Goal: Task Accomplishment & Management: Manage account settings

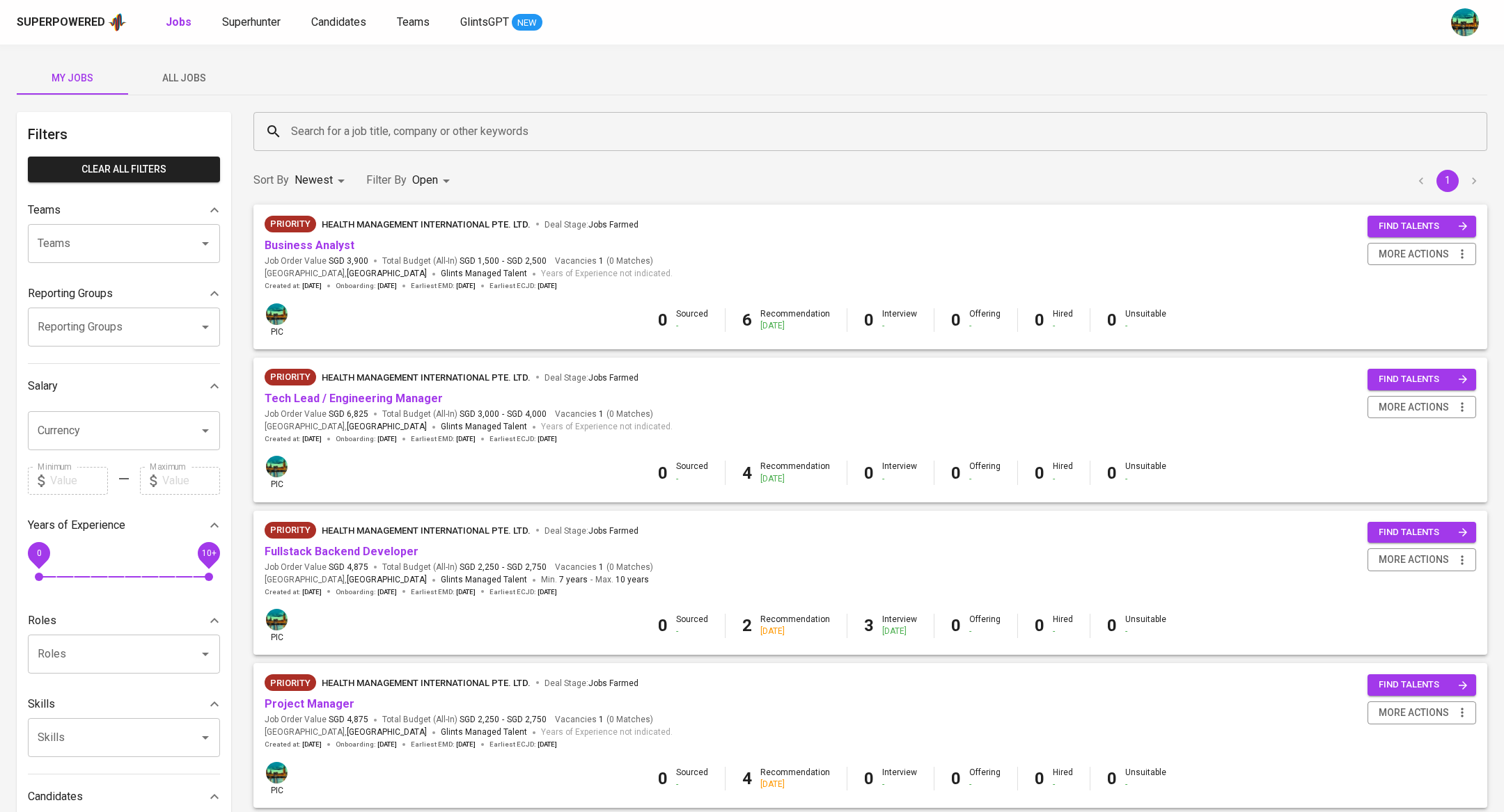
scroll to position [74, 0]
click at [428, 181] on body "Superpowered Jobs Superhunter Candidates Teams GlintsGPT NEW My Jobs All Jobs F…" at bounding box center [752, 526] width 1504 height 1053
click at [424, 381] on p "Closed" at bounding box center [433, 387] width 30 height 14
type input "OPEN,CLOSE"
checkbox input "true"
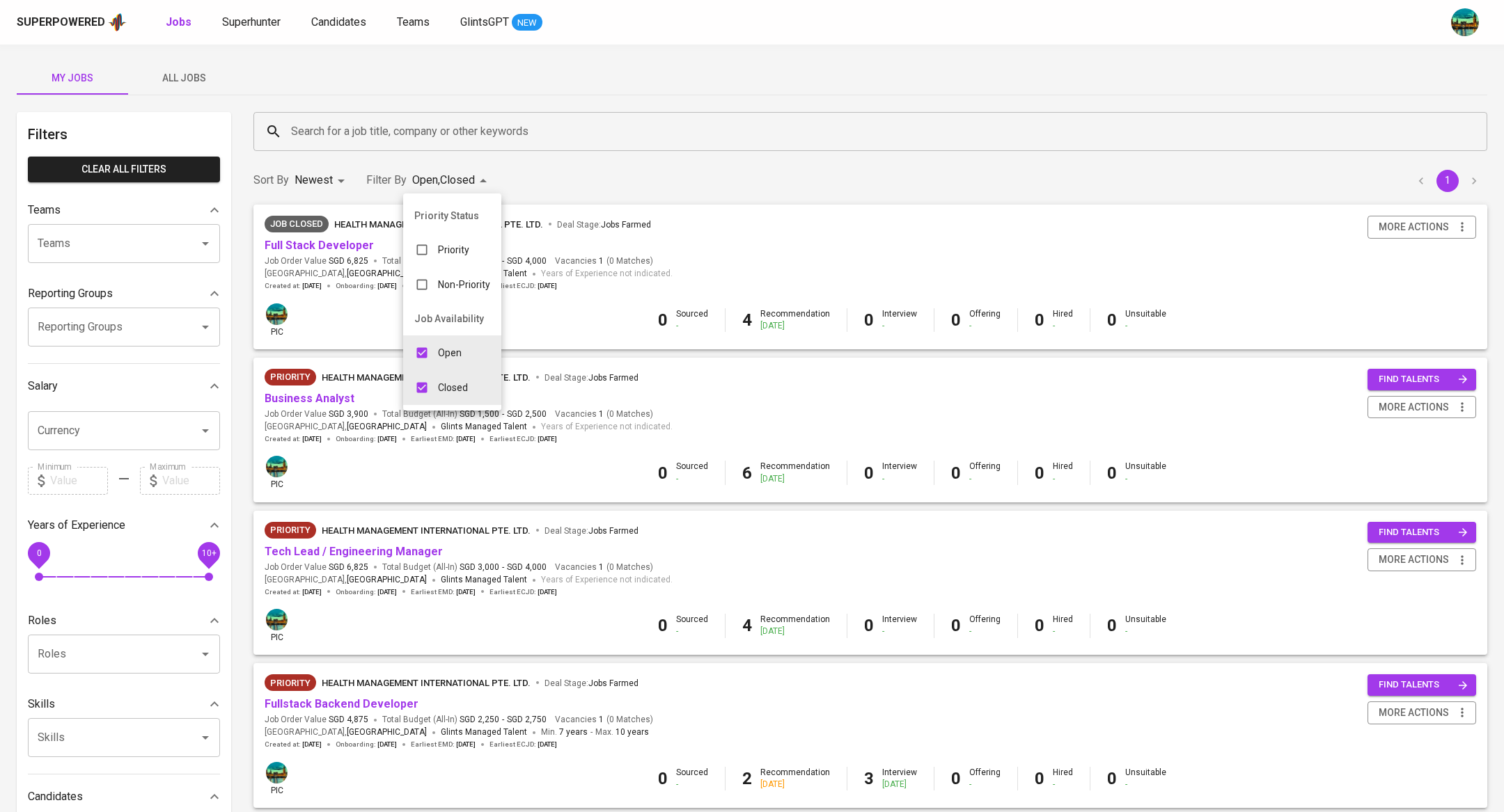
click at [638, 88] on div at bounding box center [752, 406] width 1504 height 812
click at [343, 248] on link "Full Stack Developer" at bounding box center [319, 245] width 109 height 13
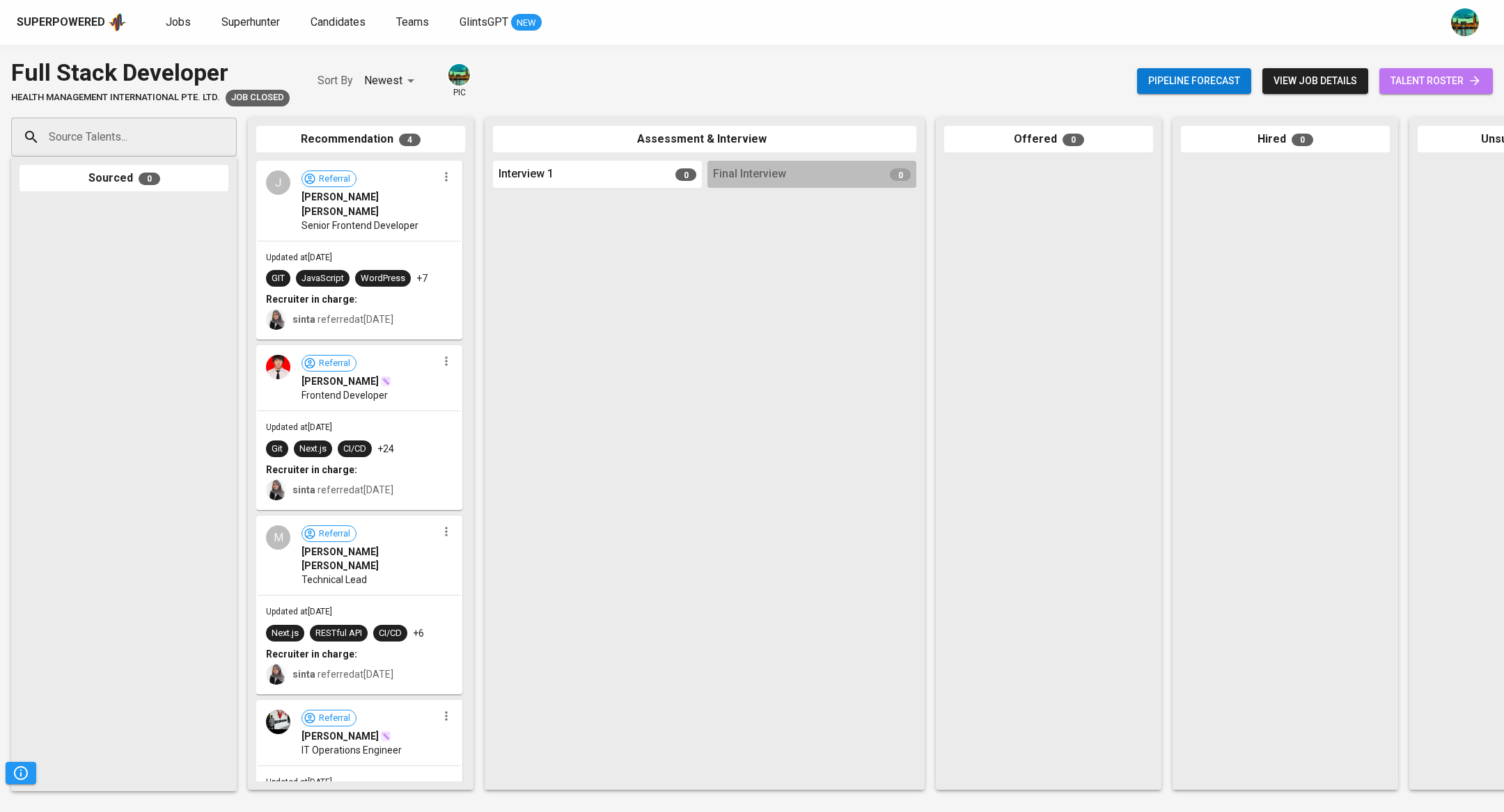
click at [1409, 81] on span "talent roster" at bounding box center [1435, 81] width 91 height 18
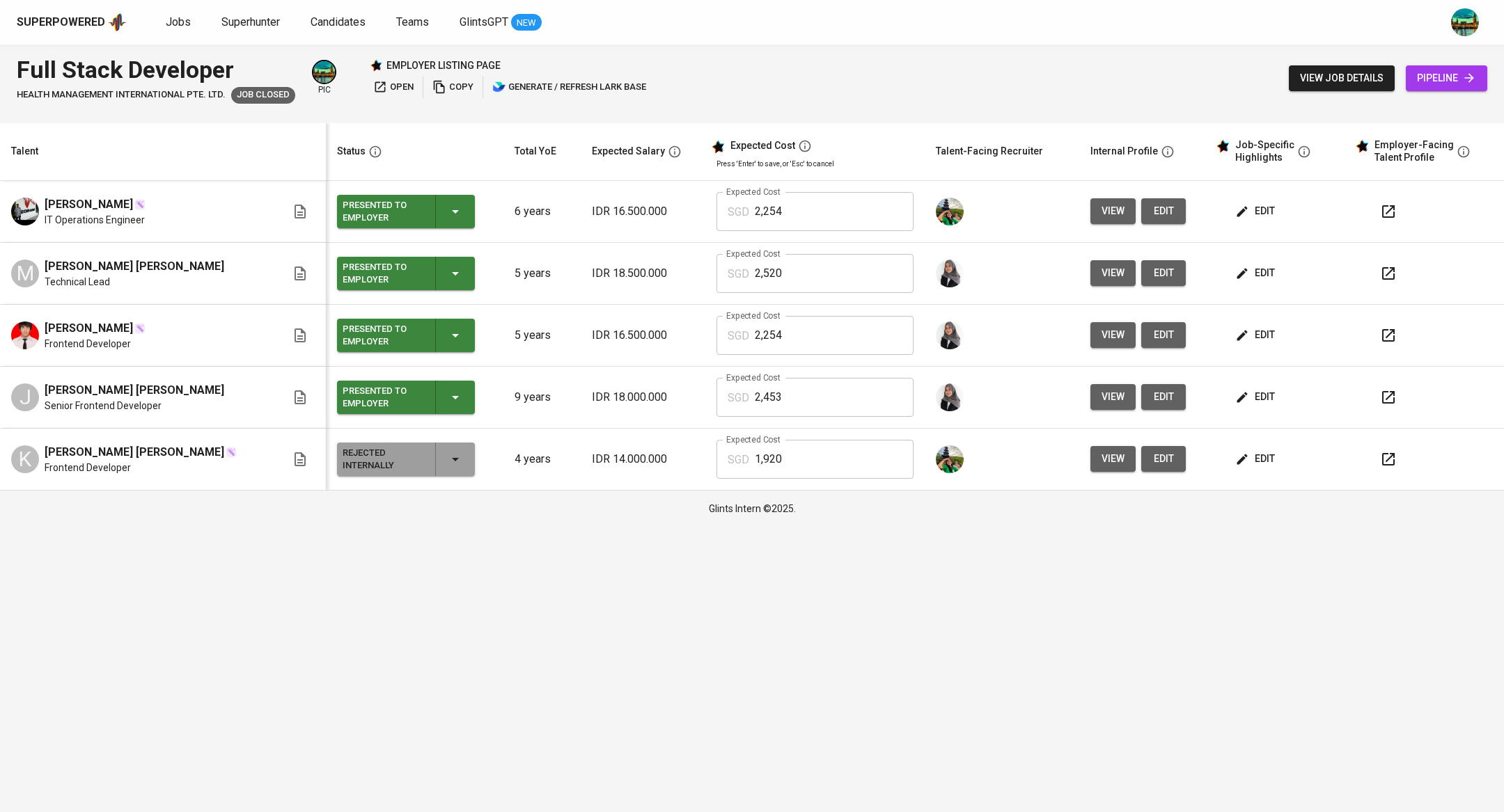
click at [1092, 263] on button "view" at bounding box center [1112, 273] width 45 height 26
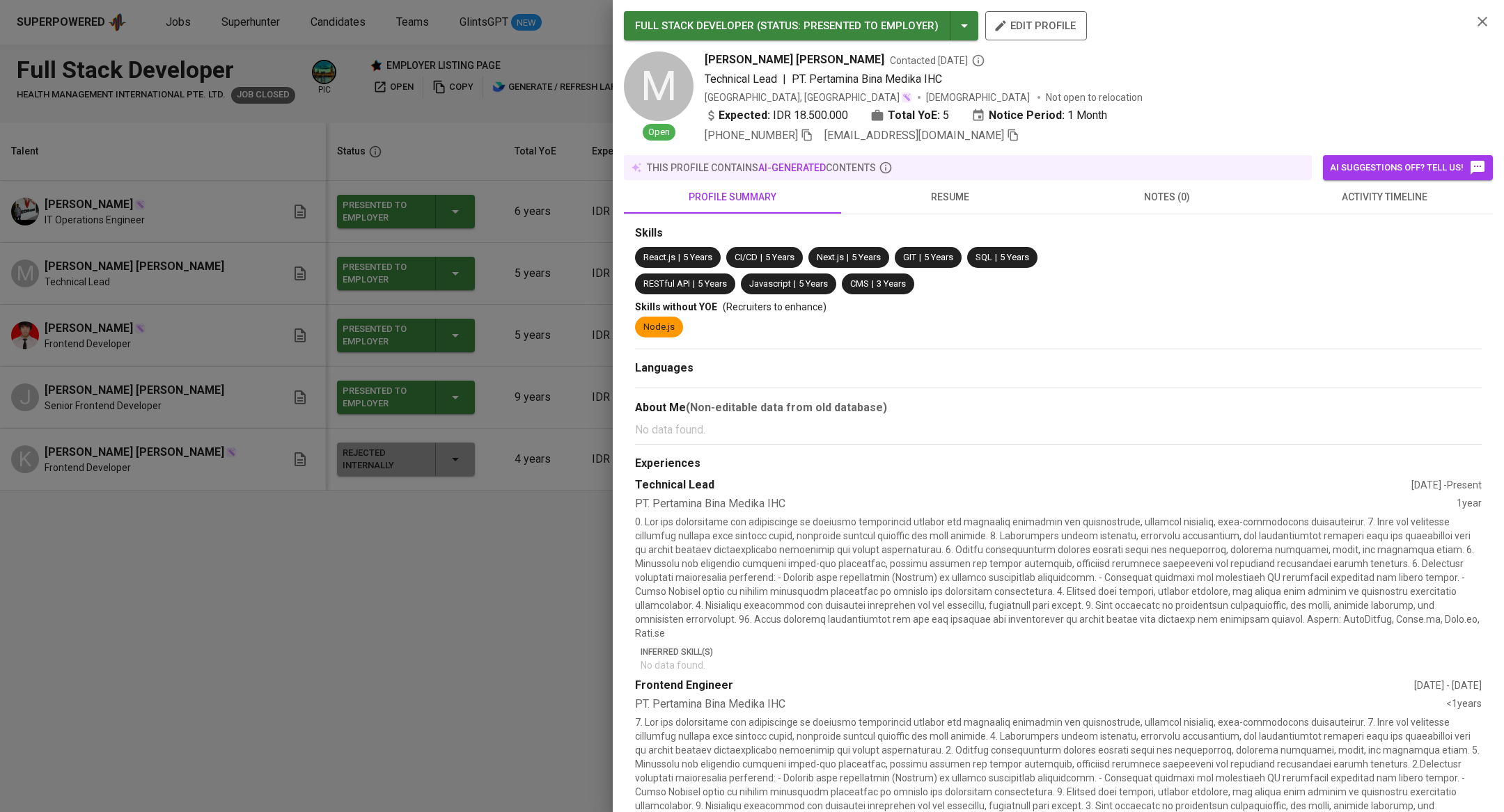
click at [967, 201] on span "resume" at bounding box center [949, 197] width 200 height 18
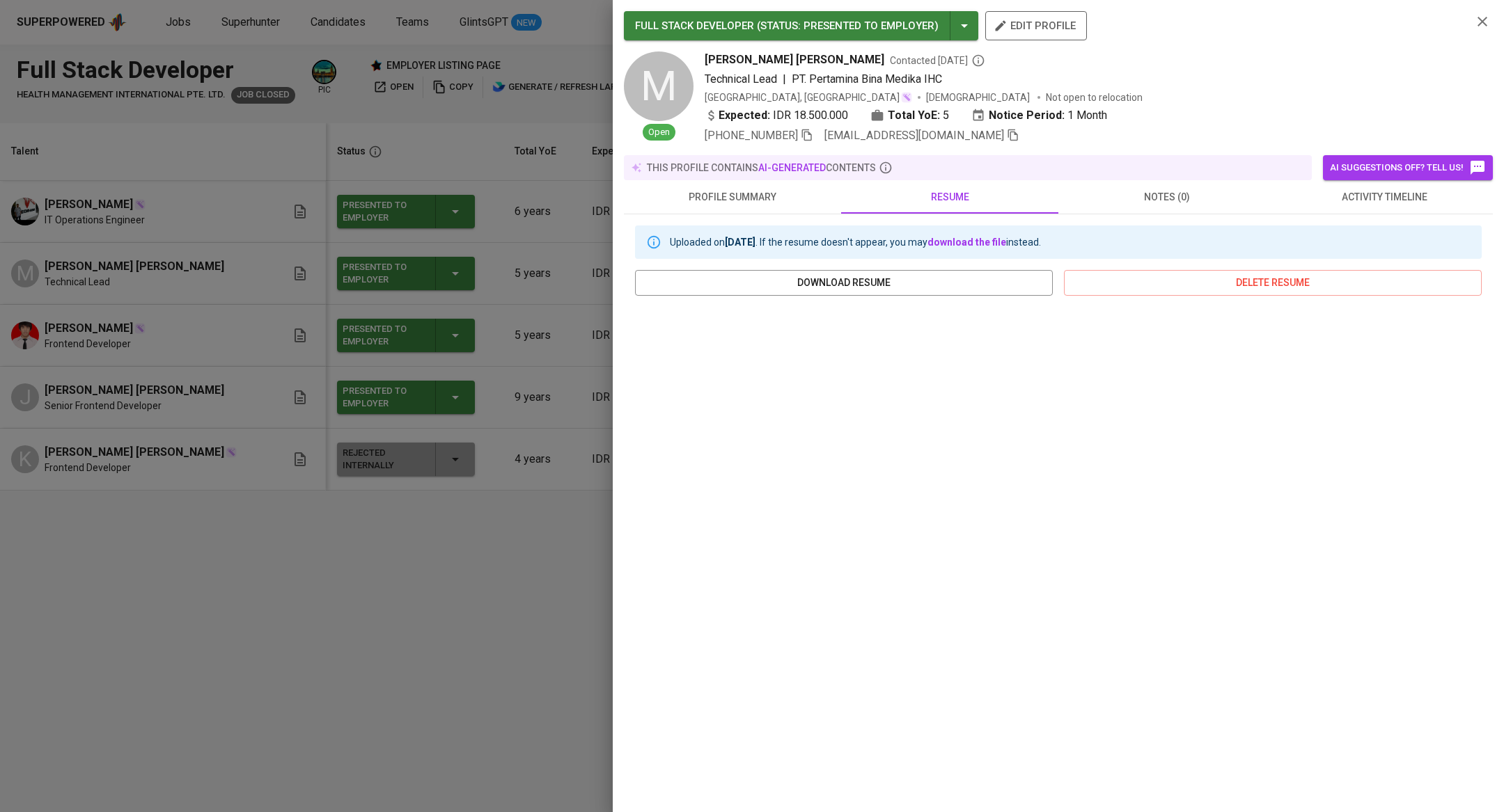
click at [327, 523] on div at bounding box center [752, 406] width 1504 height 812
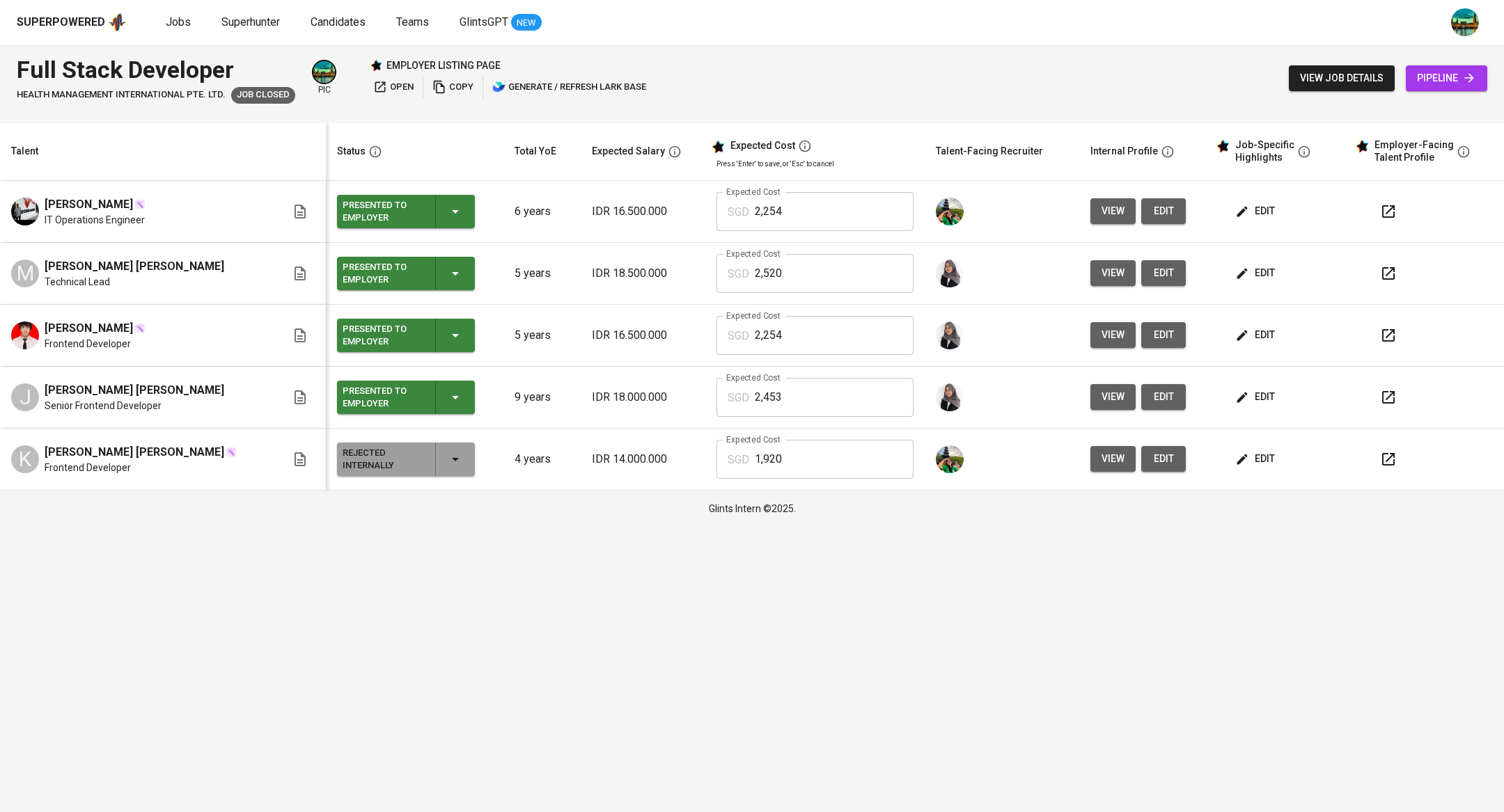
click at [1090, 222] on button "view" at bounding box center [1112, 211] width 45 height 26
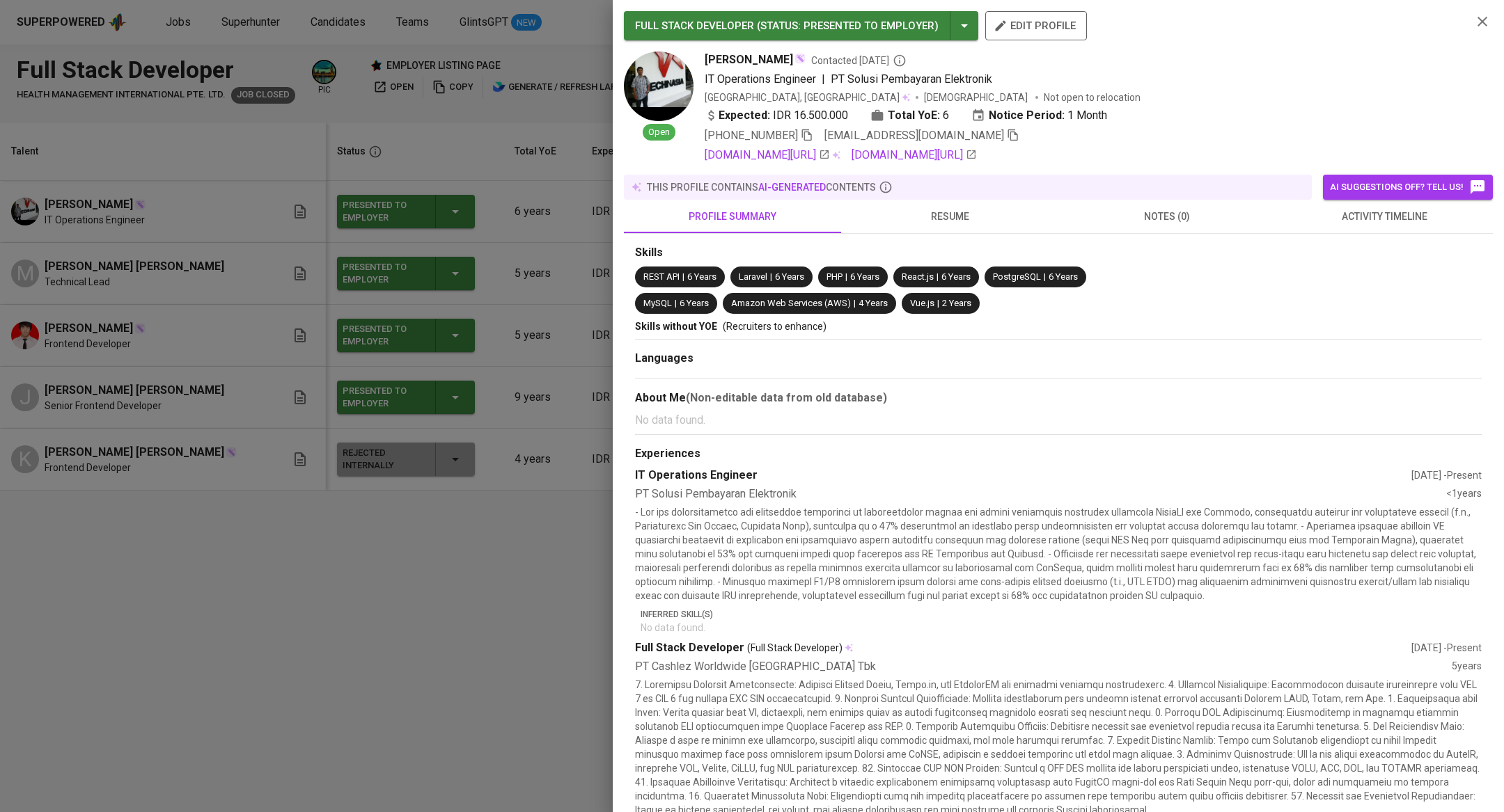
click at [958, 217] on span "resume" at bounding box center [949, 217] width 200 height 18
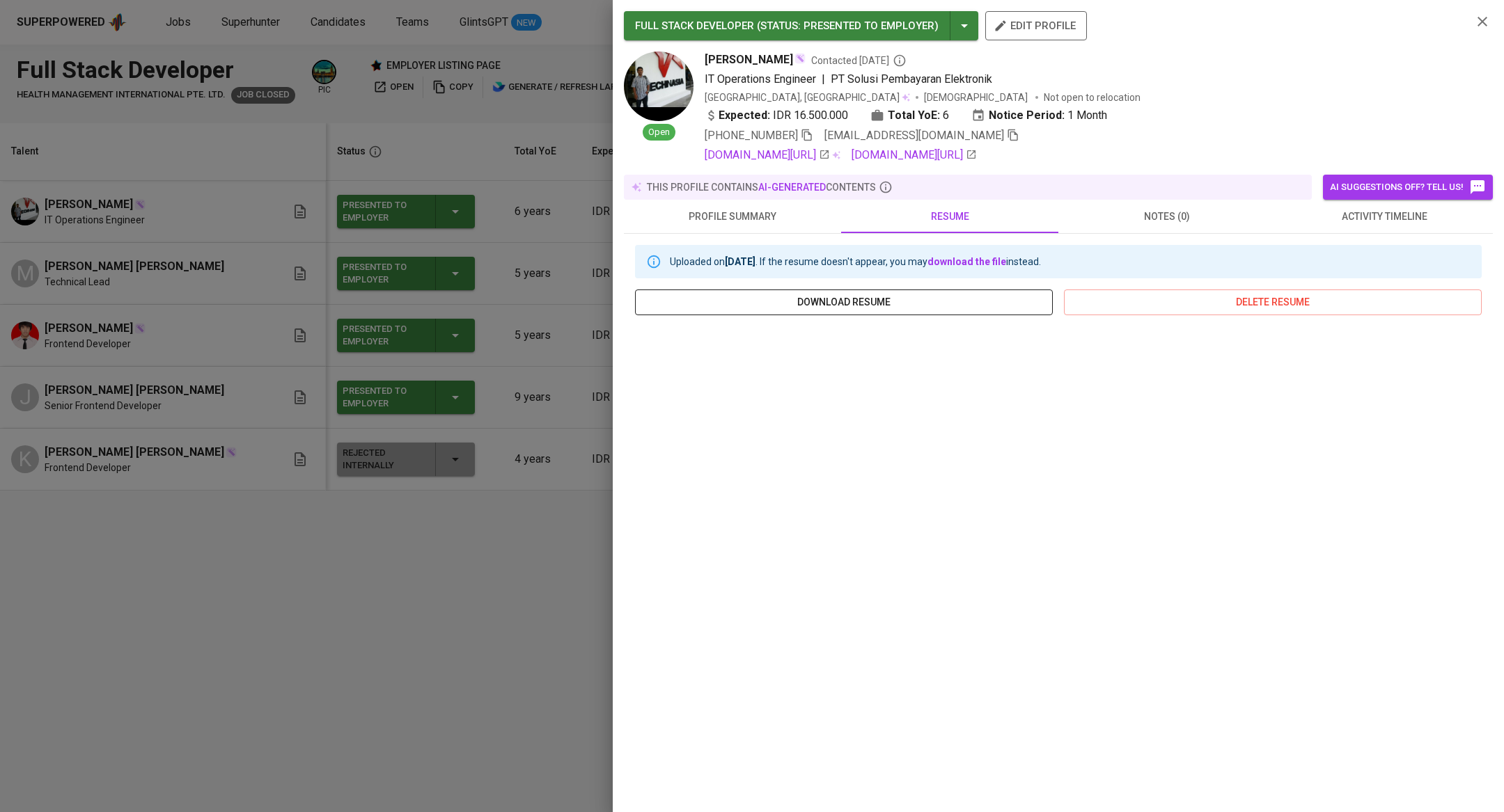
click at [935, 301] on span "download resume" at bounding box center [843, 303] width 395 height 18
click at [335, 622] on div at bounding box center [752, 406] width 1504 height 812
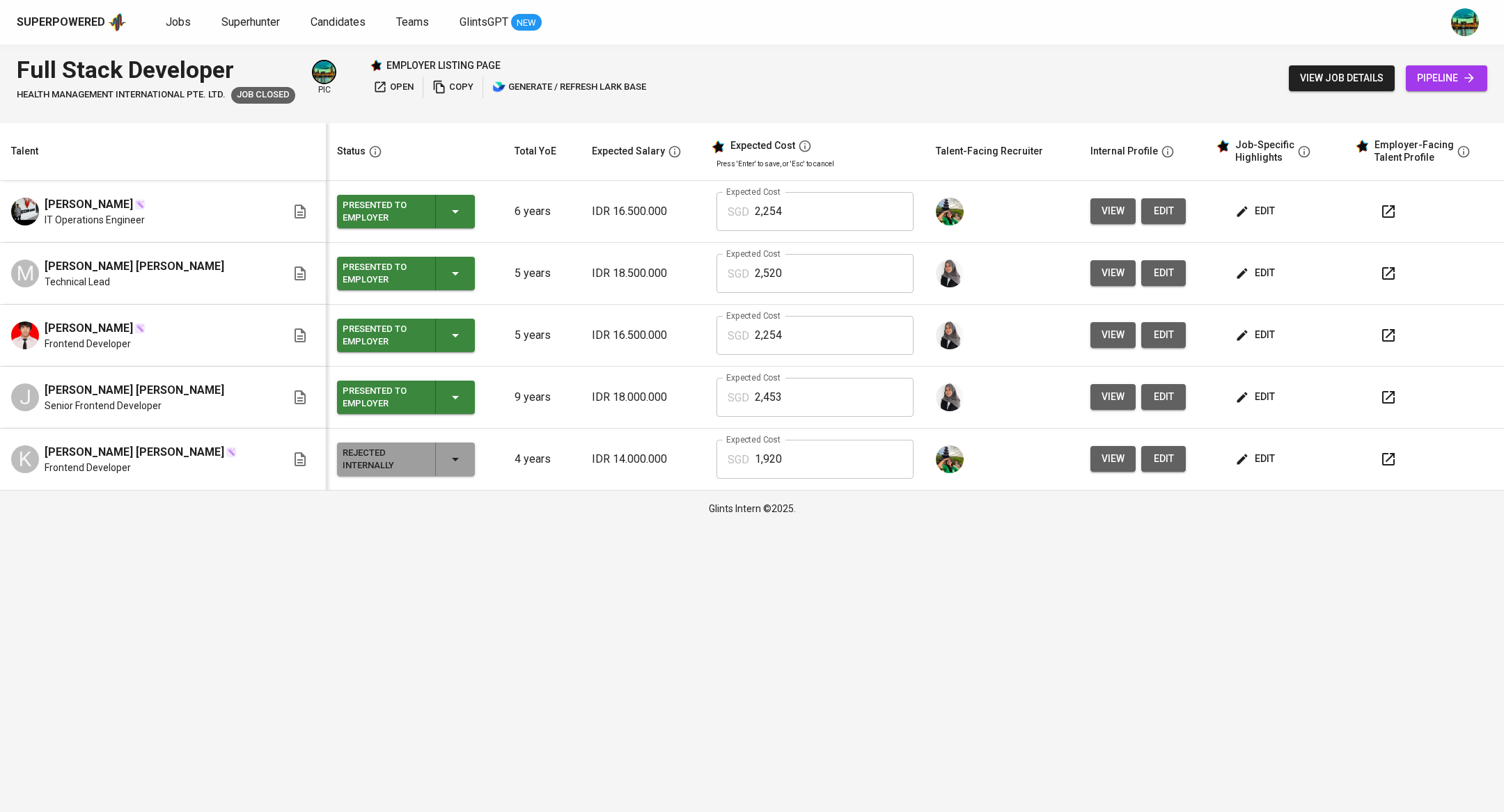
click at [1241, 216] on span "edit" at bounding box center [1256, 211] width 37 height 18
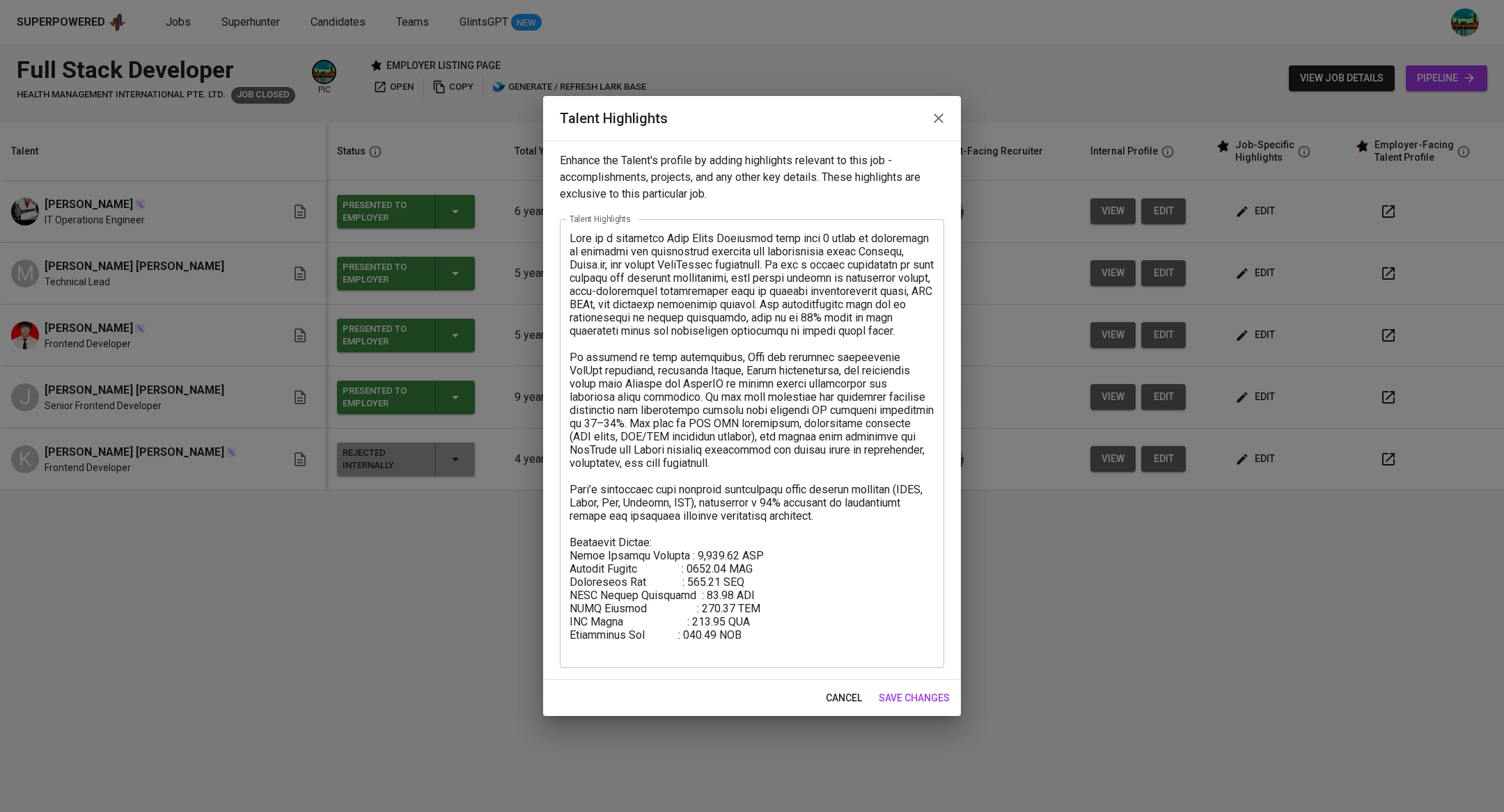
click at [949, 115] on button "button" at bounding box center [938, 118] width 33 height 33
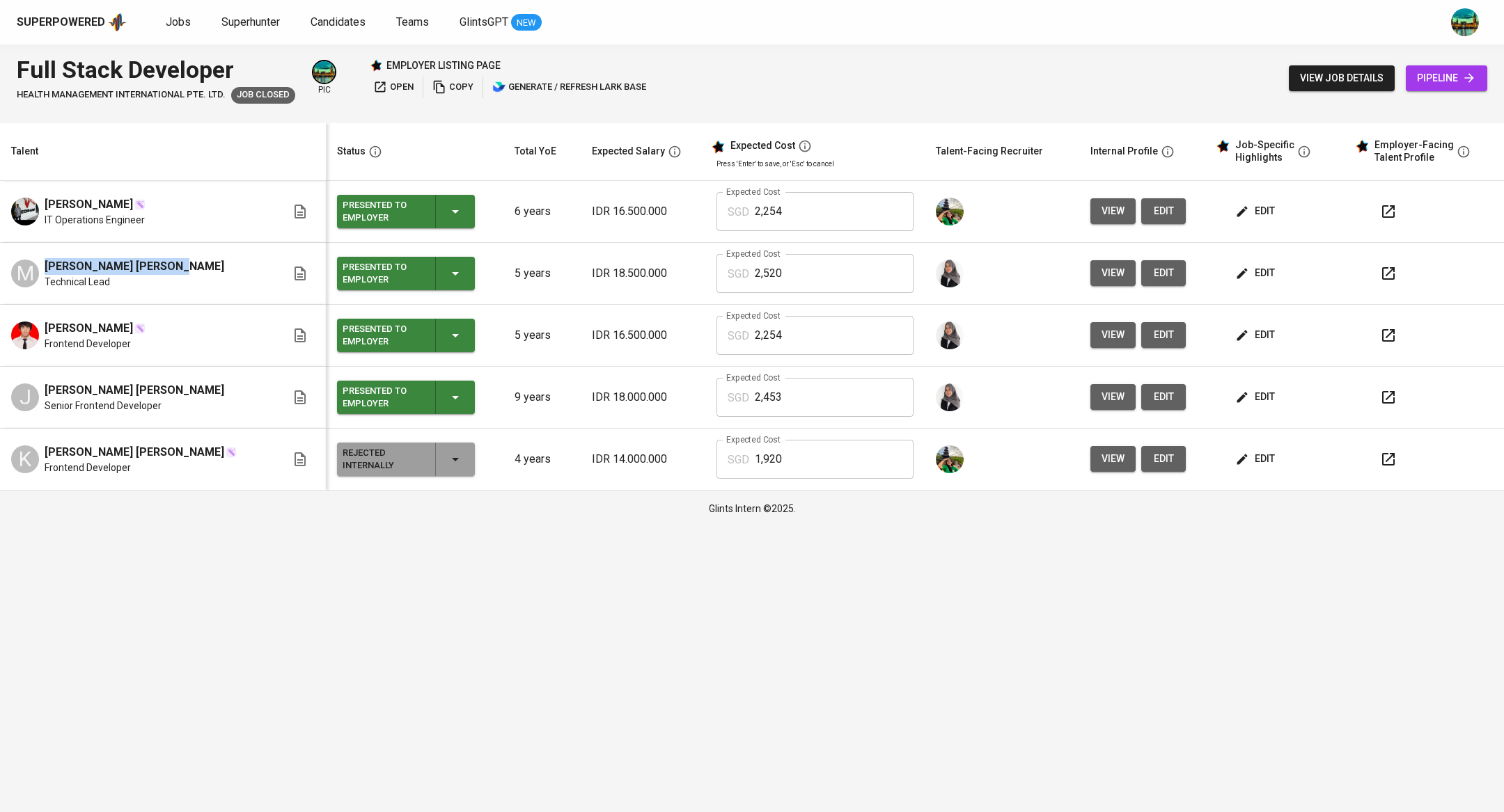
drag, startPoint x: 183, startPoint y: 262, endPoint x: 46, endPoint y: 269, distance: 137.2
click at [46, 270] on div "M Muhammad Aditia Farhan Technical Lead" at bounding box center [149, 273] width 275 height 30
copy span "Muhammad Aditia Farhan"
drag, startPoint x: 120, startPoint y: 330, endPoint x: 47, endPoint y: 333, distance: 73.1
click at [47, 333] on div "jessen reinhart" at bounding box center [95, 328] width 101 height 17
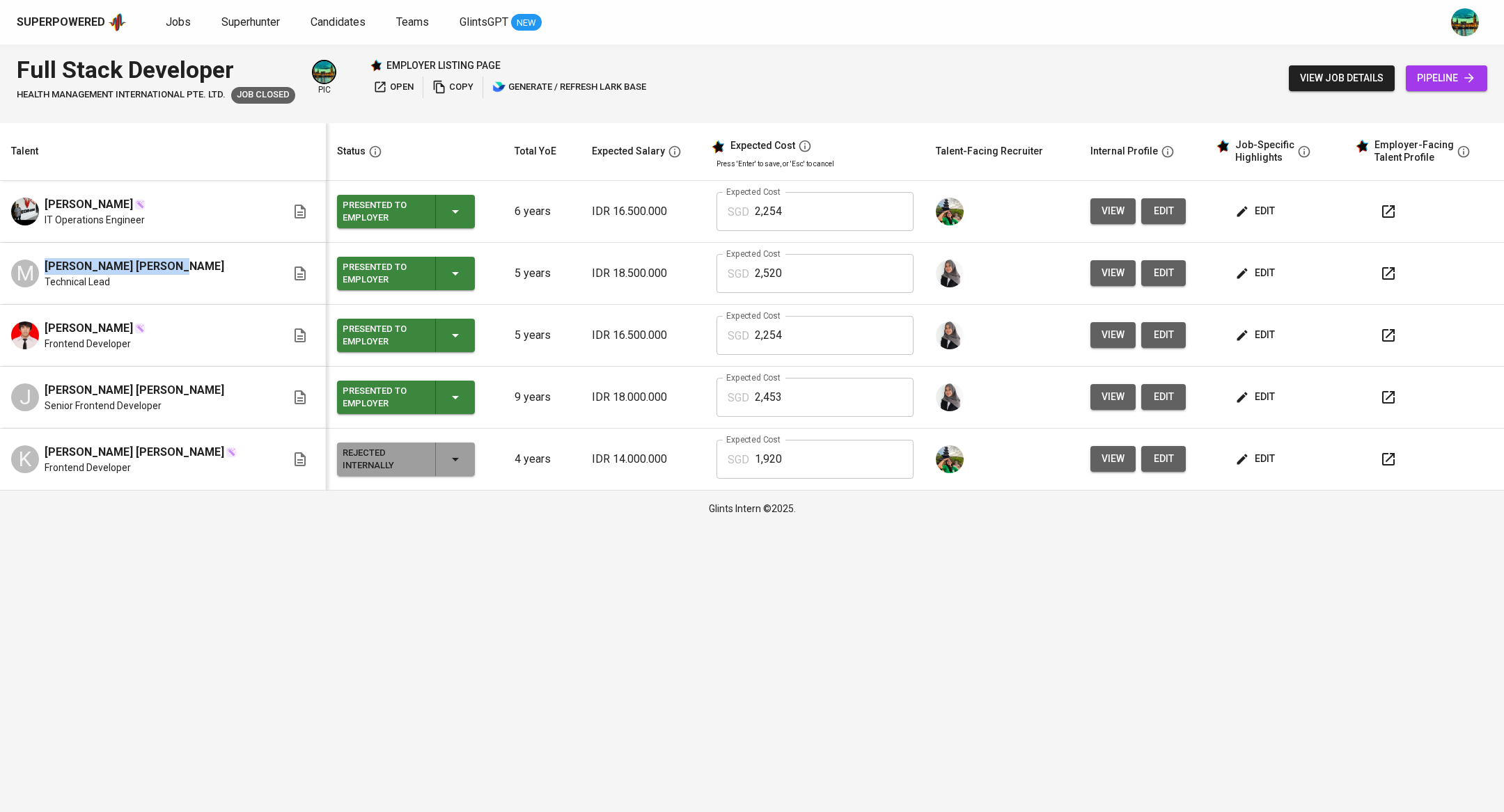
copy span "essen reinhart"
drag, startPoint x: 180, startPoint y: 389, endPoint x: 46, endPoint y: 383, distance: 134.1
click at [46, 383] on div "J Julian Damas Suryawan Senior Frontend Developer" at bounding box center [149, 397] width 275 height 30
copy span "Julian Damas Suryawan"
click at [1255, 211] on span "edit" at bounding box center [1256, 211] width 37 height 18
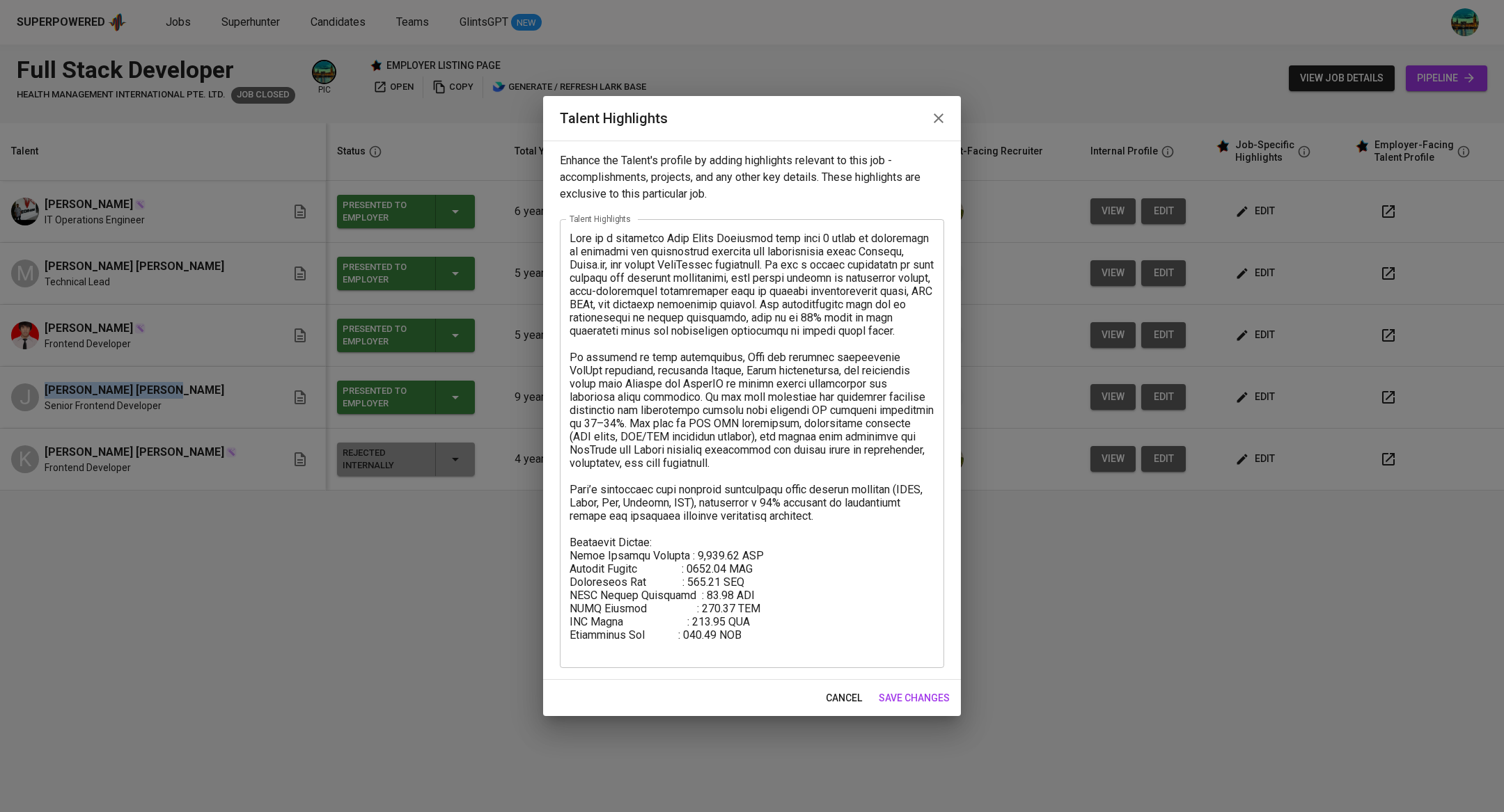
click at [945, 118] on icon "button" at bounding box center [939, 118] width 17 height 17
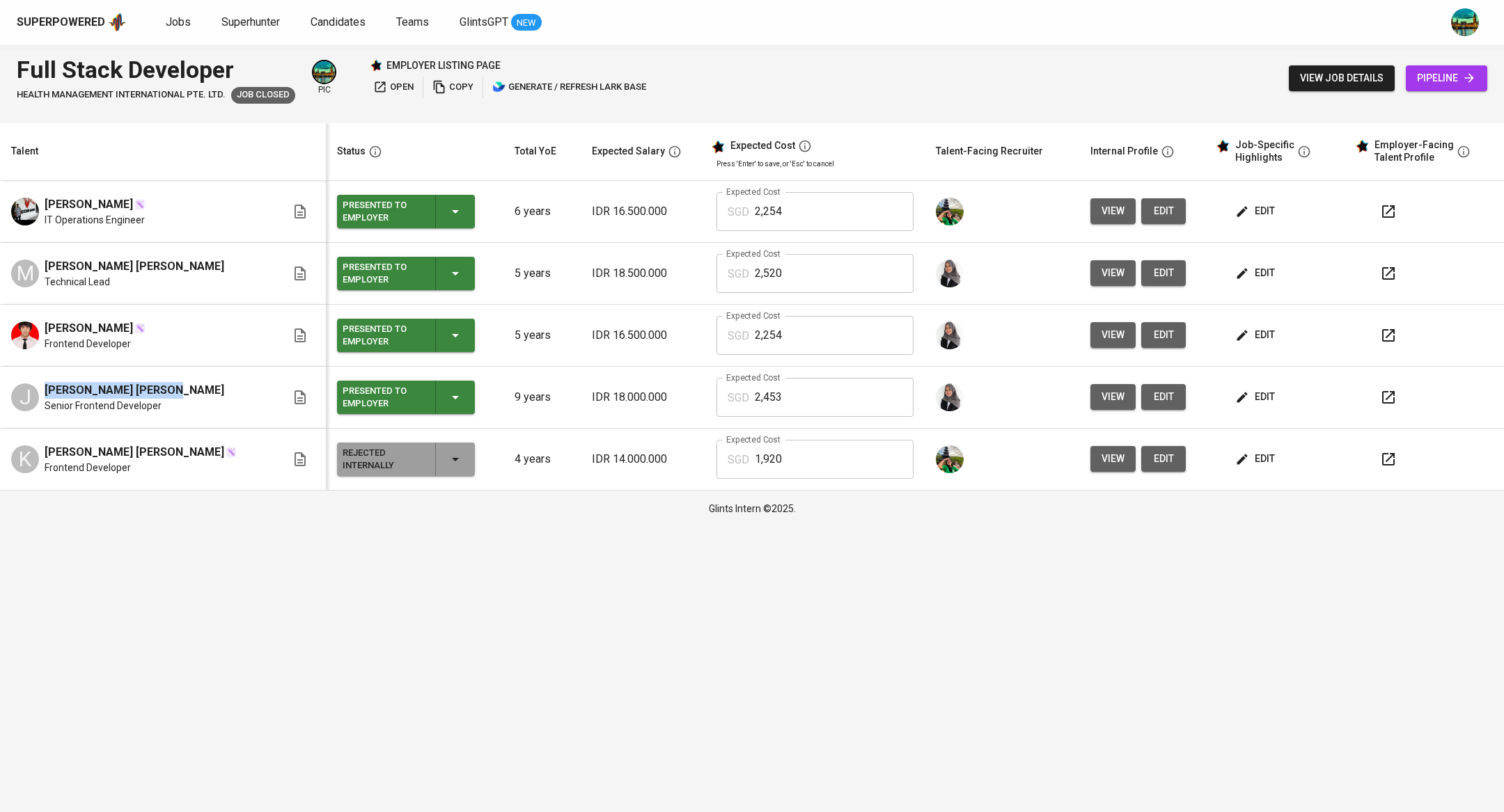
click at [1240, 214] on span "edit" at bounding box center [1256, 211] width 37 height 18
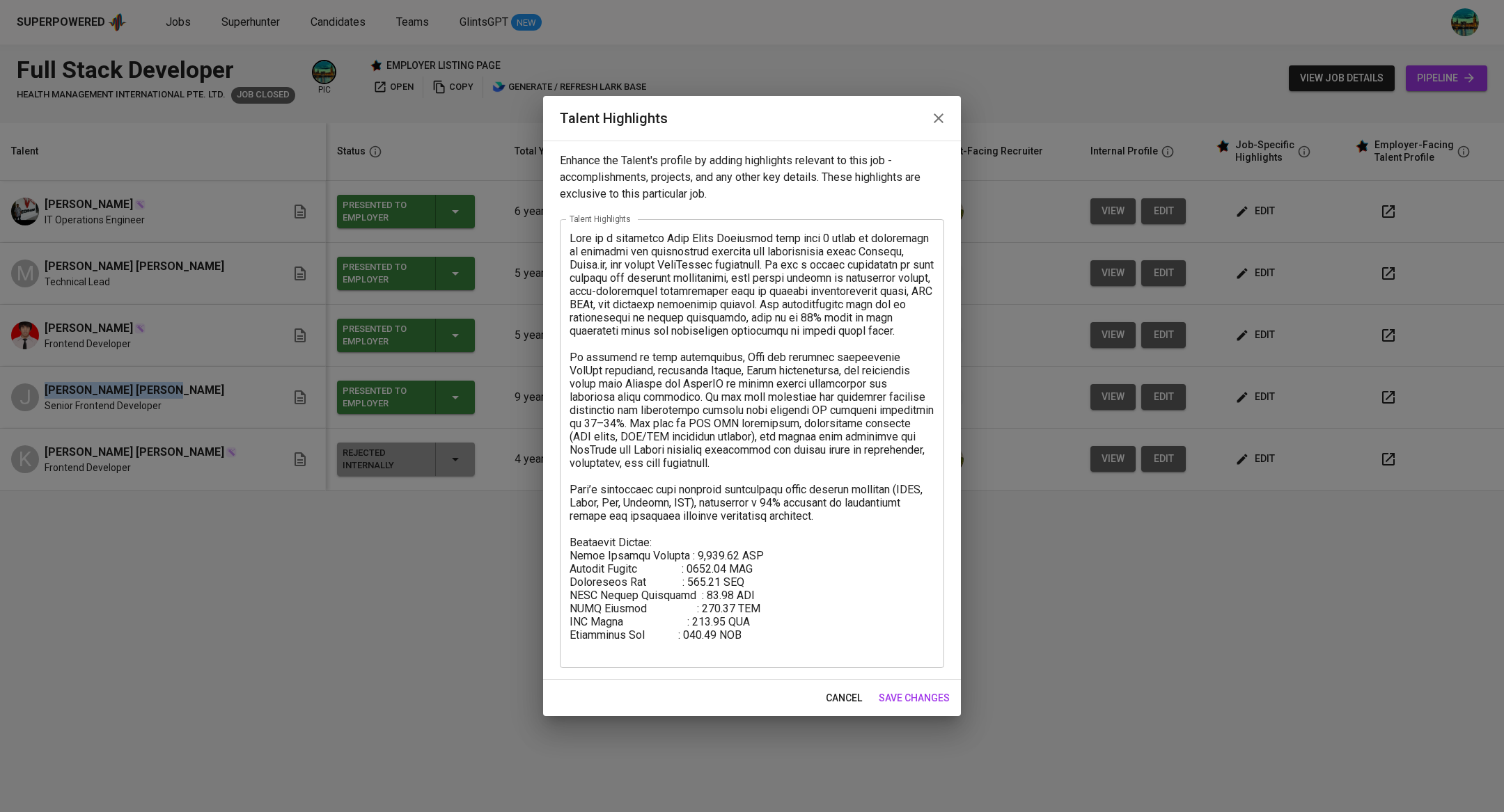
click at [937, 123] on icon "button" at bounding box center [939, 118] width 17 height 17
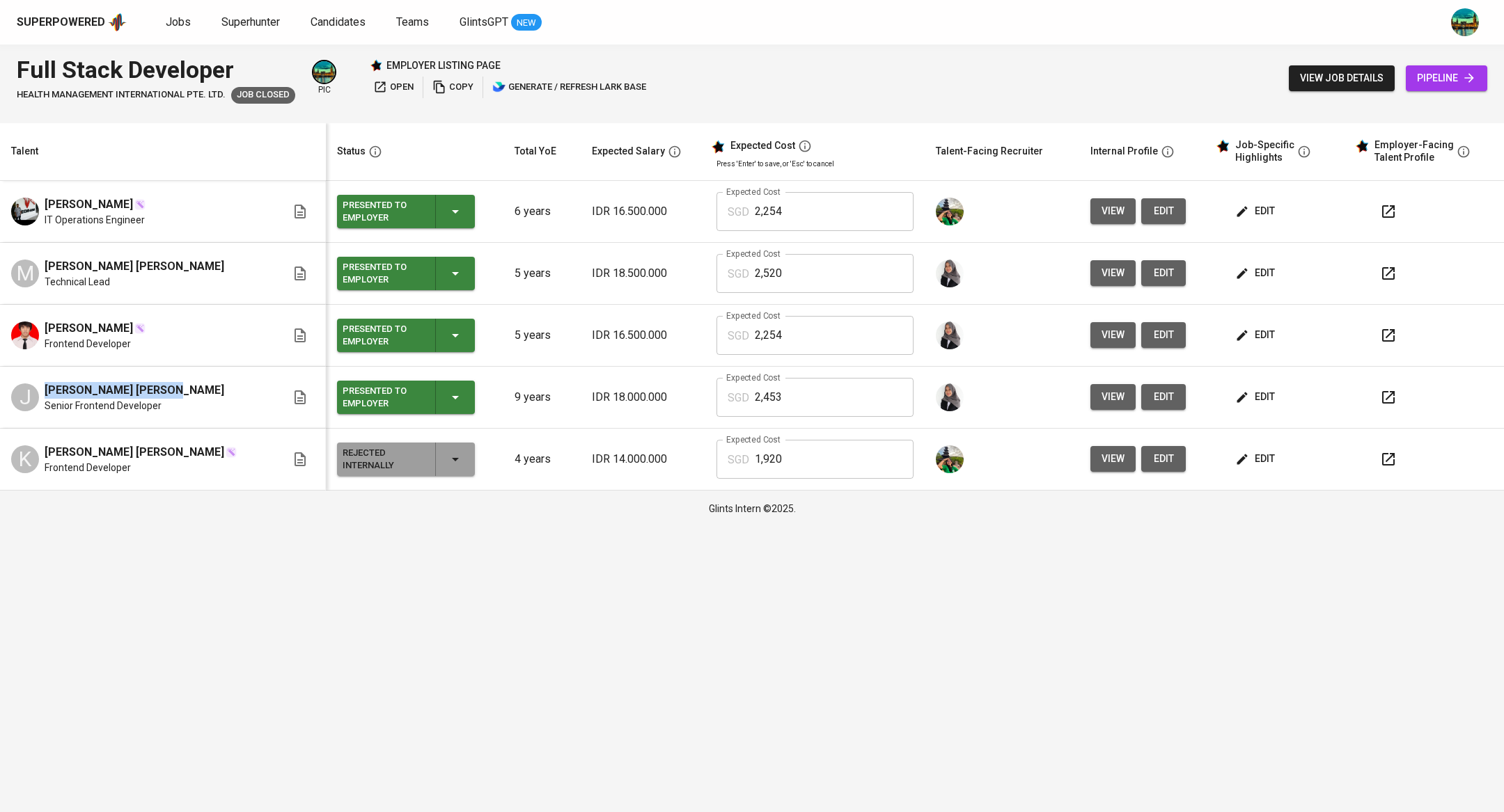
click at [1241, 269] on span "edit" at bounding box center [1256, 273] width 37 height 18
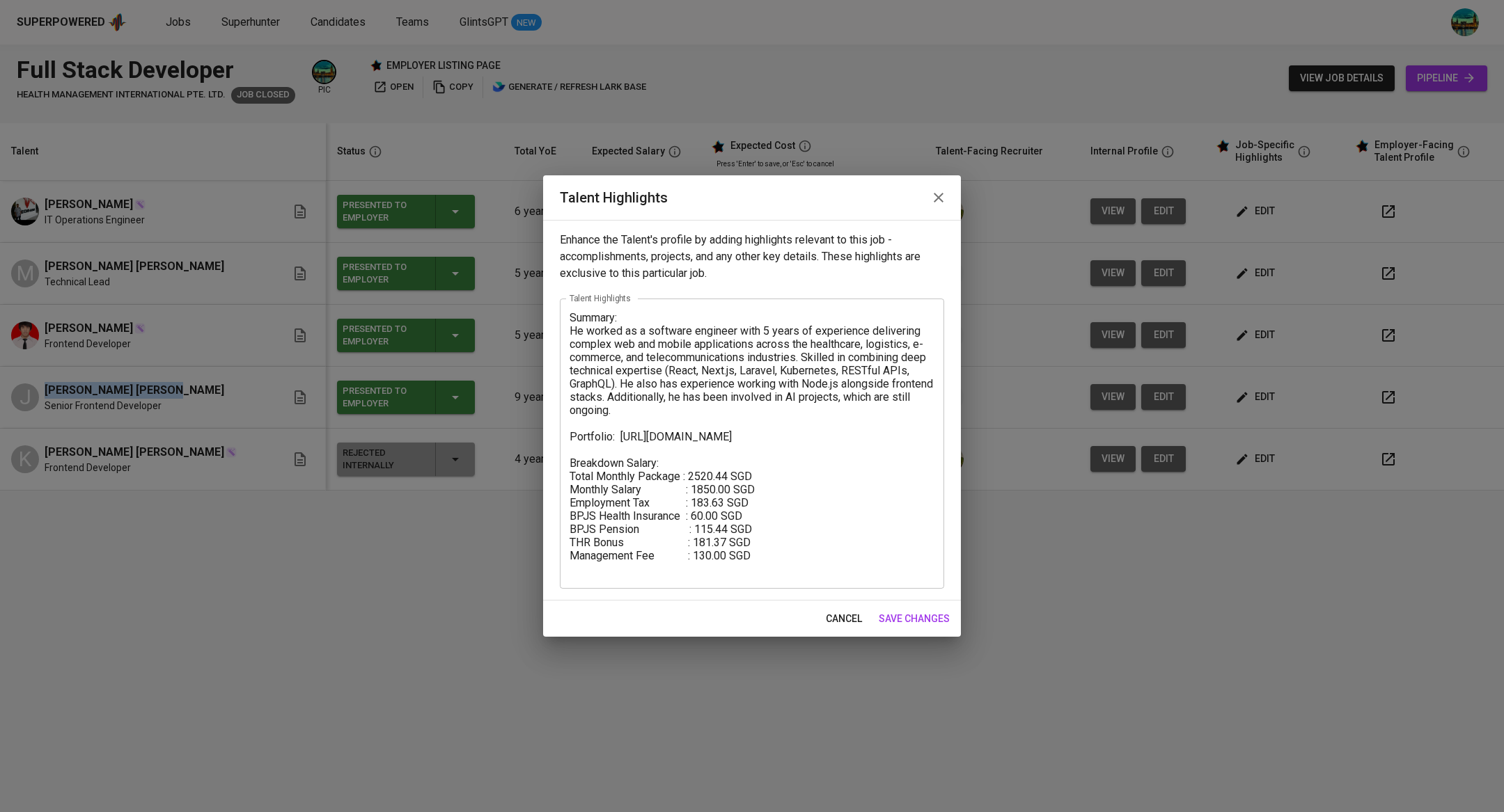
click at [933, 203] on icon "button" at bounding box center [939, 197] width 17 height 17
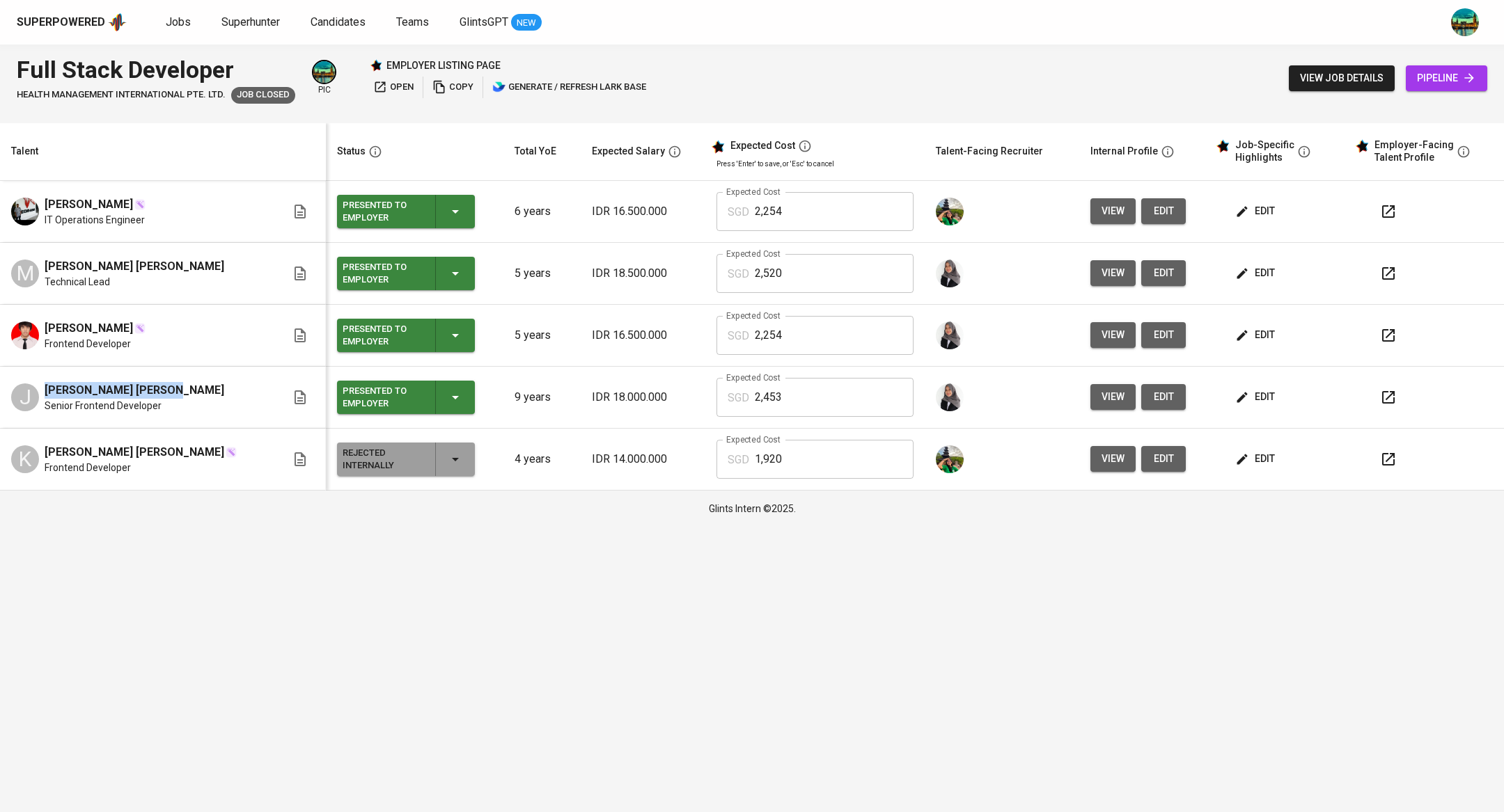
click at [1243, 216] on span "edit" at bounding box center [1256, 211] width 37 height 18
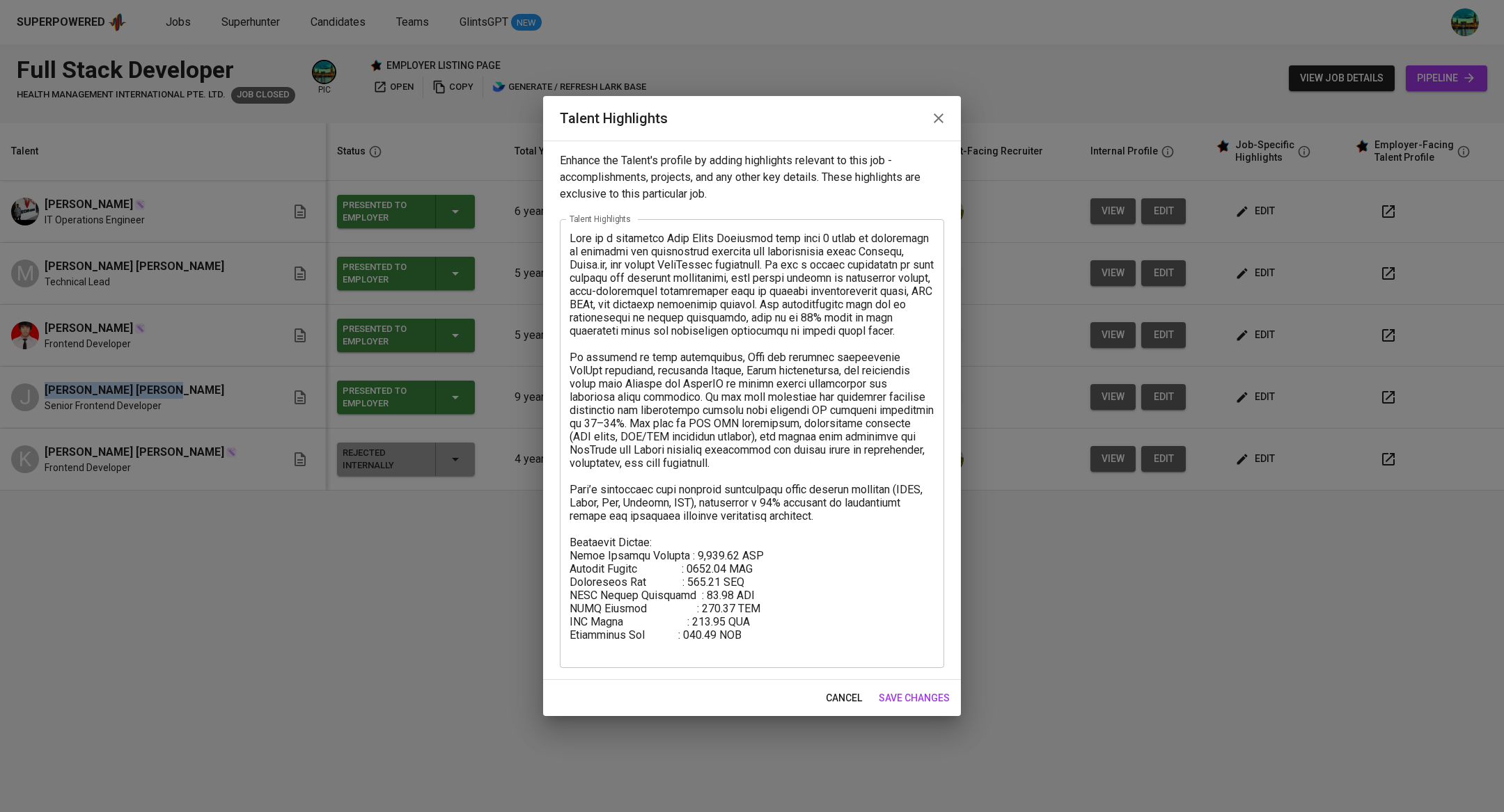
click at [940, 114] on icon "button" at bounding box center [939, 118] width 17 height 17
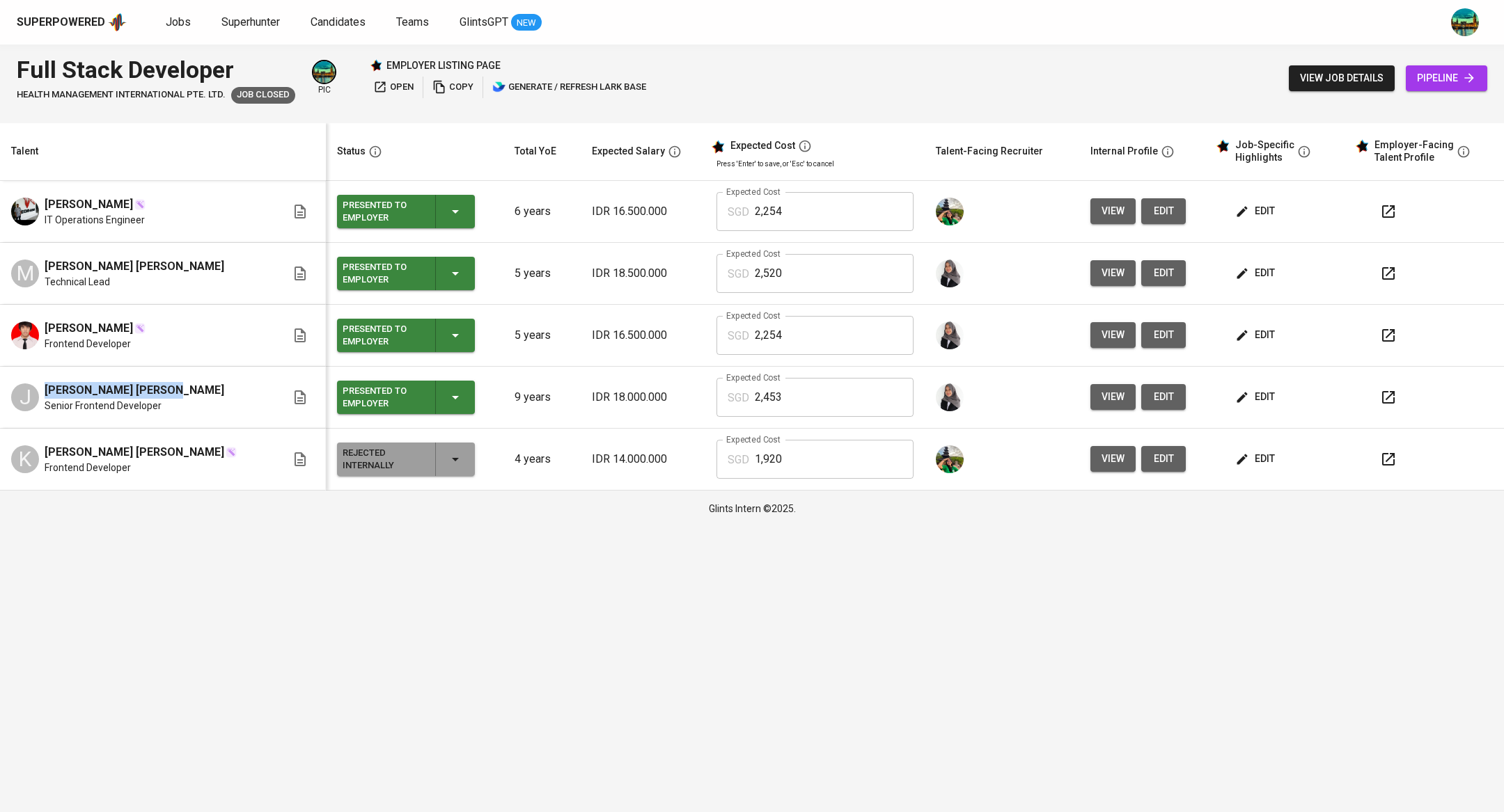
click at [1101, 207] on span "view" at bounding box center [1112, 211] width 23 height 18
click at [1253, 274] on span "edit" at bounding box center [1256, 273] width 37 height 18
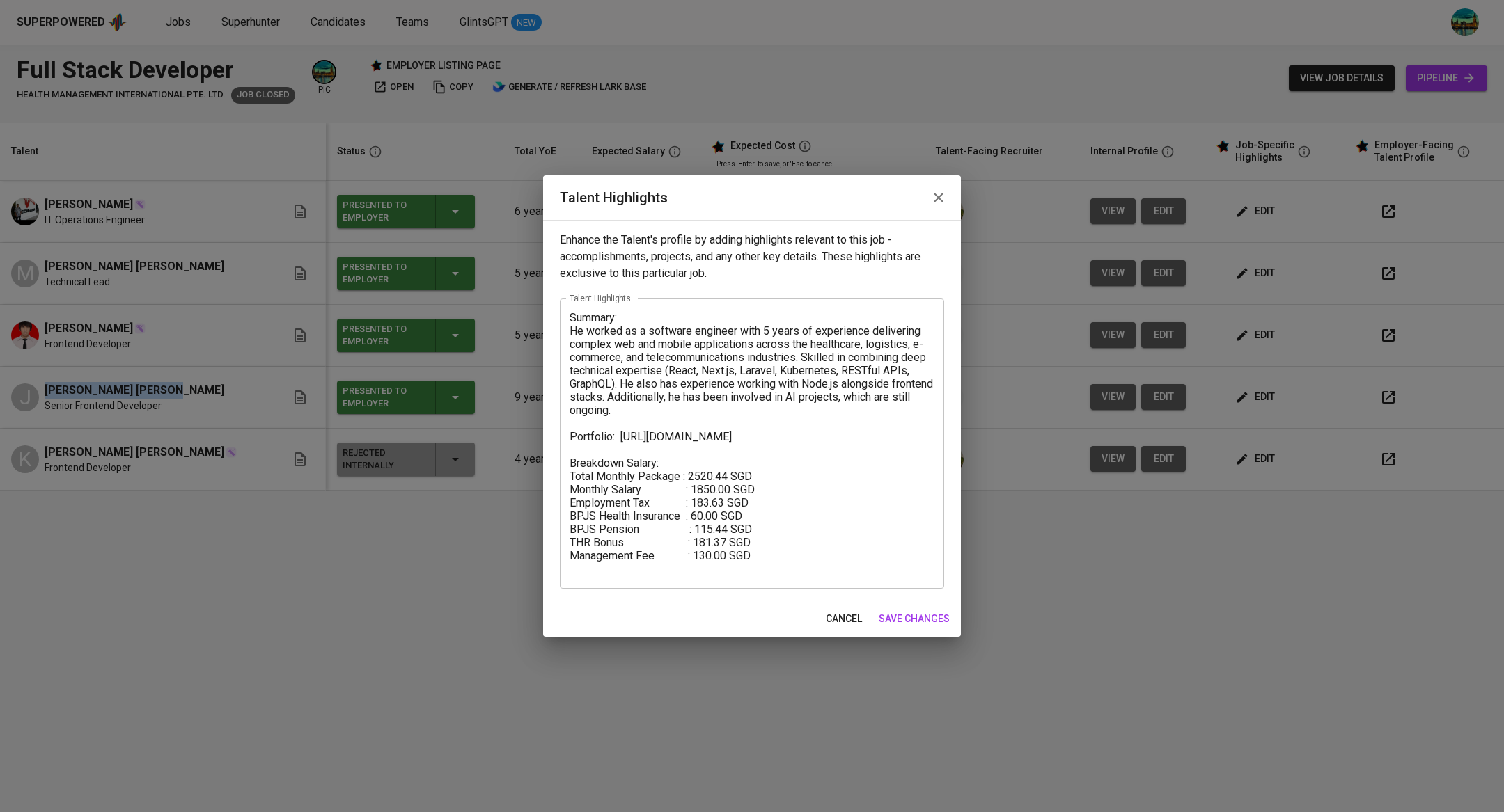
click at [948, 197] on button "button" at bounding box center [938, 197] width 33 height 33
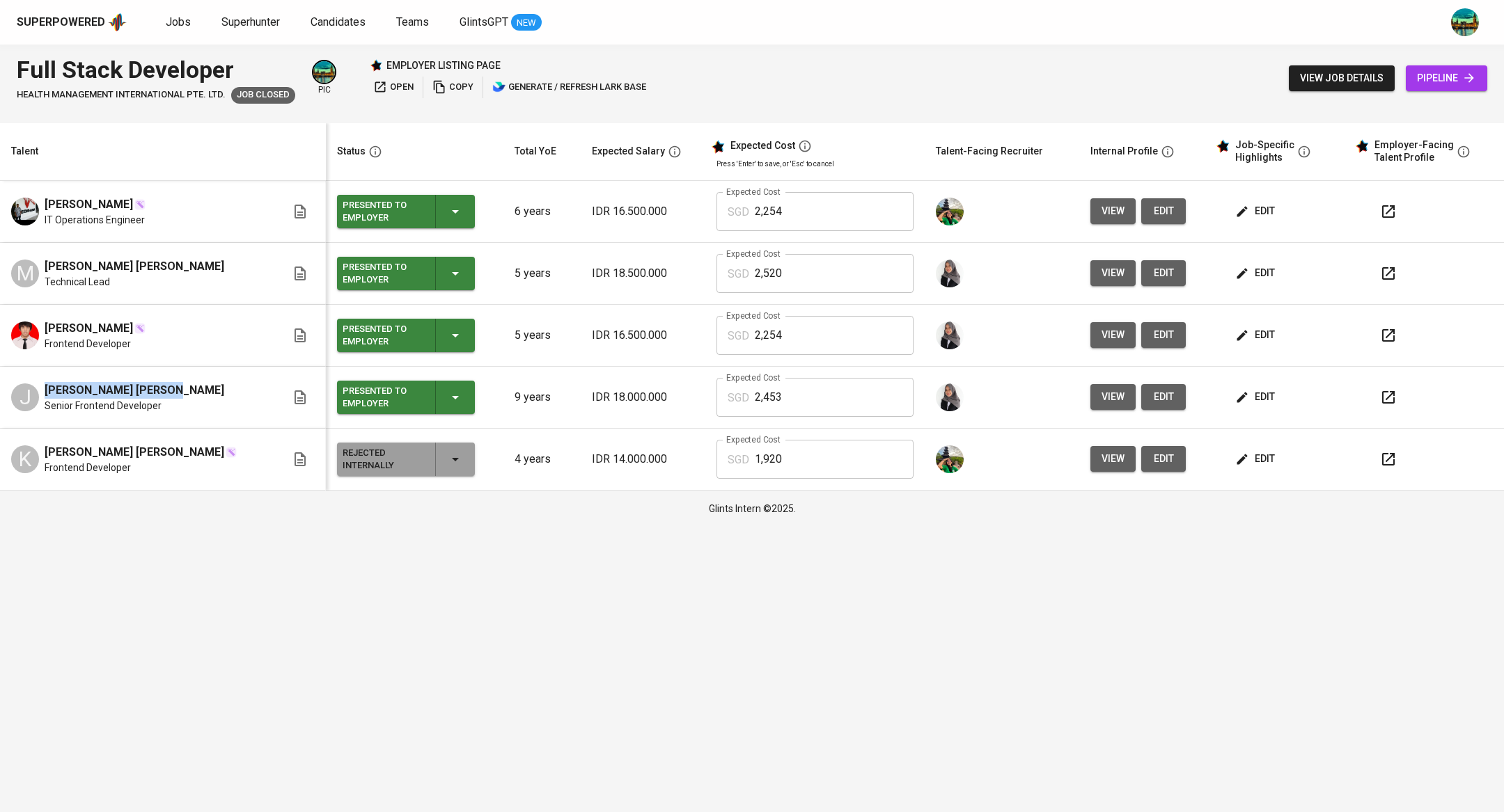
click at [1244, 212] on span "edit" at bounding box center [1256, 211] width 37 height 18
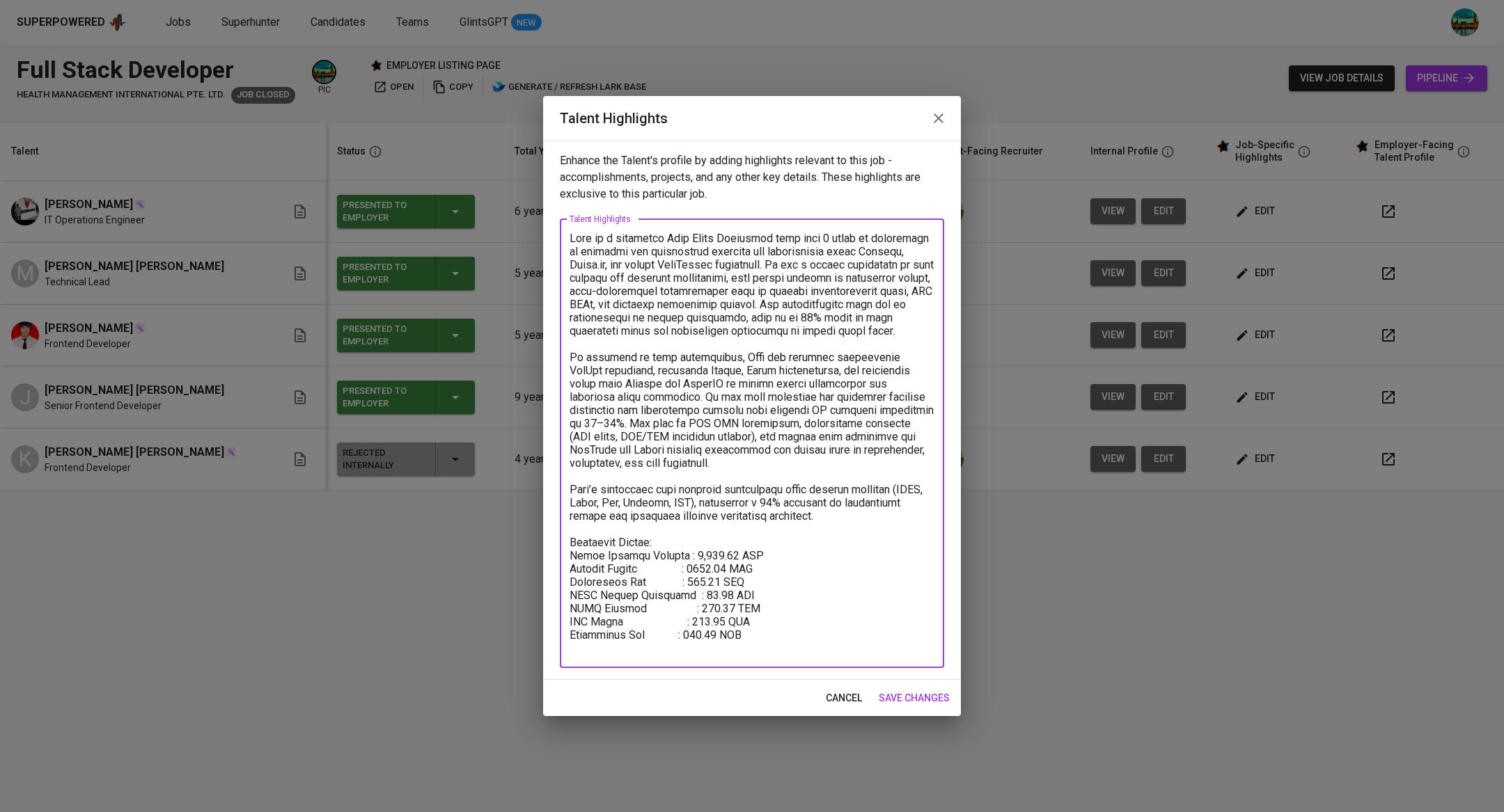
drag, startPoint x: 915, startPoint y: 530, endPoint x: 570, endPoint y: 236, distance: 453.3
click at [570, 236] on textarea at bounding box center [752, 443] width 365 height 423
click at [943, 118] on icon "button" at bounding box center [939, 118] width 17 height 17
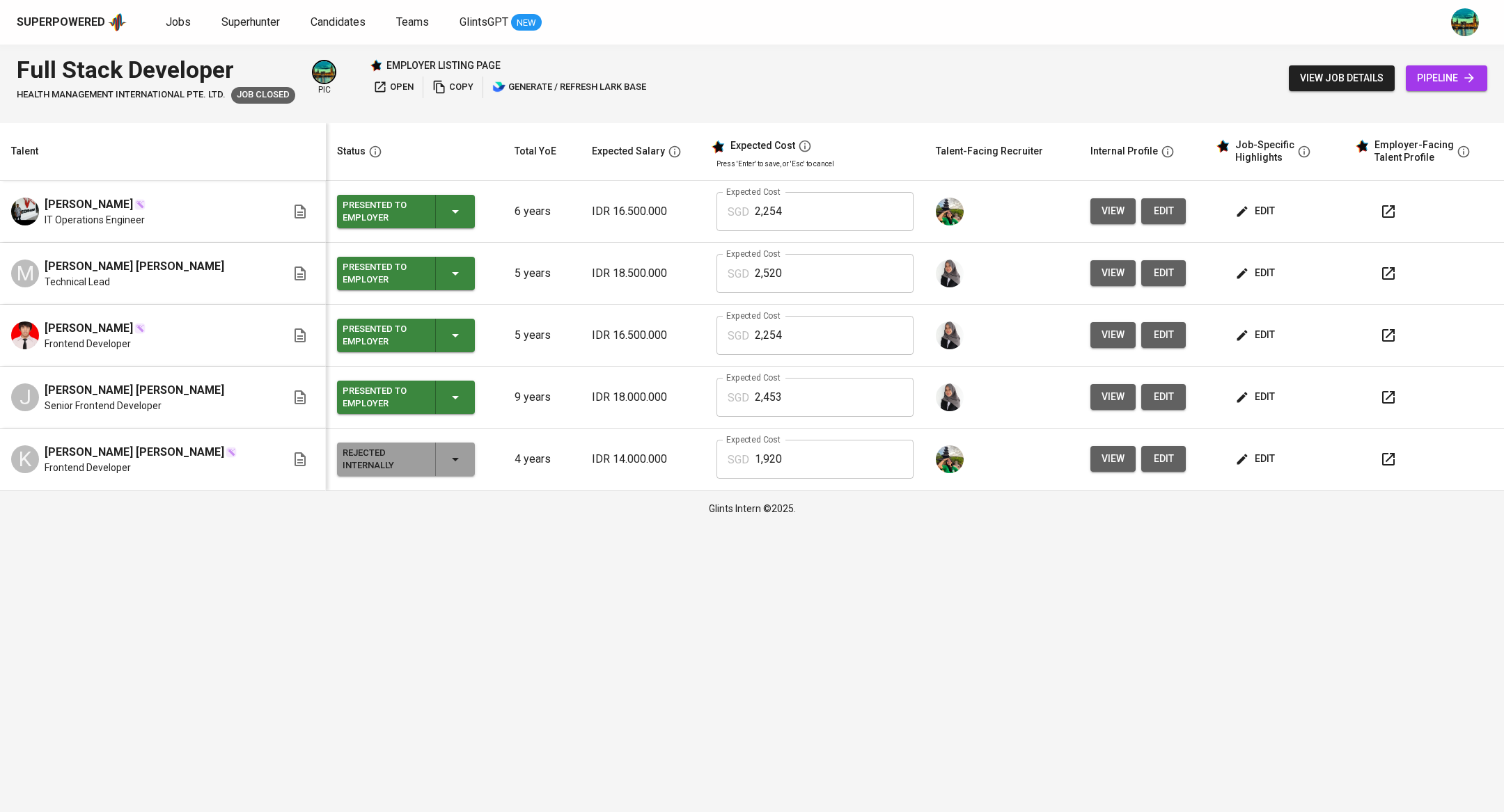
click at [1245, 273] on span "edit" at bounding box center [1256, 273] width 37 height 18
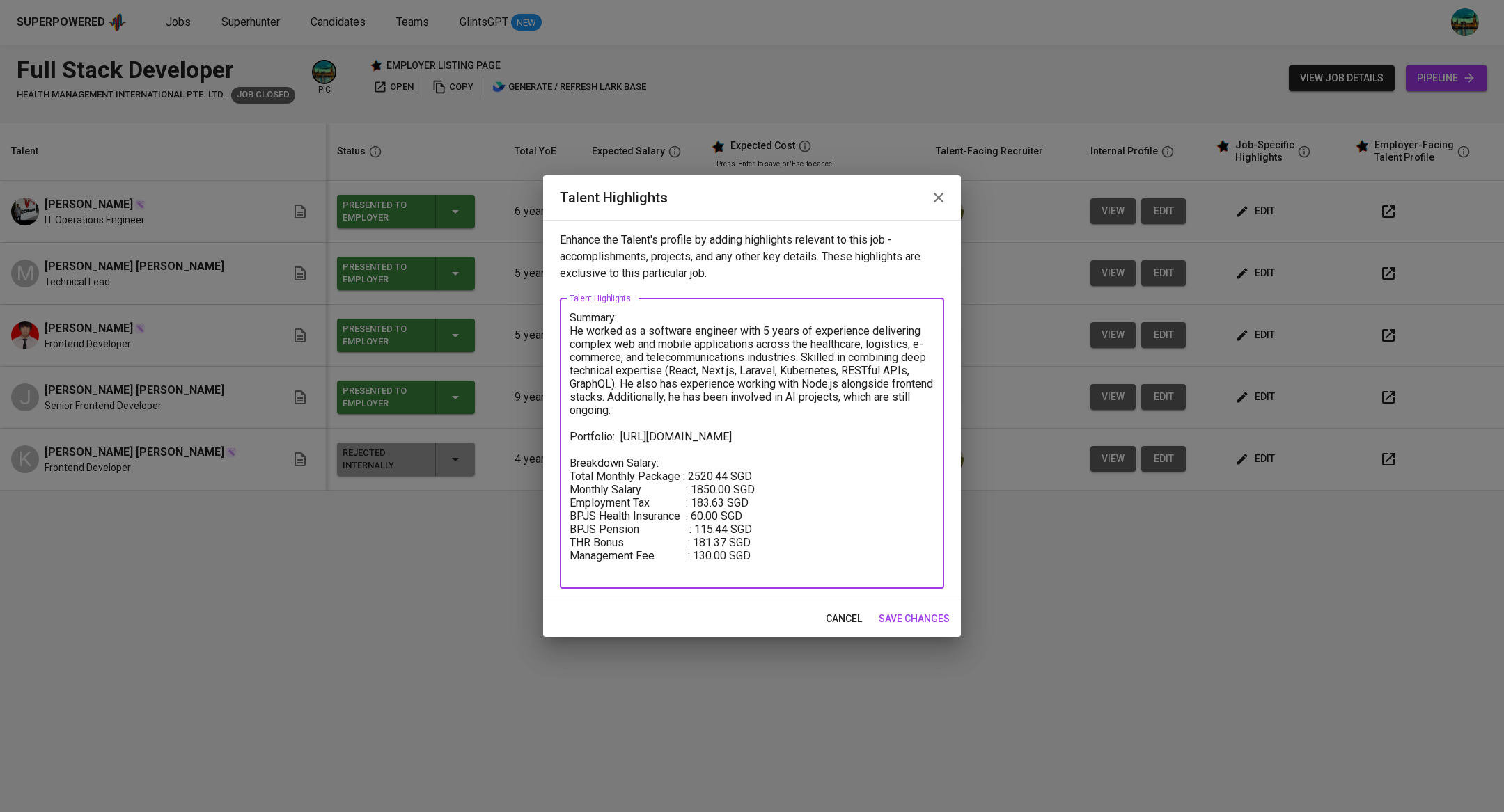
drag, startPoint x: 667, startPoint y: 412, endPoint x: 563, endPoint y: 335, distance: 129.4
click at [563, 335] on div "Summary: He worked as a software engineer with 5 years of experience delivering…" at bounding box center [752, 443] width 384 height 290
click at [932, 202] on icon "button" at bounding box center [939, 197] width 17 height 17
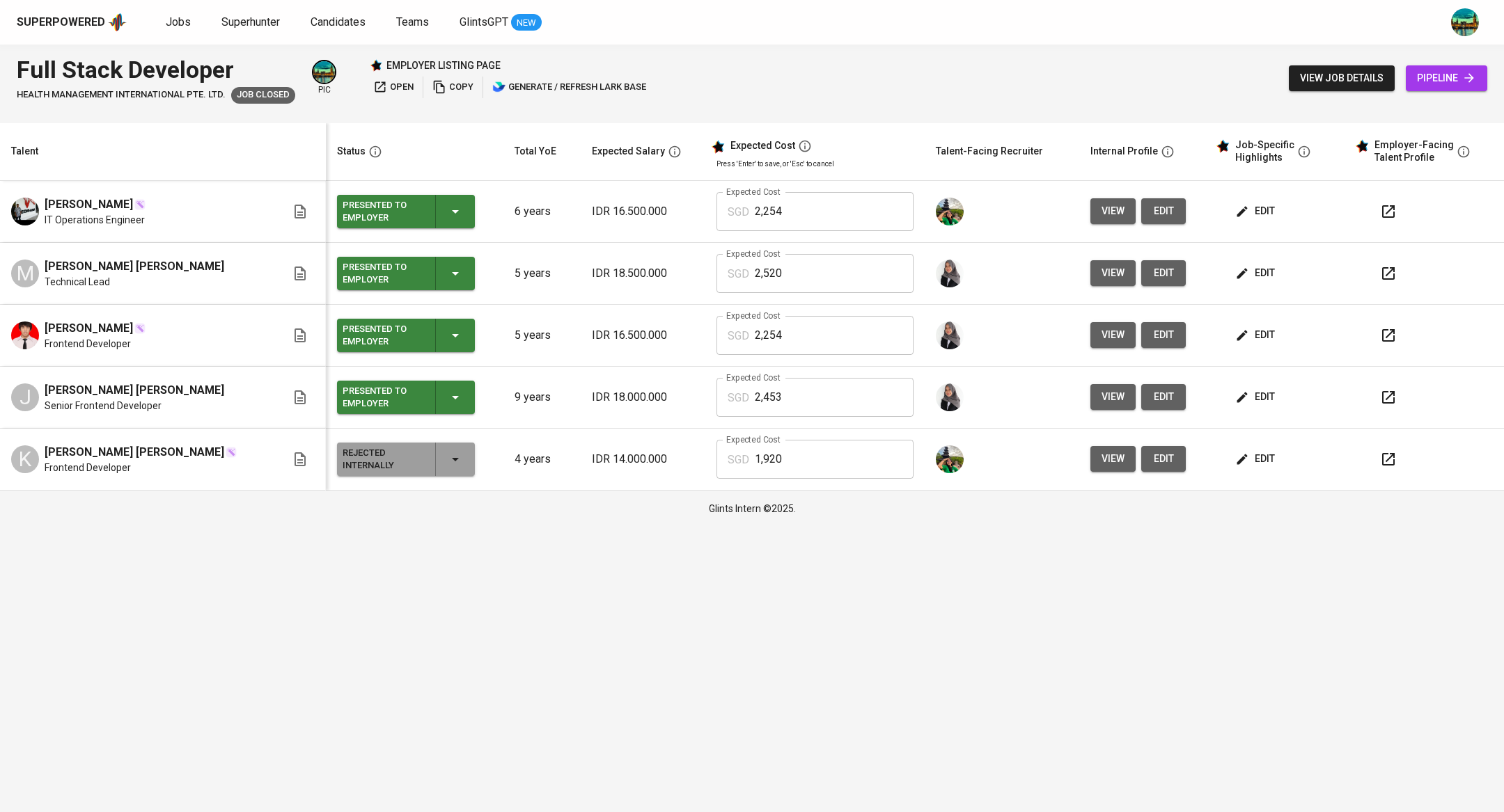
click at [1090, 274] on button "view" at bounding box center [1112, 273] width 45 height 26
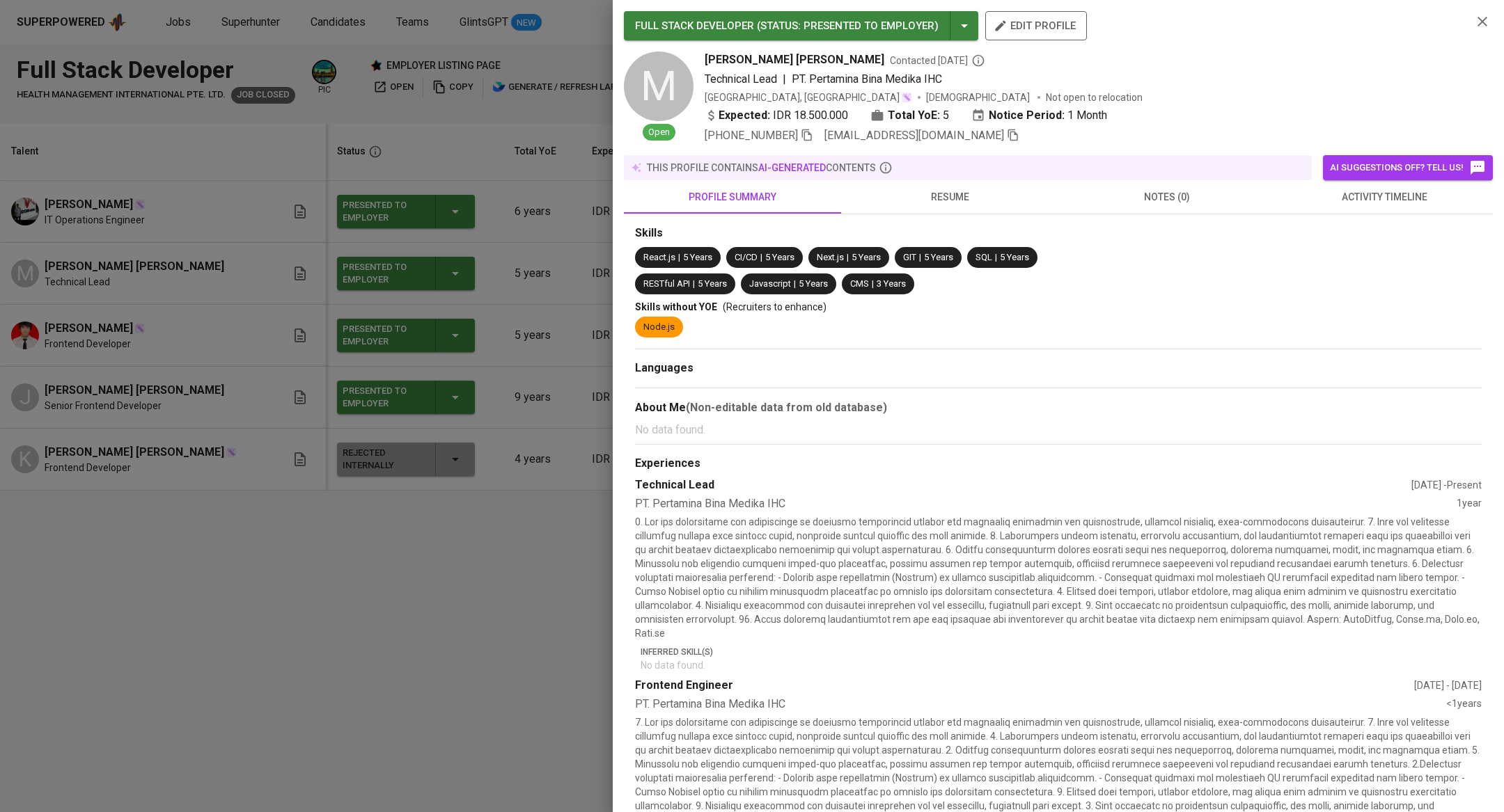
click at [941, 190] on span "resume" at bounding box center [949, 197] width 200 height 18
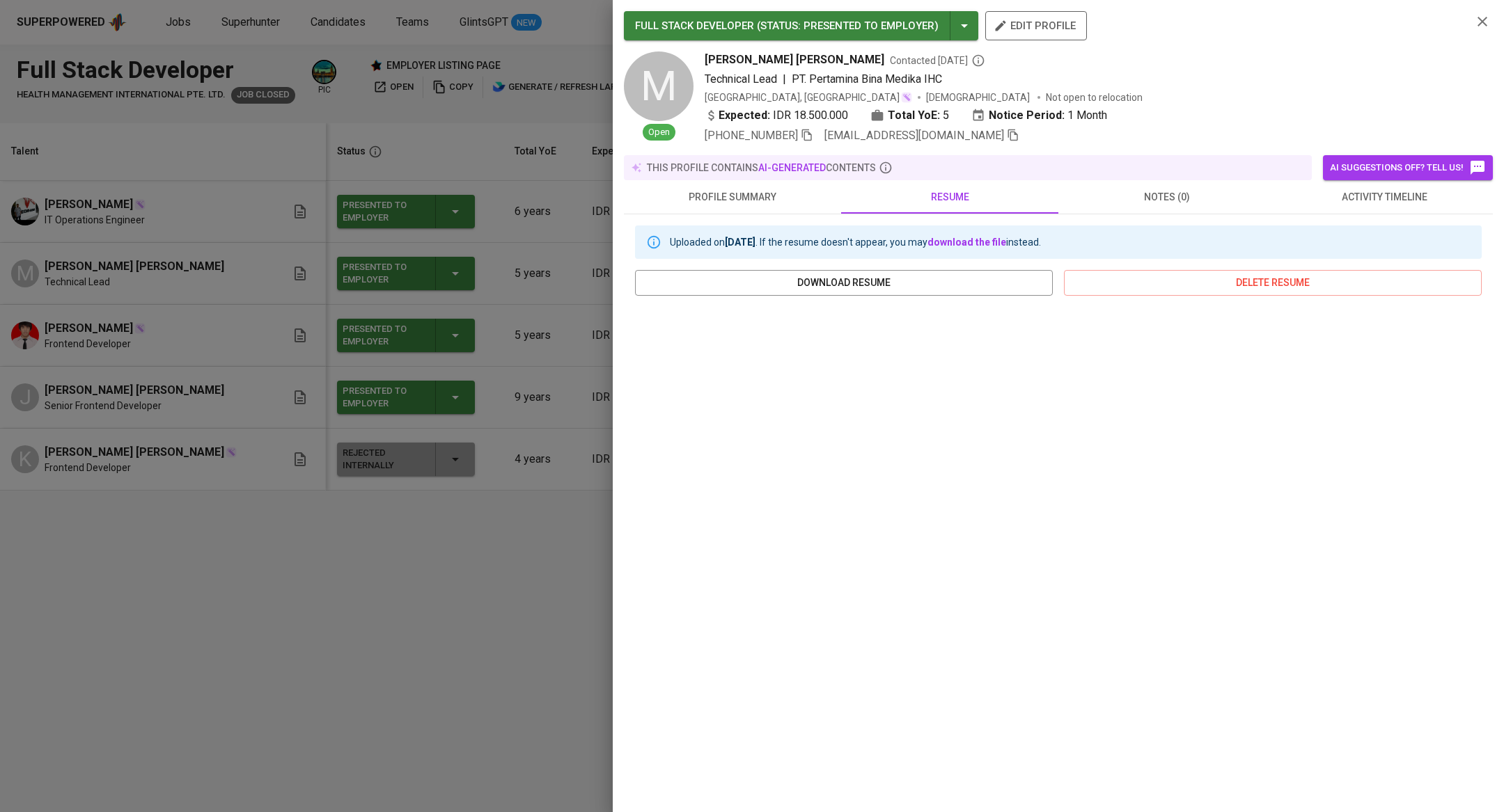
click at [439, 547] on div at bounding box center [752, 406] width 1504 height 812
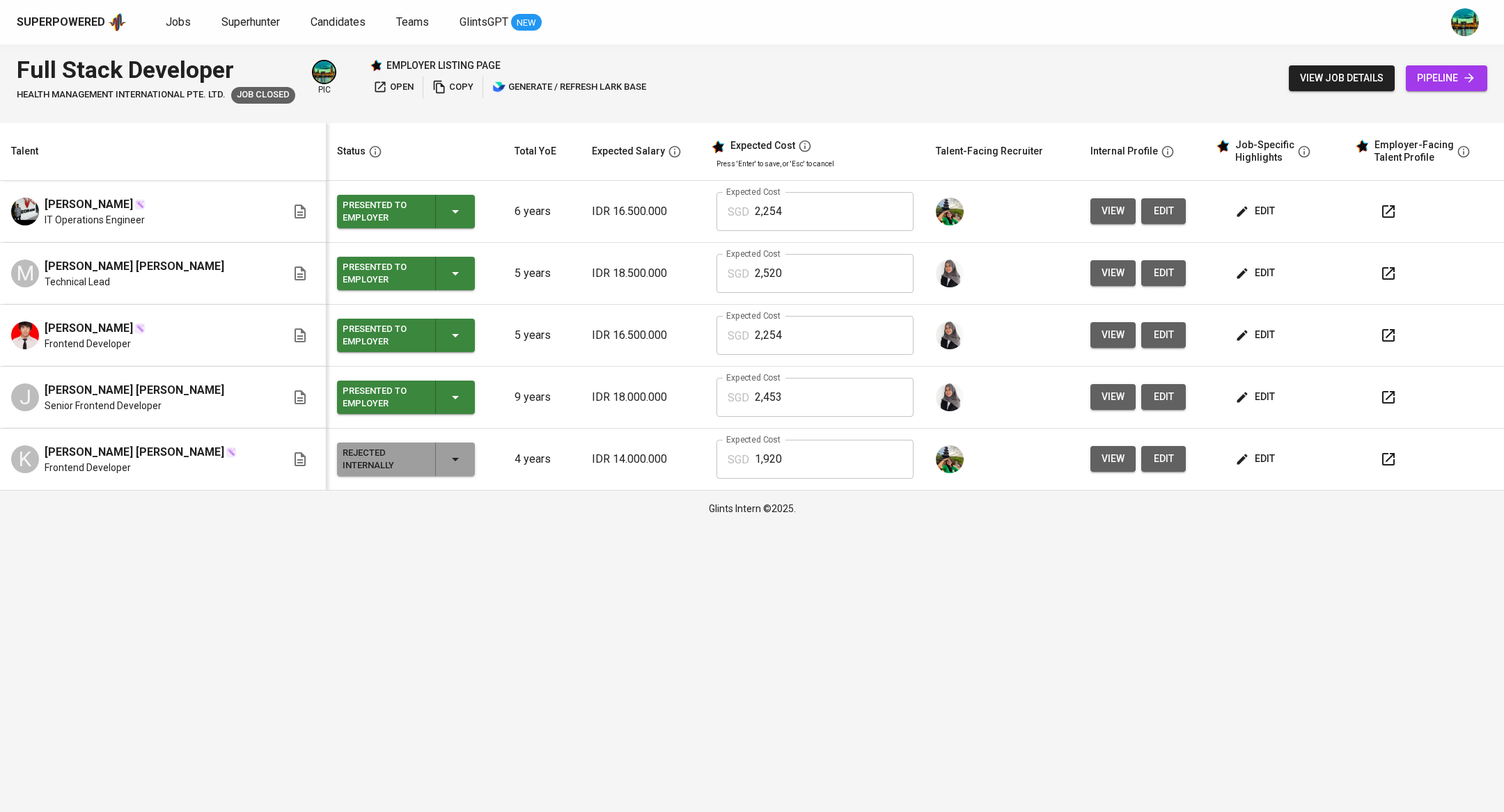
click at [1242, 270] on span "edit" at bounding box center [1256, 273] width 37 height 18
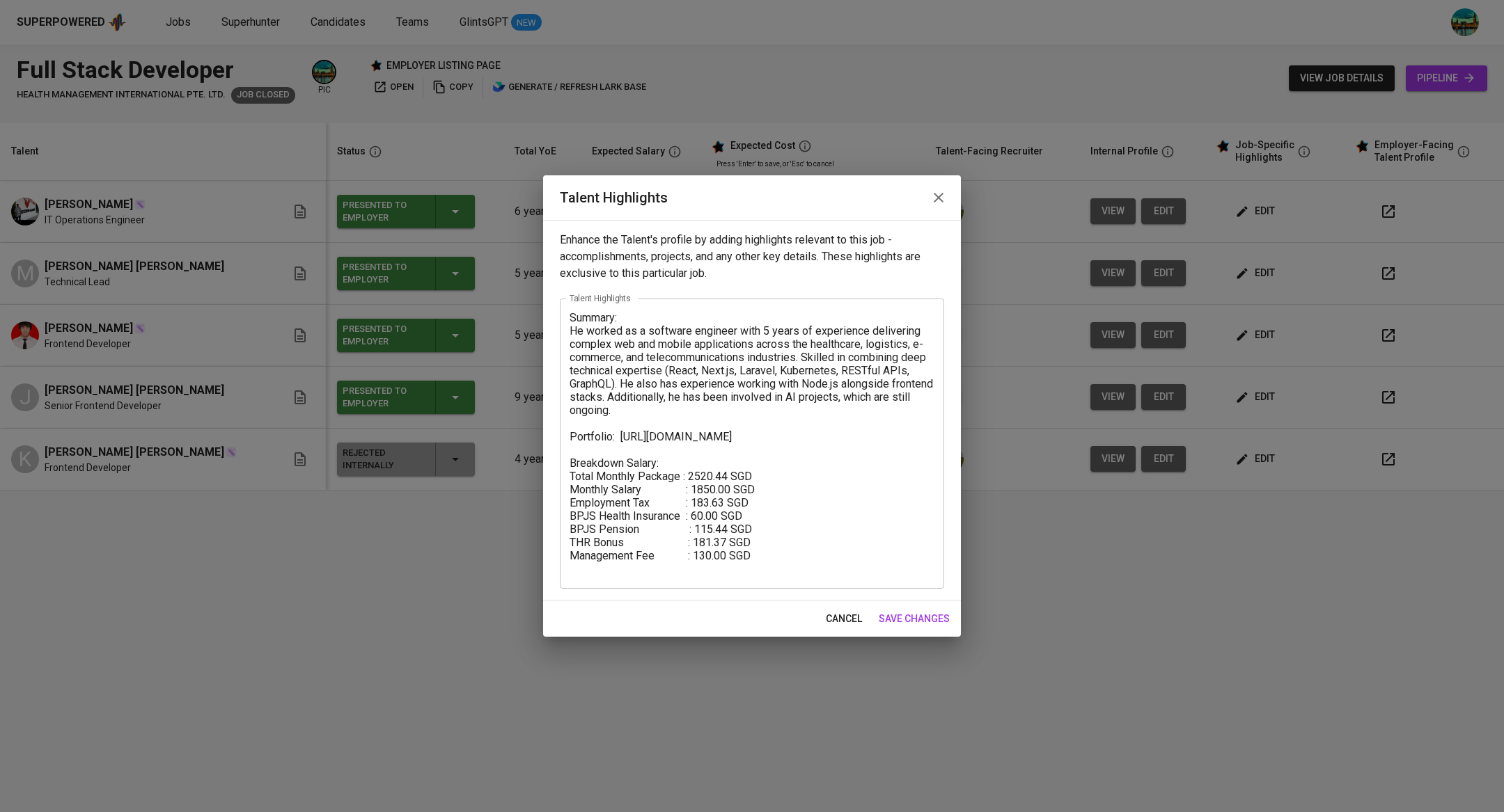
click at [943, 197] on icon "button" at bounding box center [939, 197] width 17 height 17
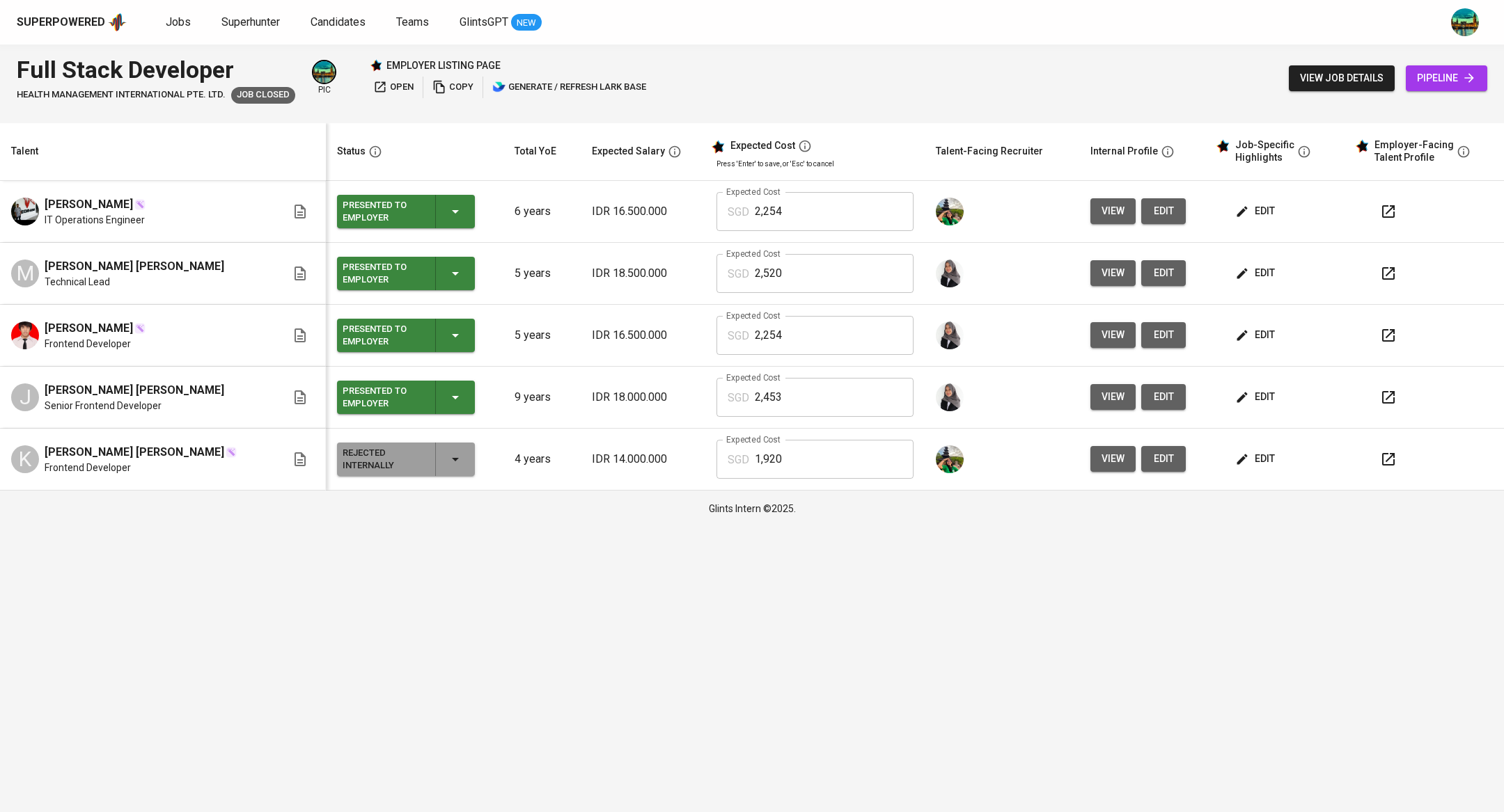
click at [1101, 274] on span "view" at bounding box center [1112, 273] width 23 height 18
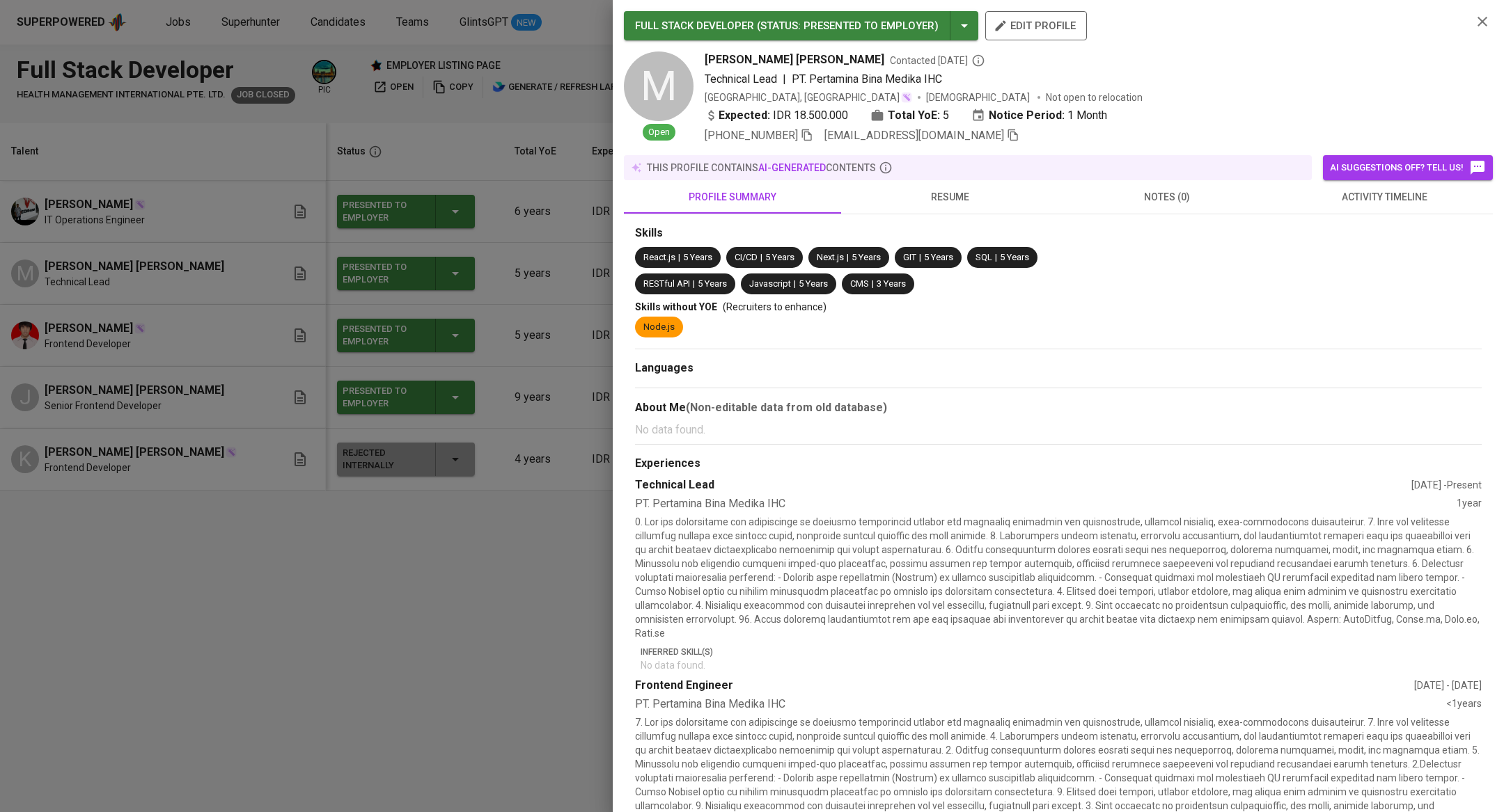
click at [1372, 194] on span "activity timeline" at bounding box center [1384, 197] width 200 height 18
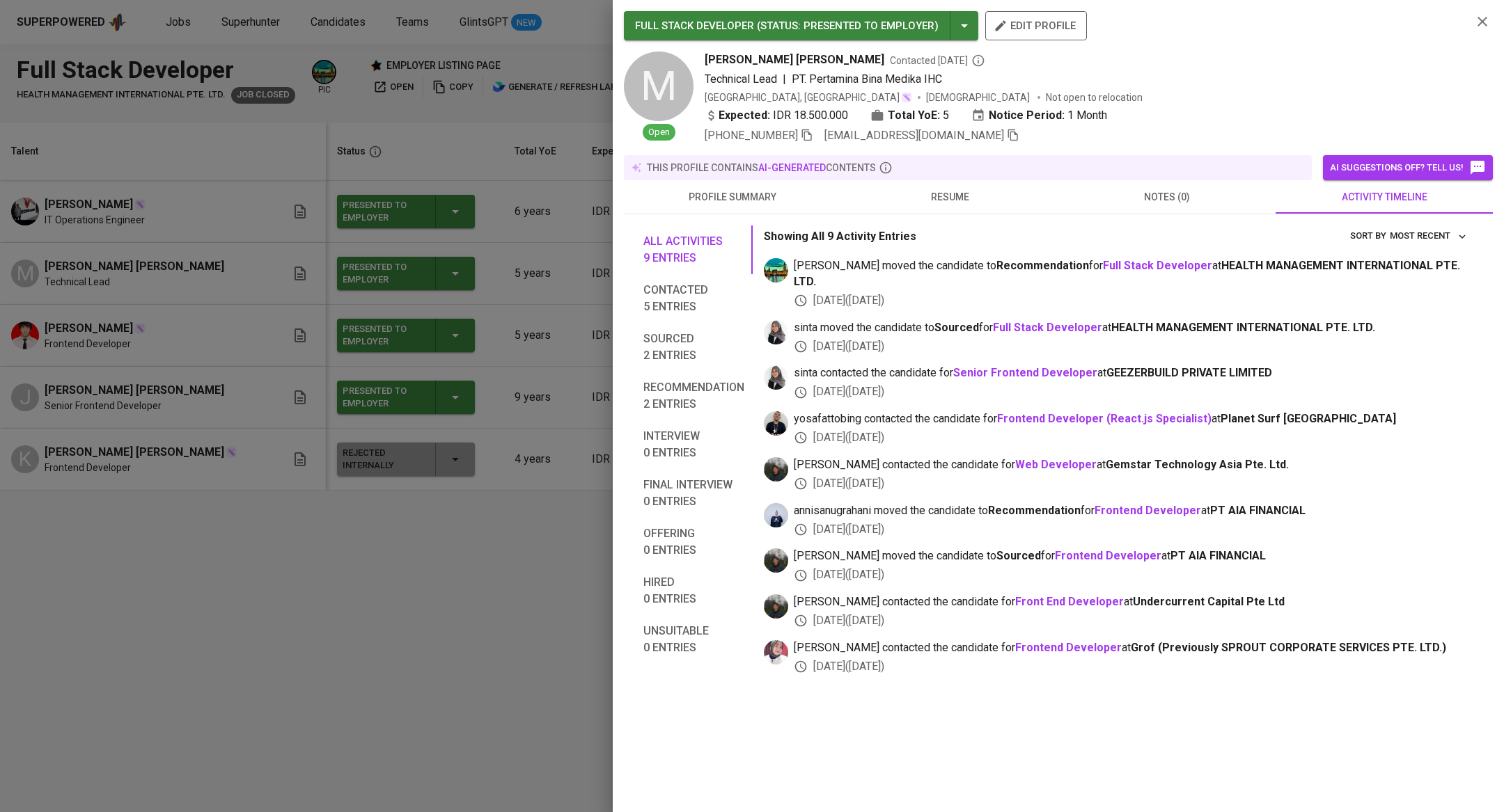
click at [496, 414] on div at bounding box center [752, 406] width 1504 height 812
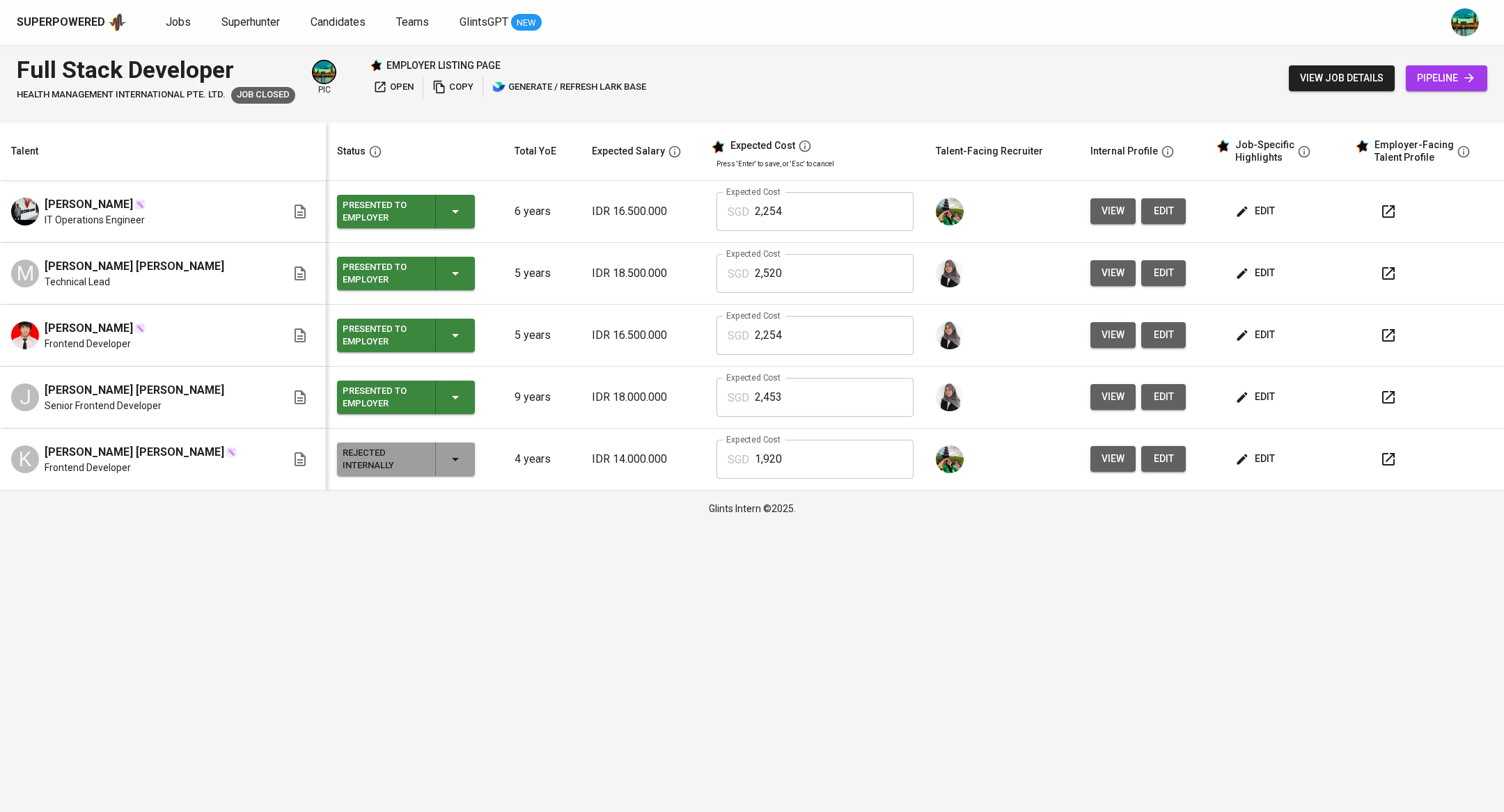
click at [1238, 330] on span "edit" at bounding box center [1256, 335] width 37 height 18
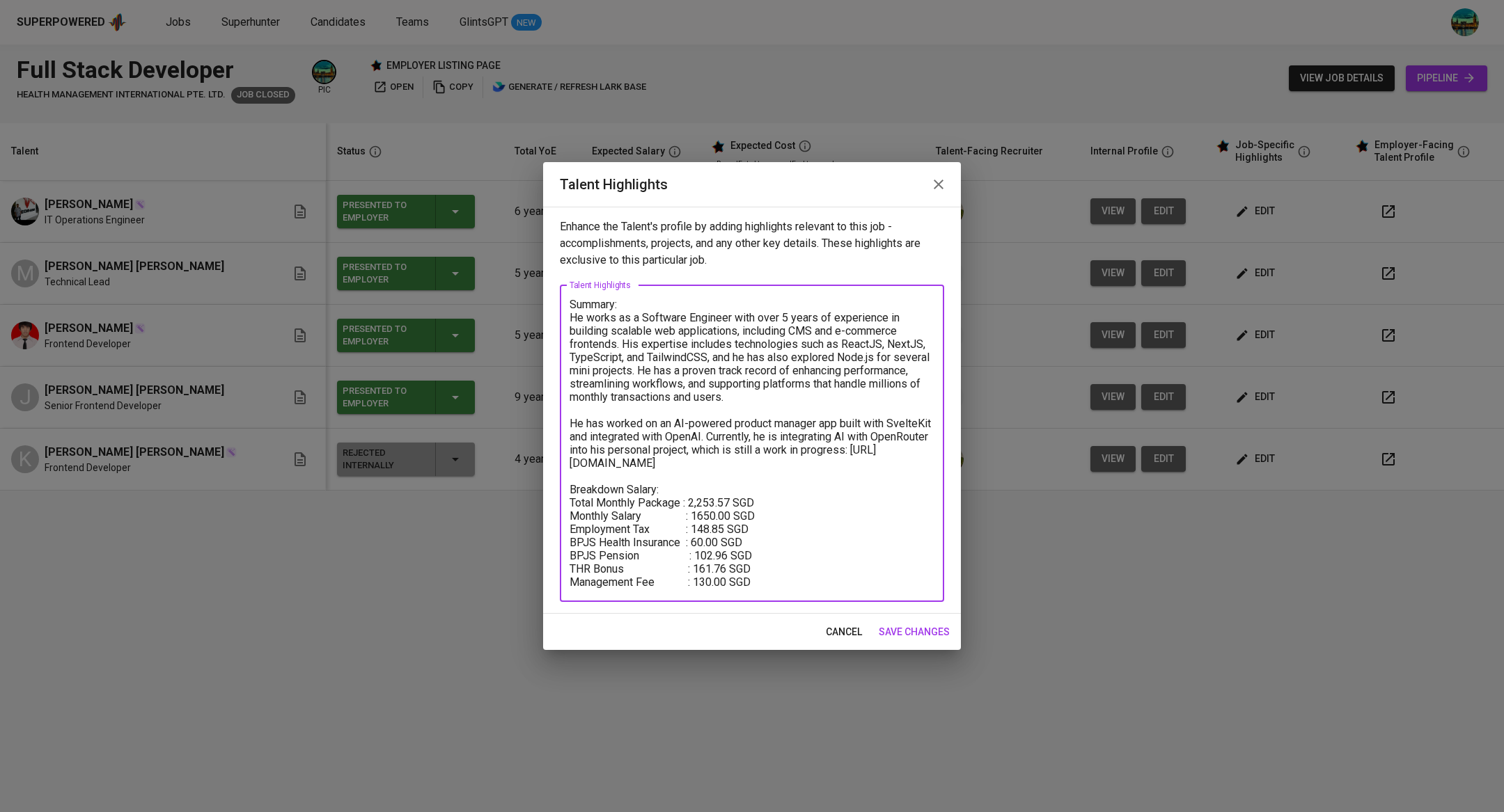
drag, startPoint x: 762, startPoint y: 462, endPoint x: 558, endPoint y: 318, distance: 249.7
click at [558, 318] on div "Enhance the Talent's profile by adding highlights relevant to this job - accomp…" at bounding box center [752, 410] width 418 height 407
click at [939, 182] on icon "button" at bounding box center [939, 184] width 17 height 17
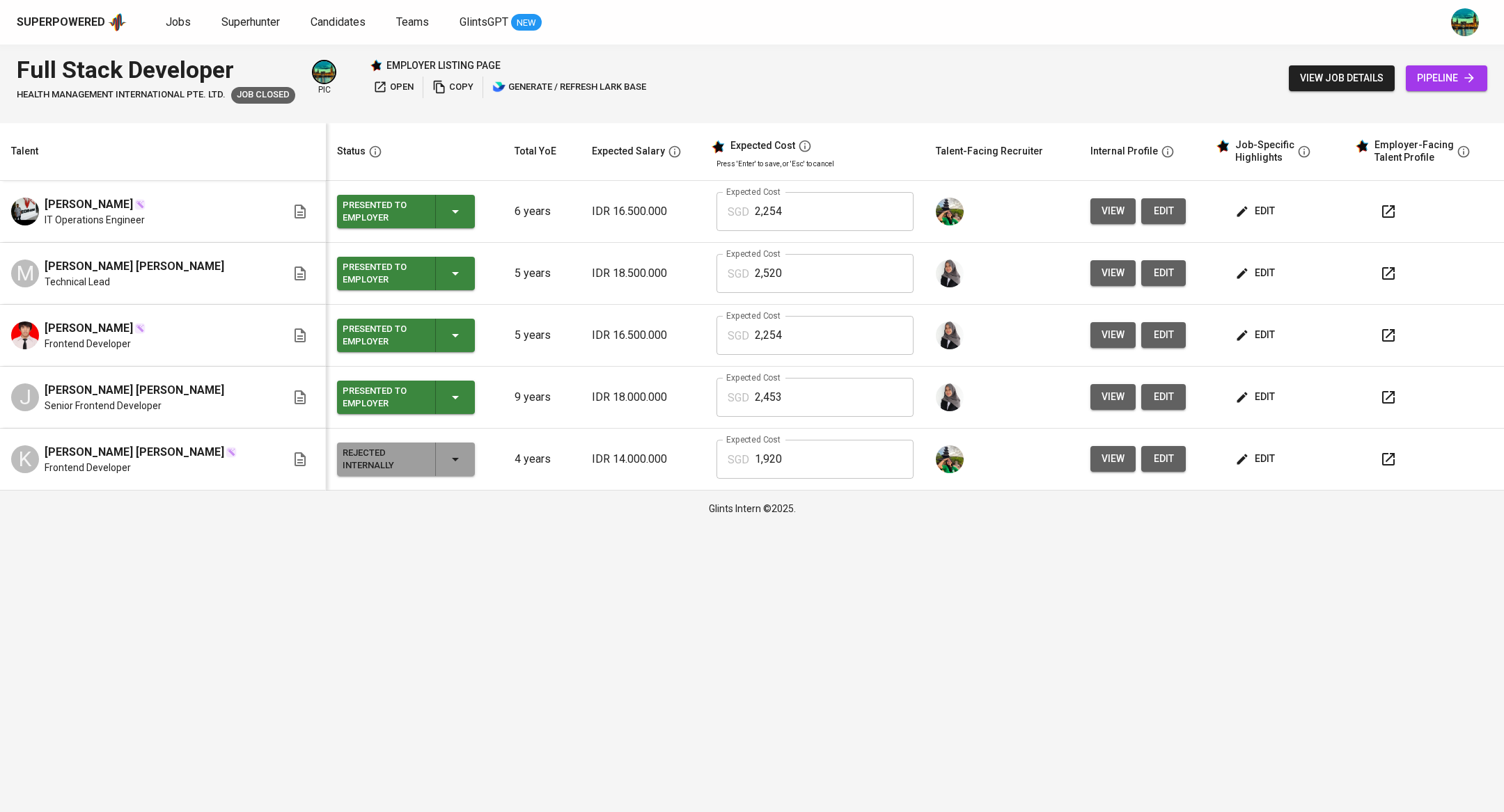
click at [1090, 344] on button "view" at bounding box center [1112, 335] width 45 height 26
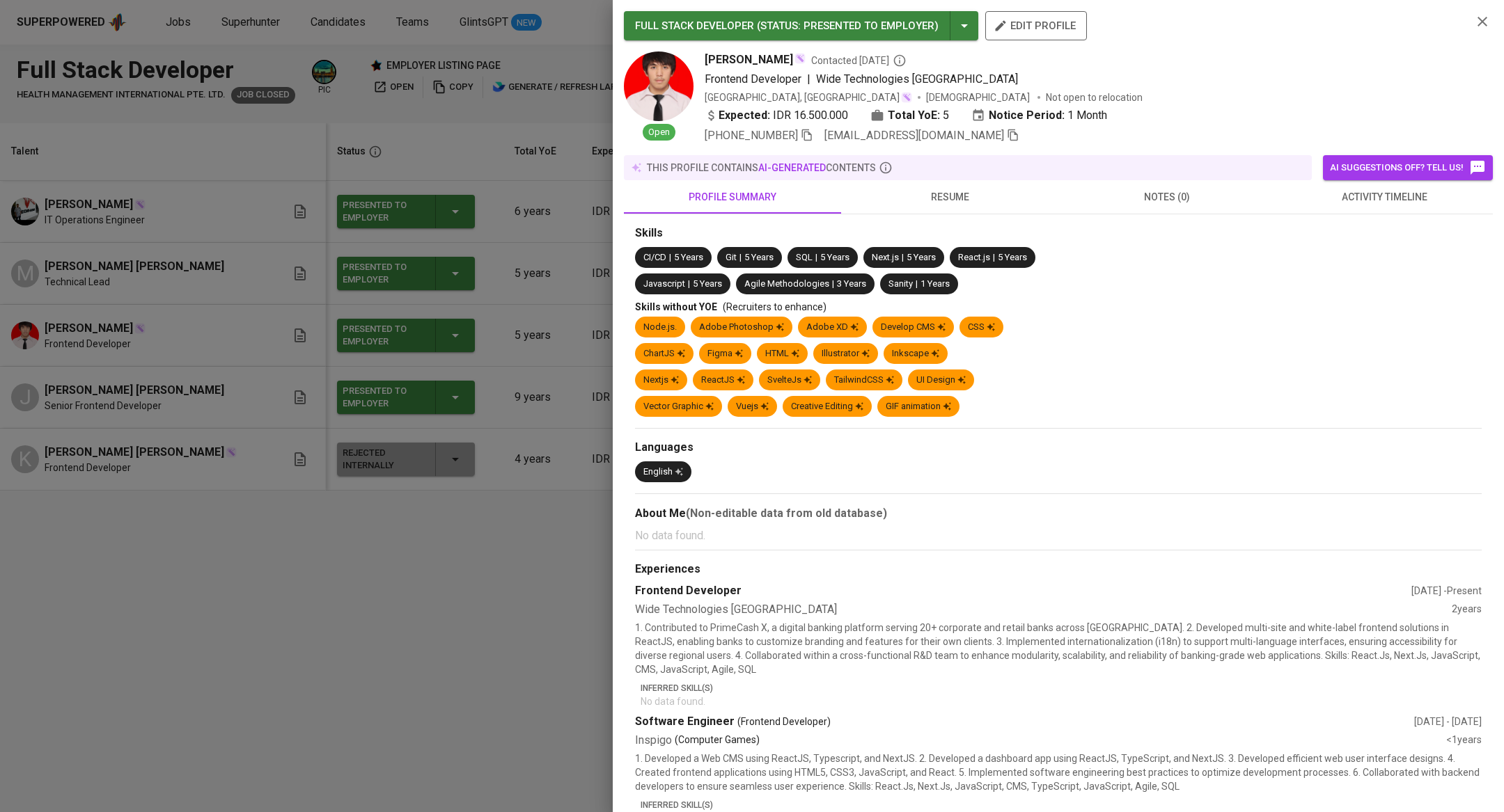
click at [409, 598] on div at bounding box center [752, 406] width 1504 height 812
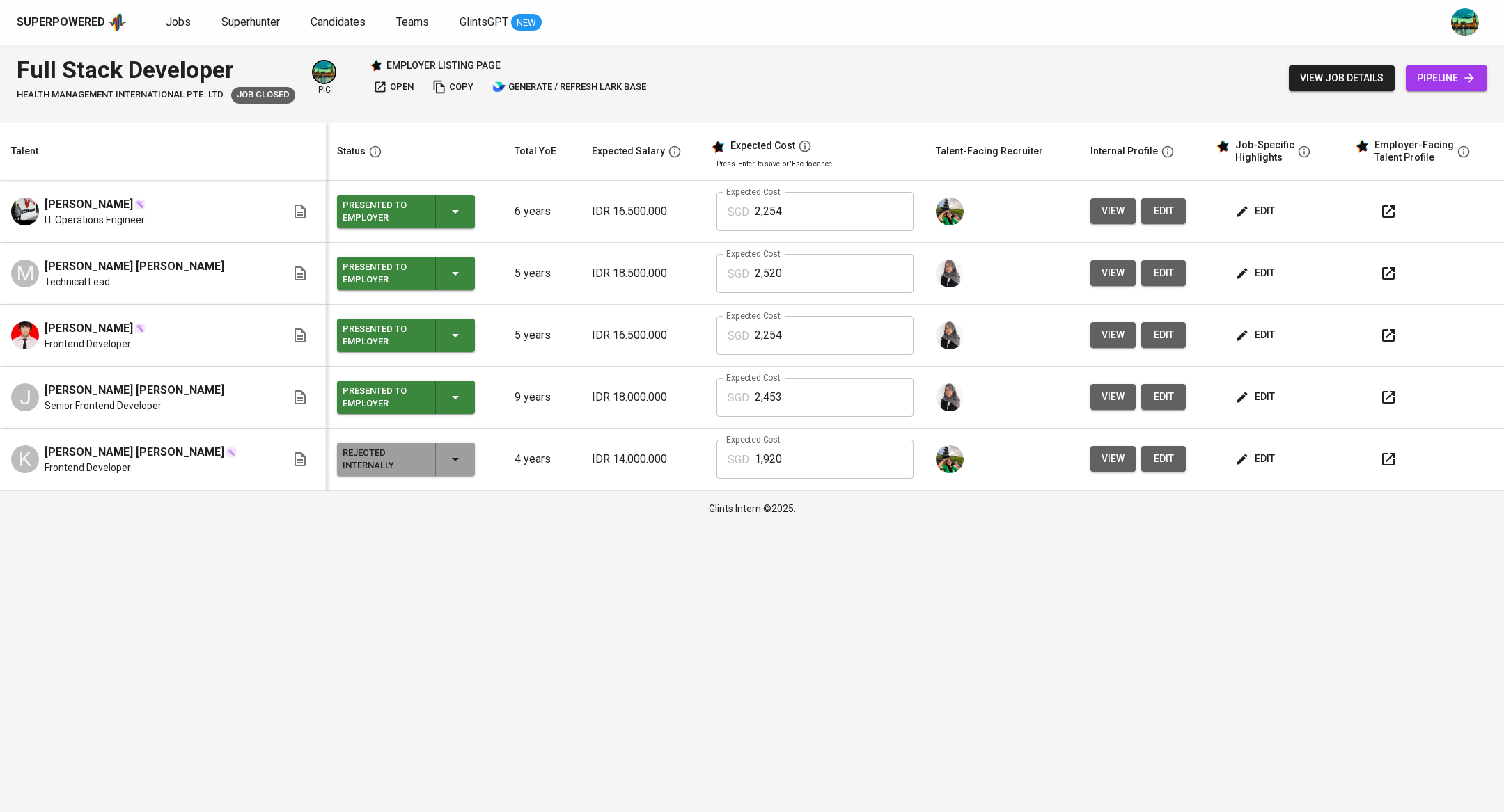
click at [1246, 400] on span "edit" at bounding box center [1256, 398] width 37 height 18
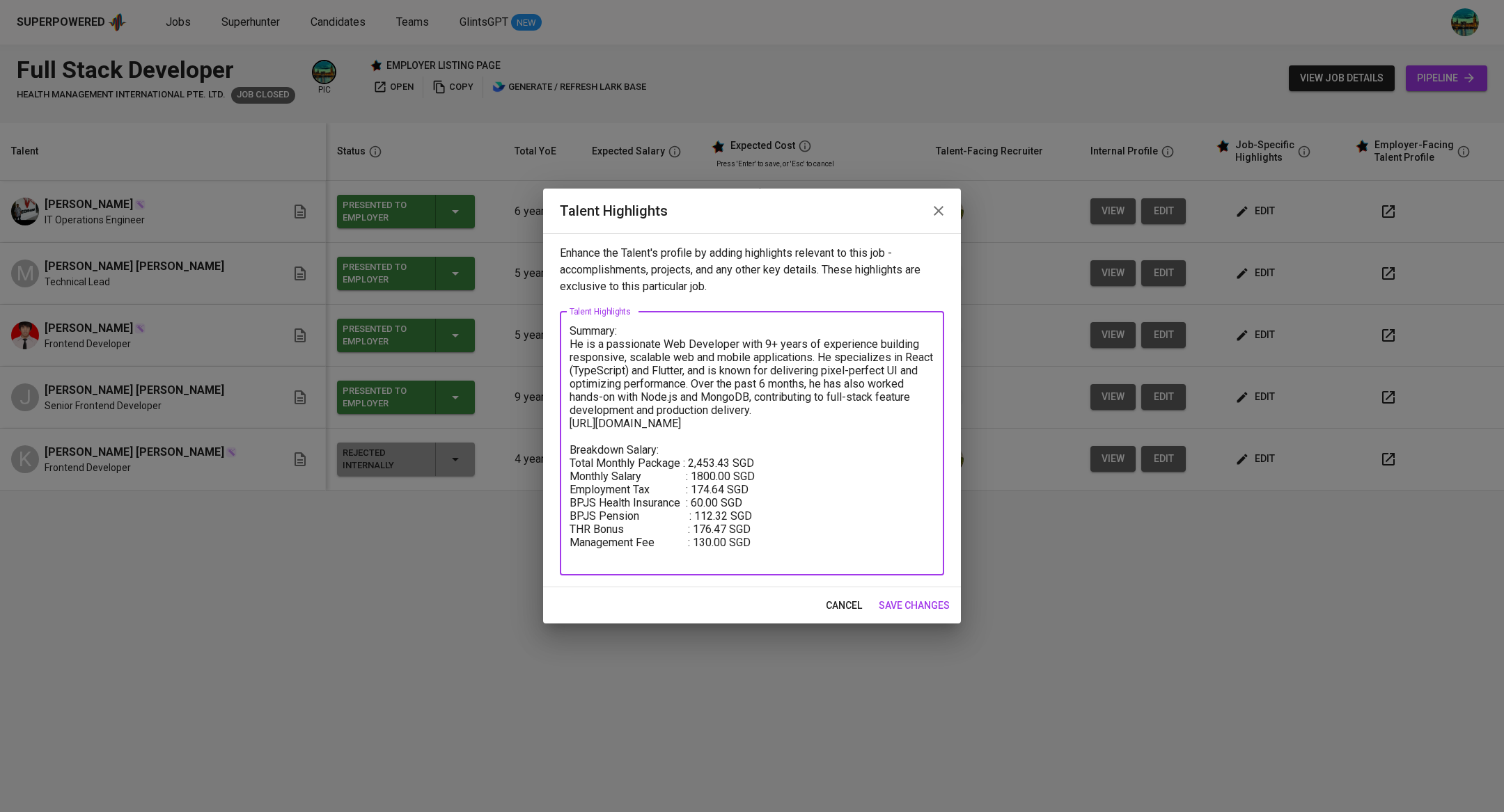
drag, startPoint x: 699, startPoint y: 427, endPoint x: 556, endPoint y: 344, distance: 165.3
click at [556, 344] on div "Enhance the Talent's profile by adding highlights relevant to this job - accomp…" at bounding box center [752, 410] width 418 height 354
click at [931, 213] on icon "button" at bounding box center [939, 211] width 17 height 17
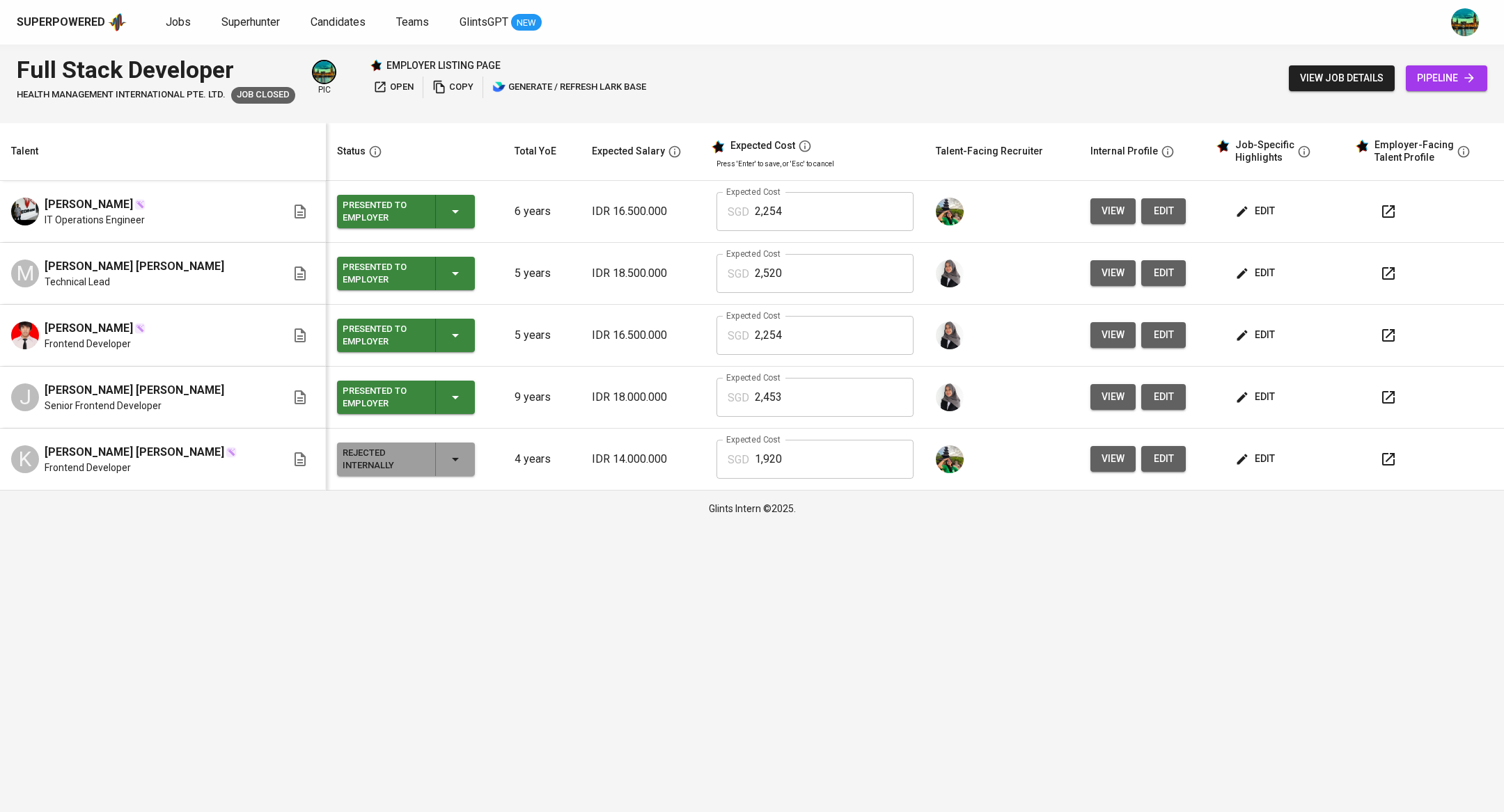
click at [404, 202] on div "Presented to Employer" at bounding box center [405, 211] width 126 height 33
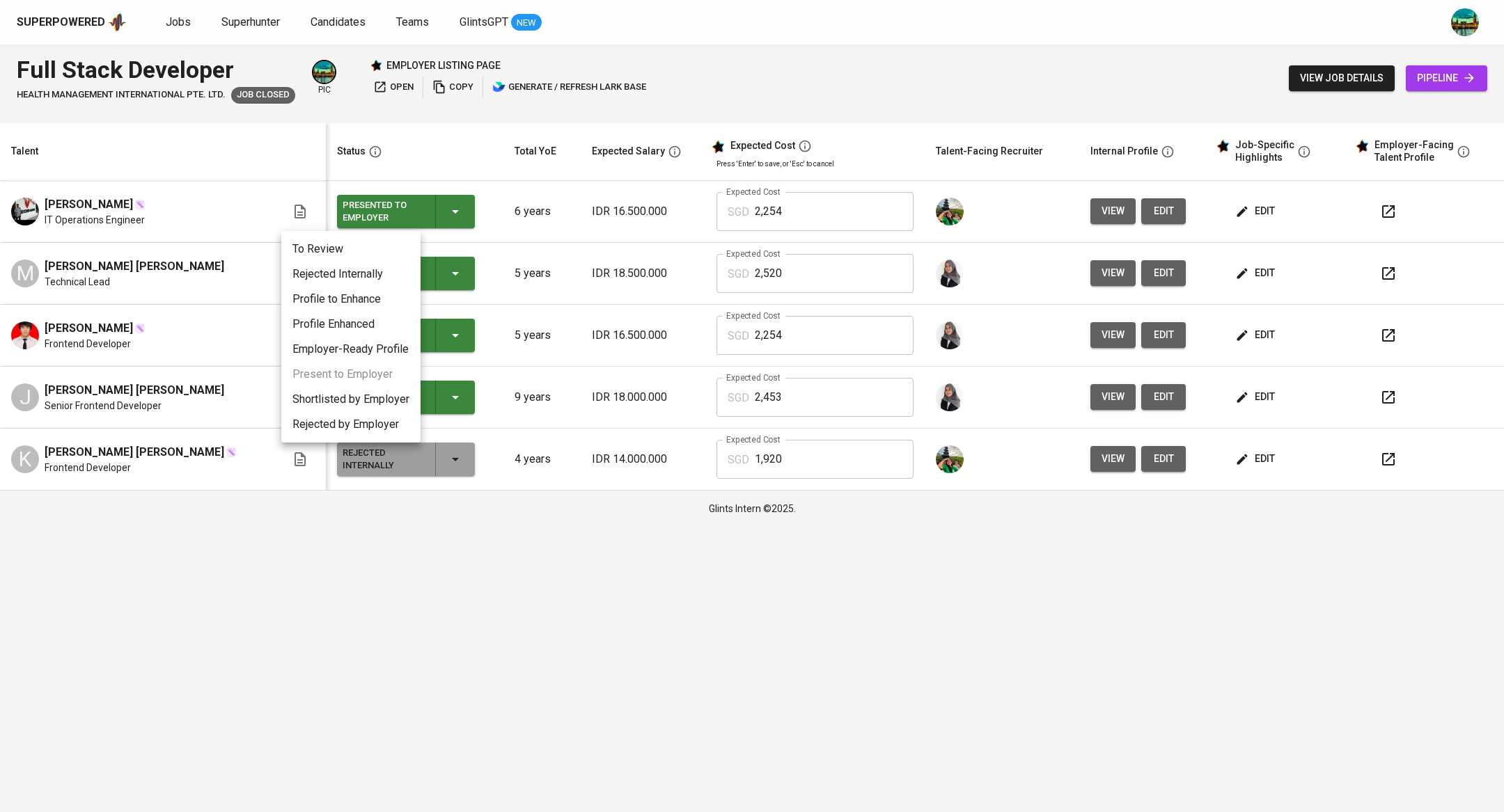
click at [353, 272] on li "Rejected Internally" at bounding box center [351, 274] width 139 height 25
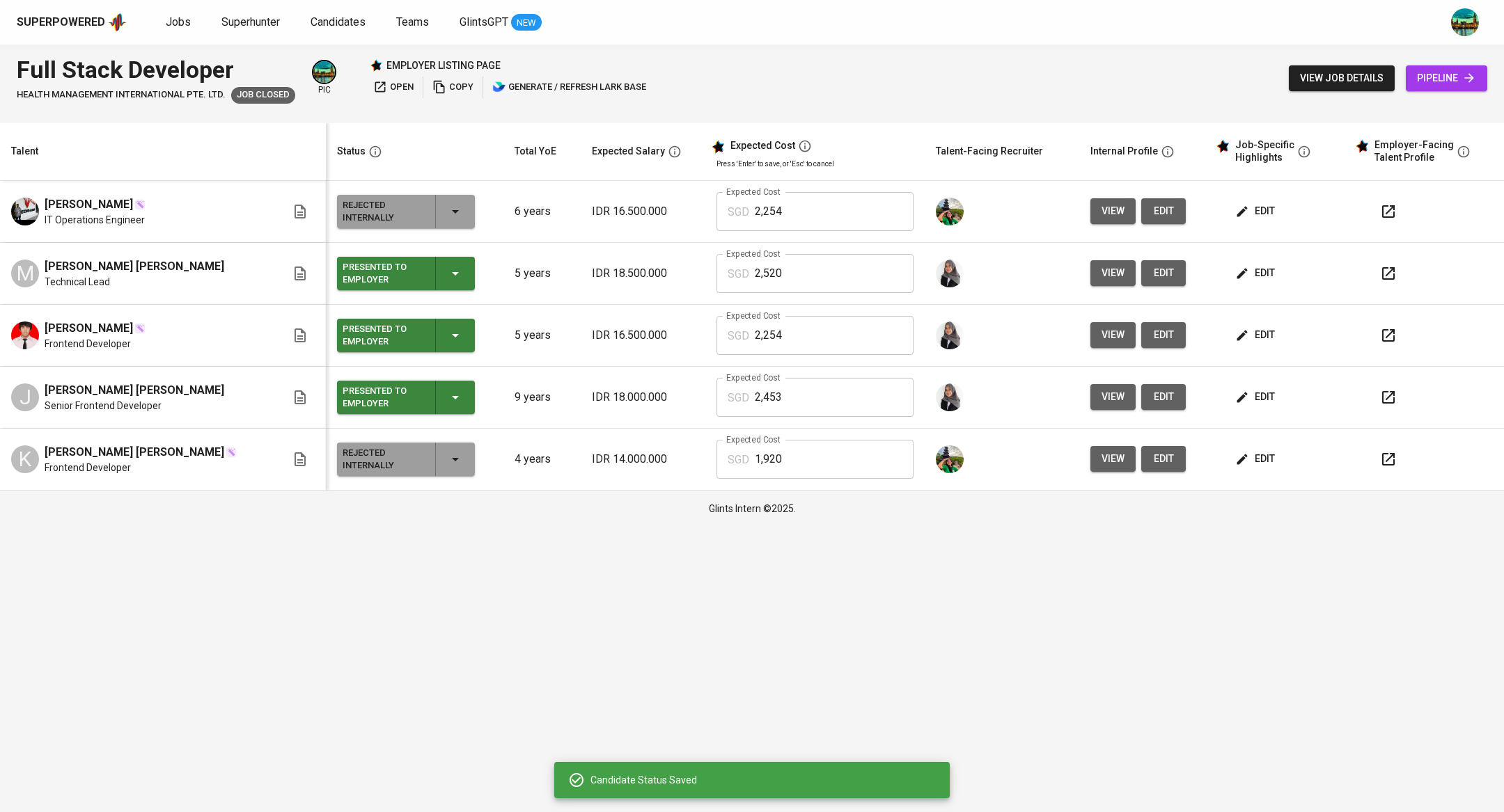
click at [447, 274] on icon "button" at bounding box center [455, 273] width 17 height 17
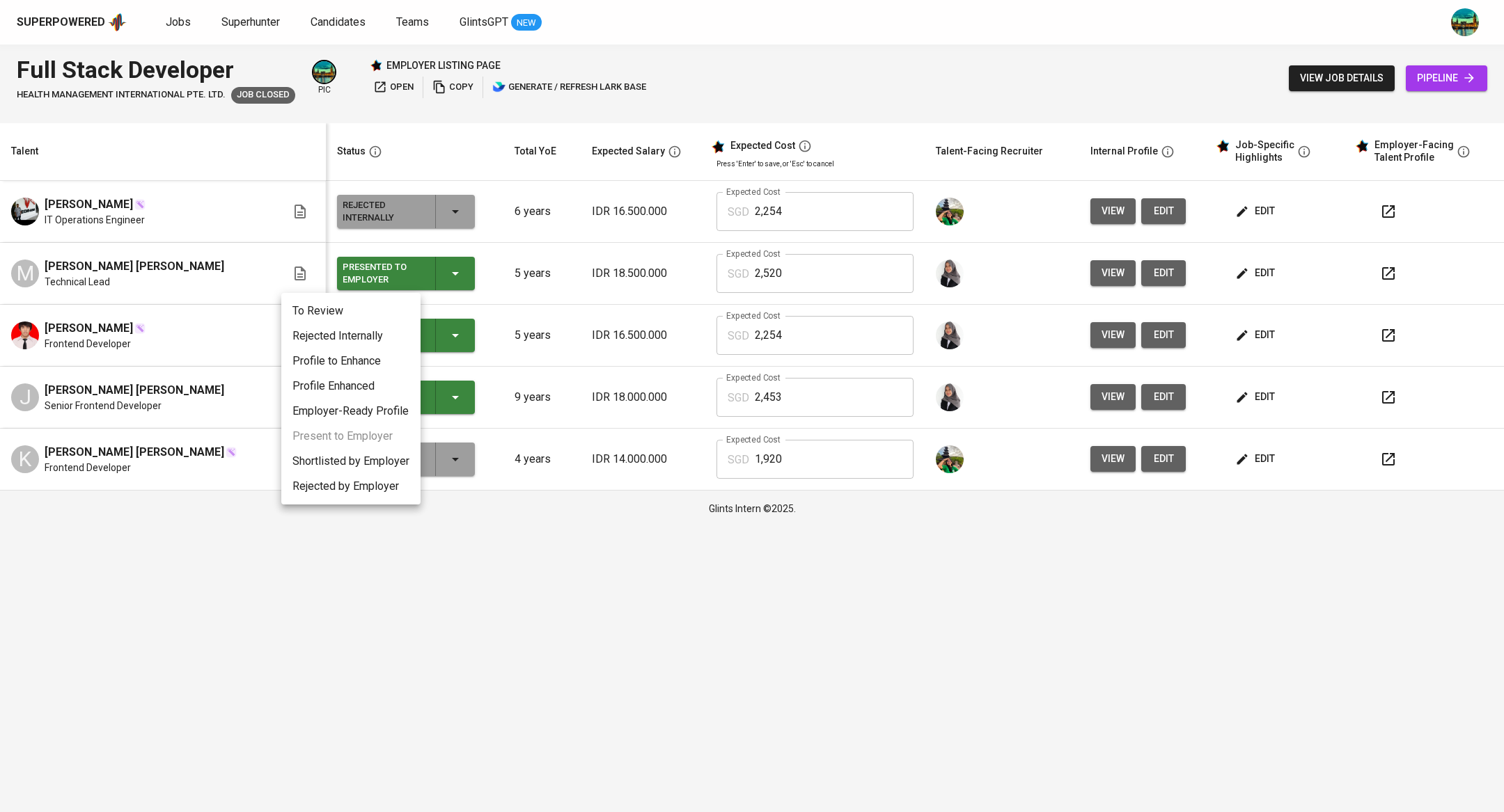
click at [383, 332] on li "Rejected Internally" at bounding box center [351, 336] width 139 height 25
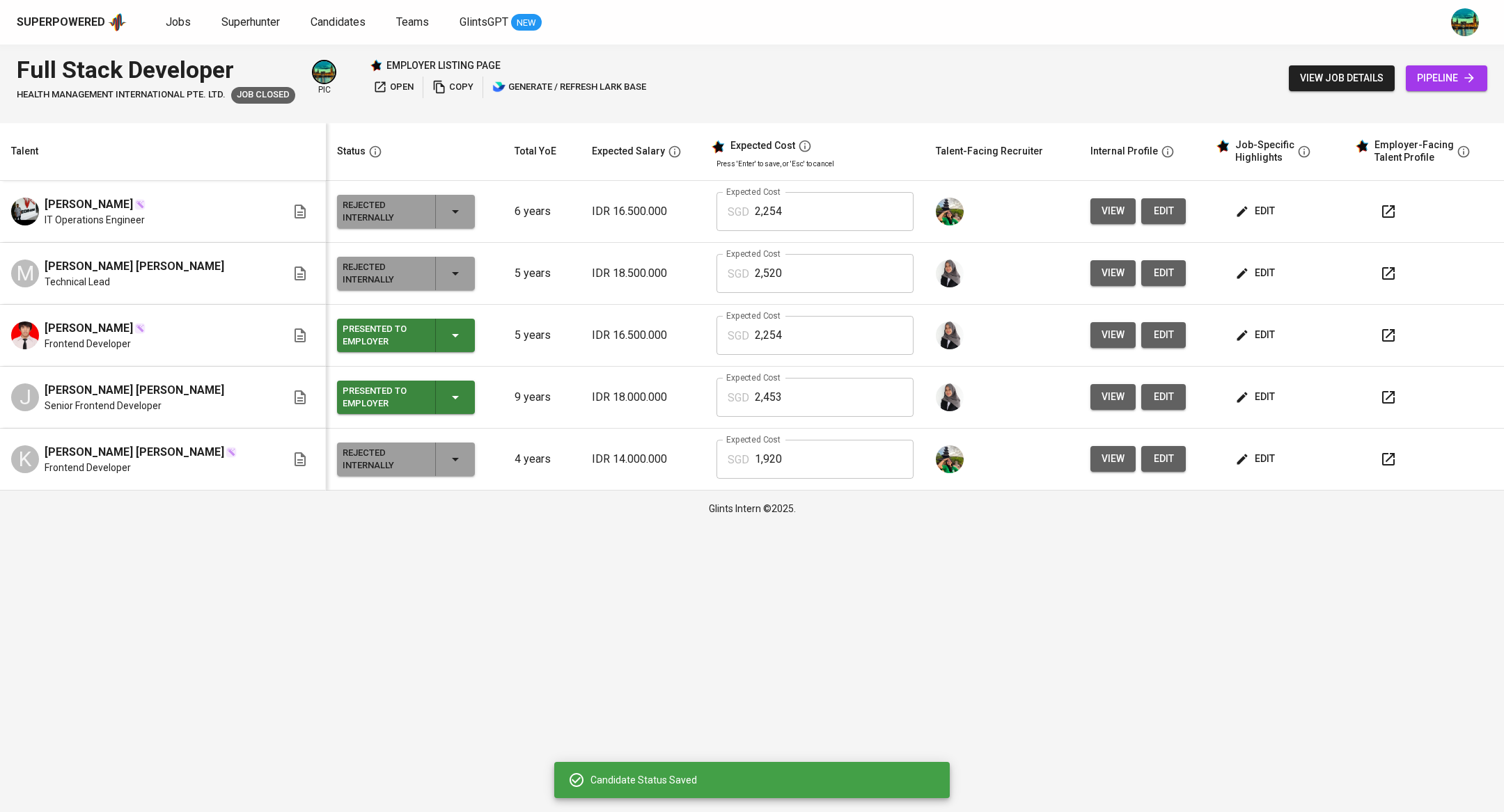
click at [396, 344] on div "Presented to Employer" at bounding box center [405, 335] width 126 height 33
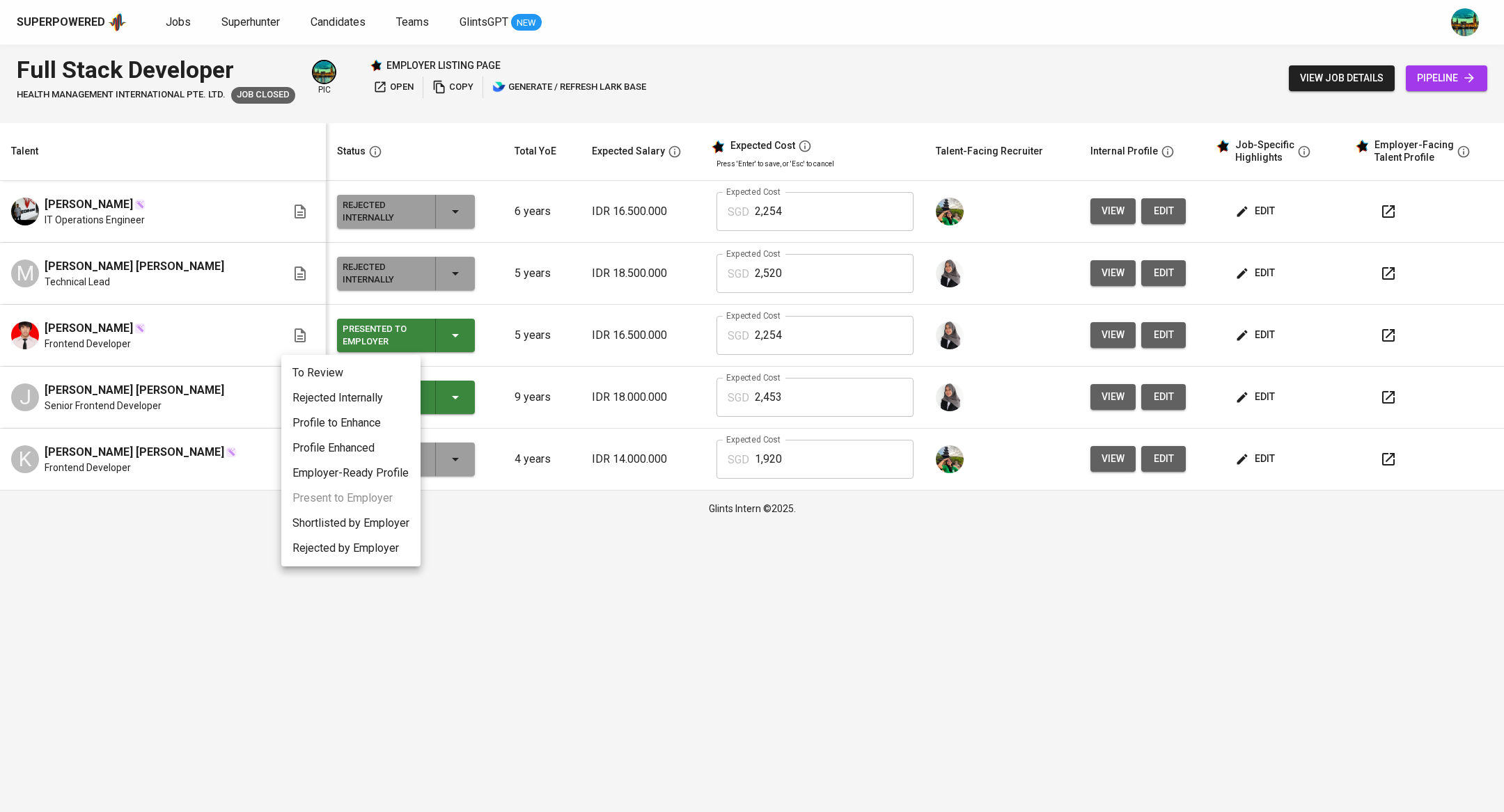
click at [372, 399] on li "Rejected Internally" at bounding box center [351, 398] width 139 height 25
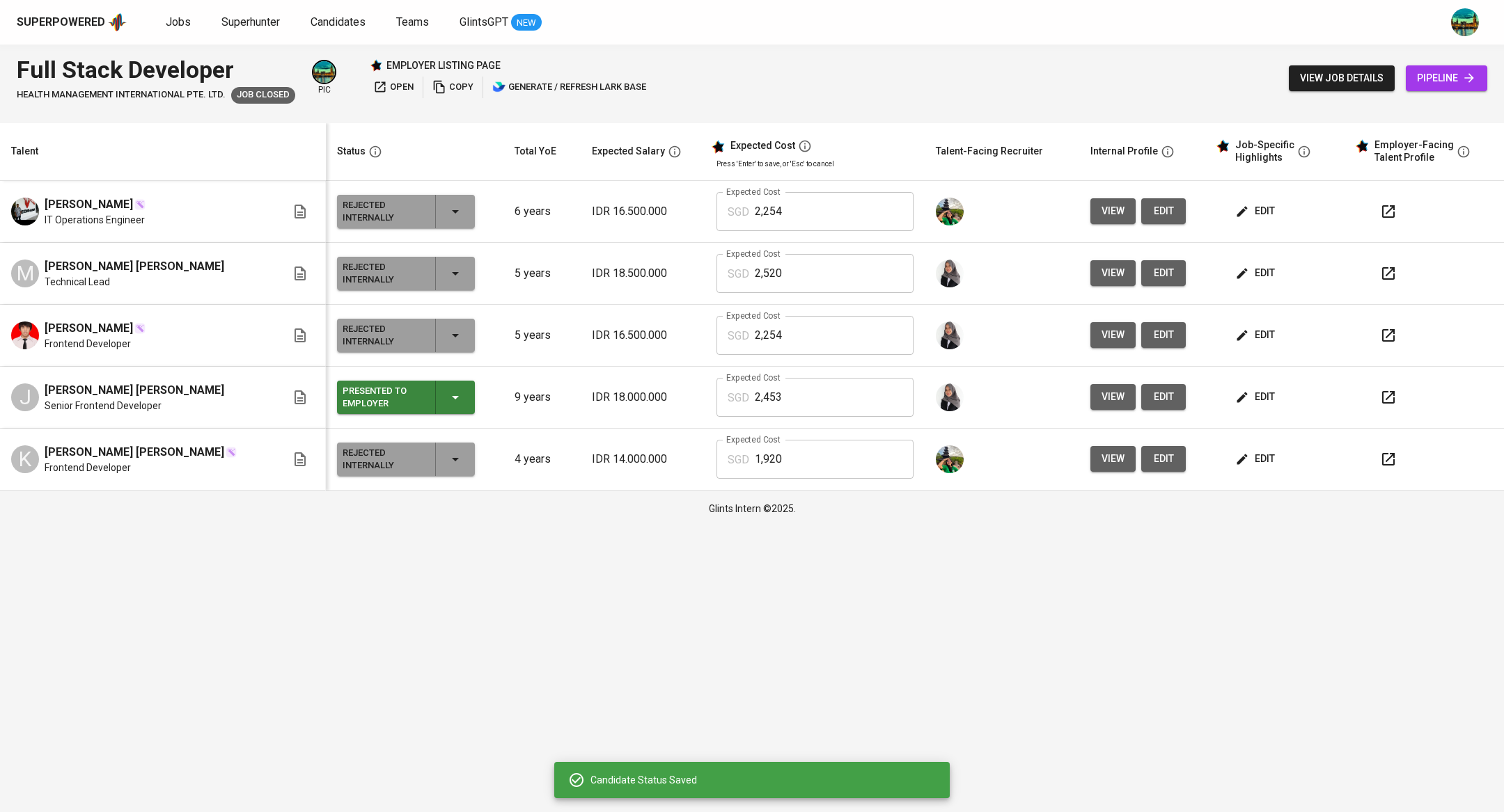
click at [447, 404] on icon "button" at bounding box center [455, 398] width 17 height 17
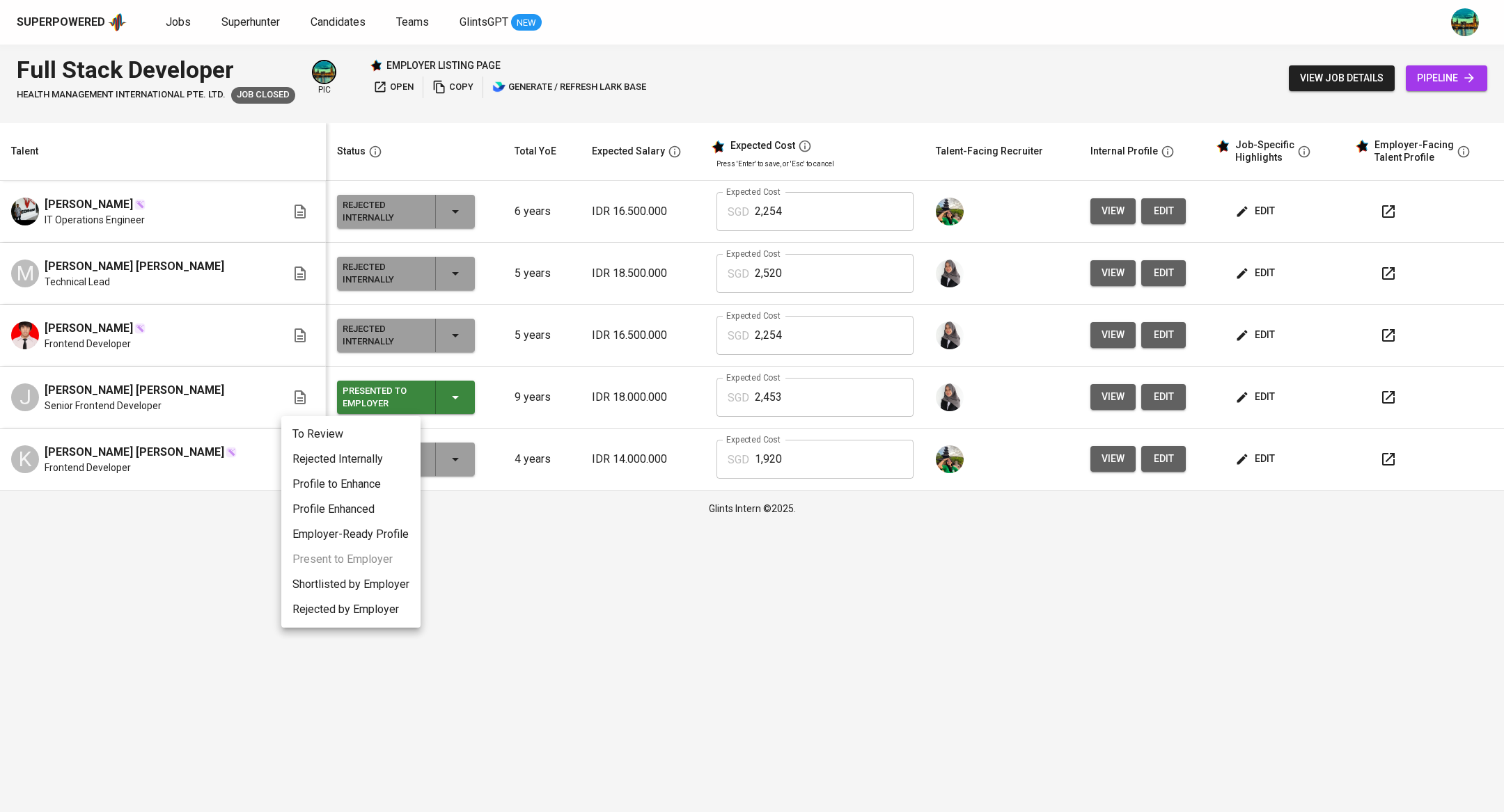
click at [448, 386] on div at bounding box center [752, 406] width 1504 height 812
click at [447, 400] on icon "button" at bounding box center [455, 398] width 17 height 17
click at [367, 462] on li "Rejected Internally" at bounding box center [351, 460] width 139 height 25
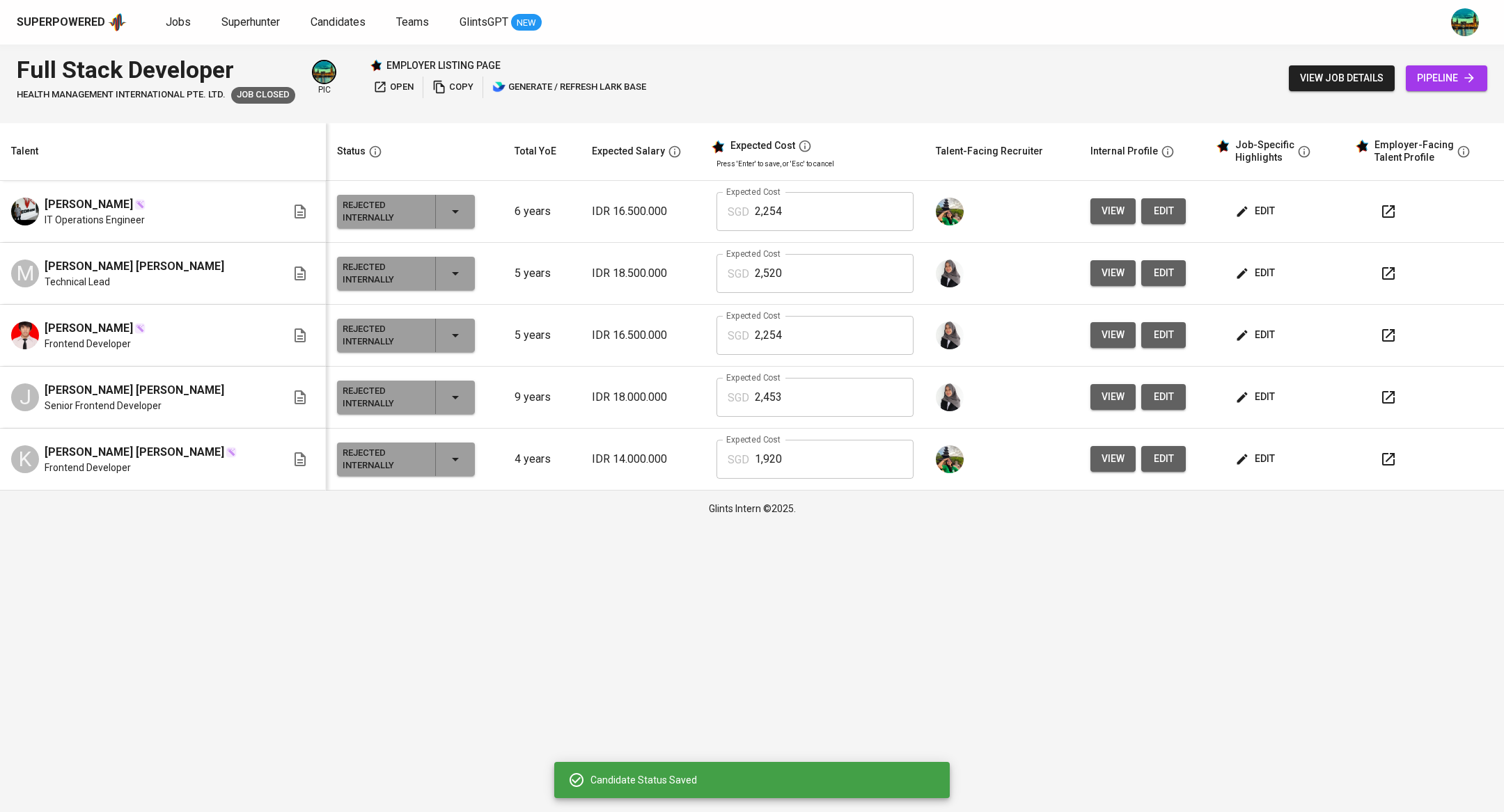
click at [405, 87] on span "open" at bounding box center [393, 87] width 41 height 16
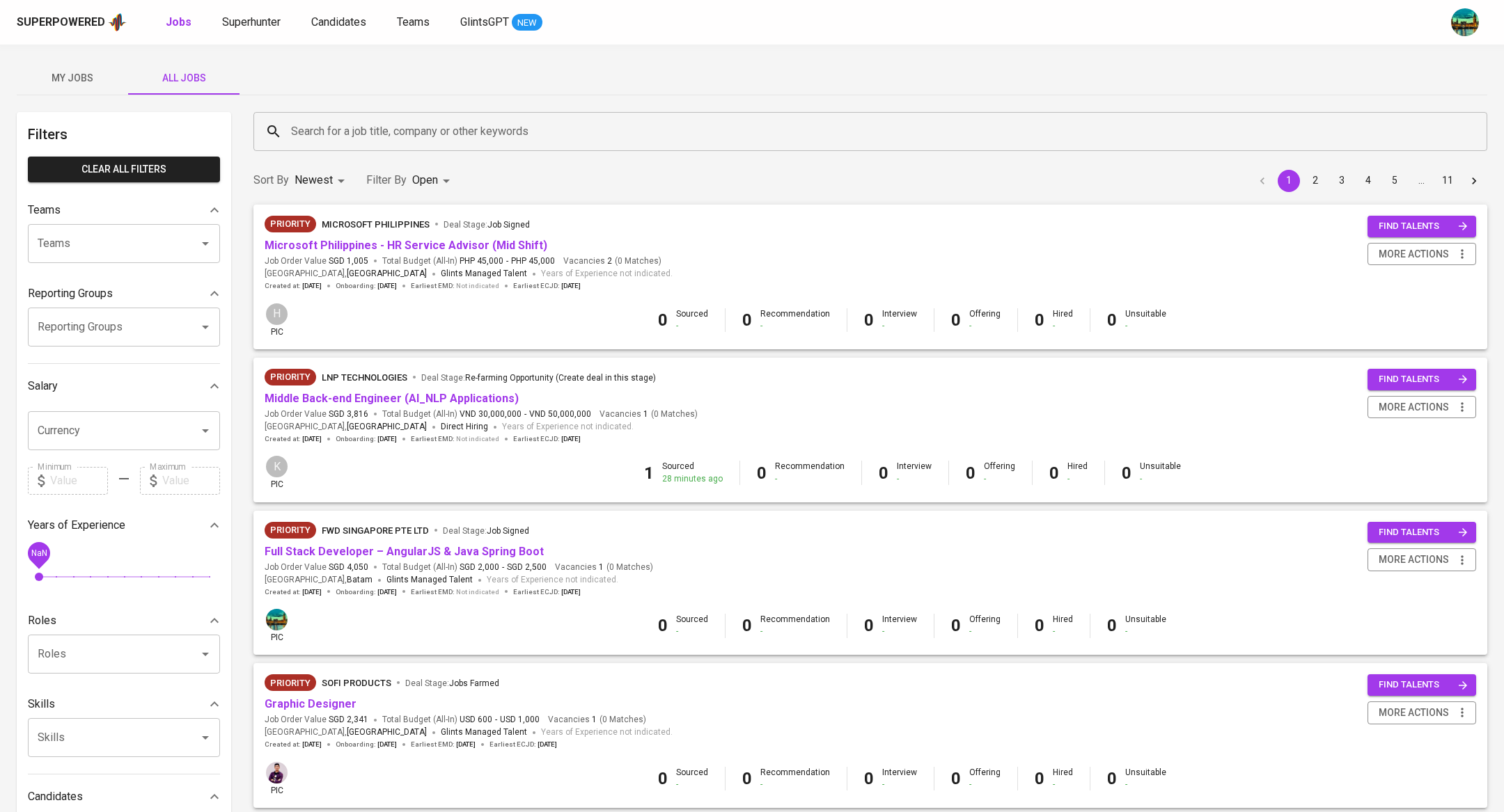
click at [88, 67] on button "My Jobs" at bounding box center [72, 78] width 112 height 33
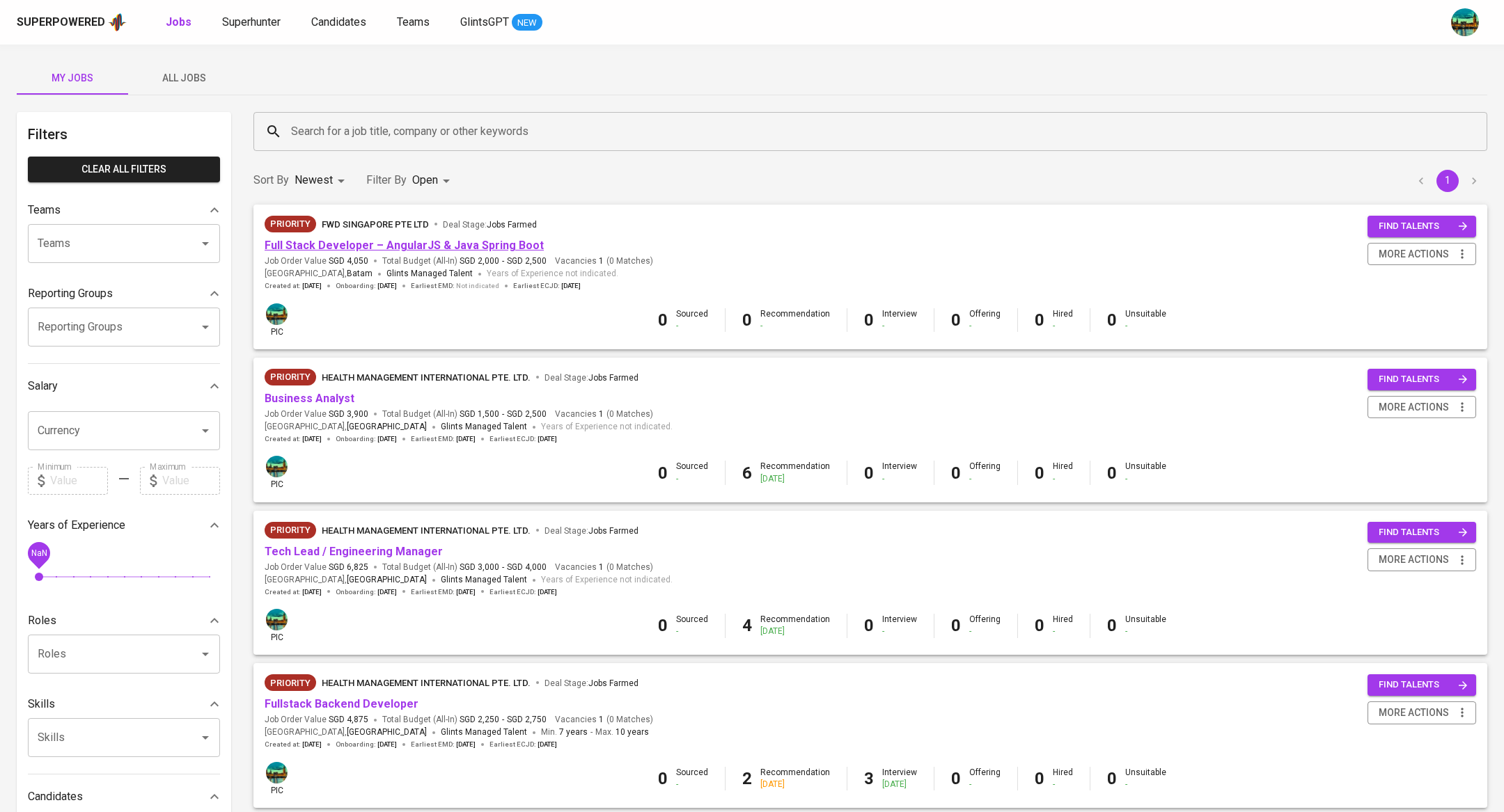
click at [383, 242] on link "Full Stack Developer – AngularJS & Java Spring Boot" at bounding box center [404, 245] width 279 height 13
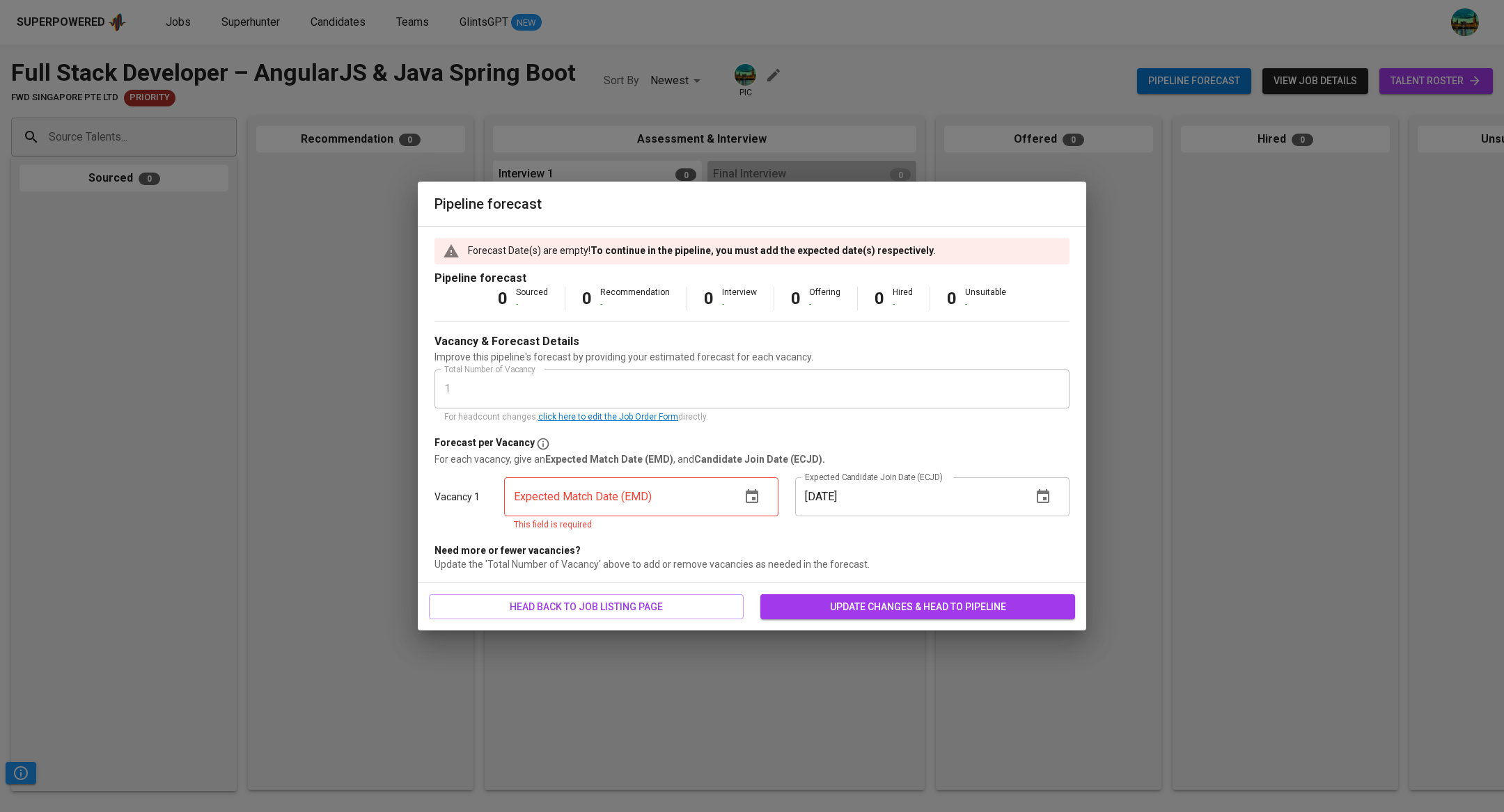
click at [760, 497] on button "button" at bounding box center [752, 497] width 33 height 33
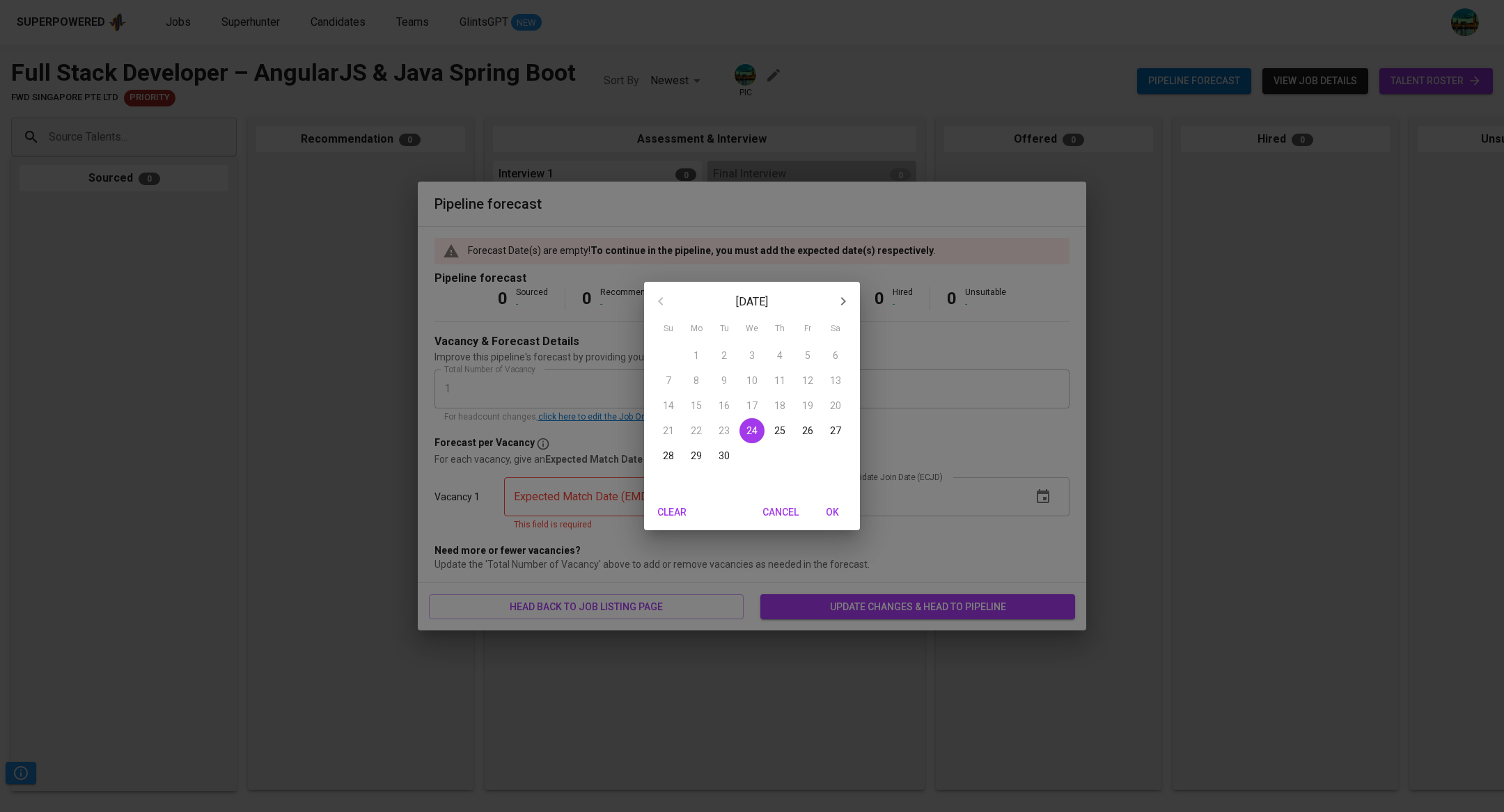
click at [843, 306] on icon "button" at bounding box center [843, 301] width 17 height 17
click at [702, 385] on span "6" at bounding box center [696, 381] width 25 height 14
type input "10/06/2025"
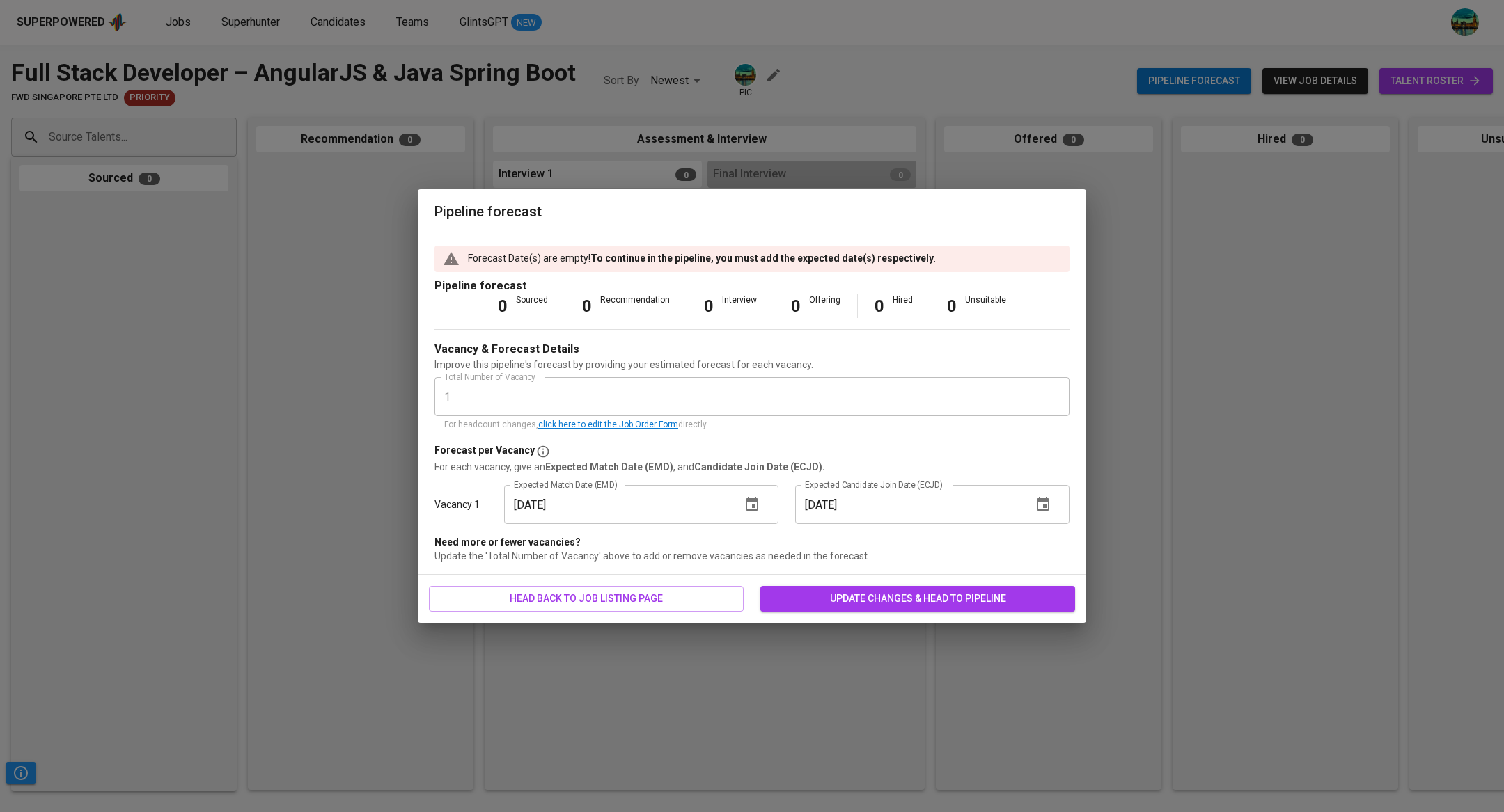
click at [873, 606] on span "update changes & head to pipeline" at bounding box center [918, 599] width 293 height 18
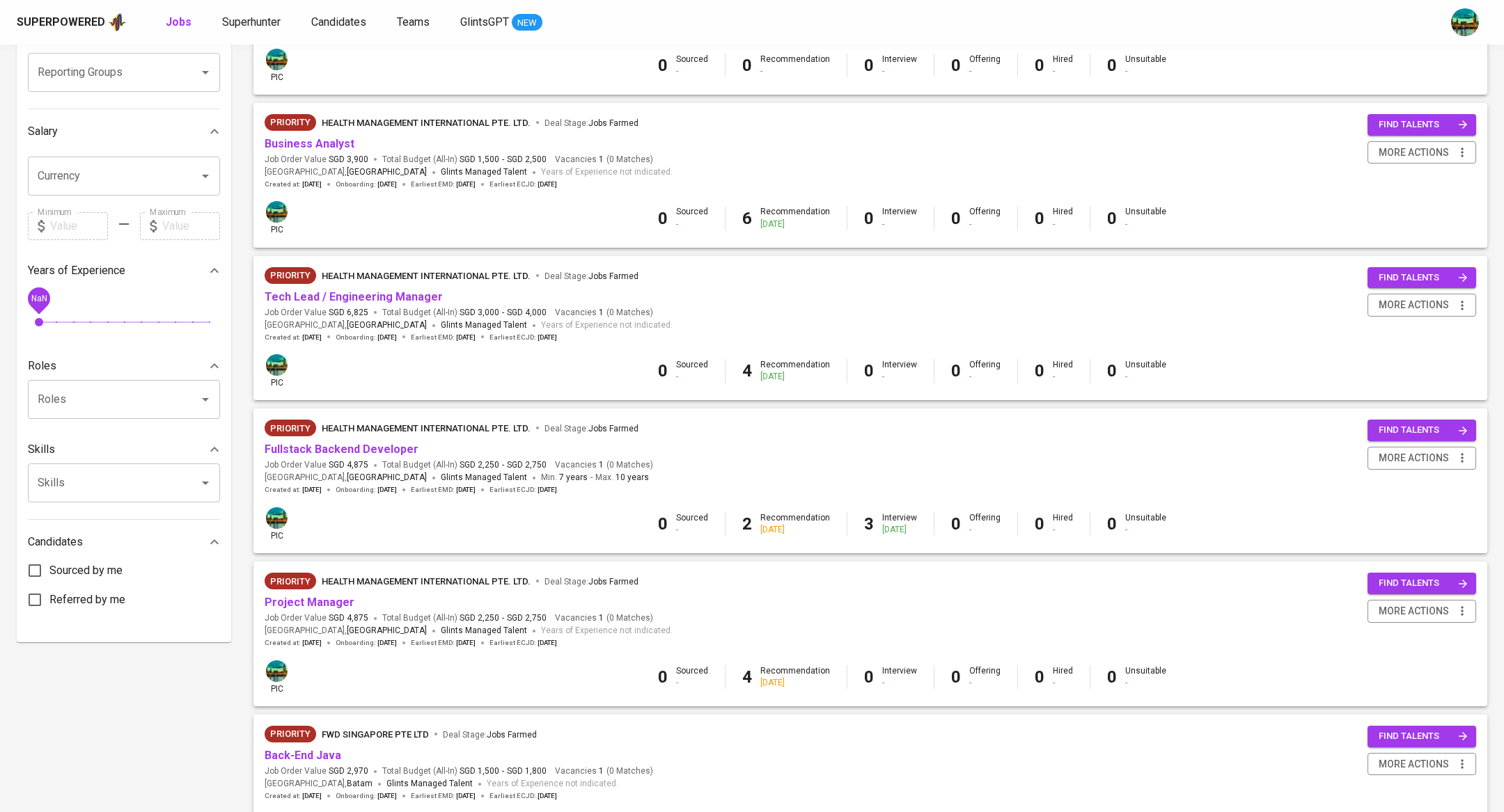
scroll to position [396, 0]
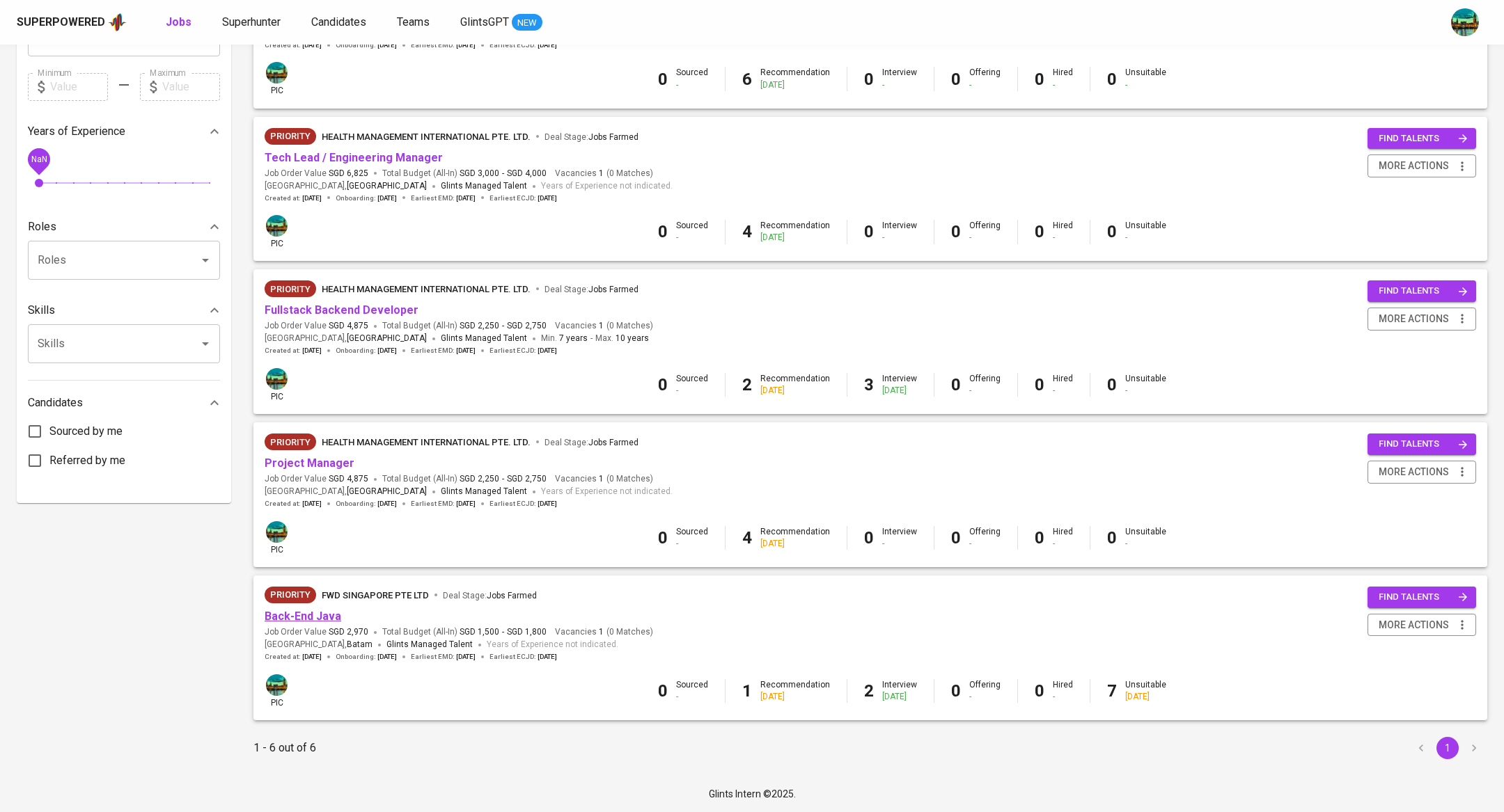
click at [318, 618] on link "Back-End Java" at bounding box center [303, 616] width 77 height 13
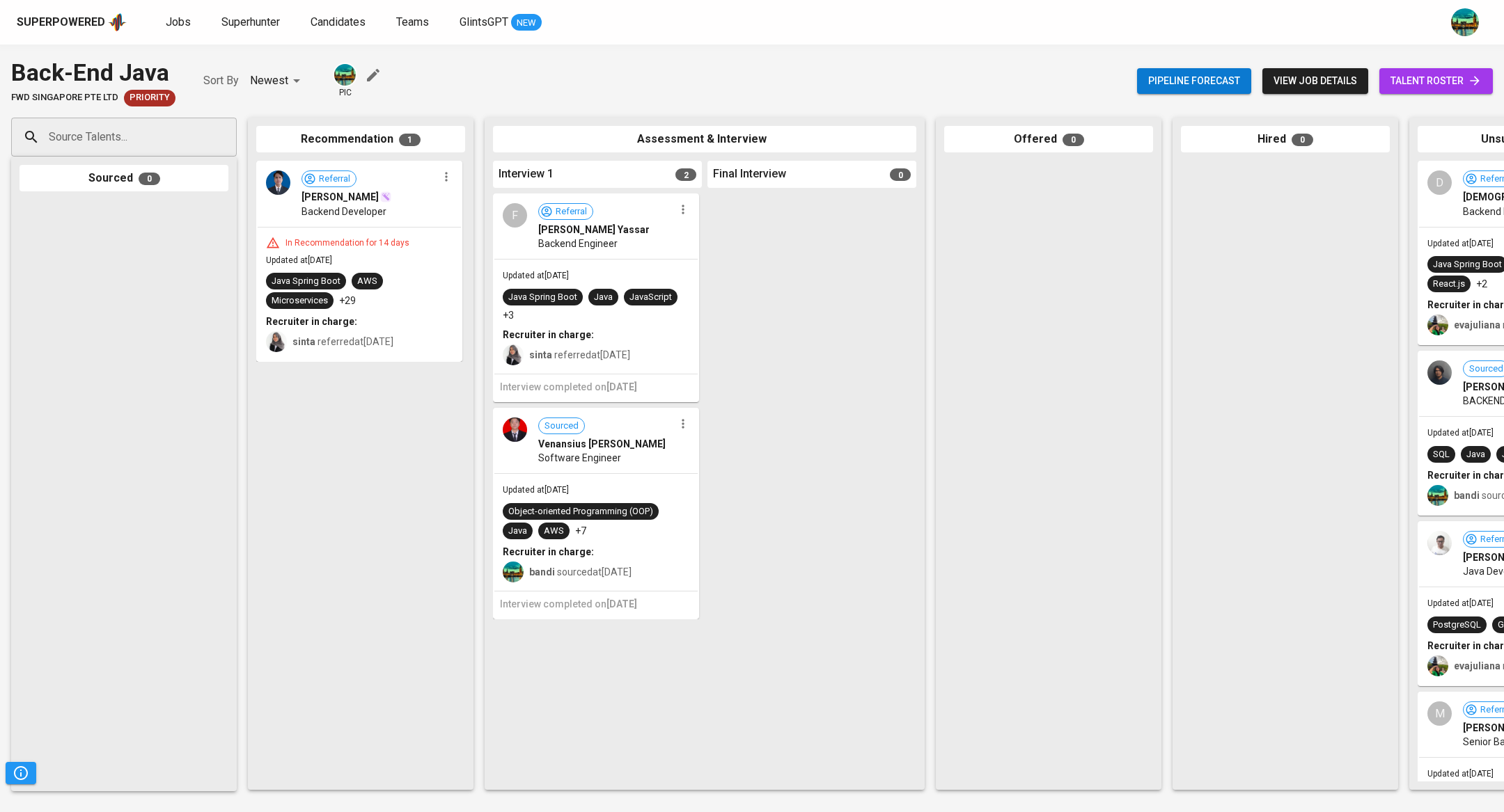
click at [1414, 82] on span "talent roster" at bounding box center [1435, 81] width 91 height 18
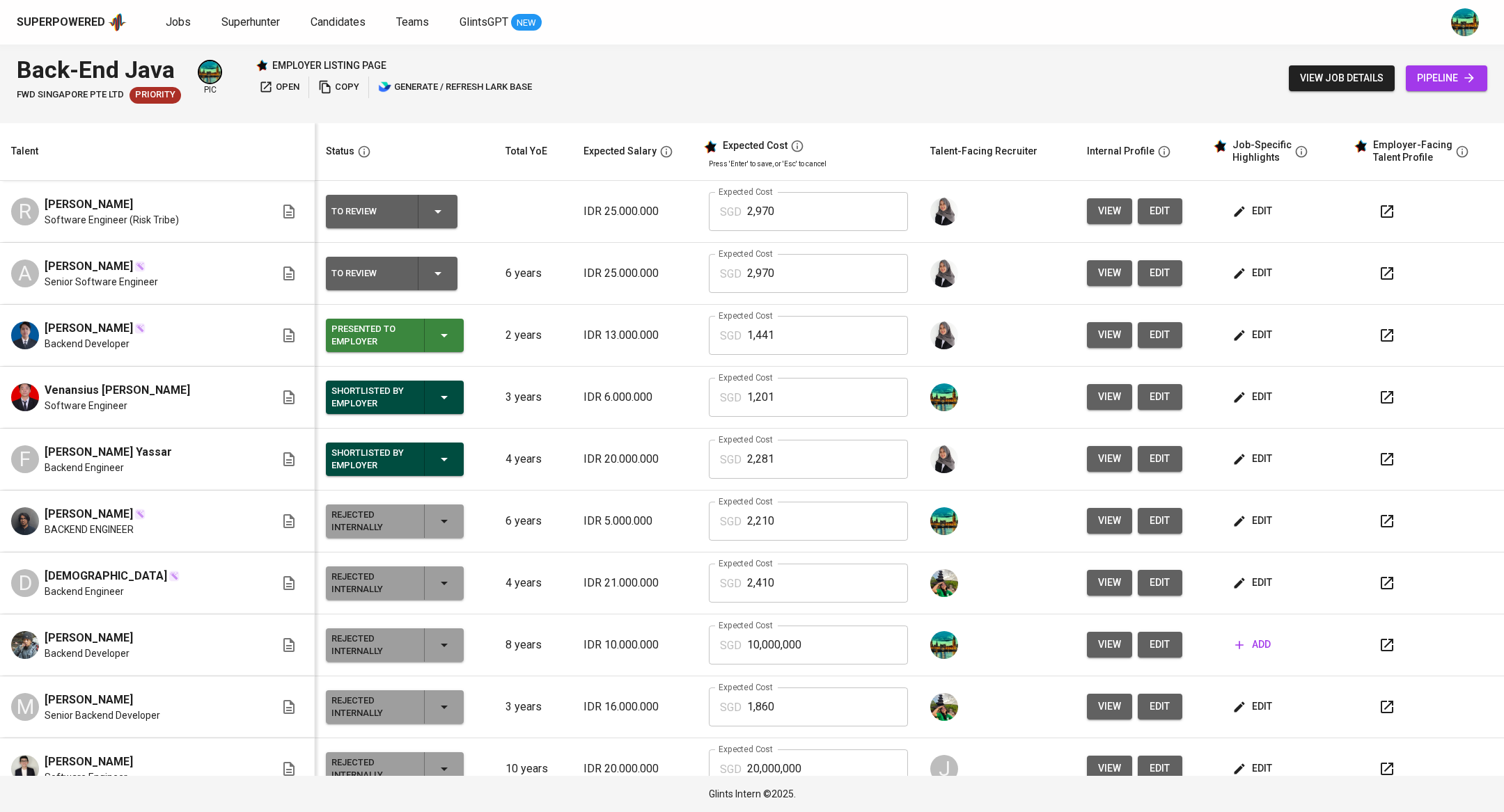
click at [438, 392] on div "Shortlisted by Employer" at bounding box center [394, 397] width 126 height 33
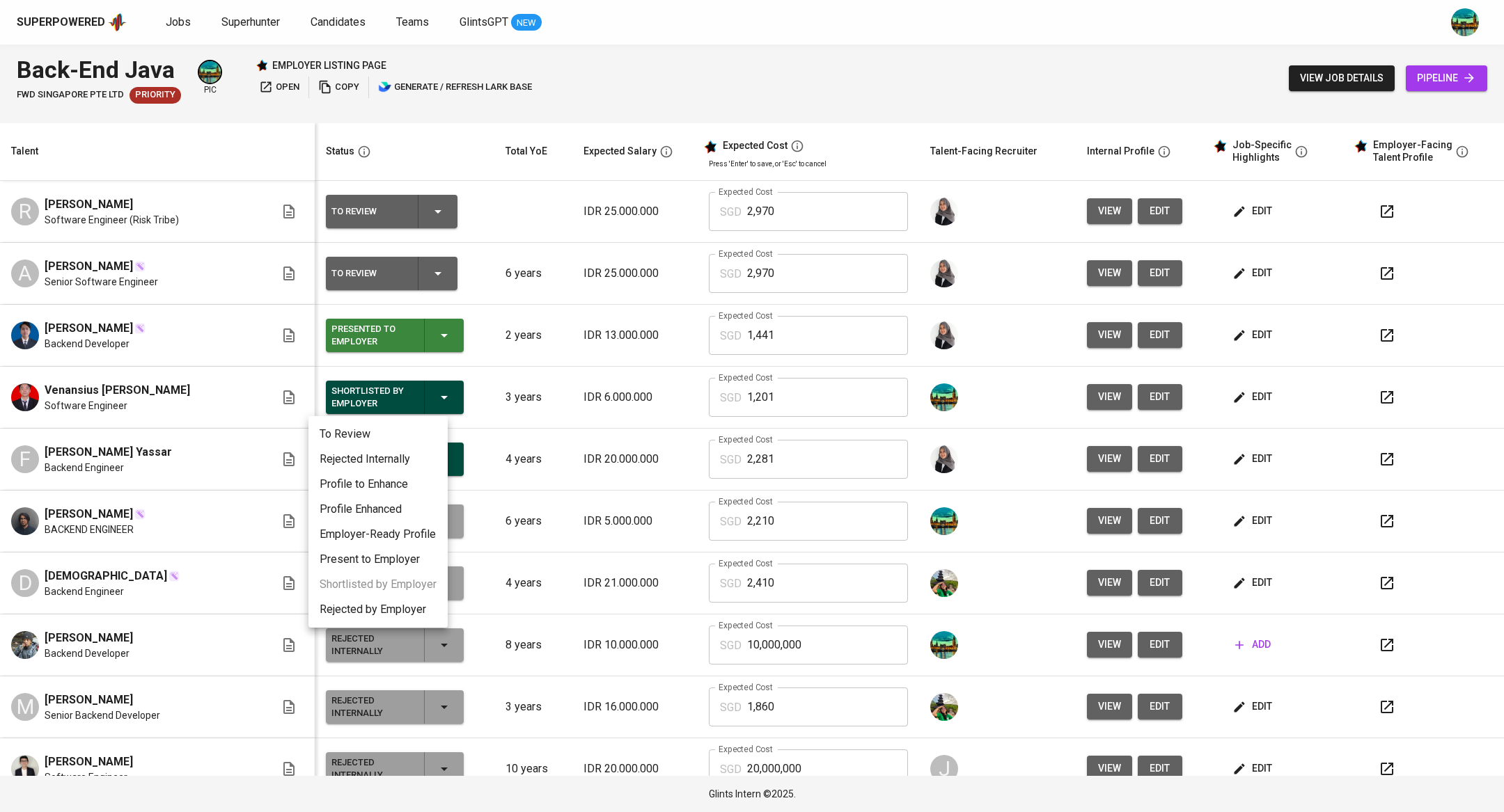
click at [565, 109] on div at bounding box center [752, 406] width 1504 height 812
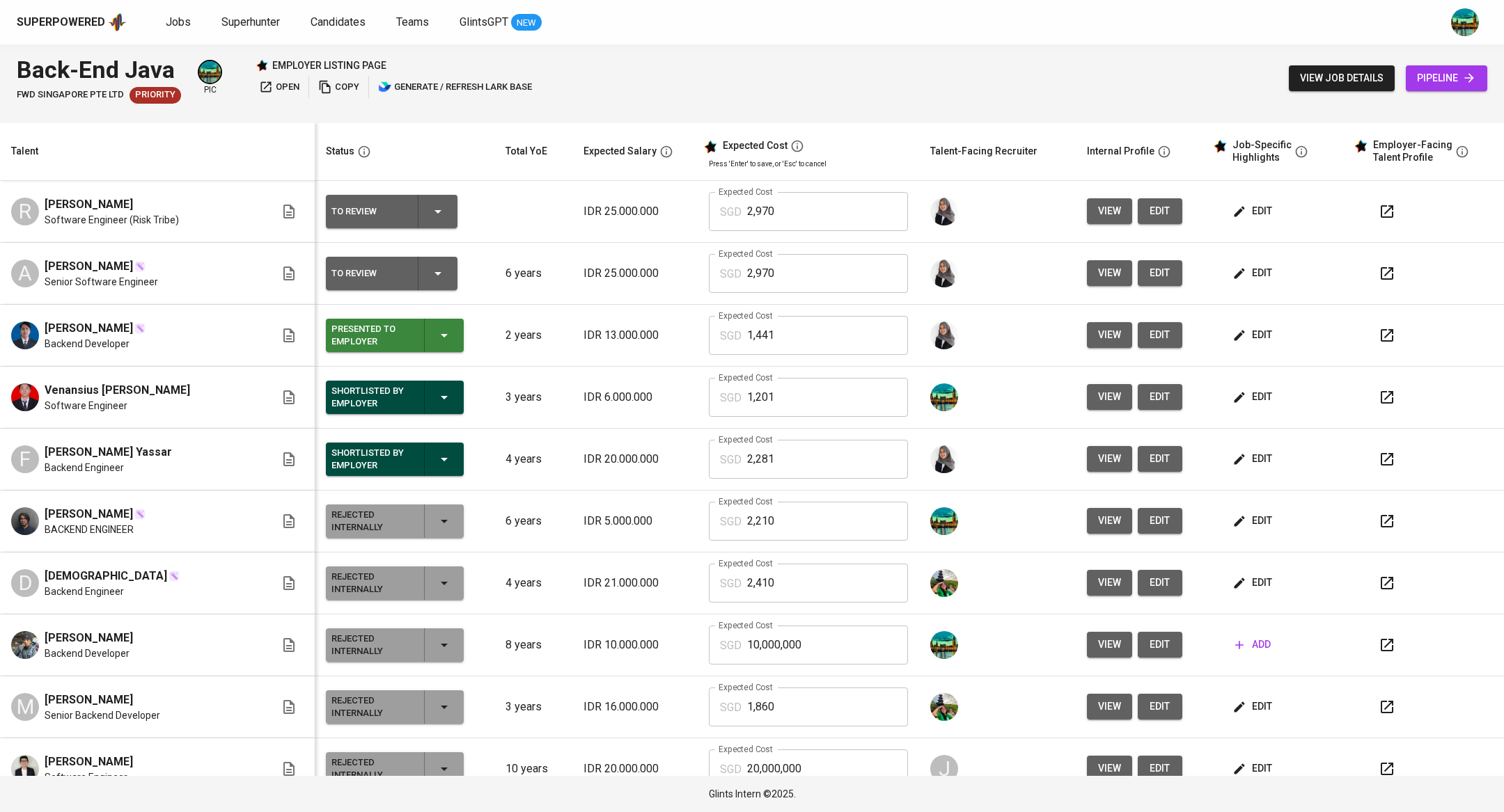
click at [436, 392] on icon "button" at bounding box center [444, 398] width 17 height 17
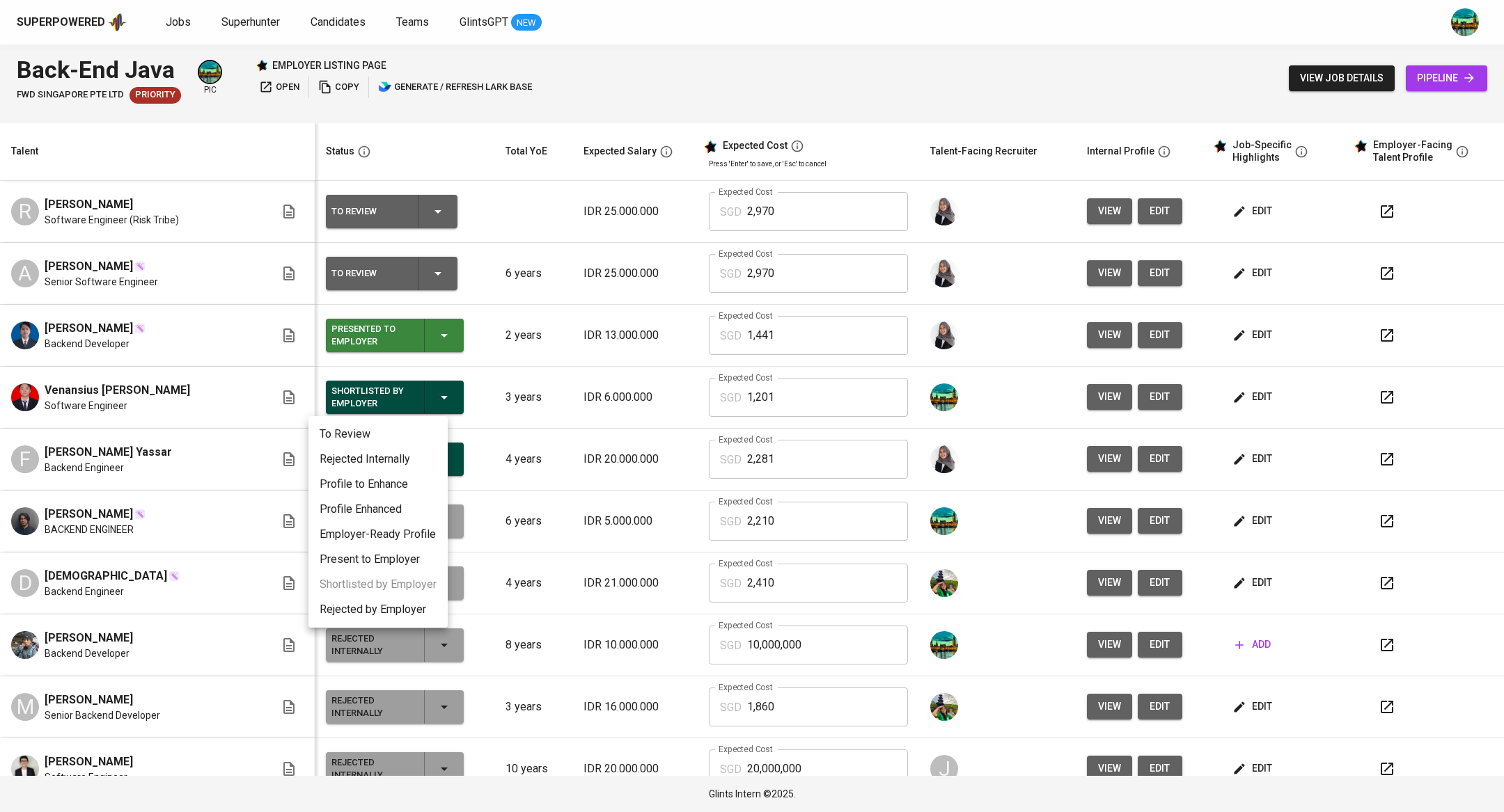
click at [389, 464] on li "Rejected Internally" at bounding box center [378, 460] width 139 height 25
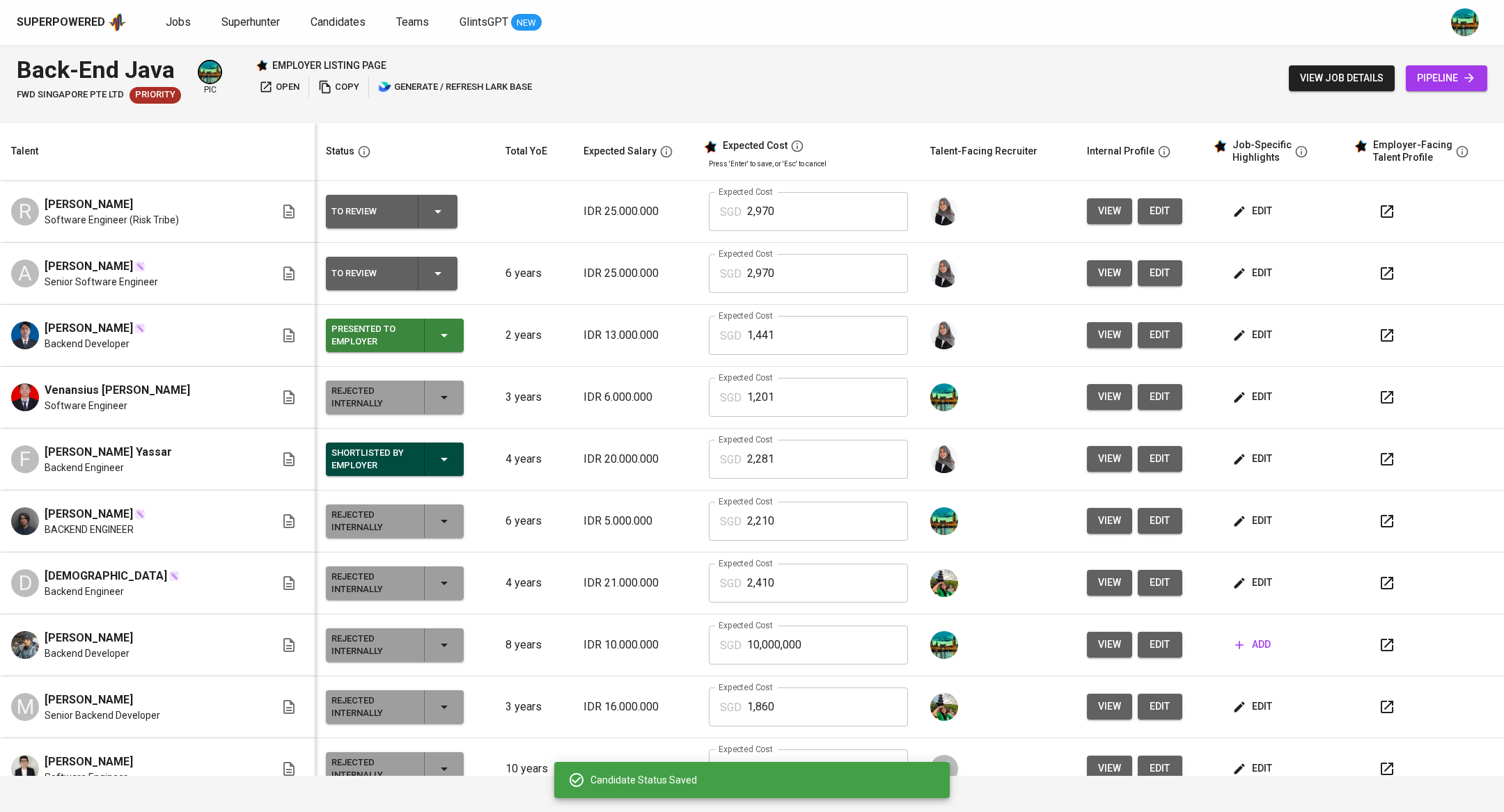
click at [440, 459] on icon "button" at bounding box center [443, 460] width 7 height 4
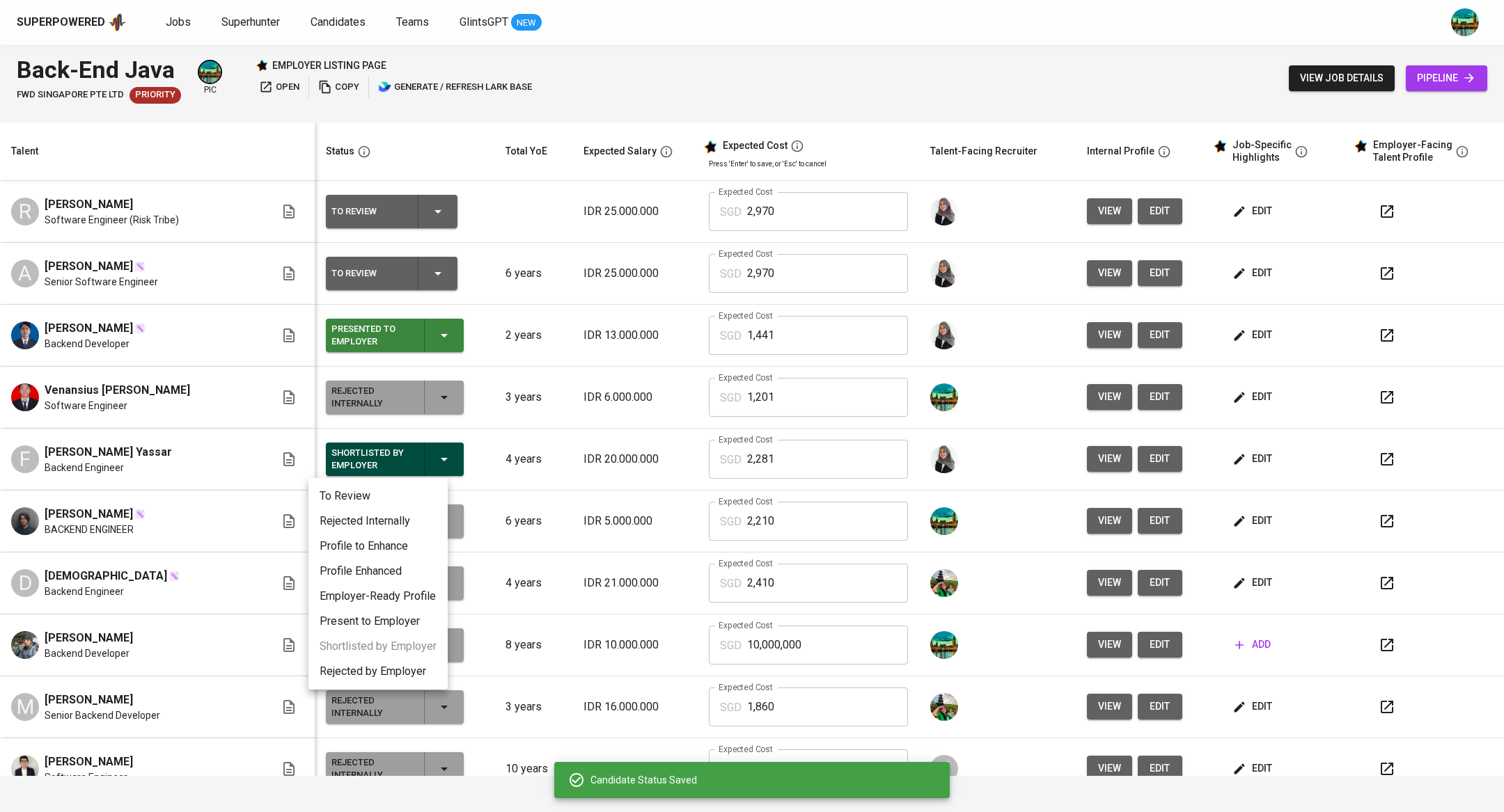
click at [390, 520] on li "Rejected Internally" at bounding box center [378, 522] width 139 height 25
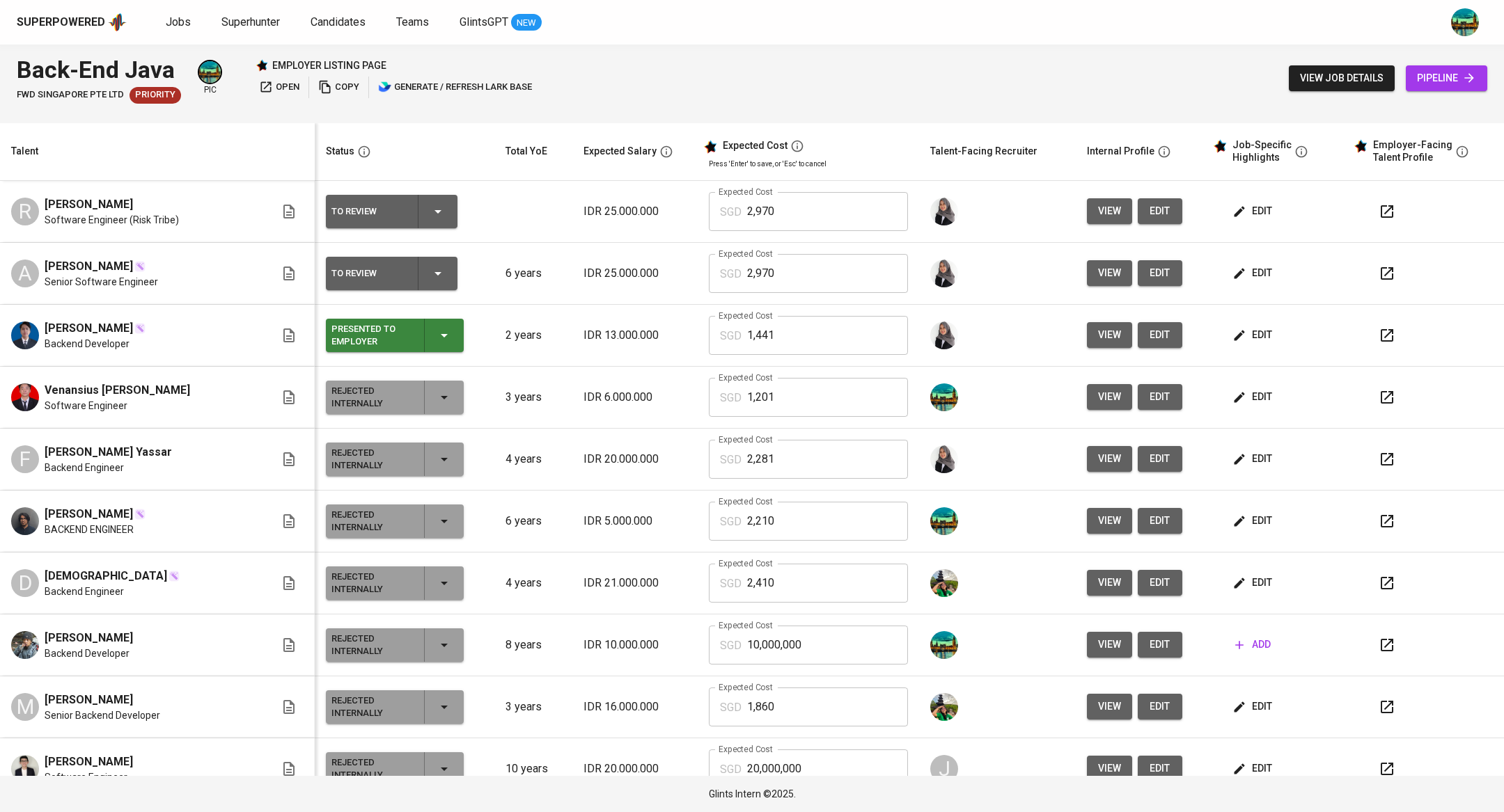
click at [436, 339] on icon "button" at bounding box center [444, 335] width 17 height 17
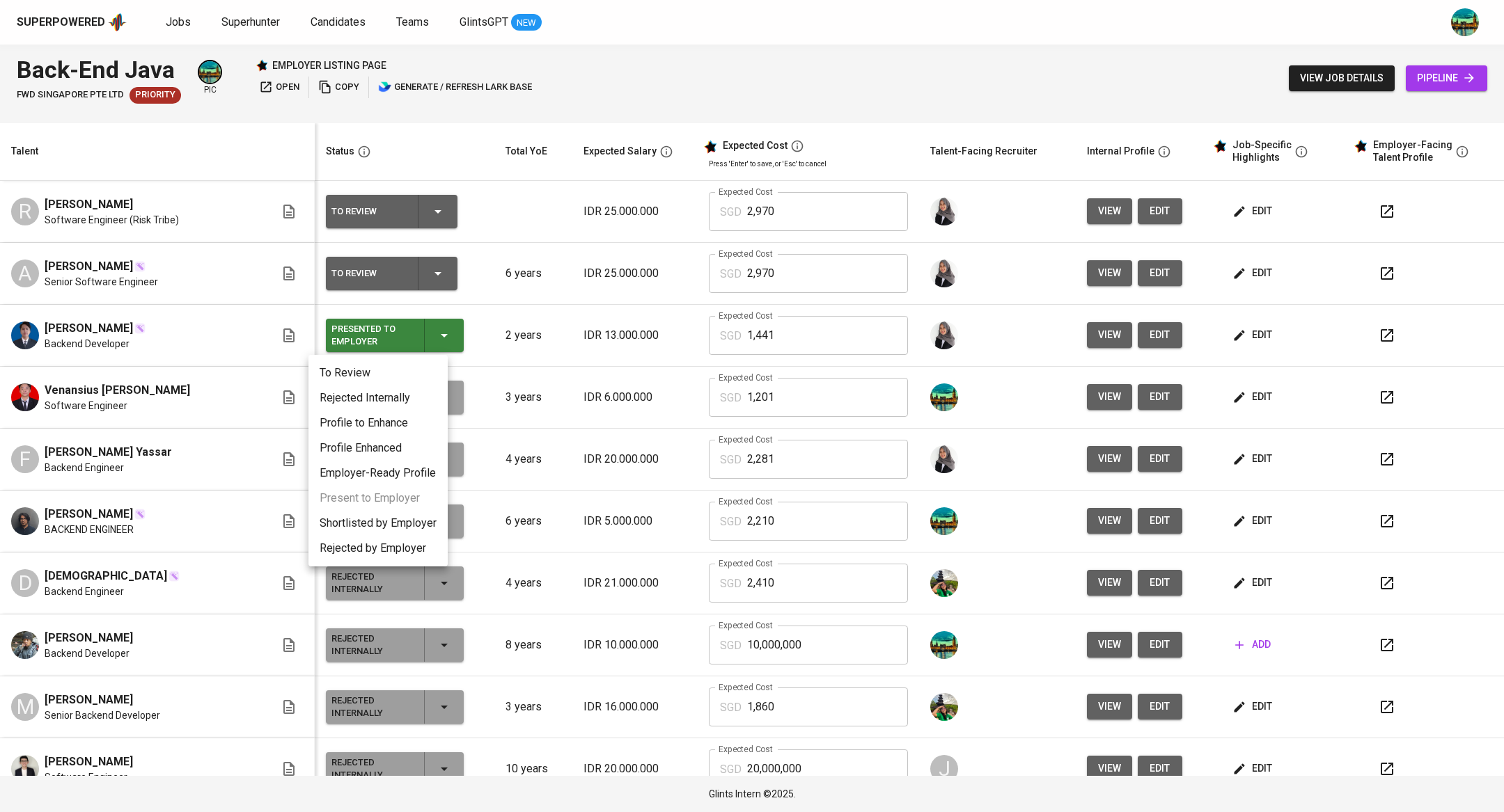
click at [625, 120] on div at bounding box center [752, 406] width 1504 height 812
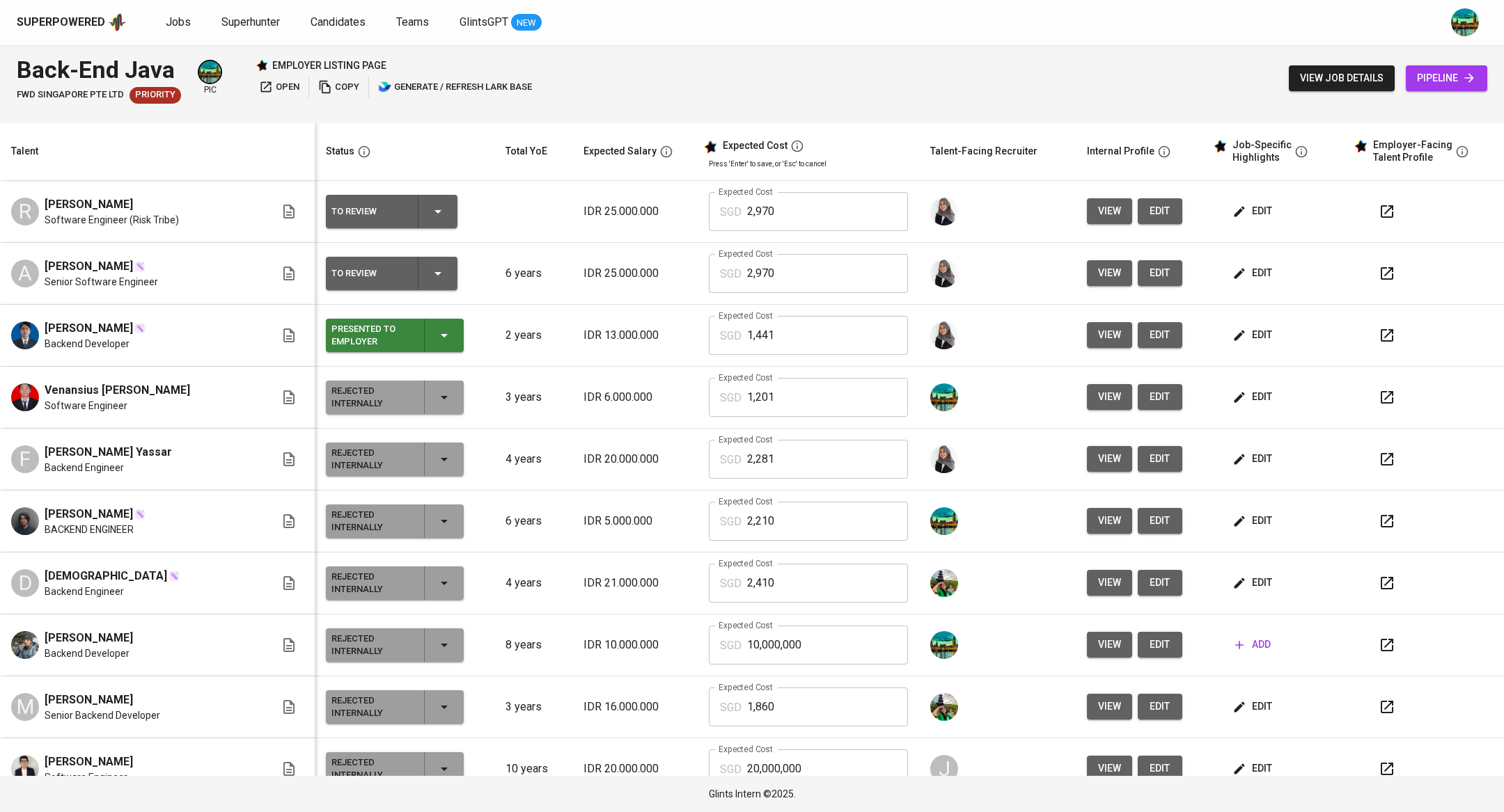
click at [1241, 335] on span "edit" at bounding box center [1253, 335] width 37 height 18
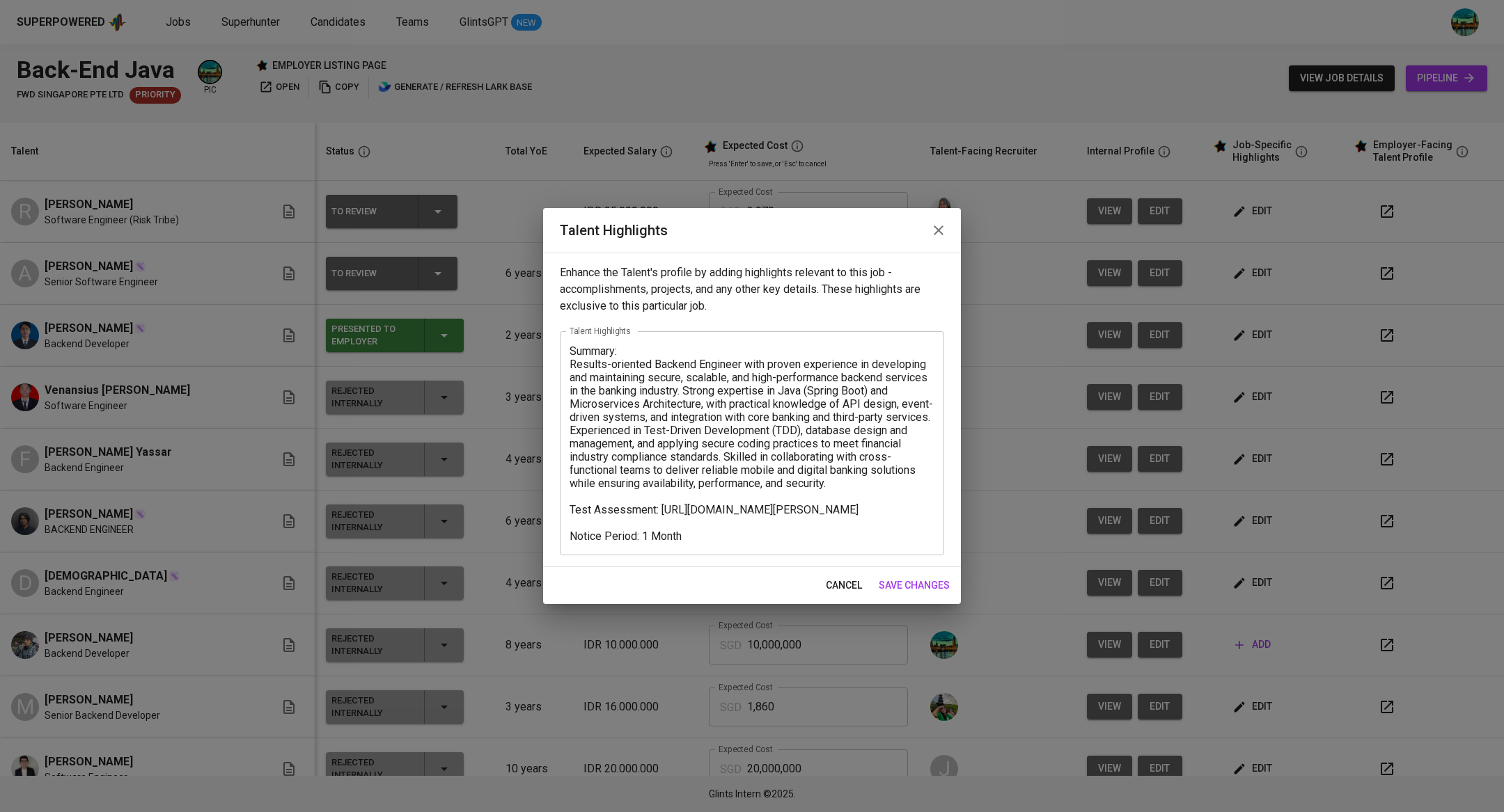
click at [942, 219] on button "button" at bounding box center [938, 230] width 33 height 33
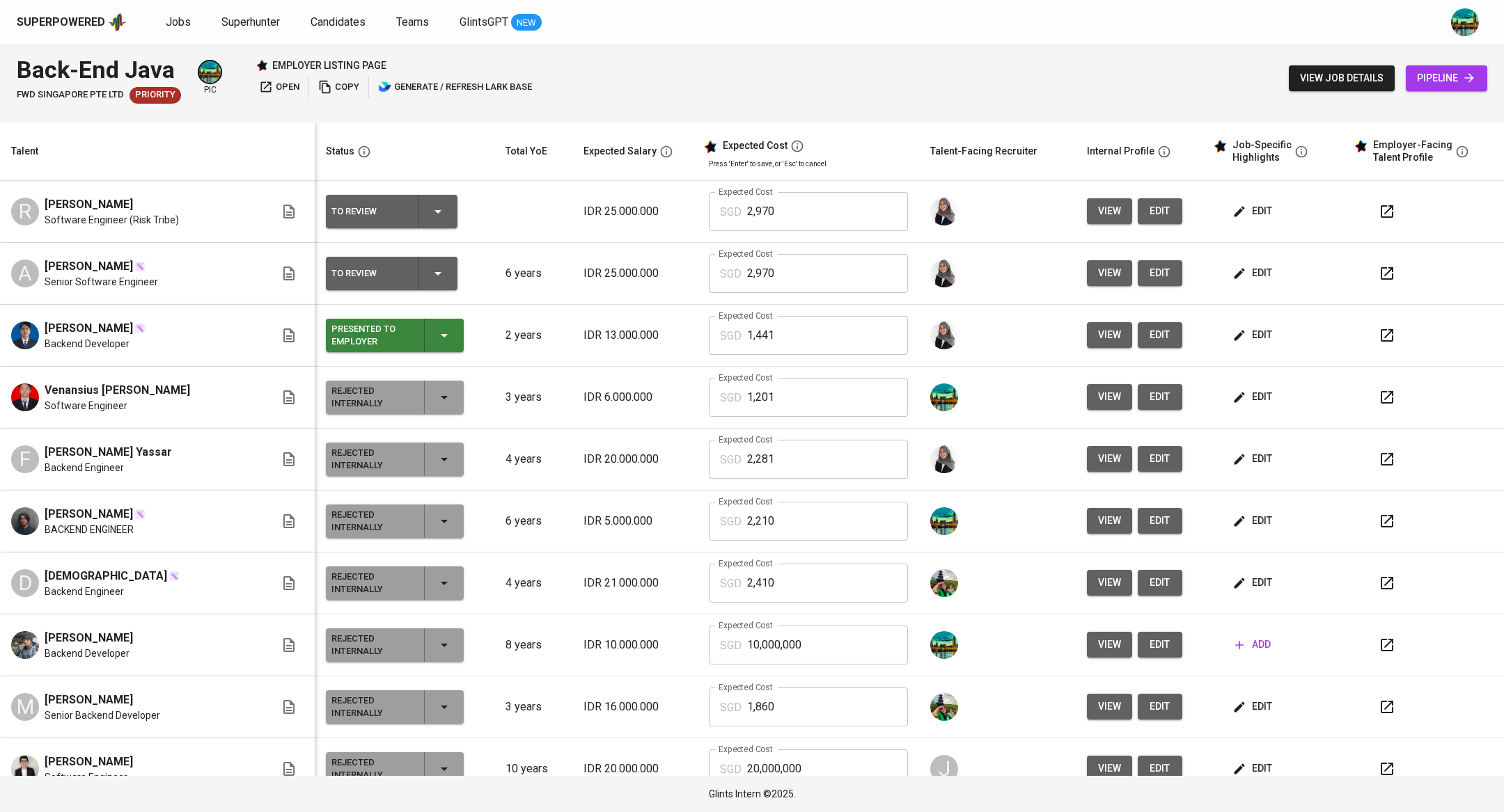
click at [436, 341] on icon "button" at bounding box center [444, 335] width 17 height 17
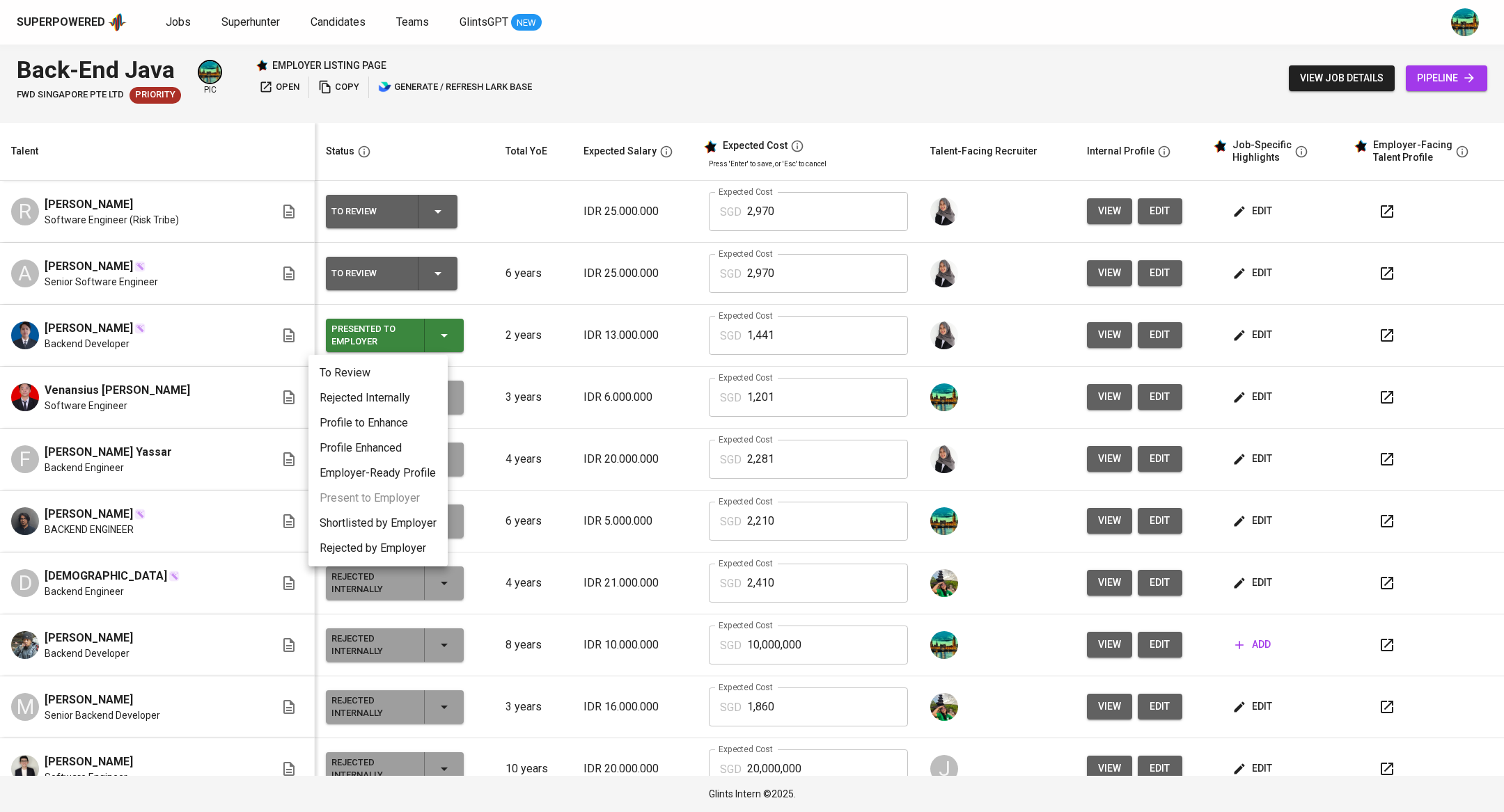
click at [396, 402] on li "Rejected Internally" at bounding box center [378, 398] width 139 height 25
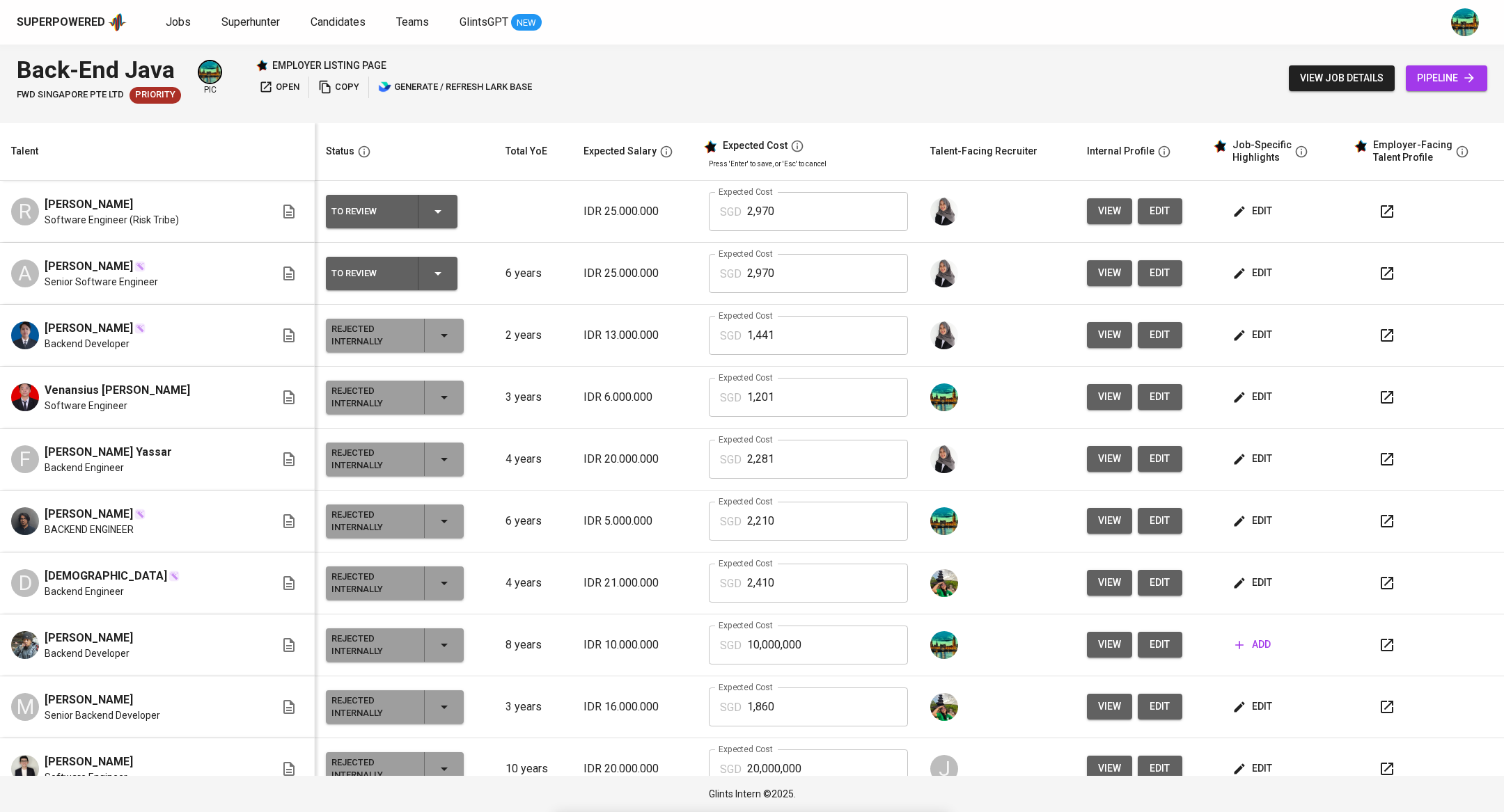
click at [1239, 208] on span "edit" at bounding box center [1253, 211] width 37 height 18
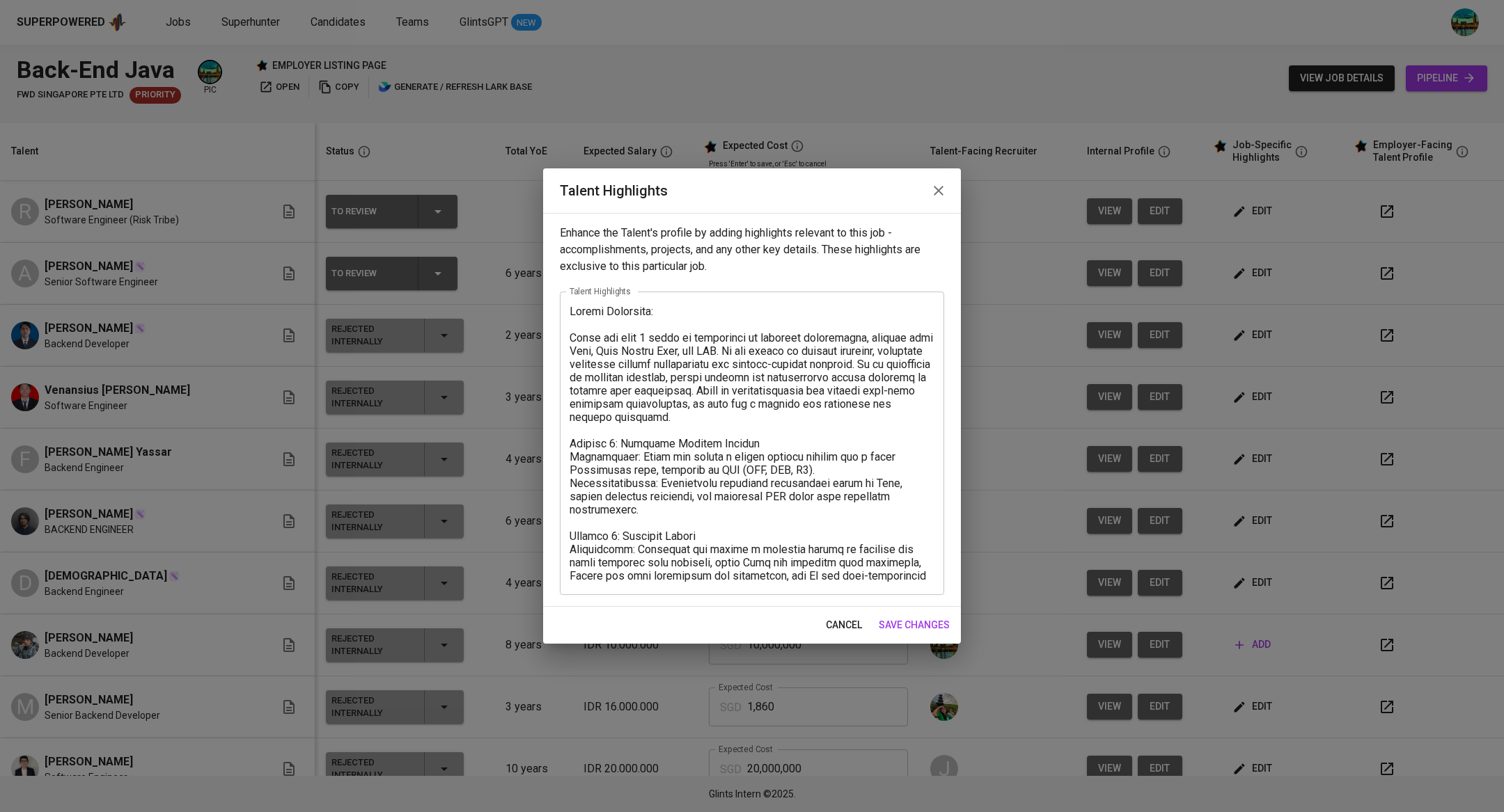
click at [940, 199] on button "button" at bounding box center [938, 191] width 33 height 33
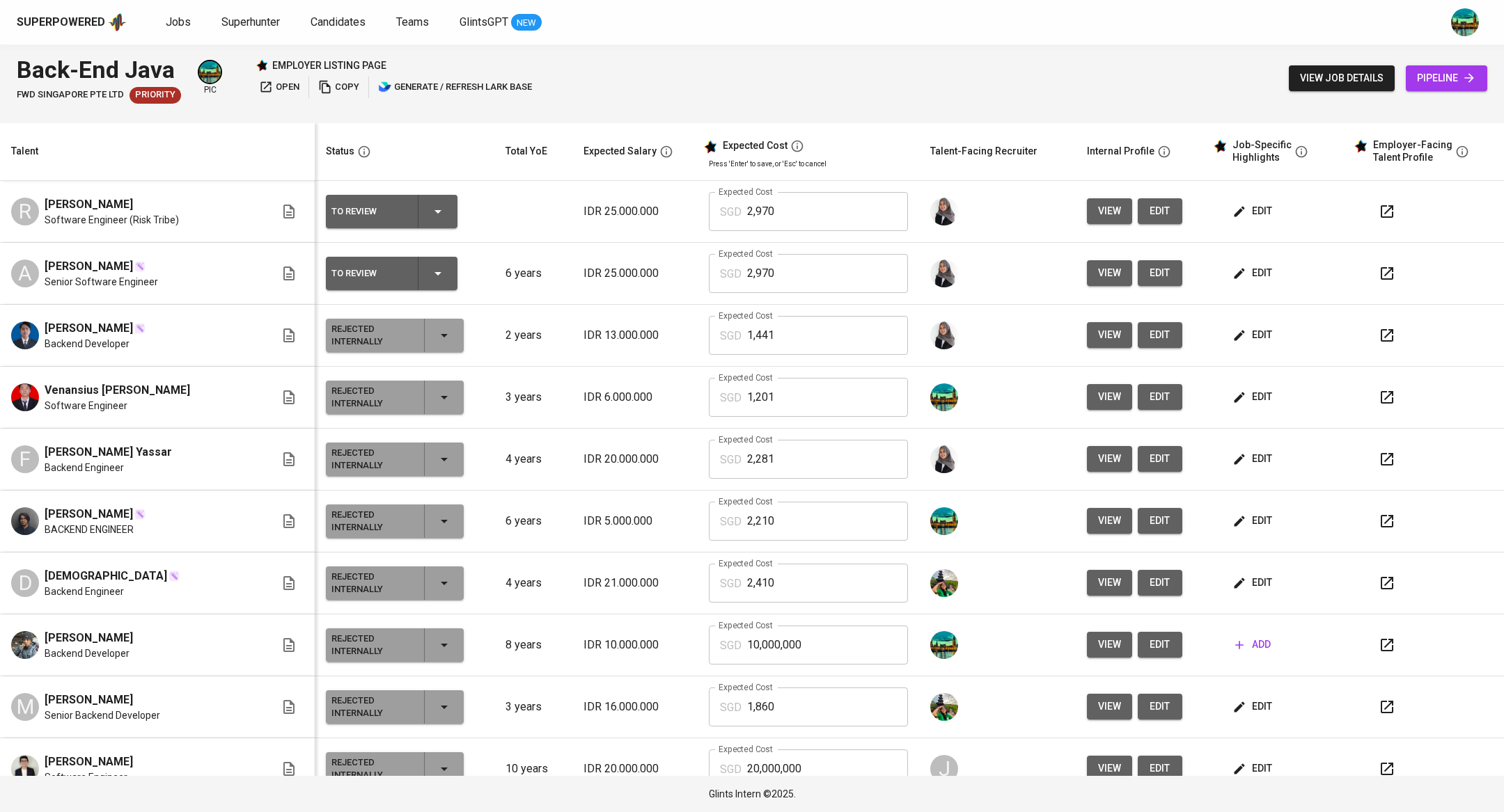
click at [1240, 271] on span "edit" at bounding box center [1253, 273] width 37 height 18
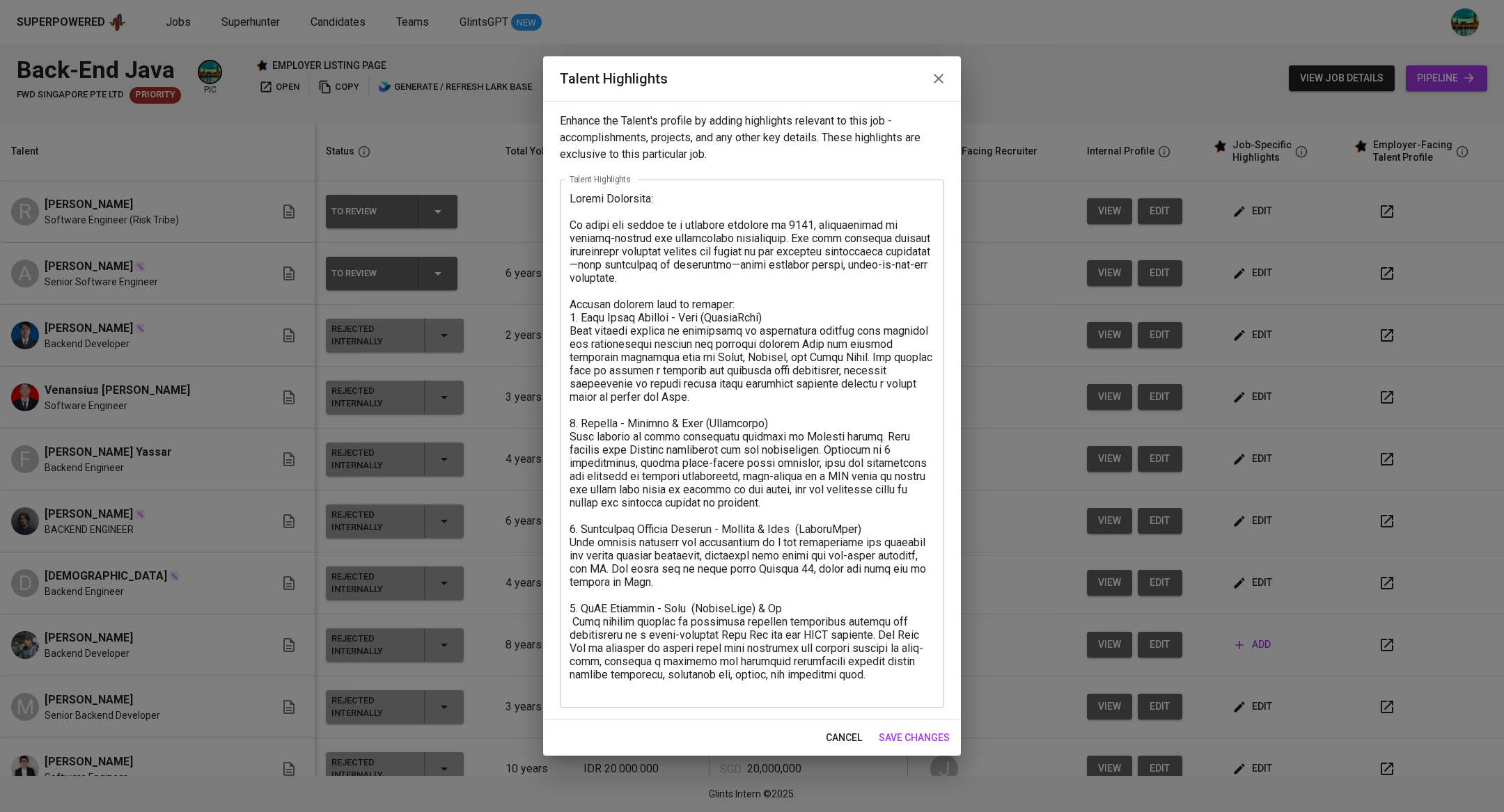
click at [928, 98] on div "Talent Highlights" at bounding box center [752, 78] width 418 height 44
click at [937, 80] on icon "button" at bounding box center [938, 78] width 10 height 10
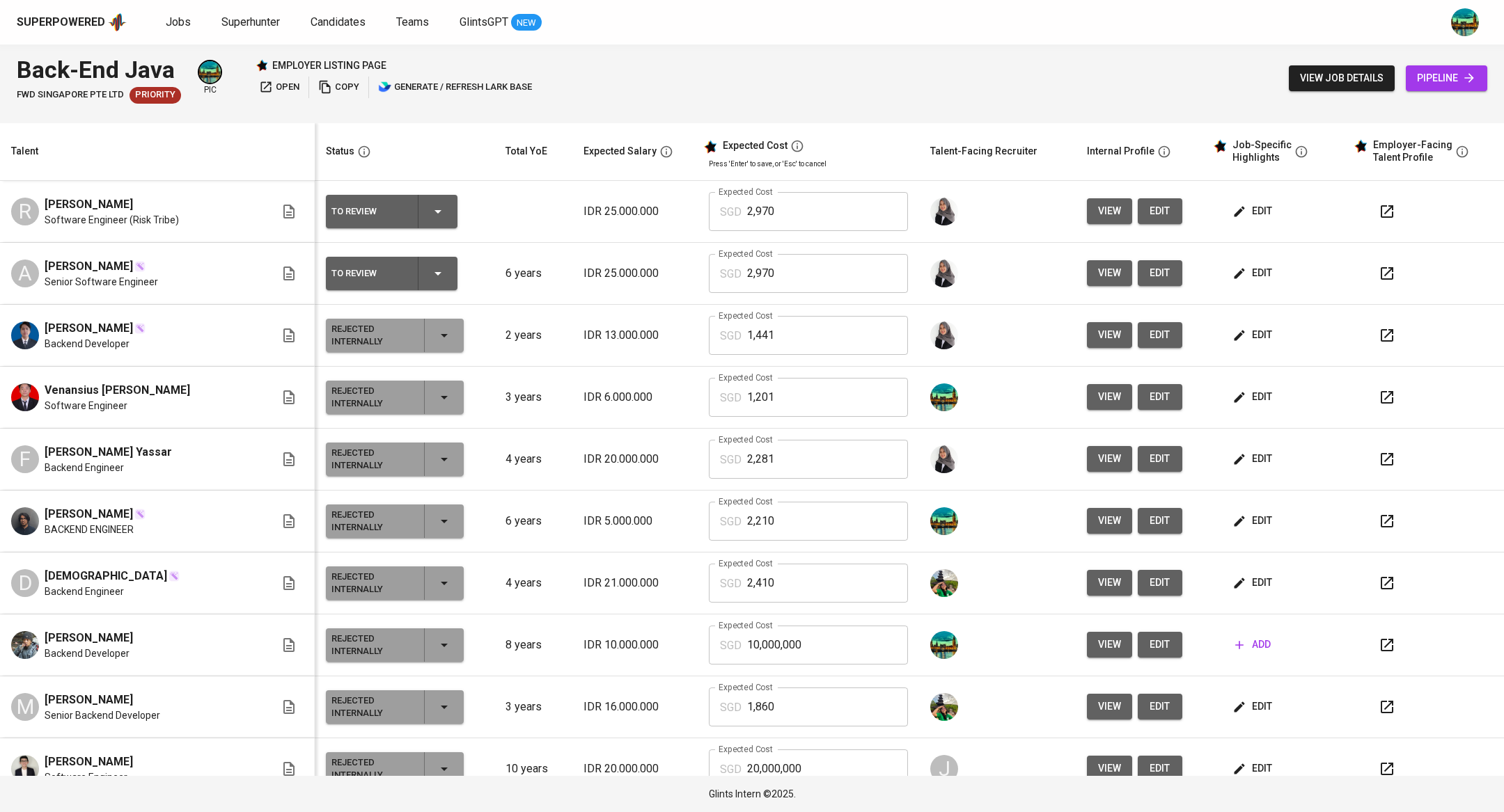
click at [1236, 206] on span "edit" at bounding box center [1253, 211] width 37 height 18
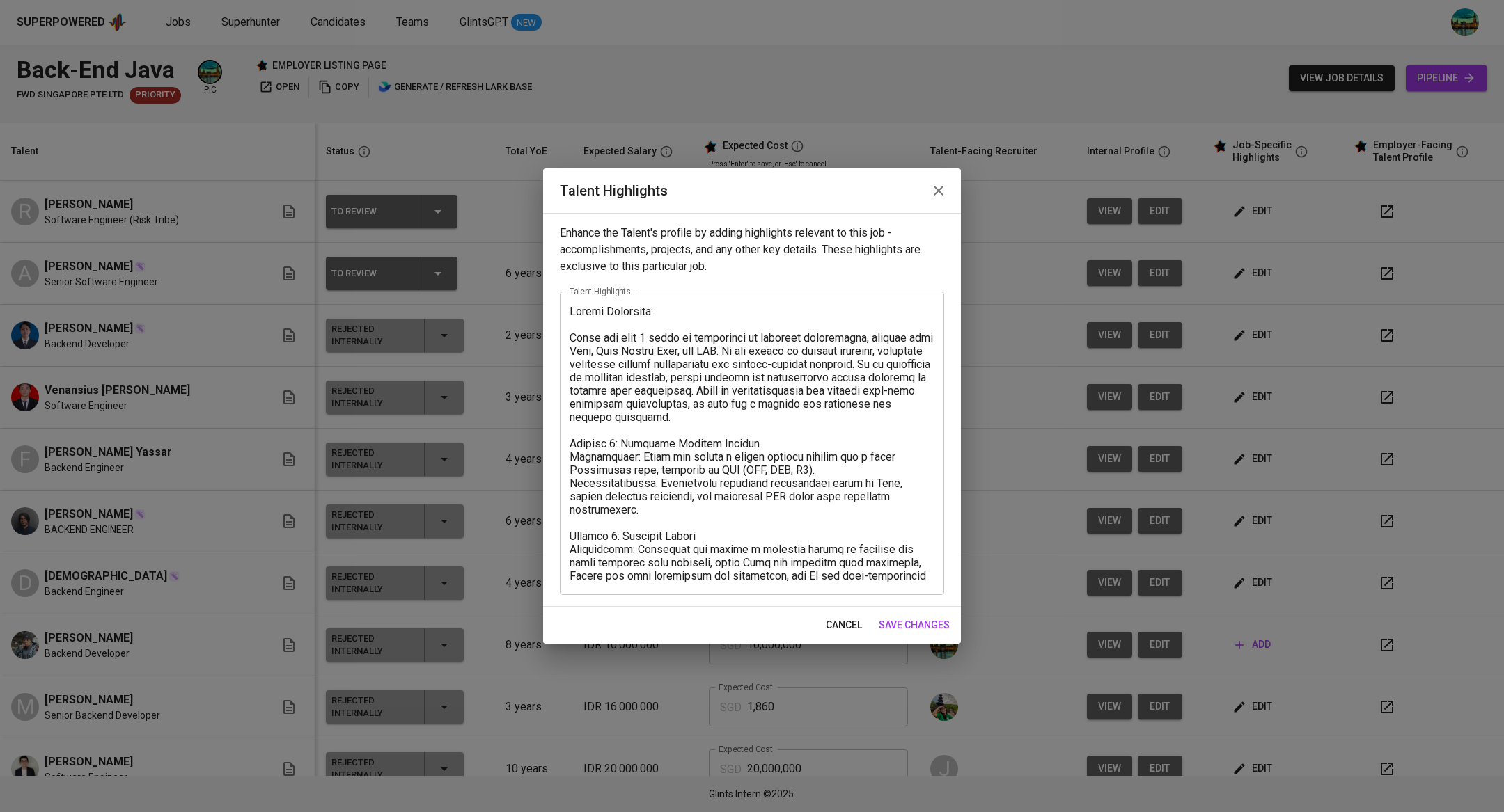
click at [932, 191] on icon "button" at bounding box center [939, 191] width 17 height 17
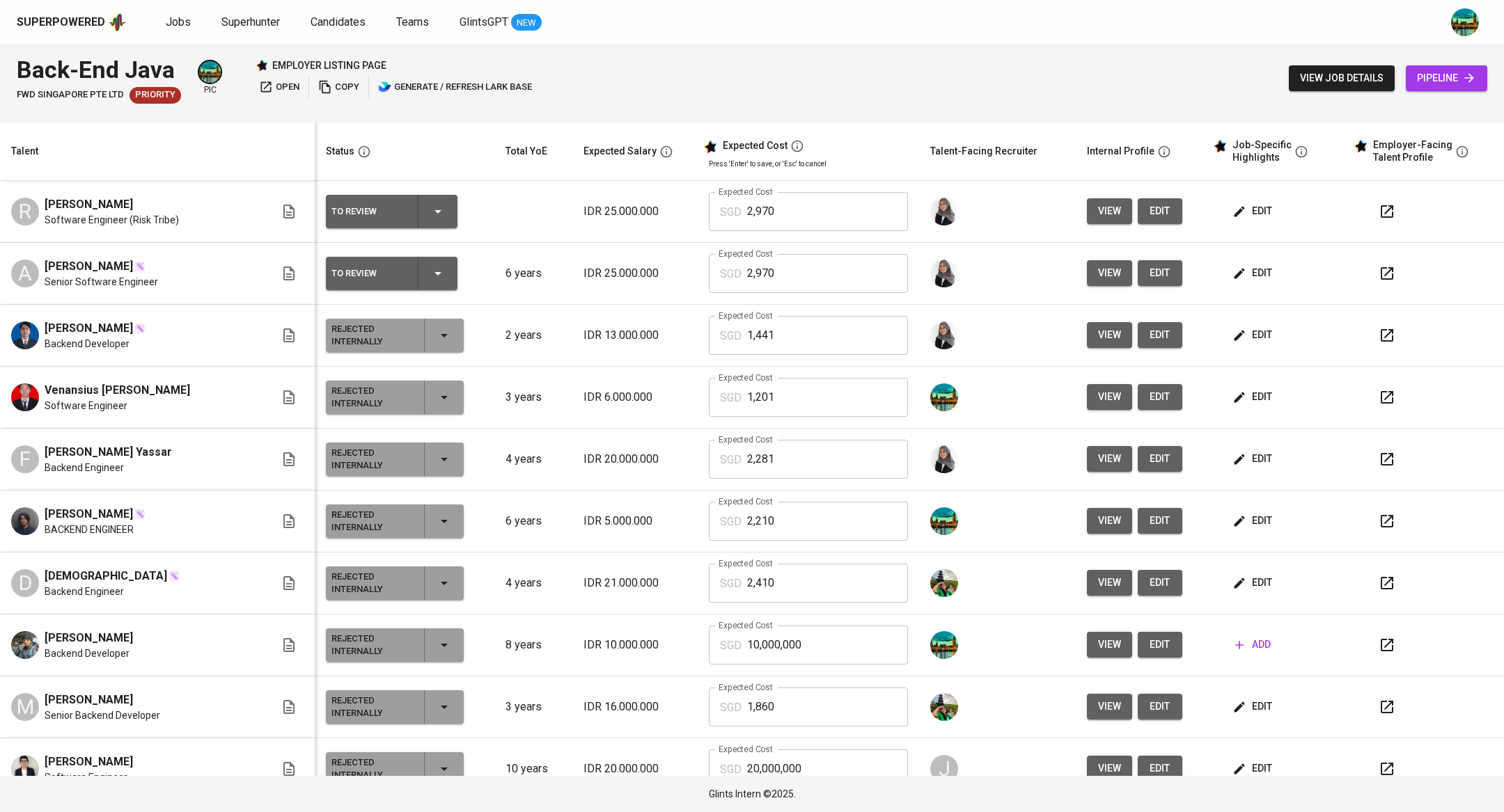
click at [1151, 214] on button "edit" at bounding box center [1160, 211] width 44 height 26
click at [1378, 209] on button "button" at bounding box center [1386, 211] width 33 height 33
click at [1378, 273] on icon "button" at bounding box center [1386, 273] width 17 height 17
click at [1235, 210] on span "edit" at bounding box center [1253, 211] width 37 height 18
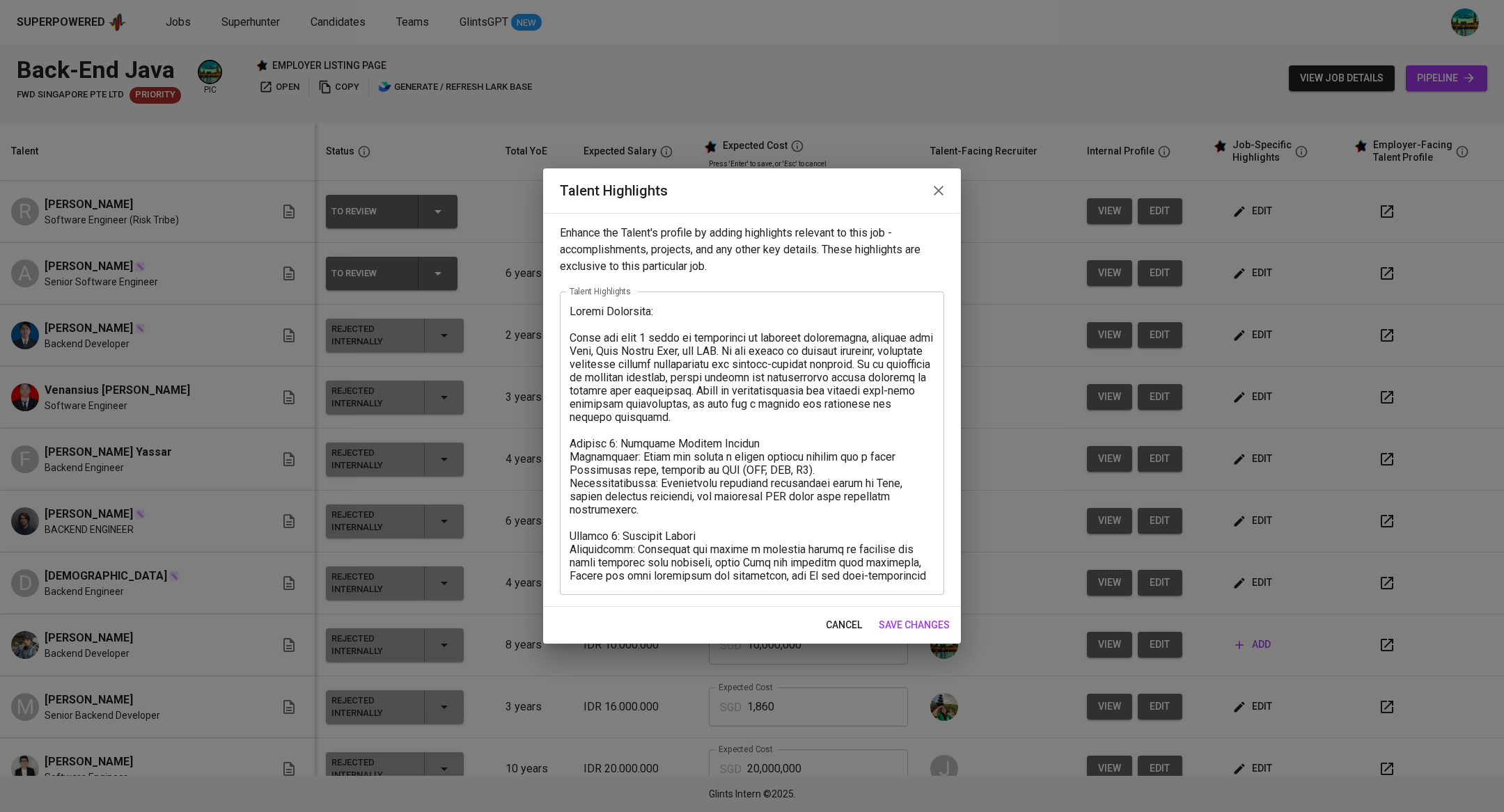
click at [939, 198] on icon "button" at bounding box center [939, 191] width 17 height 17
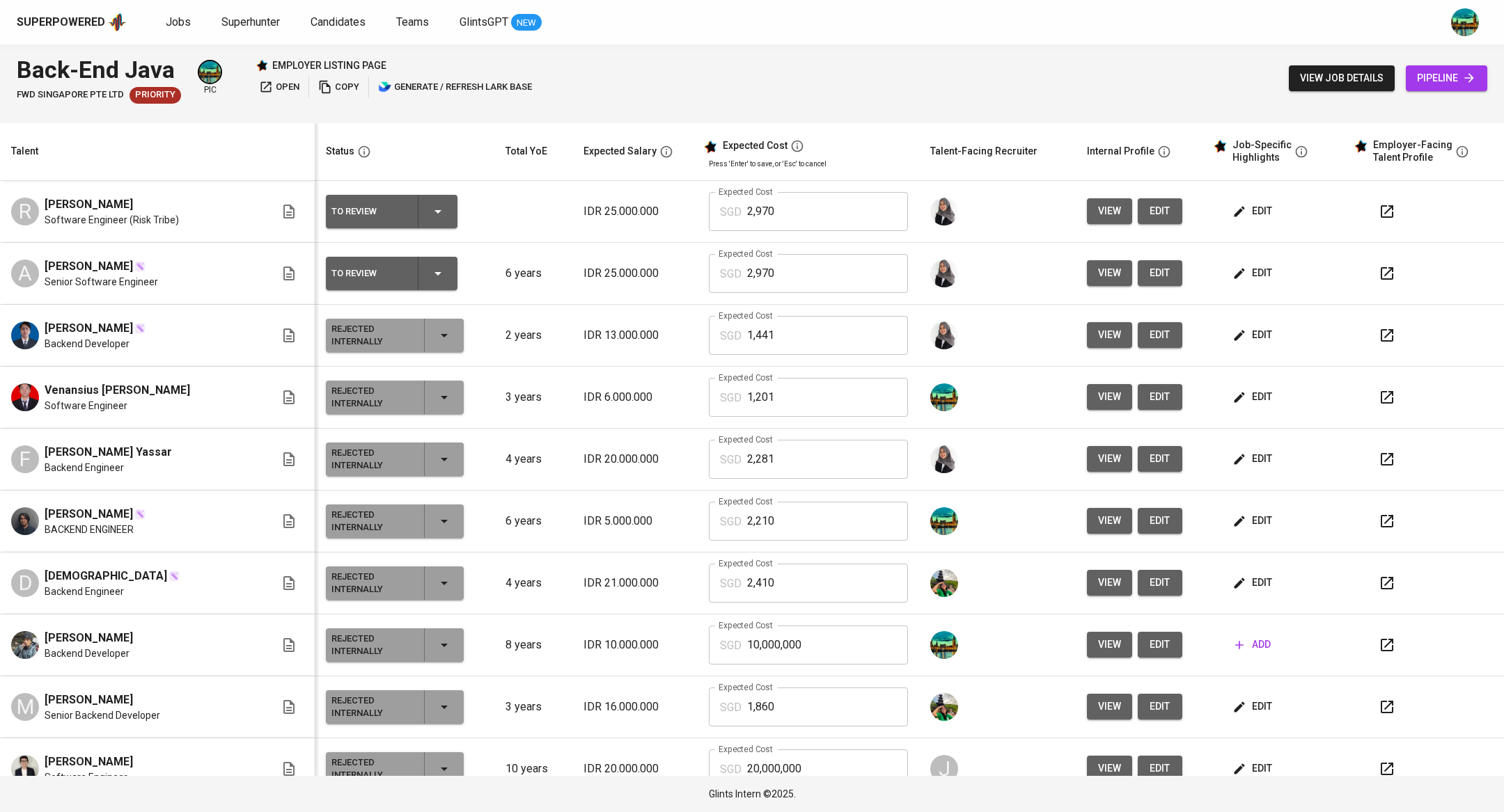
click at [1250, 207] on span "edit" at bounding box center [1253, 211] width 37 height 18
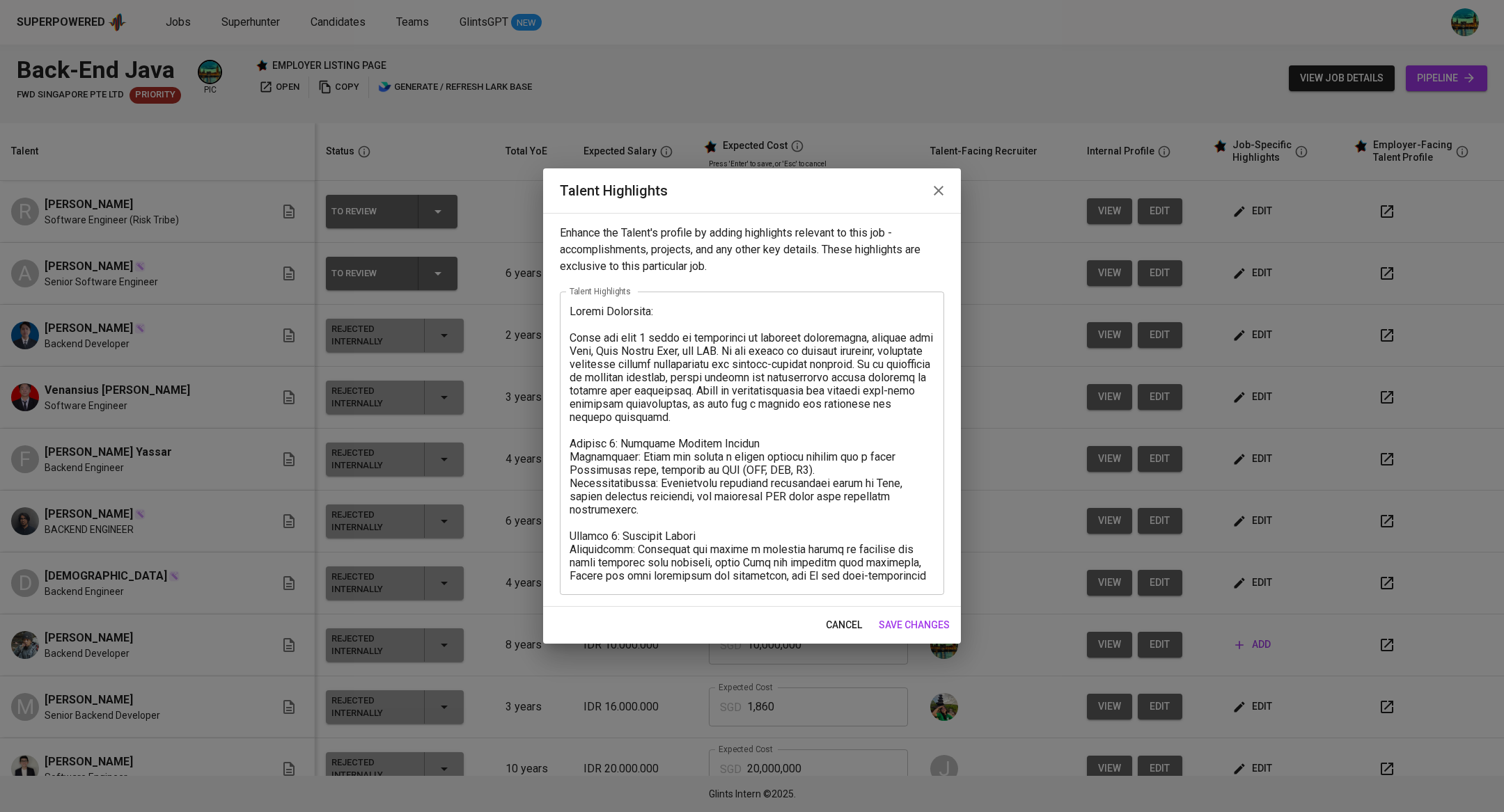
click at [930, 193] on icon "button" at bounding box center [939, 191] width 17 height 17
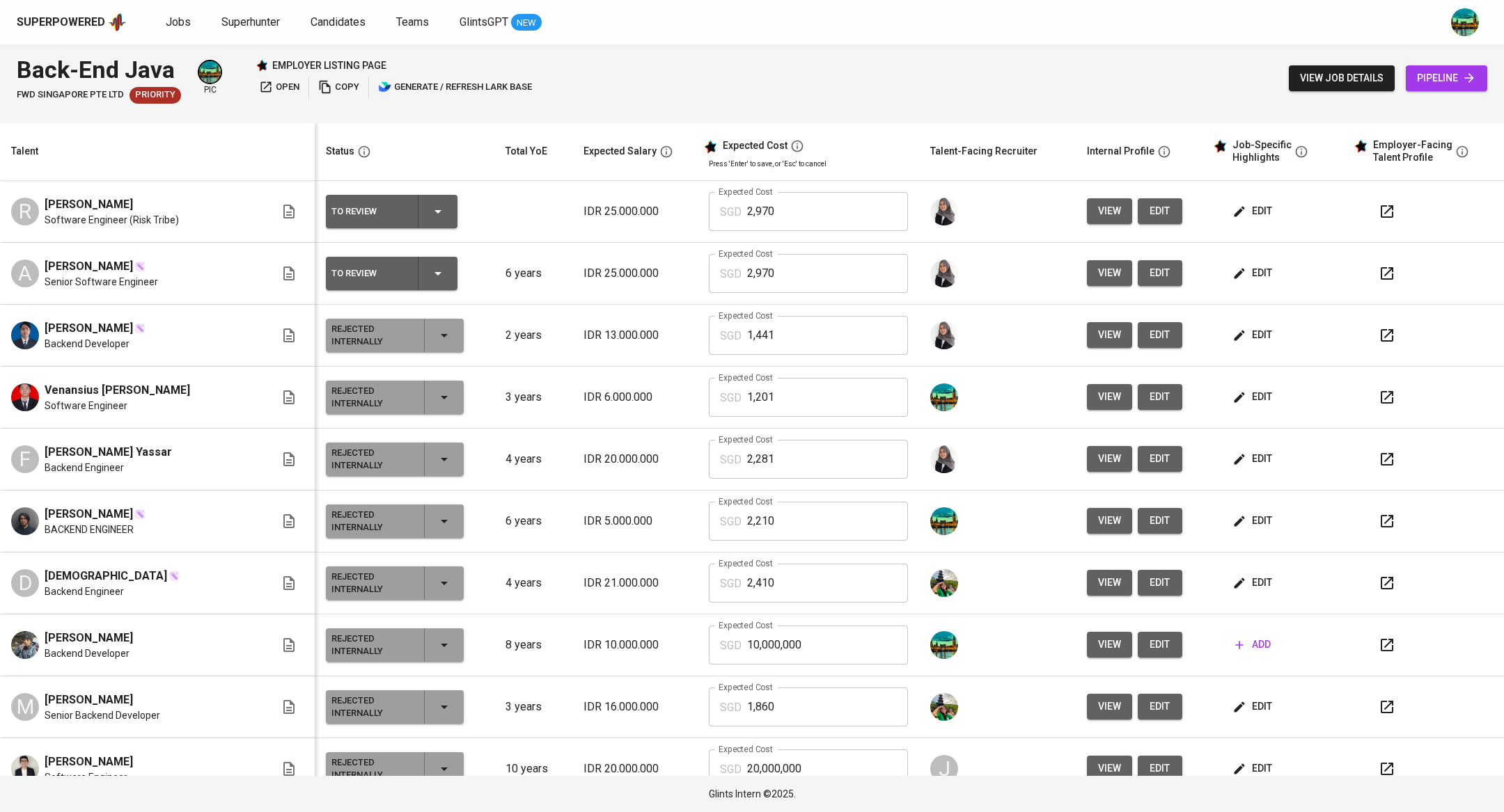
click at [429, 209] on div "To Review" at bounding box center [391, 211] width 120 height 33
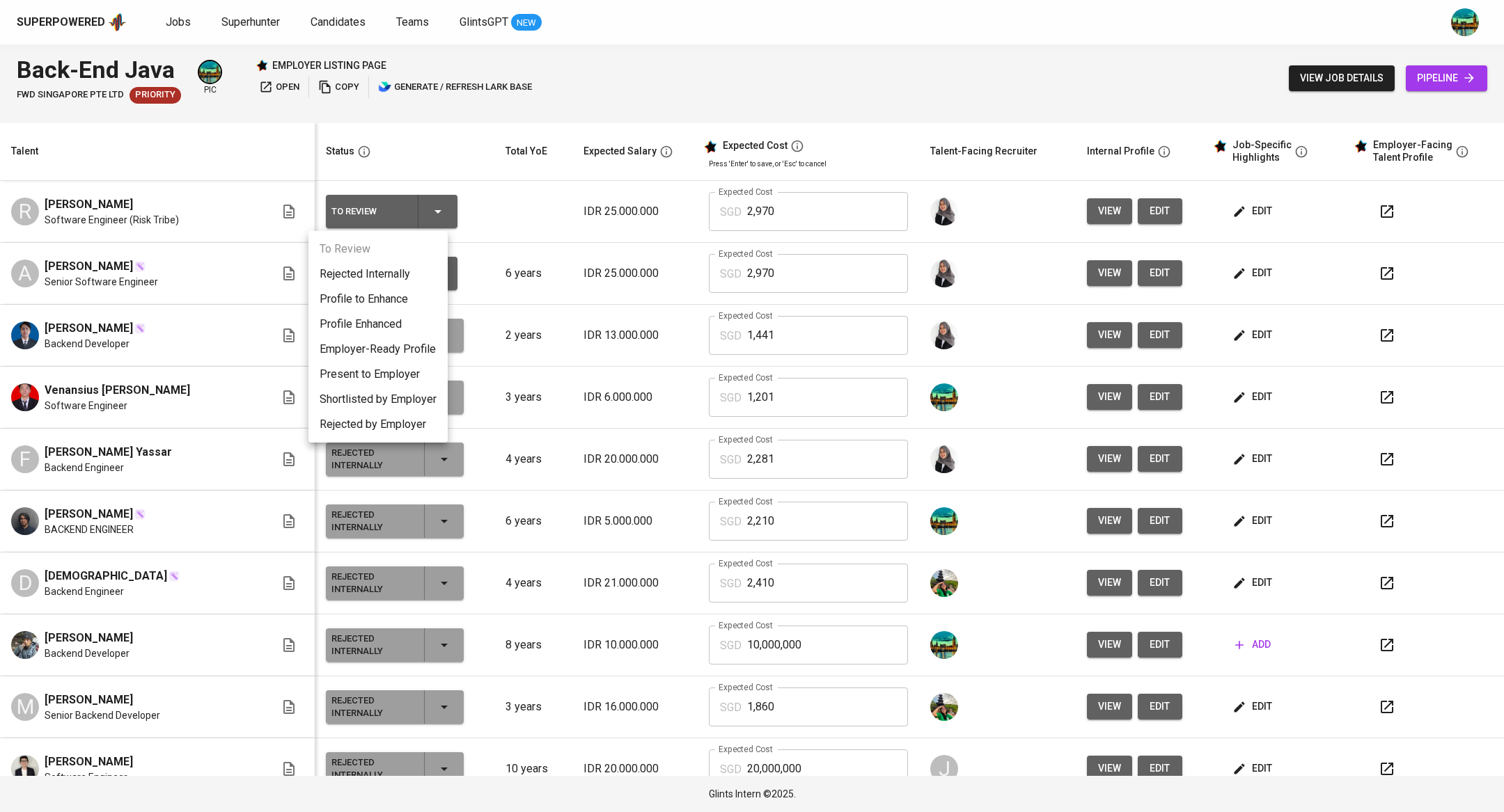
click at [387, 373] on li "Present to Employer" at bounding box center [378, 375] width 139 height 25
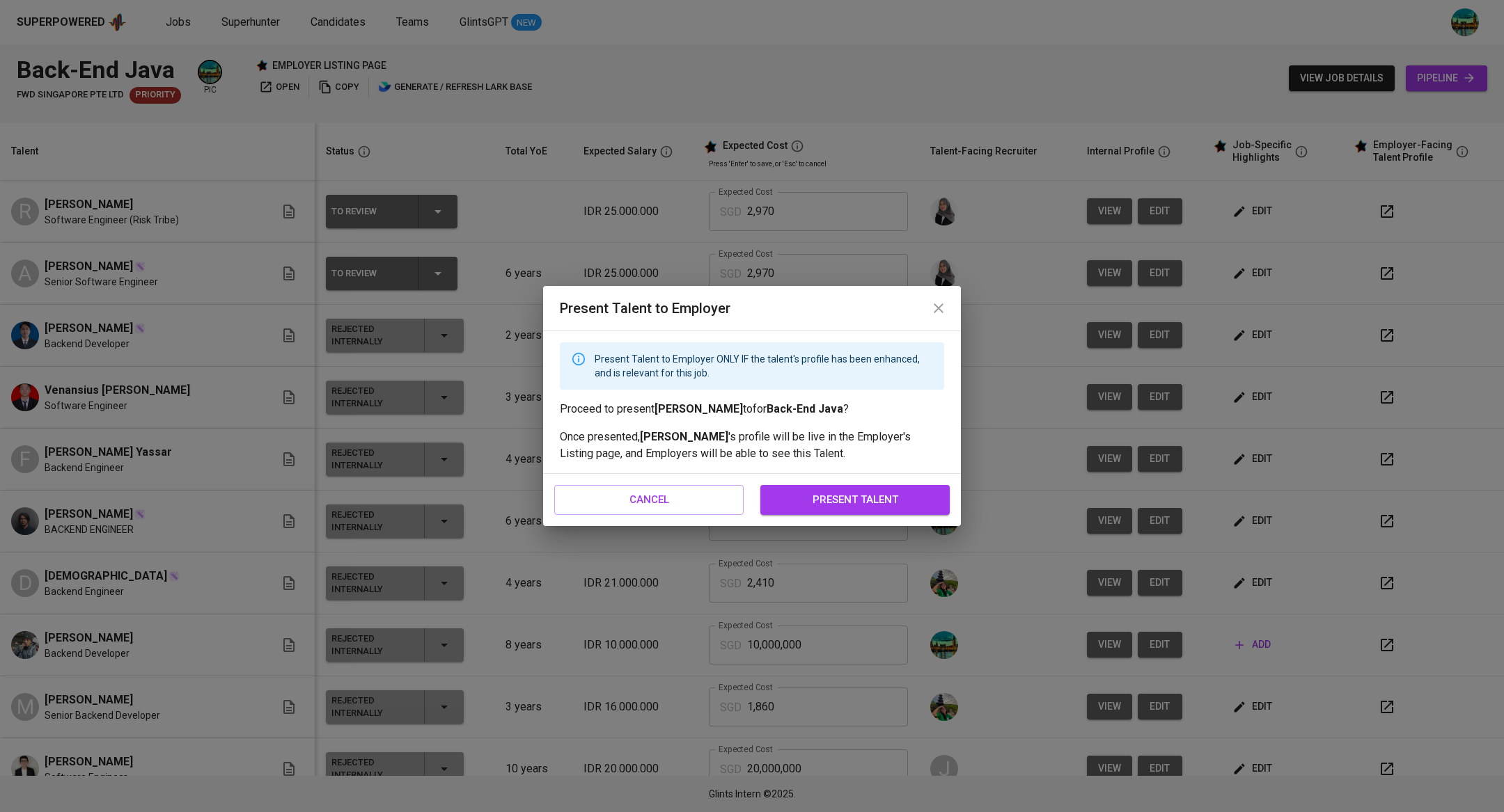
click at [809, 499] on span "present talent" at bounding box center [854, 499] width 159 height 18
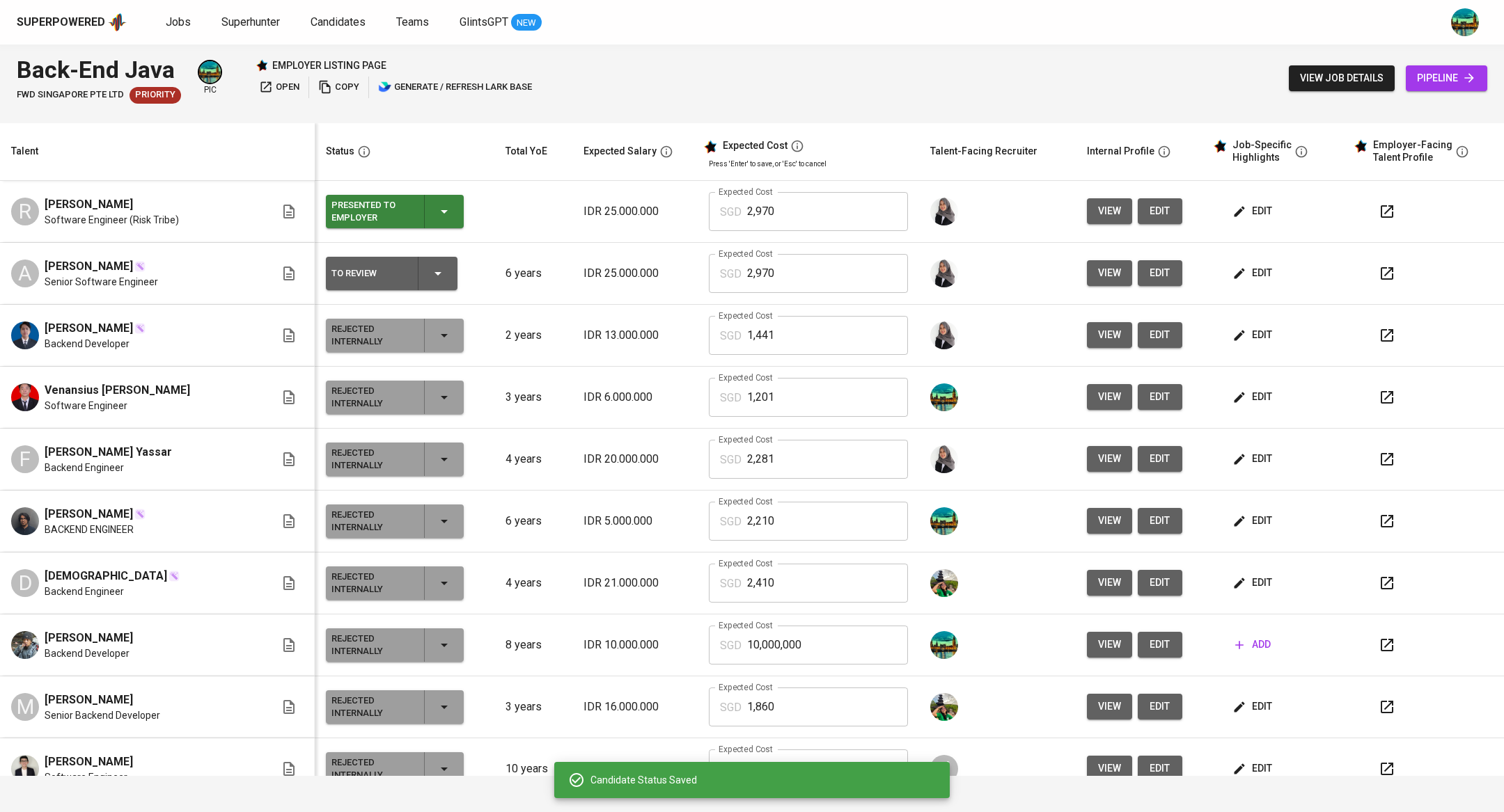
click at [429, 268] on icon "button" at bounding box center [438, 273] width 17 height 17
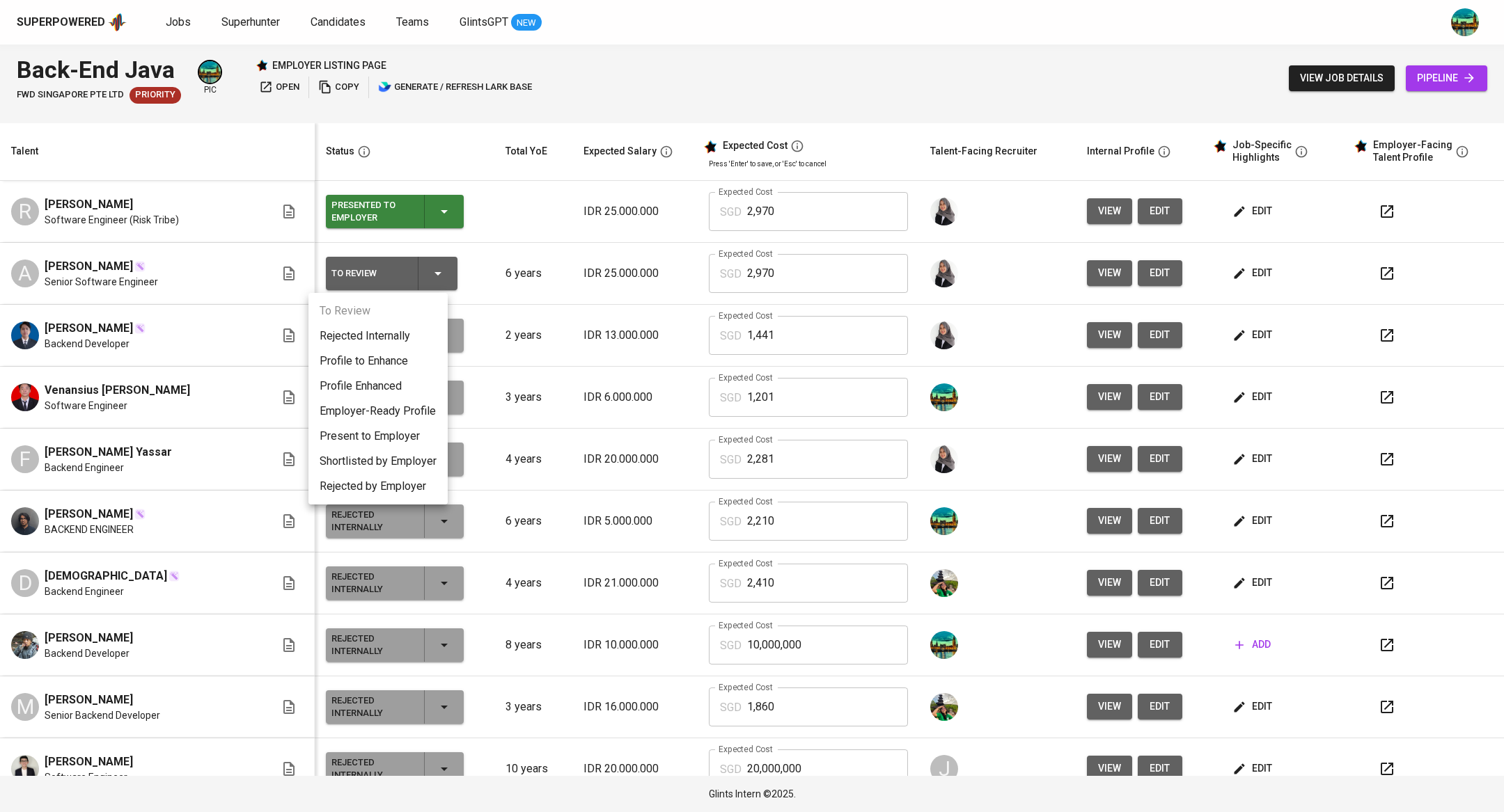
click at [389, 436] on li "Present to Employer" at bounding box center [378, 437] width 139 height 25
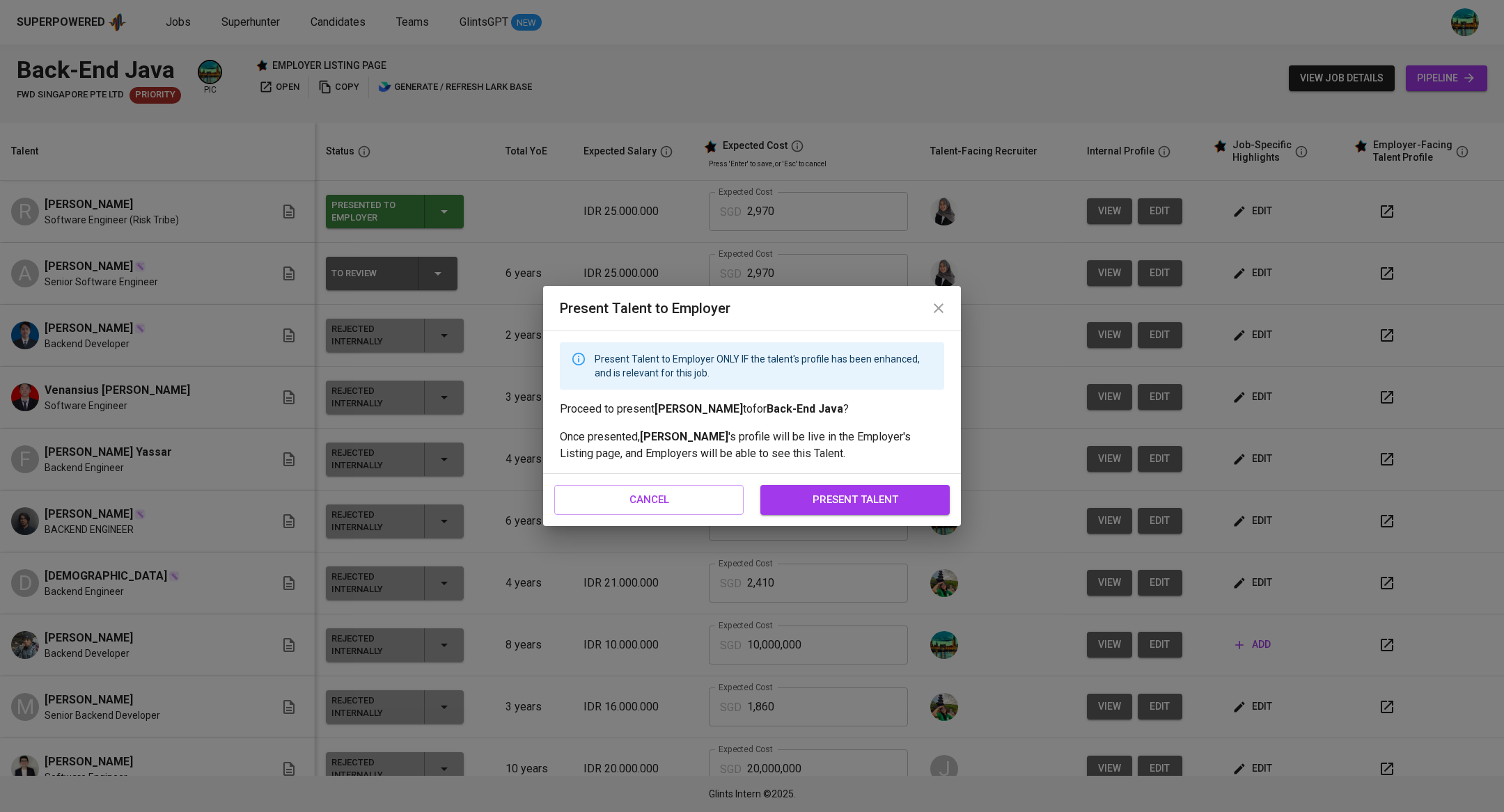
click at [919, 506] on span "present talent" at bounding box center [854, 499] width 159 height 18
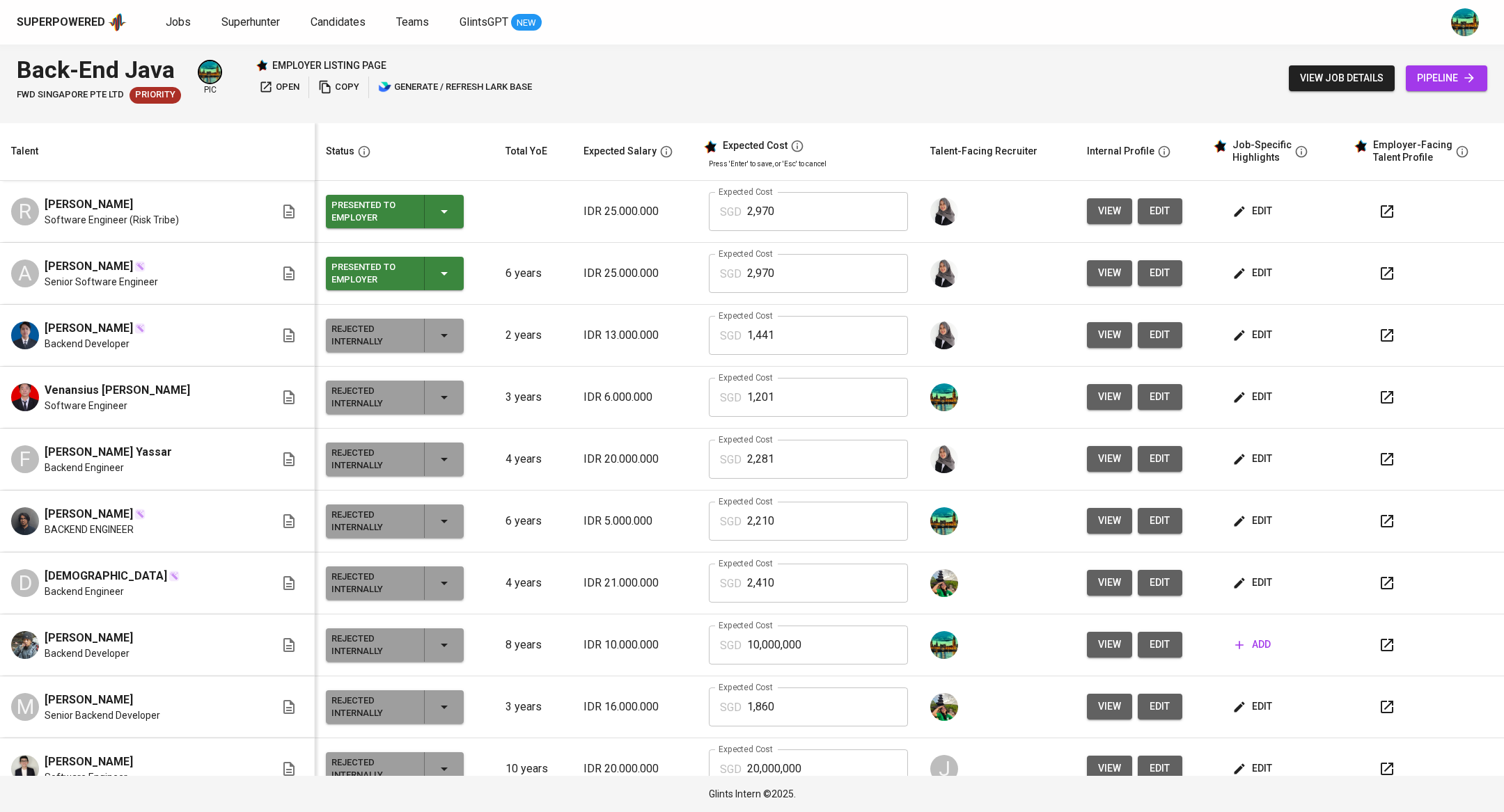
click at [281, 81] on span "open" at bounding box center [279, 87] width 41 height 16
click at [1251, 210] on span "edit" at bounding box center [1253, 211] width 37 height 18
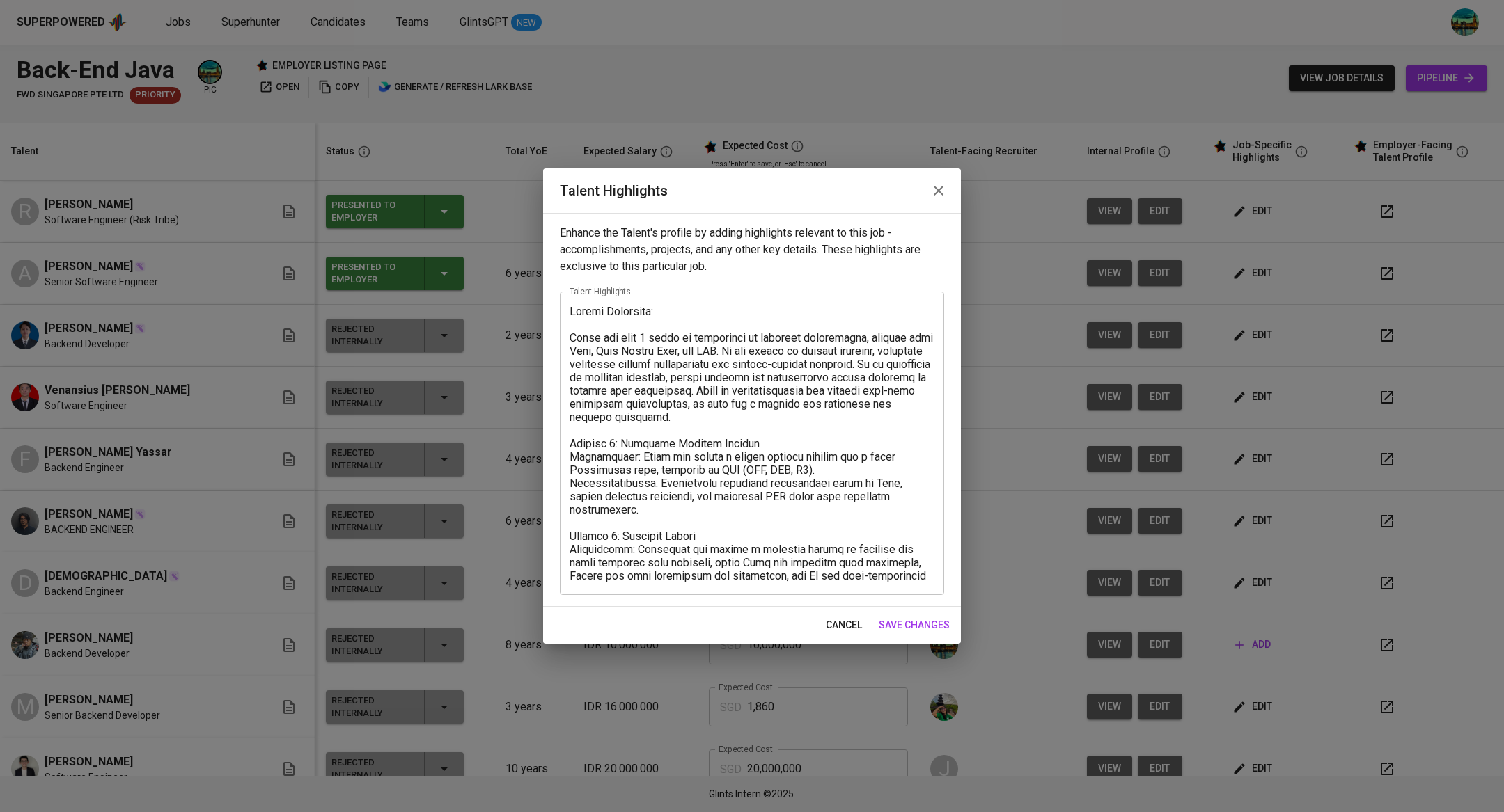
click at [937, 194] on icon "button" at bounding box center [939, 191] width 17 height 17
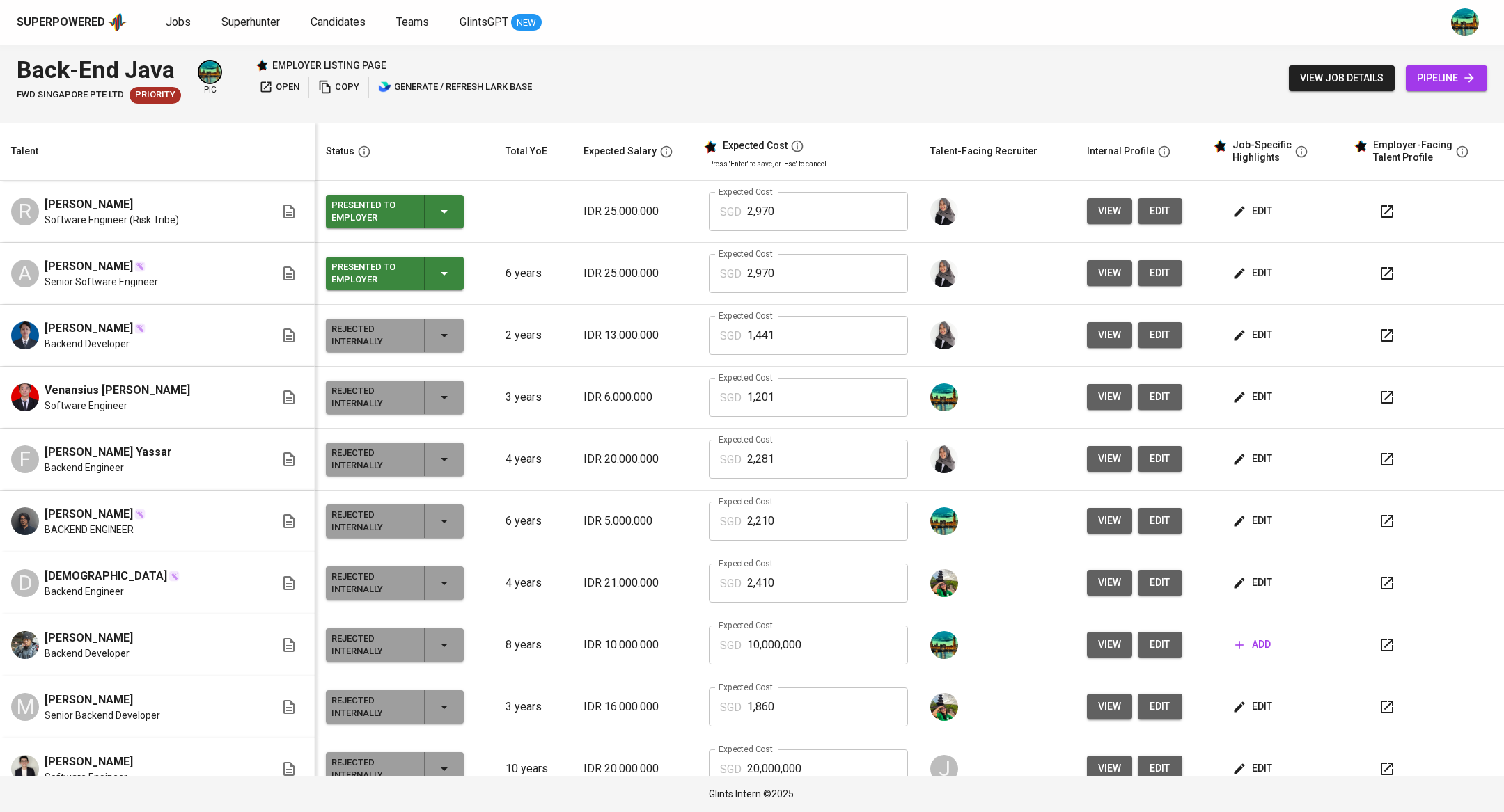
click at [1239, 211] on span "edit" at bounding box center [1253, 211] width 37 height 18
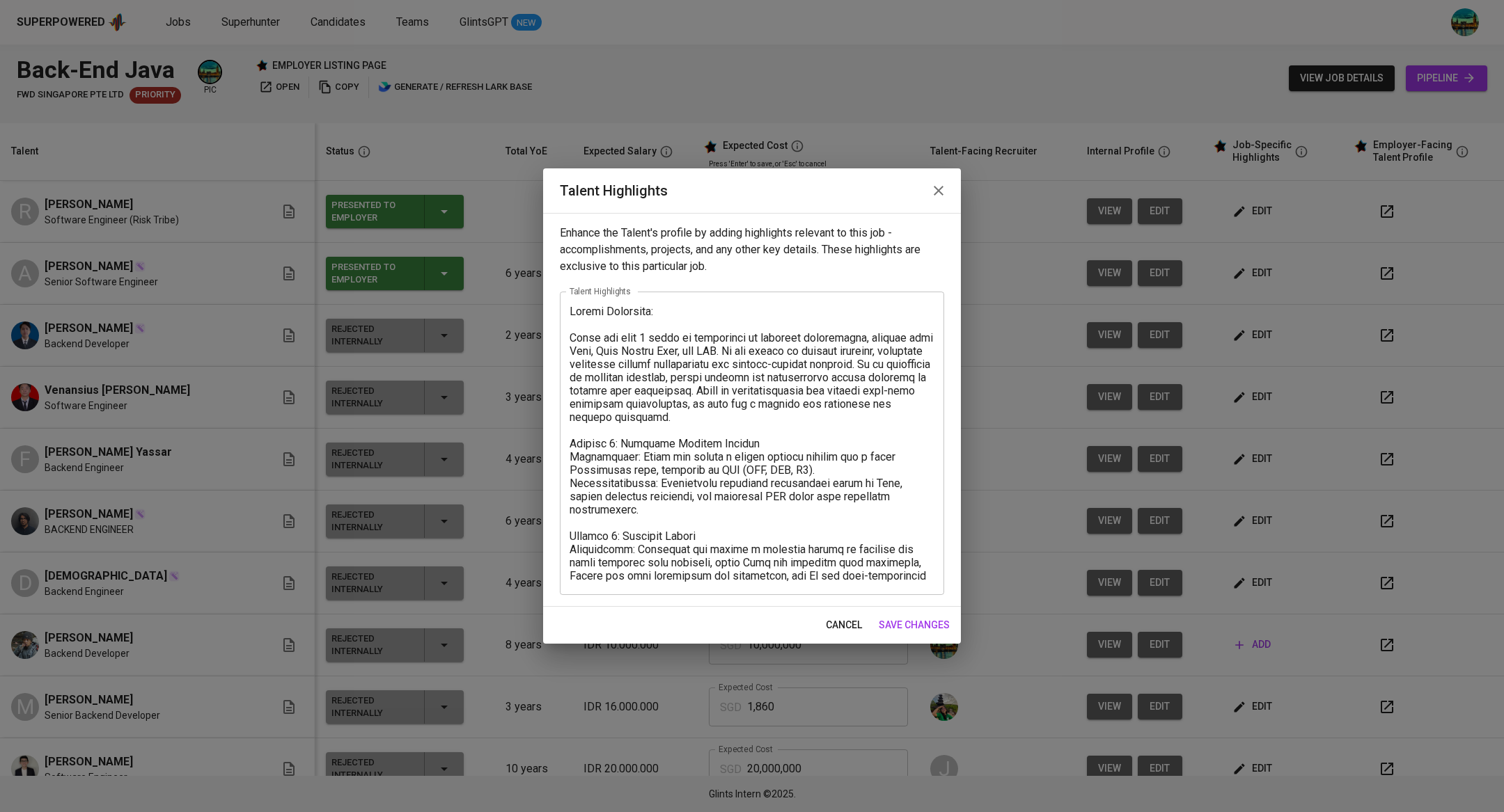
click at [928, 187] on button "button" at bounding box center [938, 191] width 33 height 33
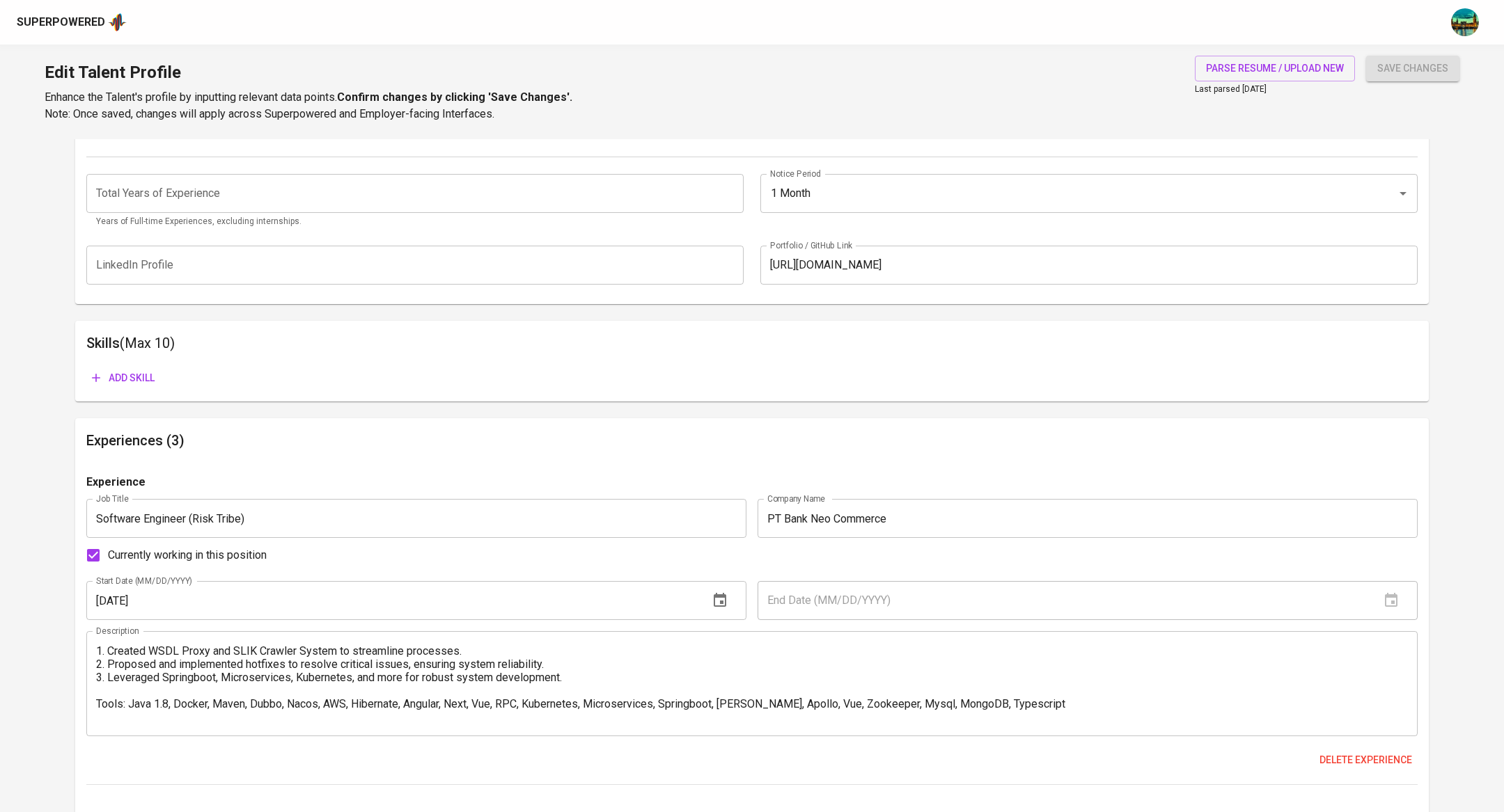
scroll to position [534, 0]
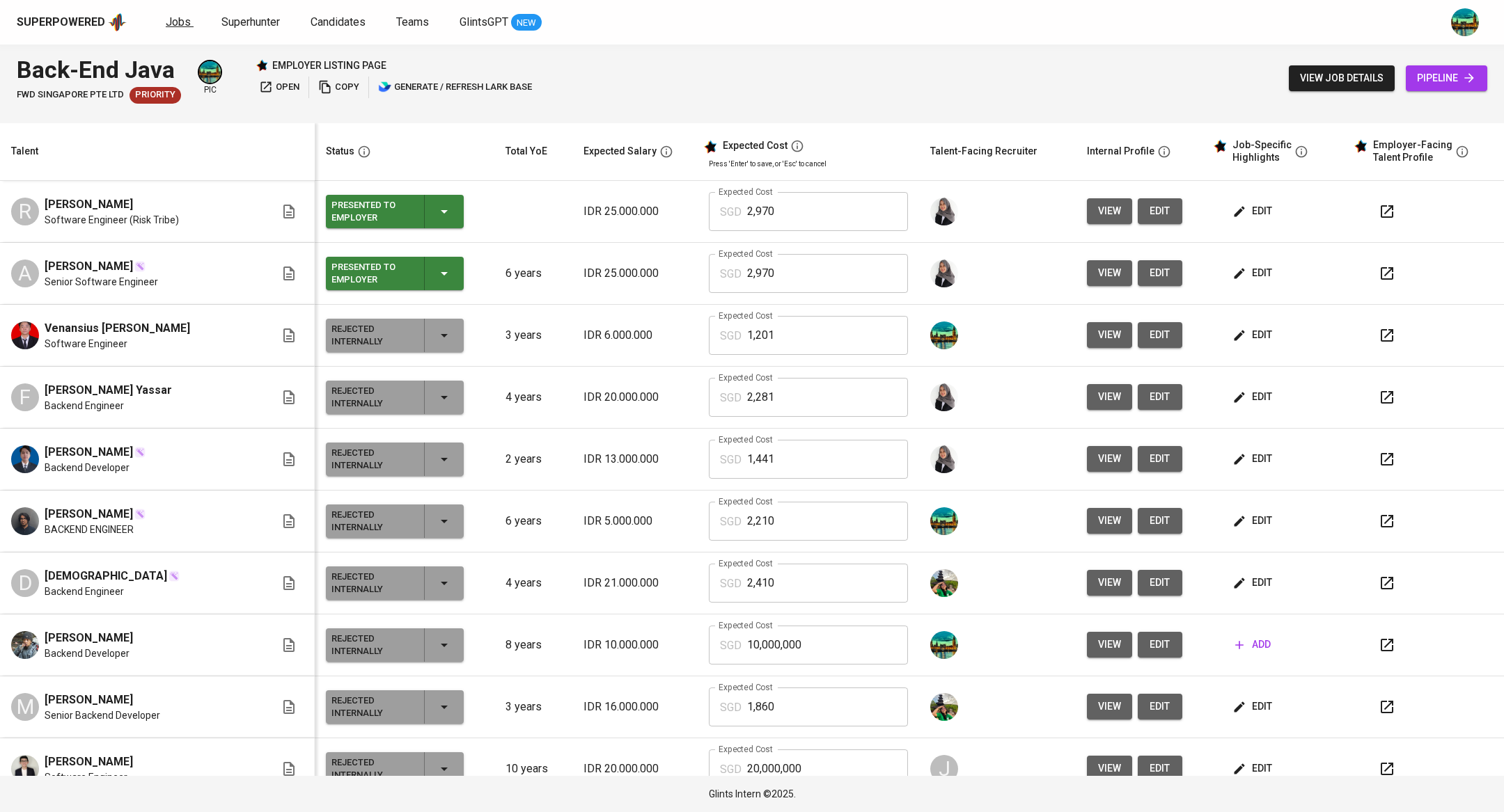
click at [174, 16] on span "Jobs" at bounding box center [178, 22] width 25 height 13
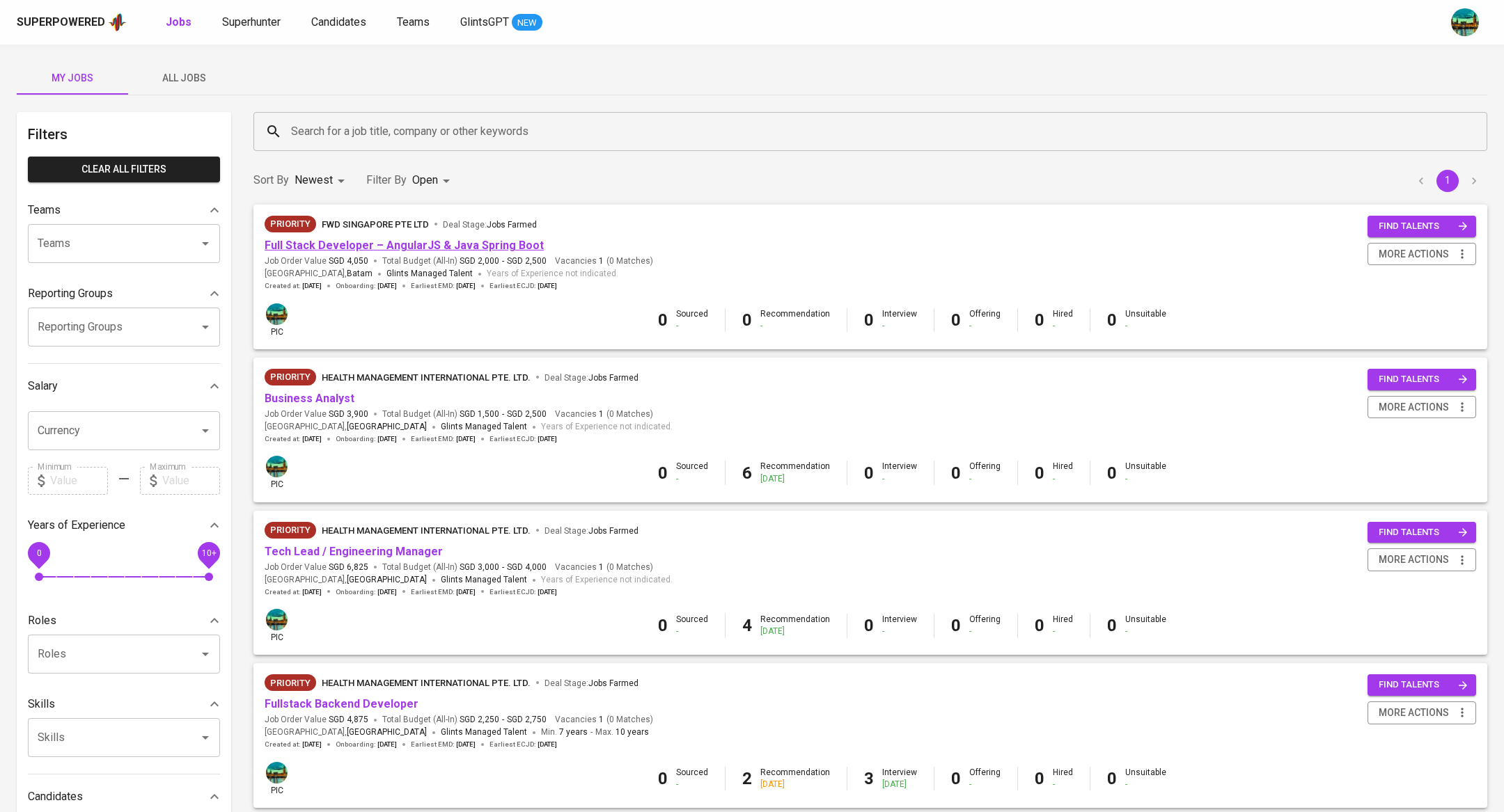
click at [411, 244] on link "Full Stack Developer – AngularJS & Java Spring Boot" at bounding box center [404, 245] width 279 height 13
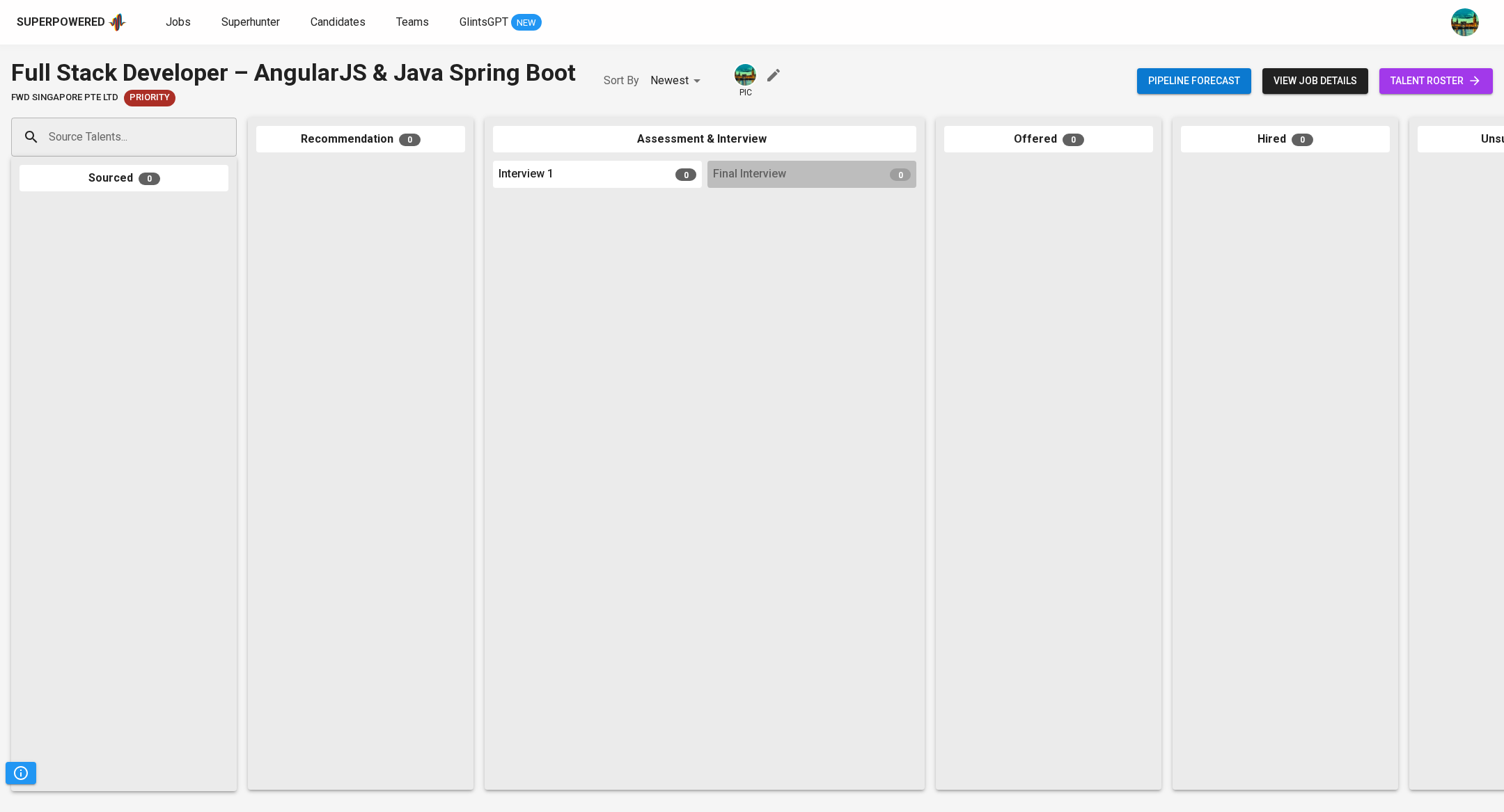
click at [1424, 81] on span "talent roster" at bounding box center [1435, 81] width 91 height 18
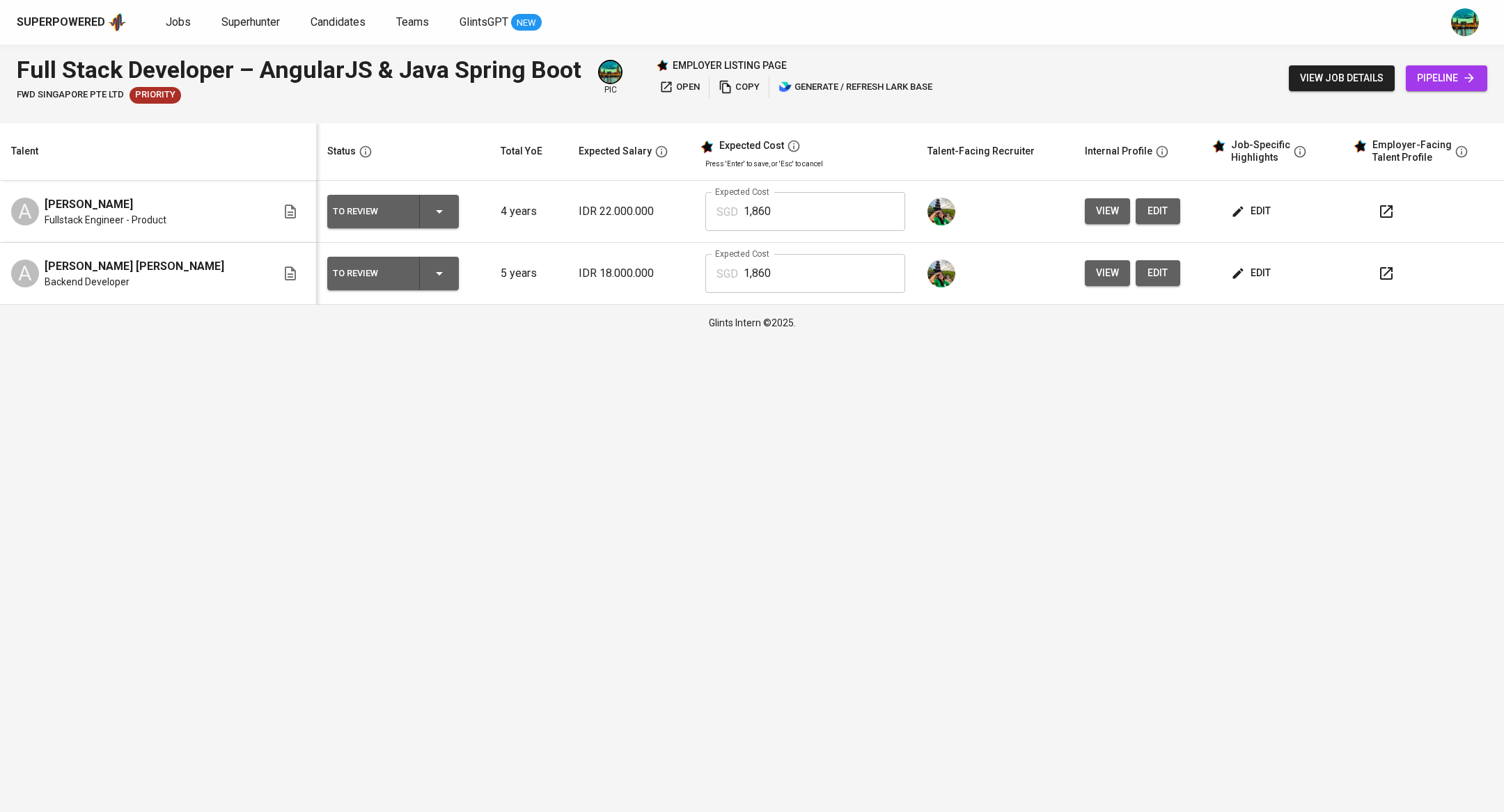
click at [1242, 210] on span "edit" at bounding box center [1252, 211] width 37 height 18
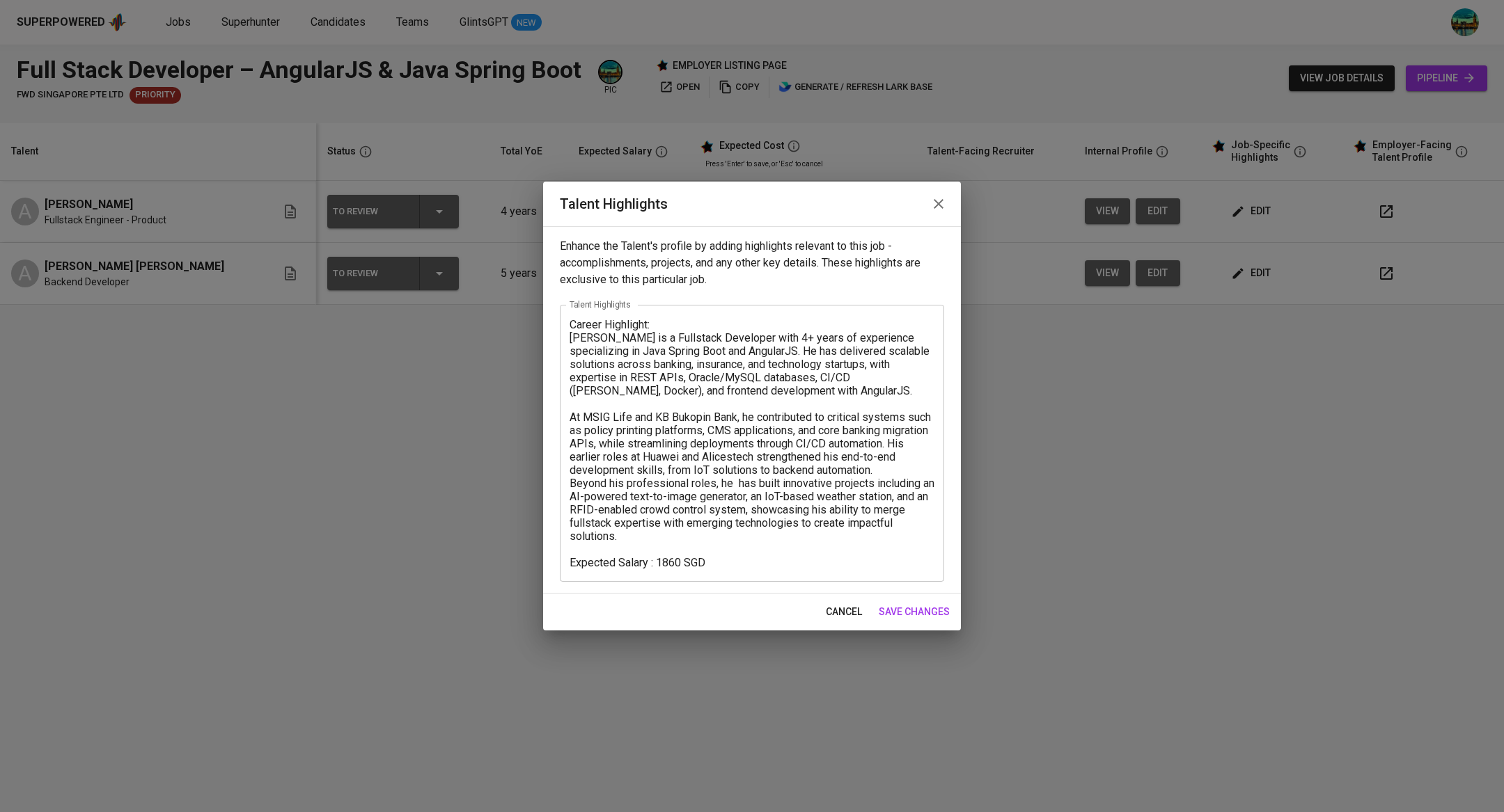
click at [939, 208] on icon "button" at bounding box center [939, 204] width 17 height 17
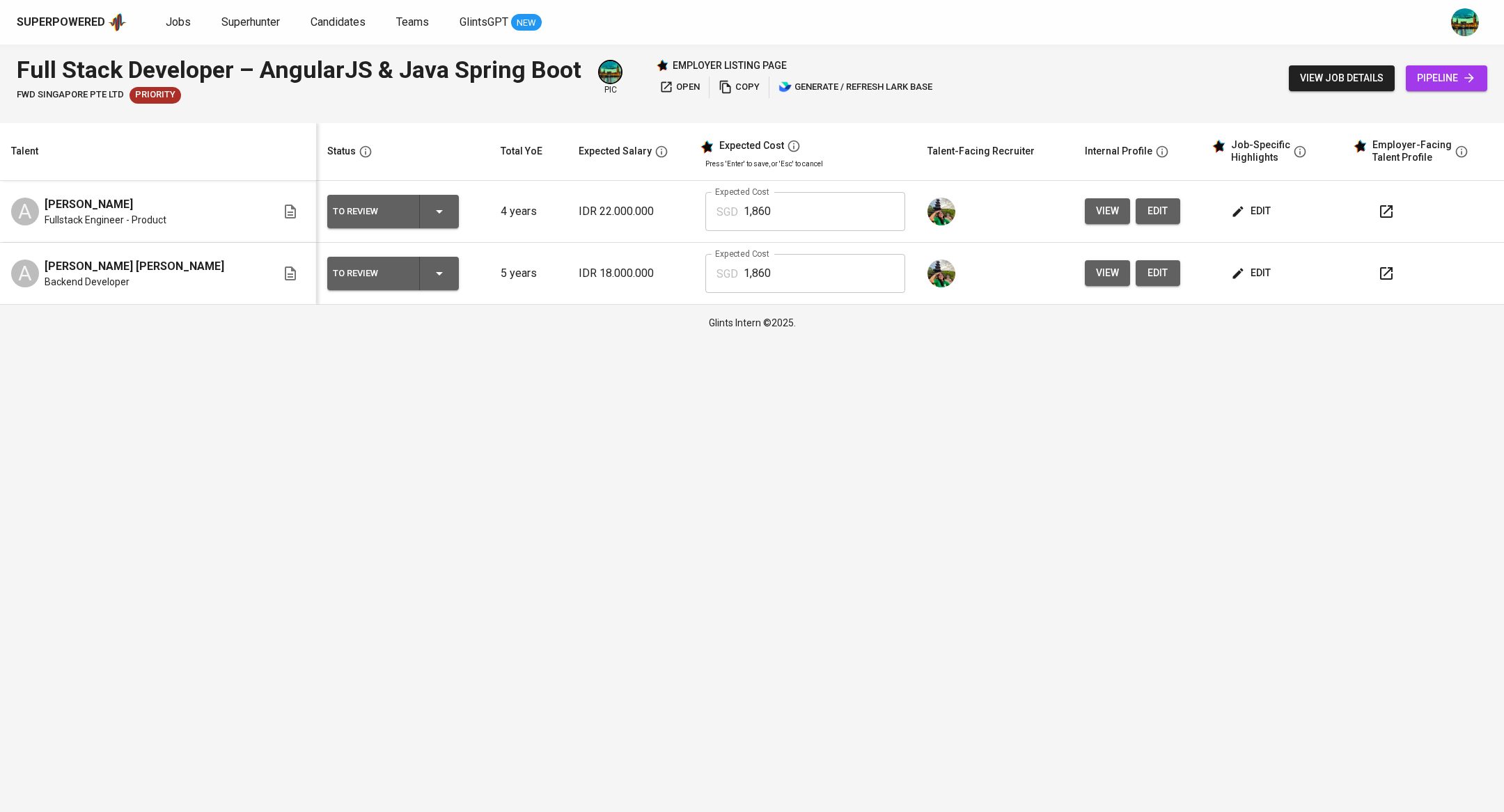
click at [1246, 271] on span "edit" at bounding box center [1252, 273] width 37 height 18
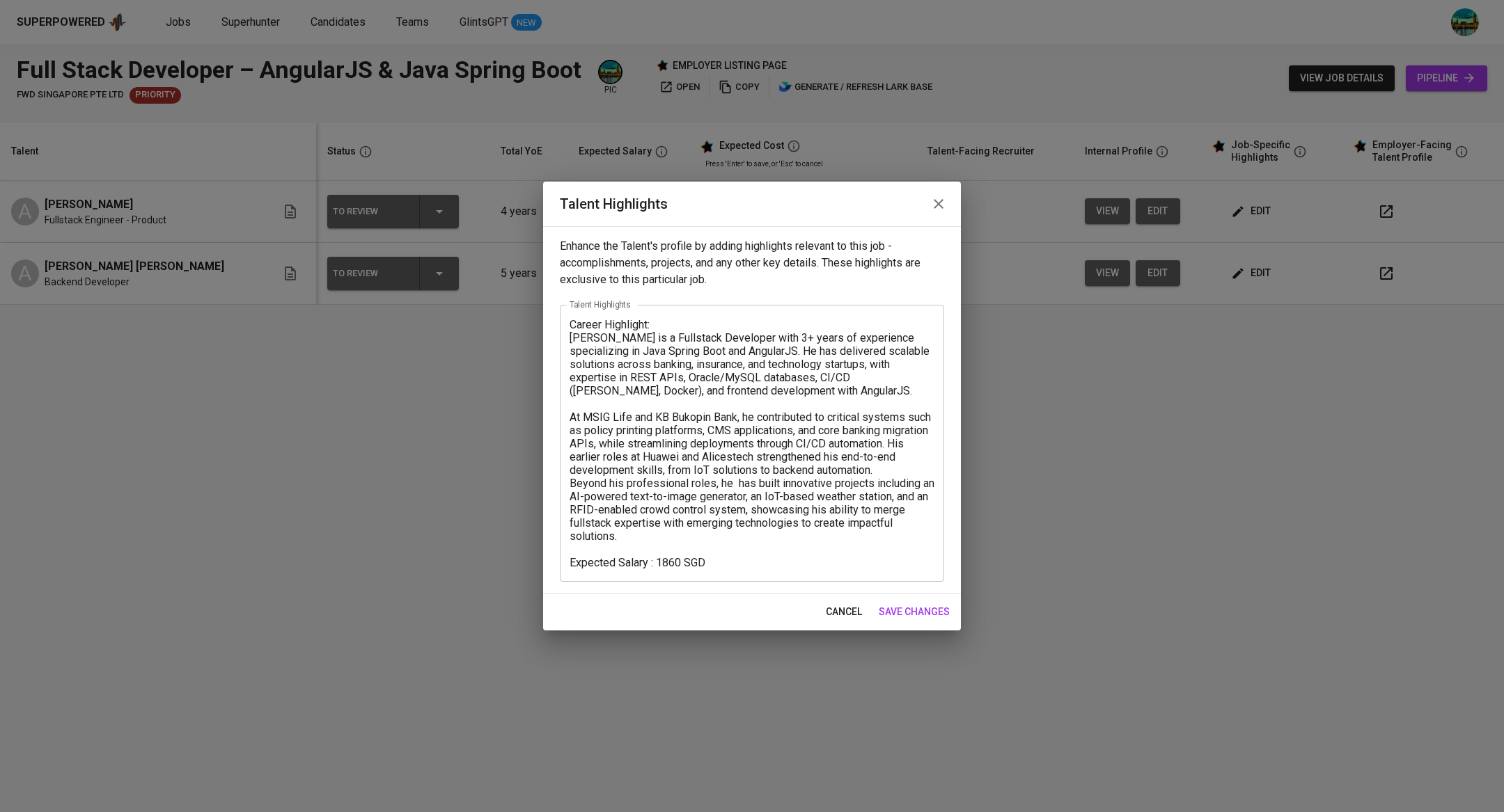
click at [930, 210] on icon "button" at bounding box center [939, 204] width 17 height 17
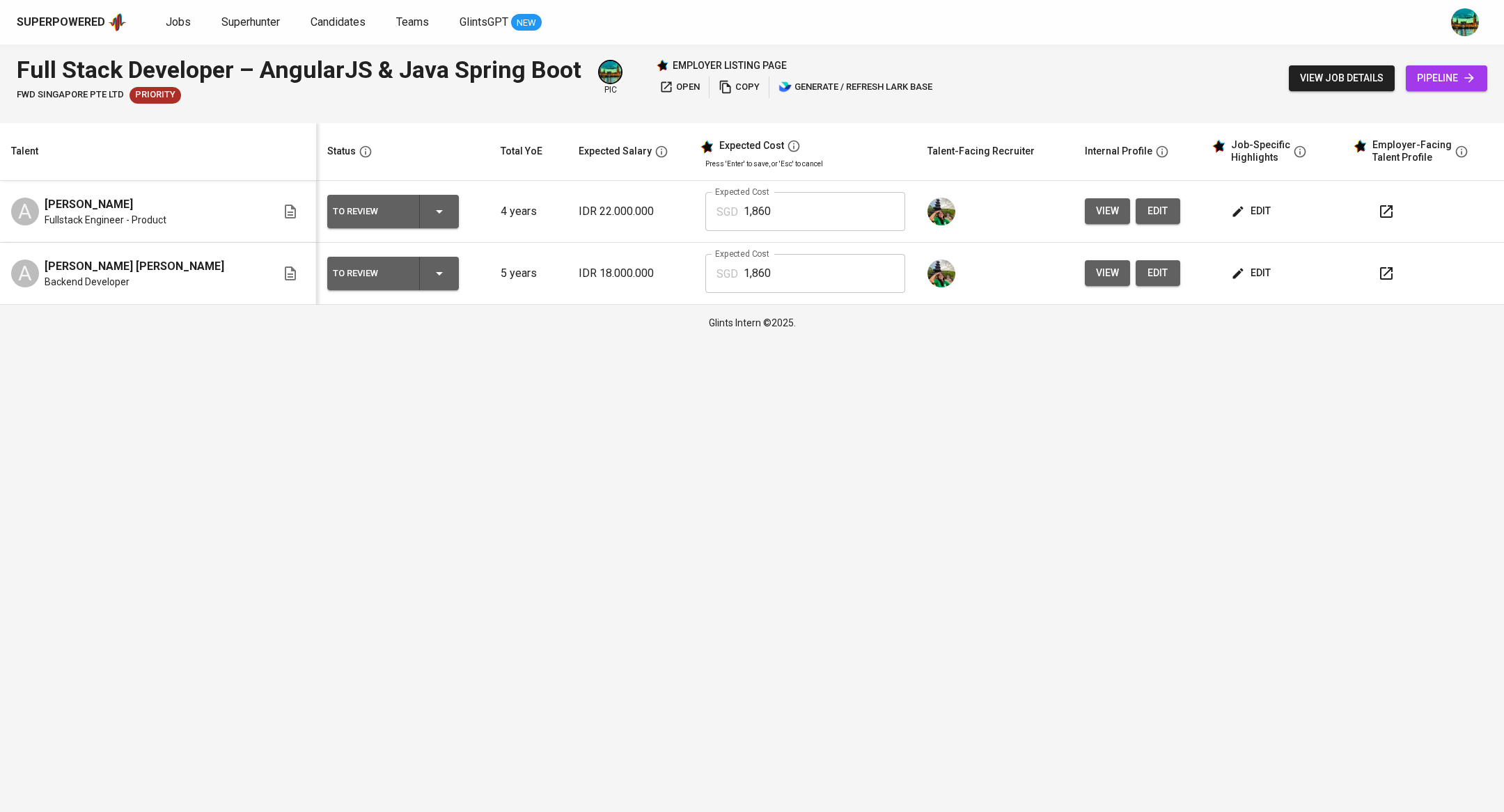
click at [1095, 273] on button "view" at bounding box center [1107, 273] width 45 height 26
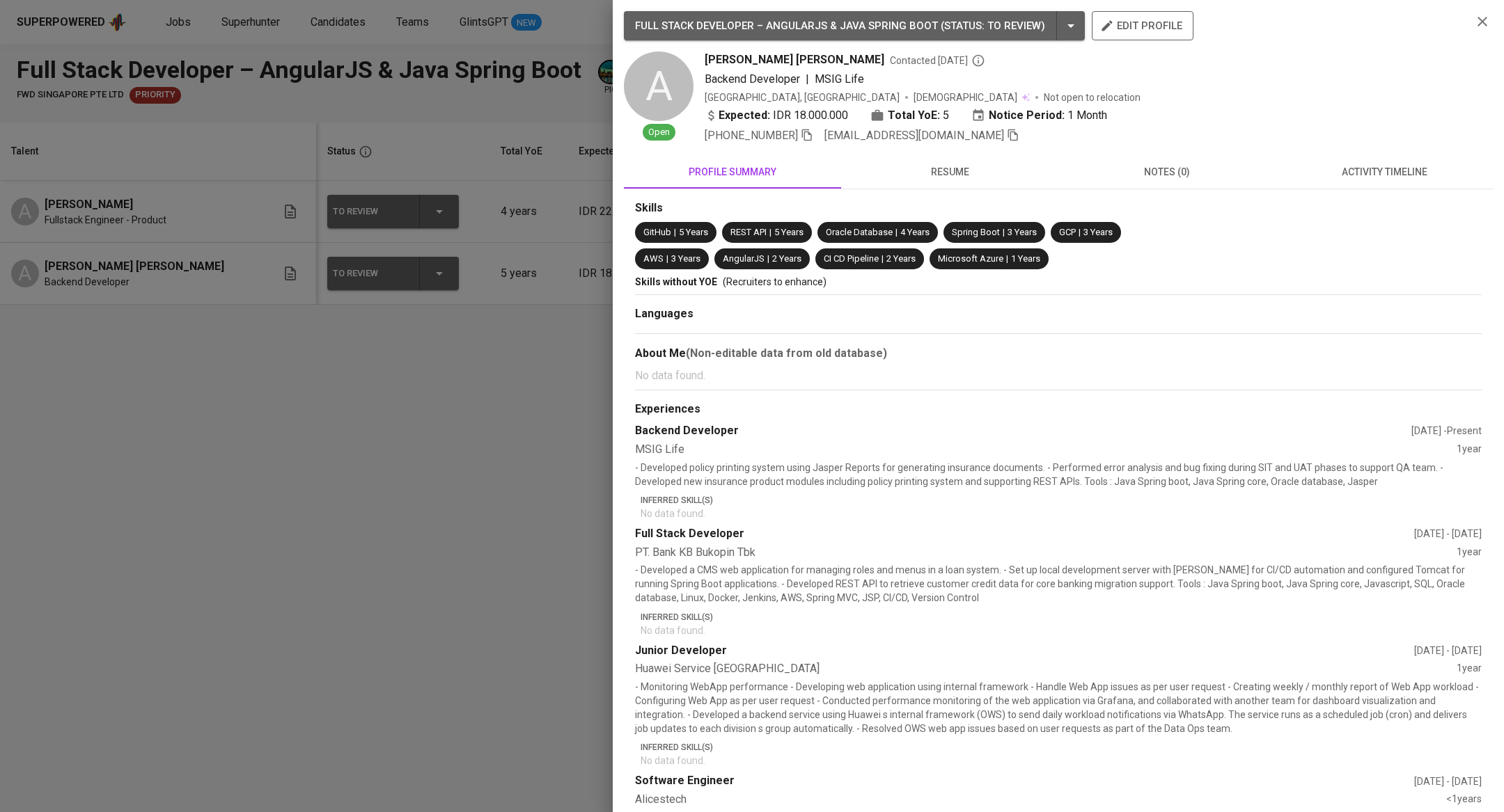
click at [942, 161] on button "resume" at bounding box center [950, 171] width 217 height 33
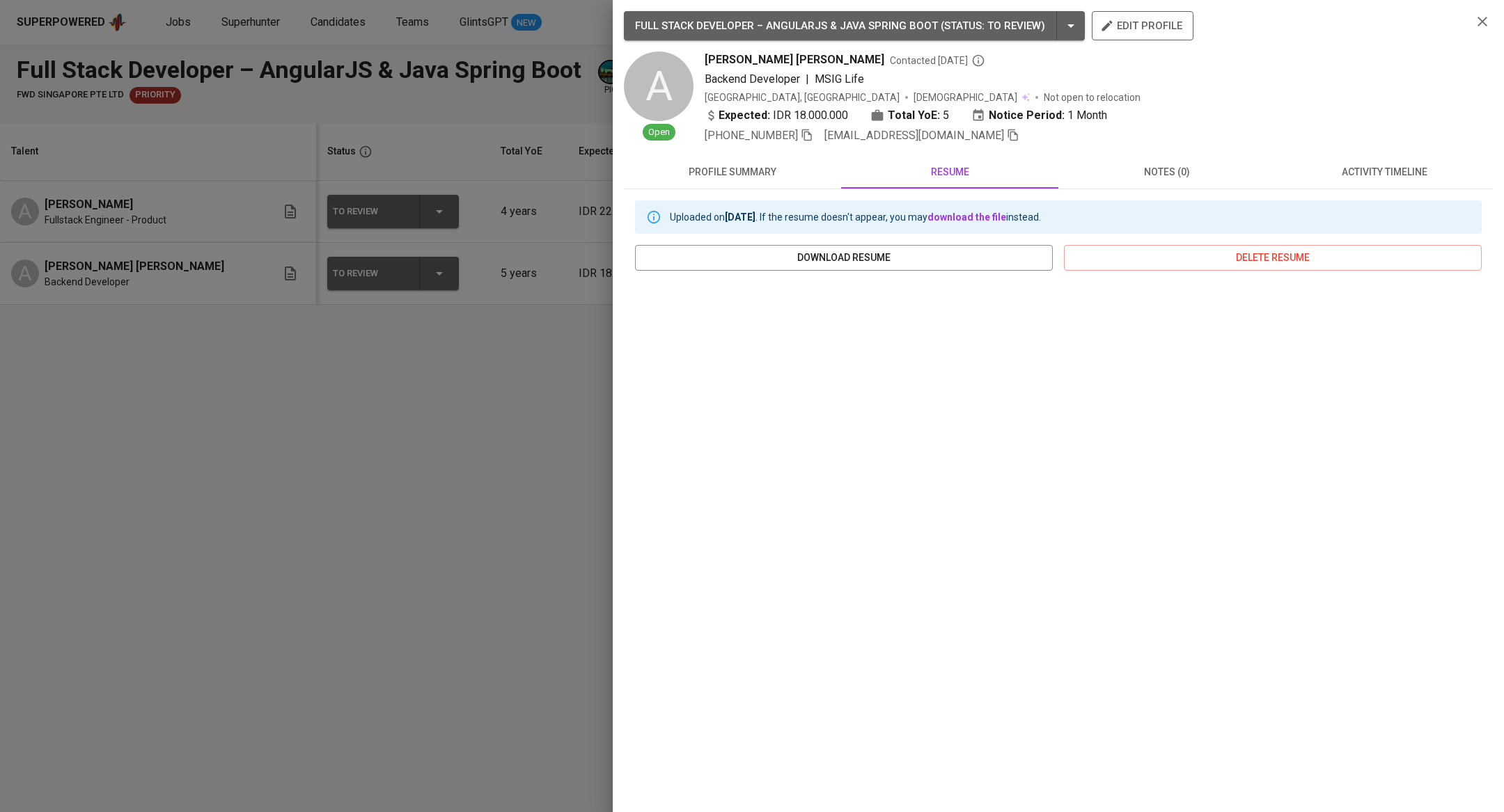
click at [1375, 170] on span "activity timeline" at bounding box center [1384, 172] width 200 height 18
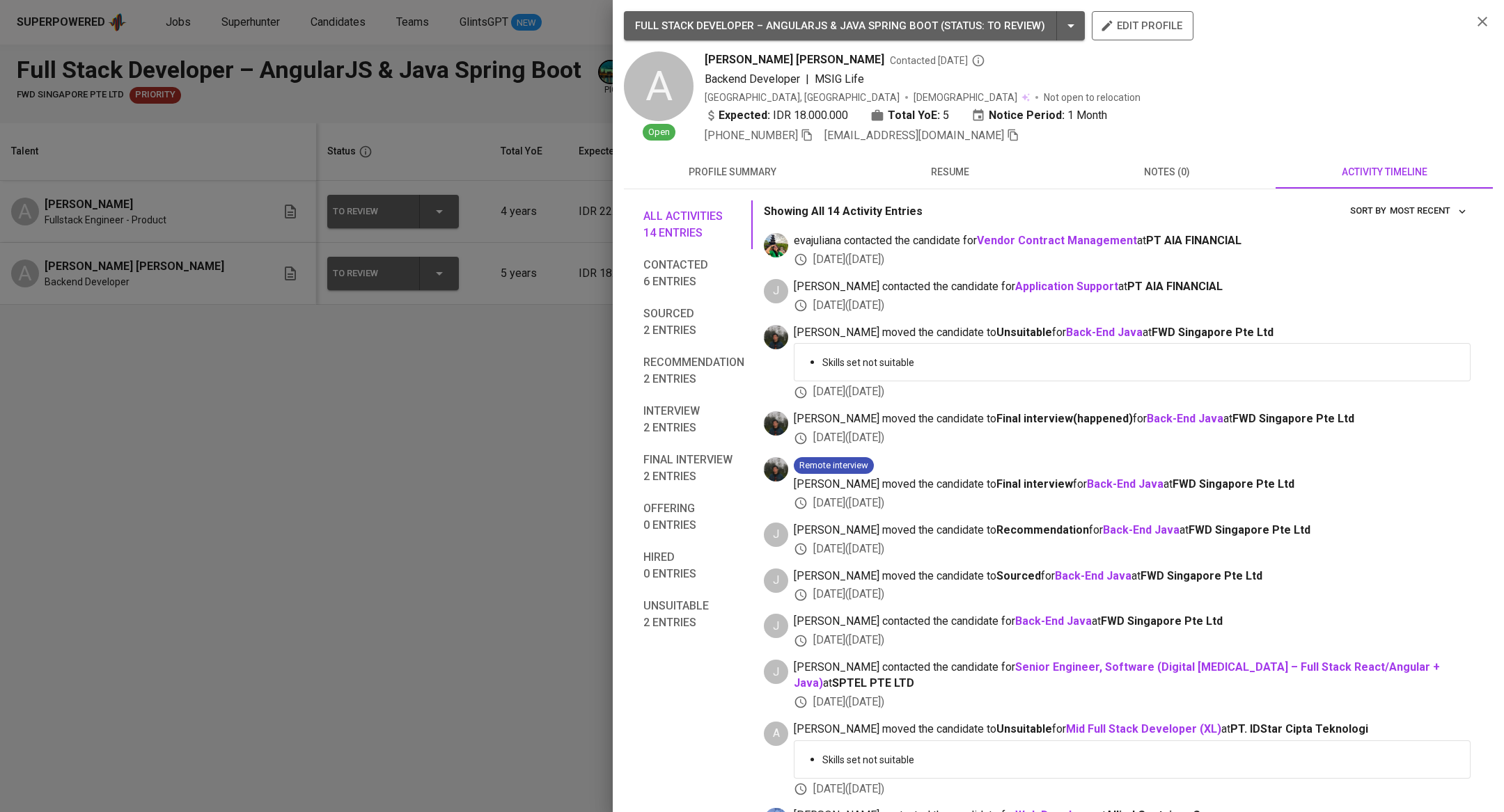
click at [971, 174] on span "resume" at bounding box center [949, 172] width 200 height 18
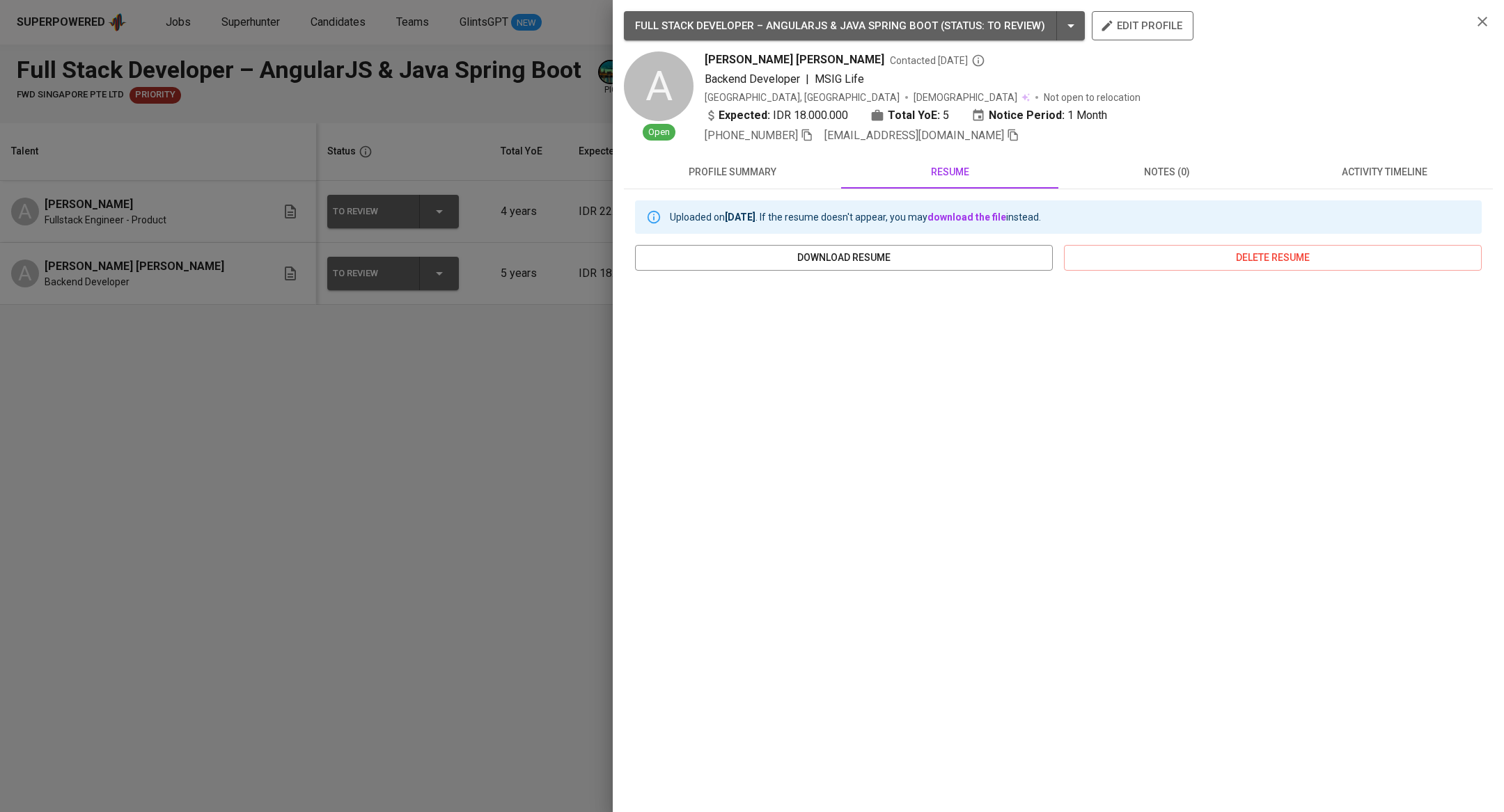
click at [483, 445] on div at bounding box center [752, 406] width 1504 height 812
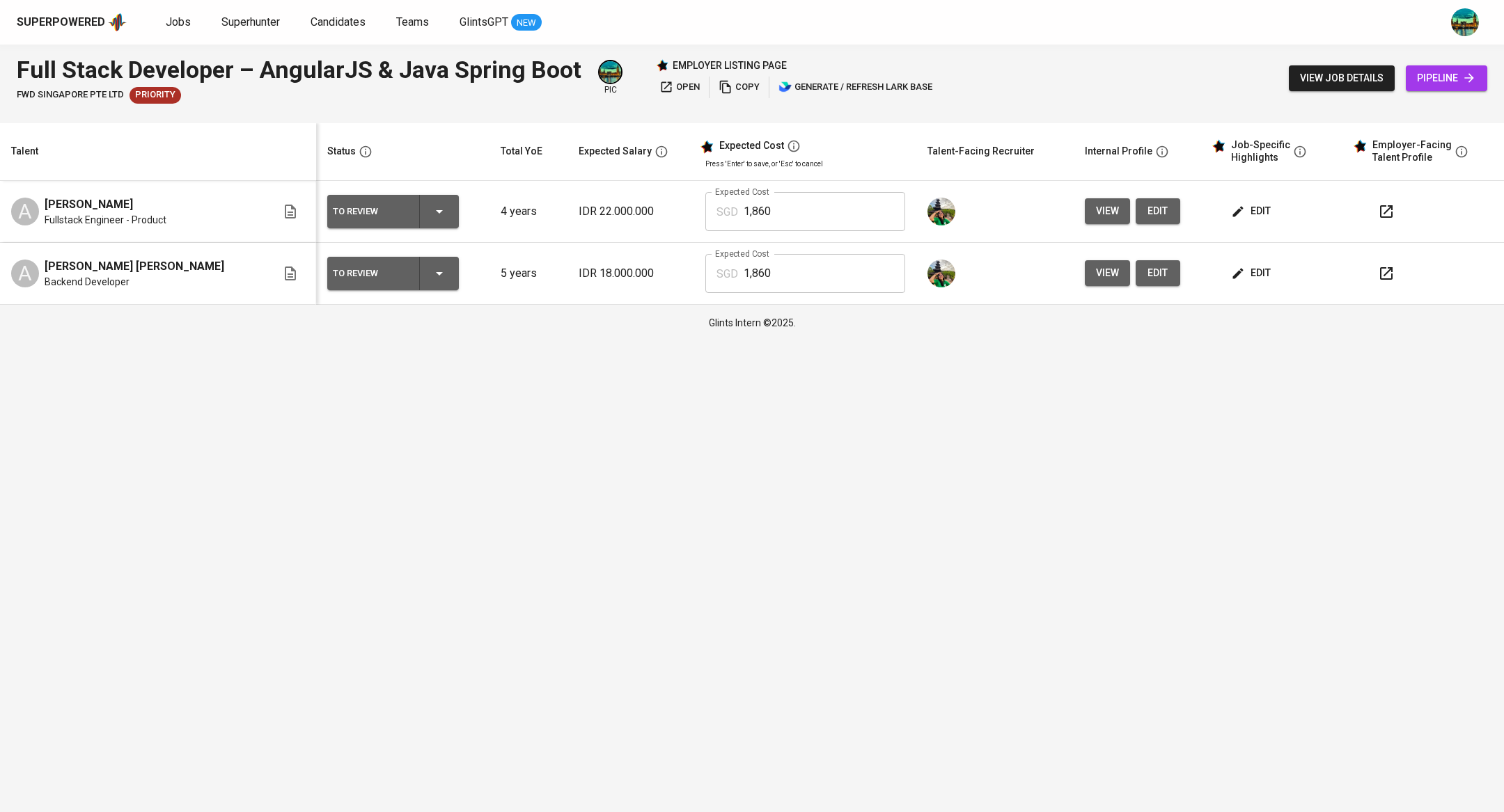
click at [1260, 272] on div "edit" at bounding box center [1282, 273] width 108 height 26
click at [1234, 261] on button "edit" at bounding box center [1252, 273] width 48 height 26
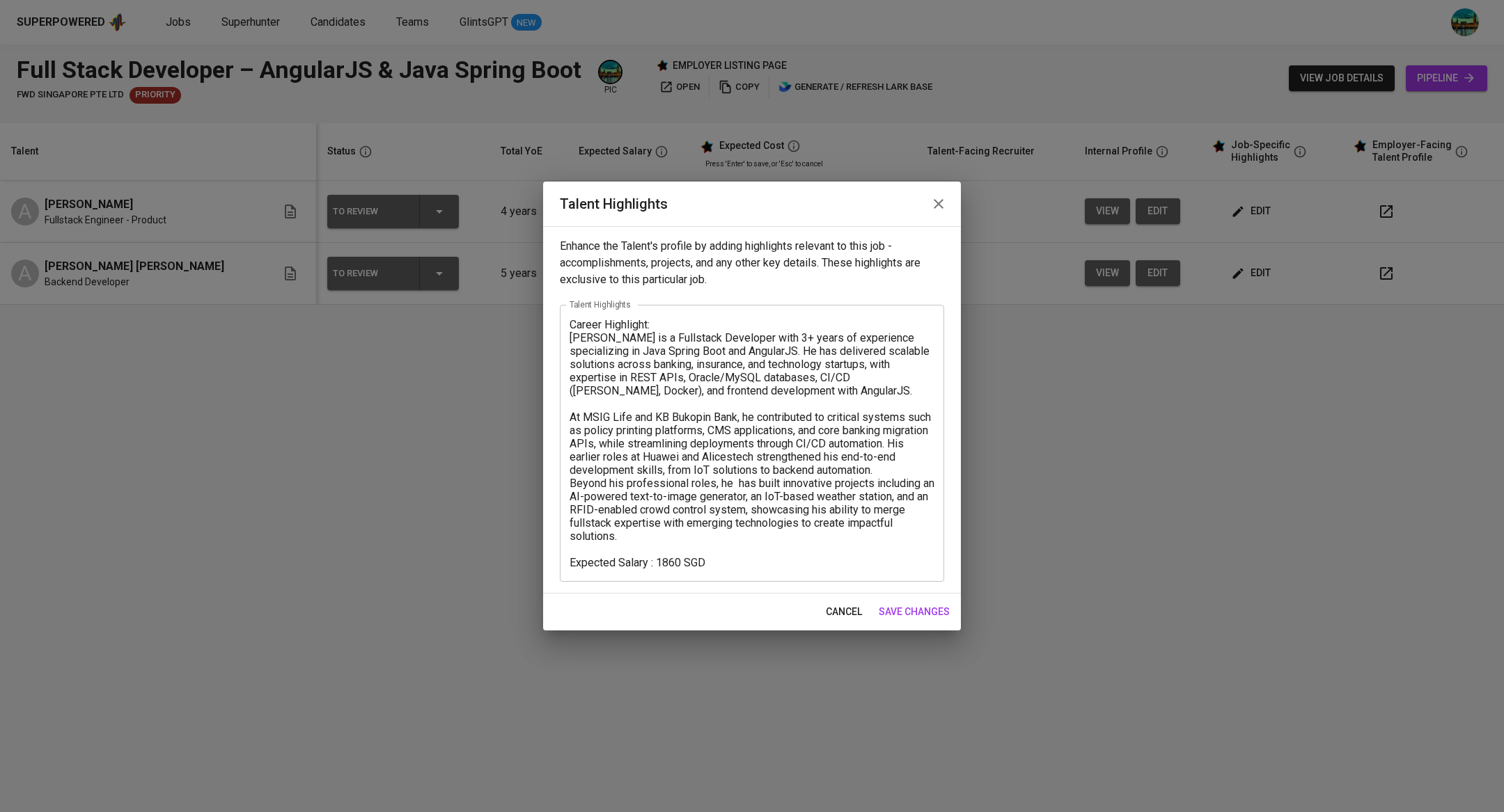
click at [938, 208] on icon "button" at bounding box center [939, 204] width 17 height 17
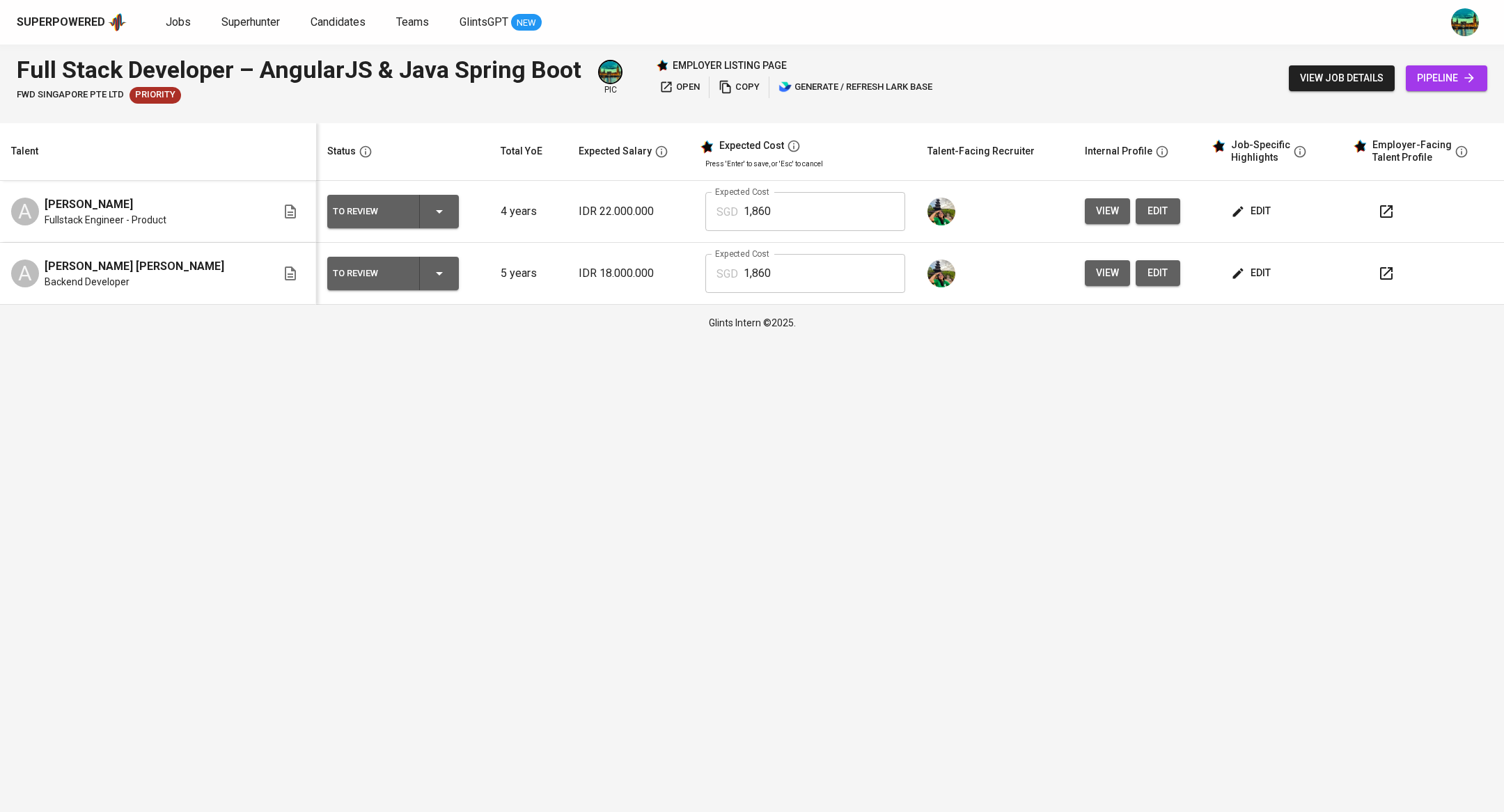
click at [1241, 276] on span "edit" at bounding box center [1252, 273] width 37 height 18
click at [1096, 274] on span "view" at bounding box center [1107, 273] width 23 height 18
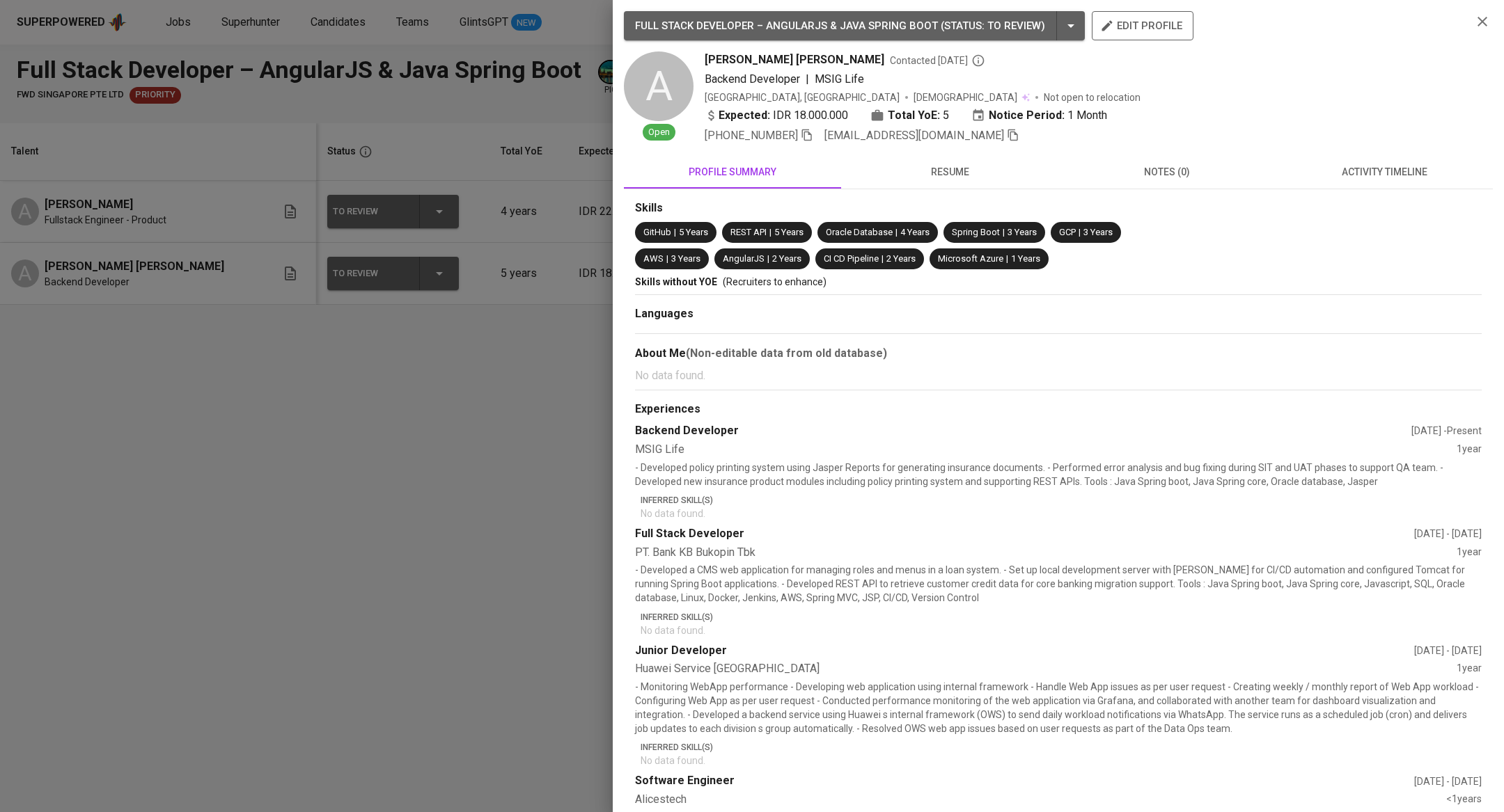
click at [1092, 275] on div "Skills without YOE (Recruiters to enhance)" at bounding box center [1058, 282] width 846 height 14
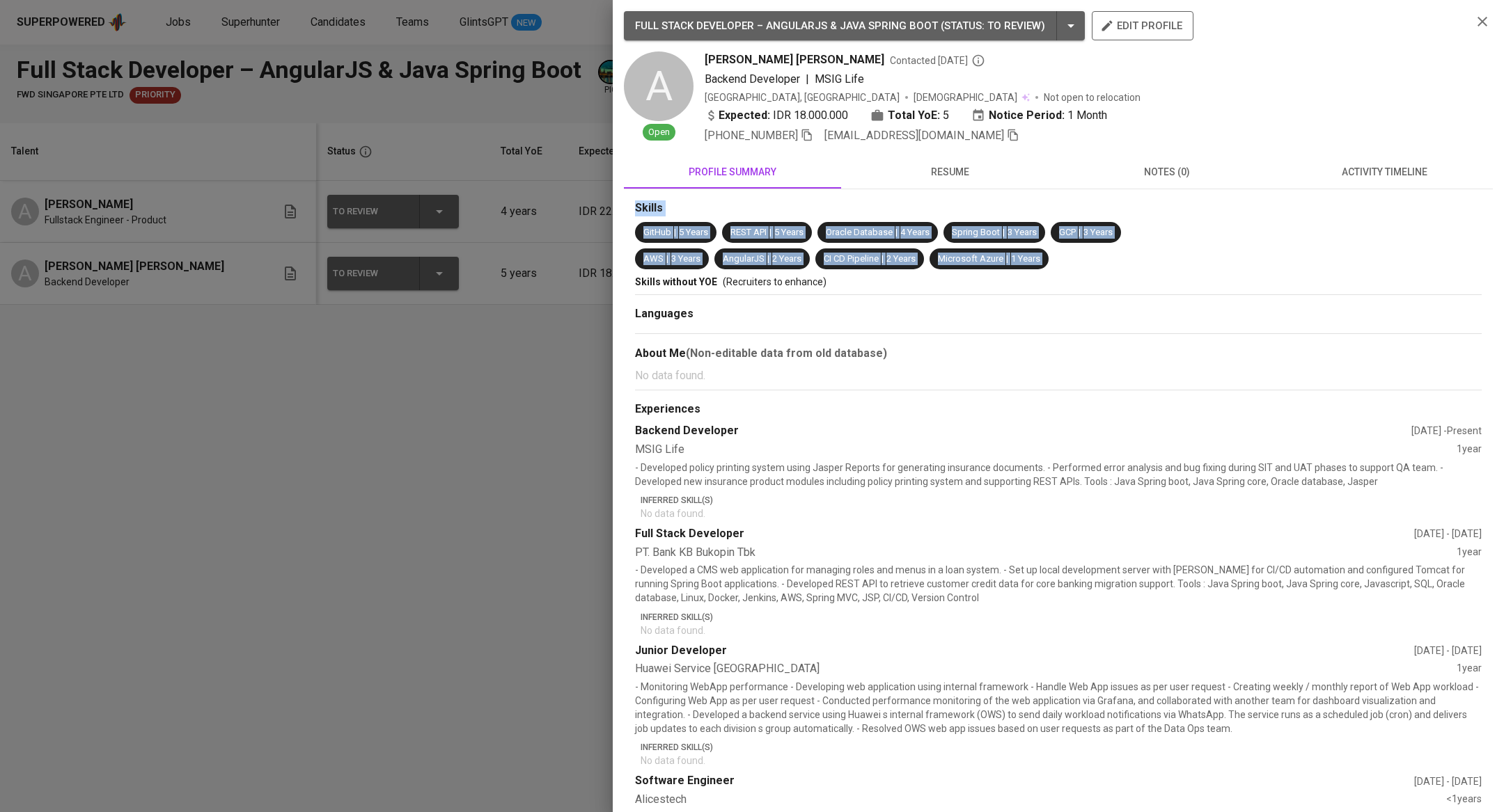
click at [930, 166] on span "resume" at bounding box center [949, 172] width 200 height 18
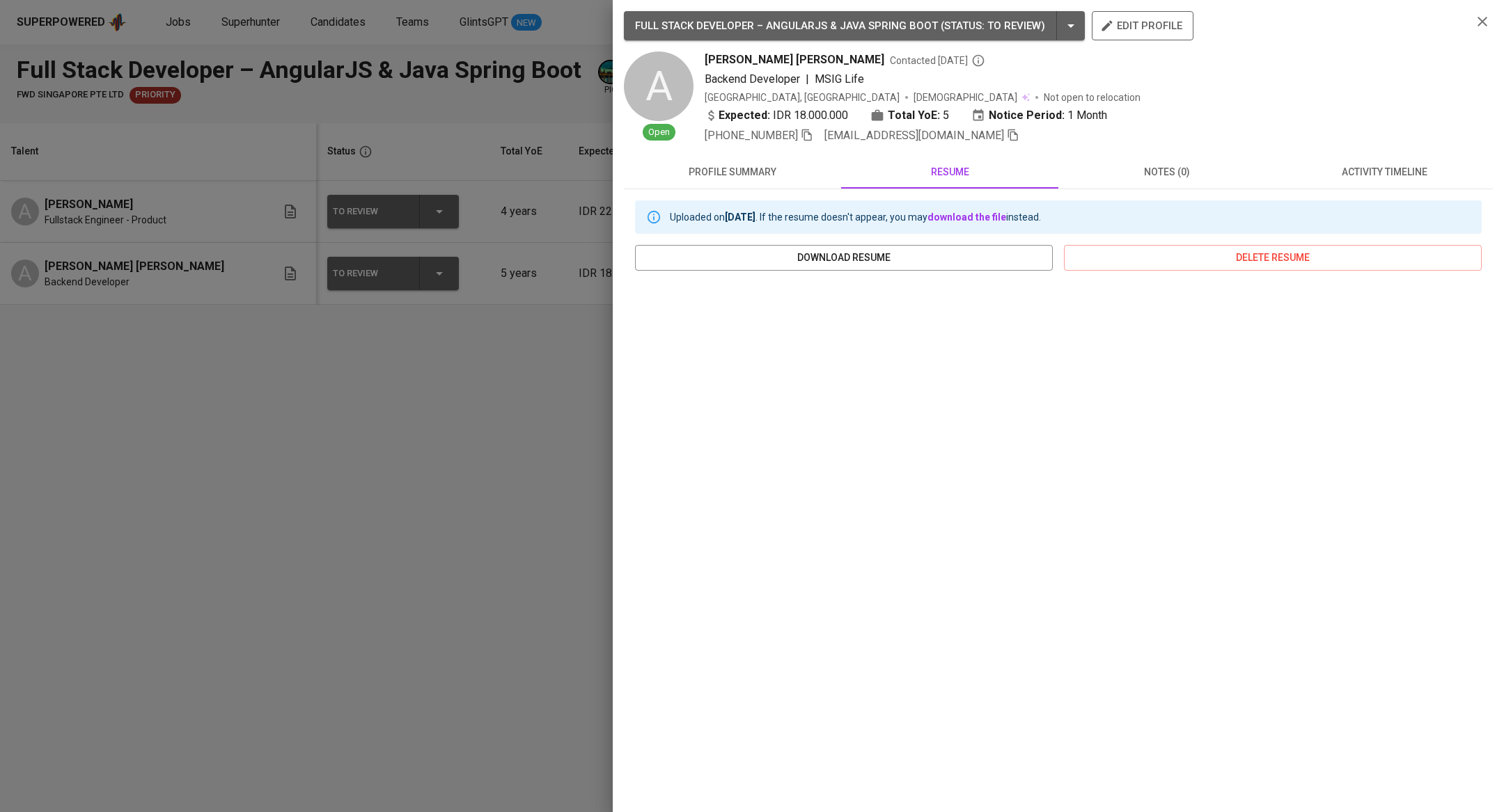
click at [510, 309] on div at bounding box center [752, 406] width 1504 height 812
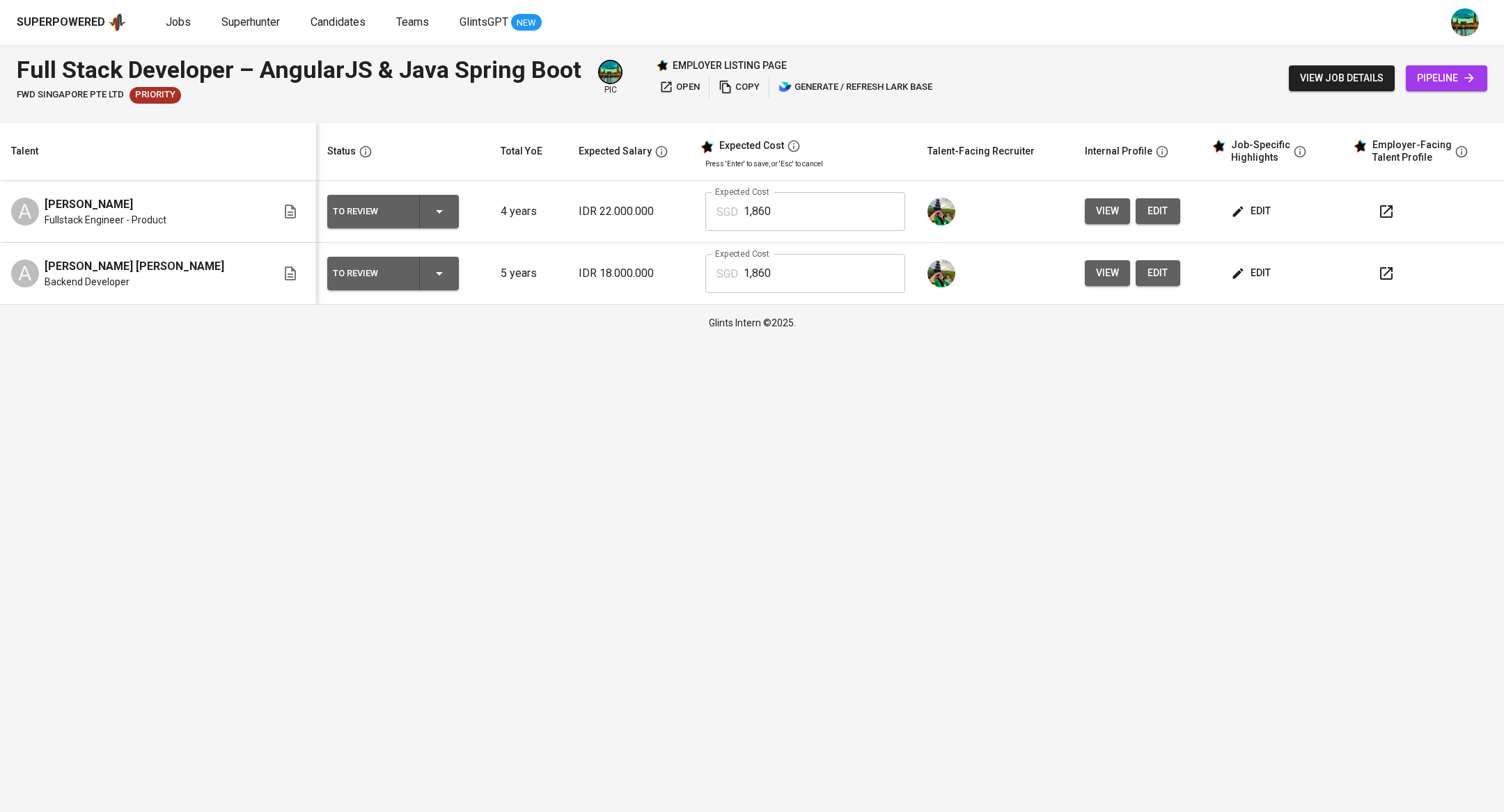
click at [1383, 282] on button "button" at bounding box center [1386, 273] width 33 height 33
drag, startPoint x: 151, startPoint y: 265, endPoint x: 33, endPoint y: 270, distance: 118.1
click at [33, 270] on div "A Alfi Alhuzwiri Syam Backend Developer" at bounding box center [143, 273] width 265 height 30
copy span "[PERSON_NAME] [PERSON_NAME]"
click at [1247, 215] on span "edit" at bounding box center [1252, 211] width 37 height 18
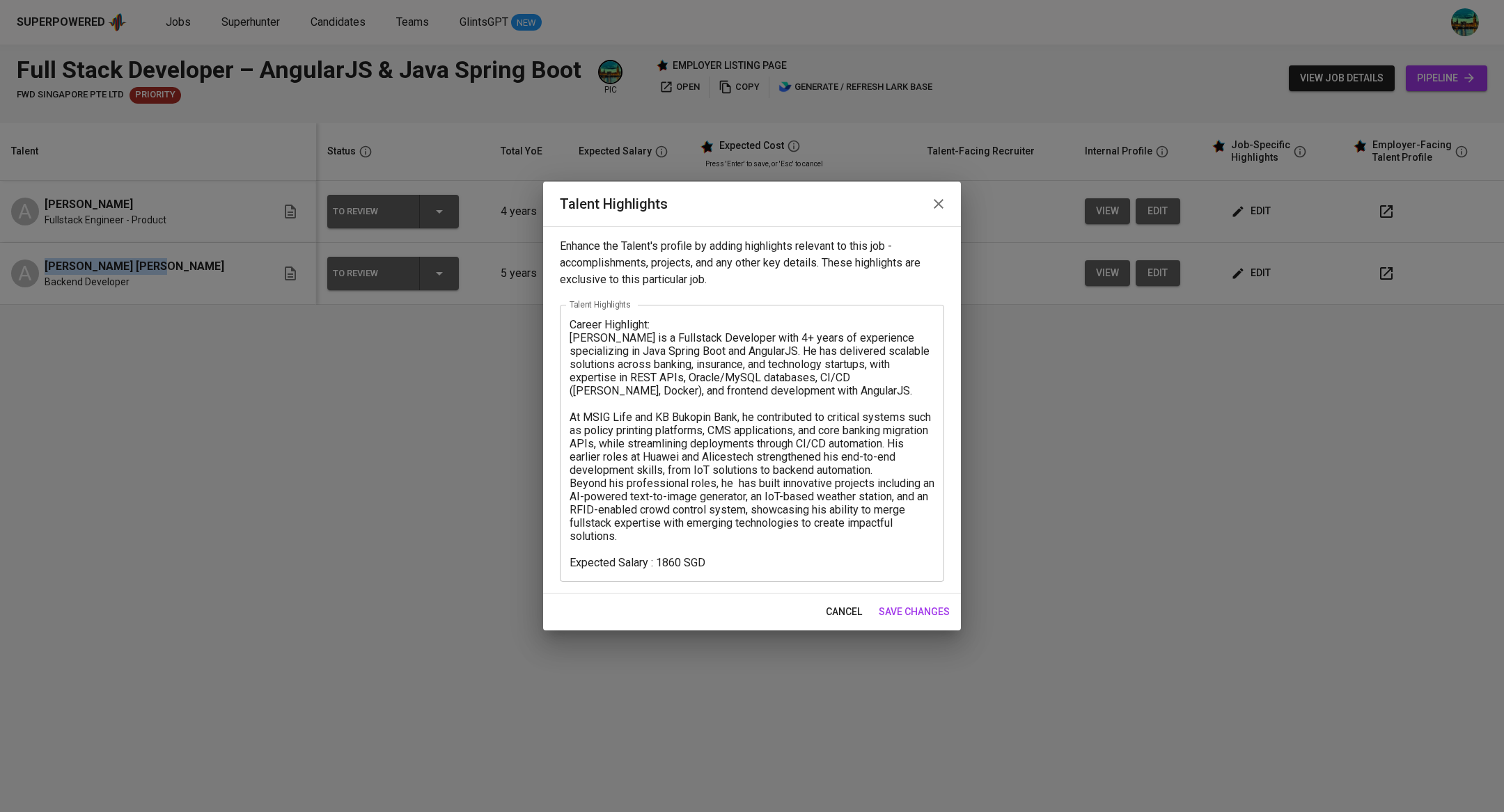
click at [940, 202] on icon "button" at bounding box center [938, 203] width 10 height 10
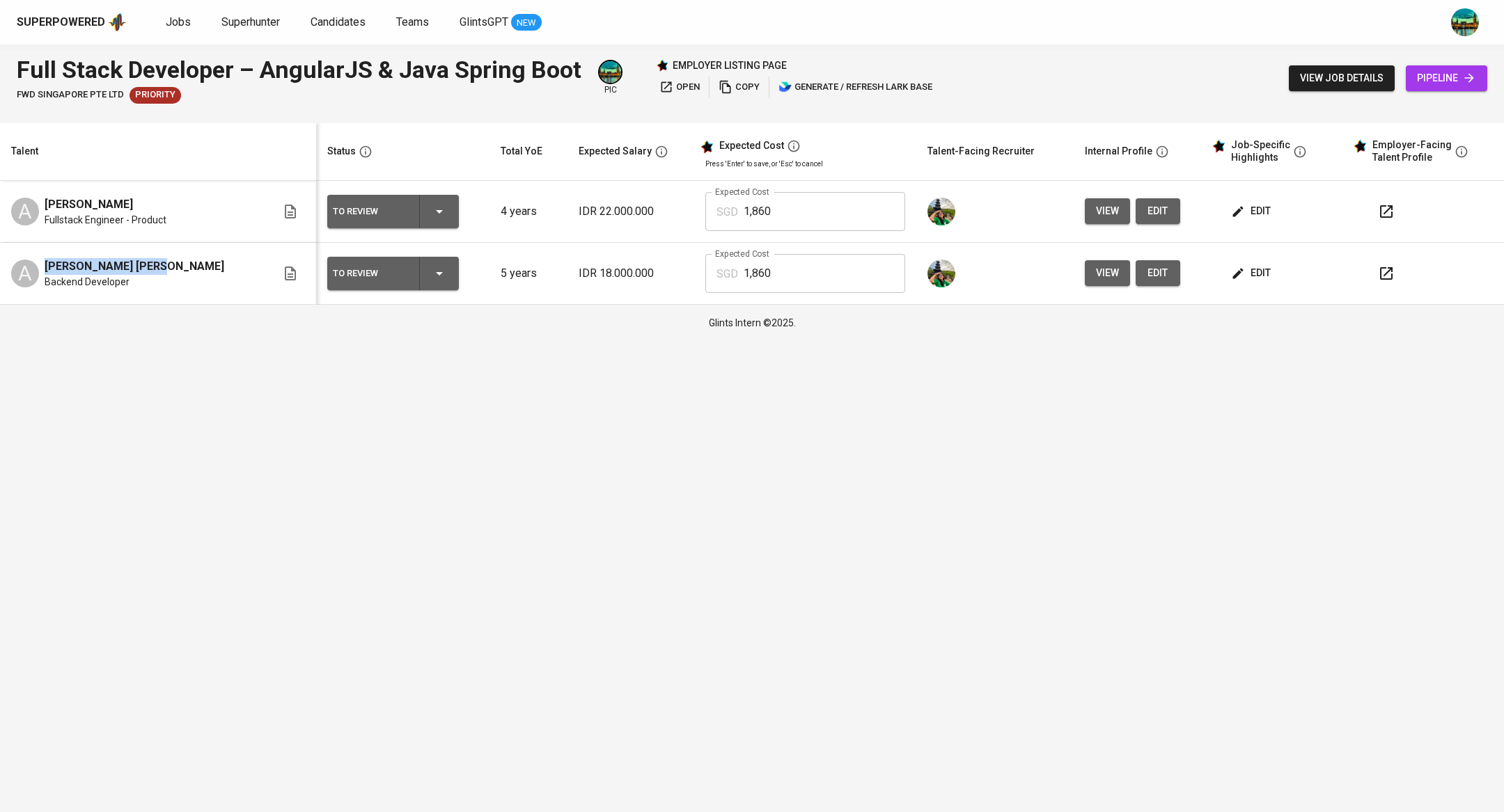
click at [1384, 272] on icon "button" at bounding box center [1386, 273] width 17 height 17
click at [1245, 267] on span "edit" at bounding box center [1252, 273] width 37 height 18
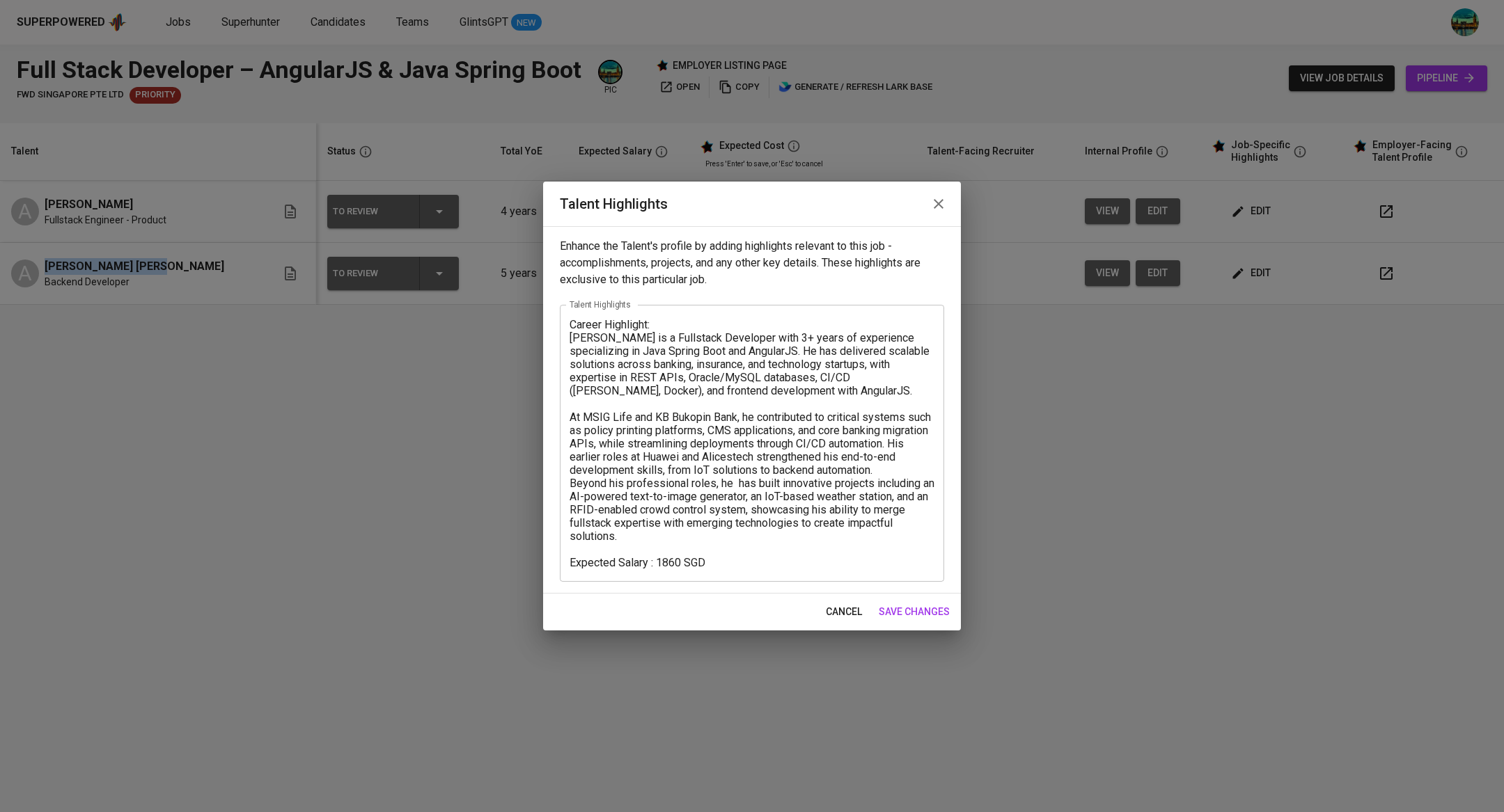
click at [674, 569] on textarea "Career Highlight: Alfi is a Fullstack Developer with 3+ years of experience spe…" at bounding box center [752, 443] width 365 height 251
type textarea "Career Highlight: [PERSON_NAME] is a Fullstack Developer with 3+ years of exper…"
click at [916, 607] on span "save changes" at bounding box center [914, 613] width 71 height 18
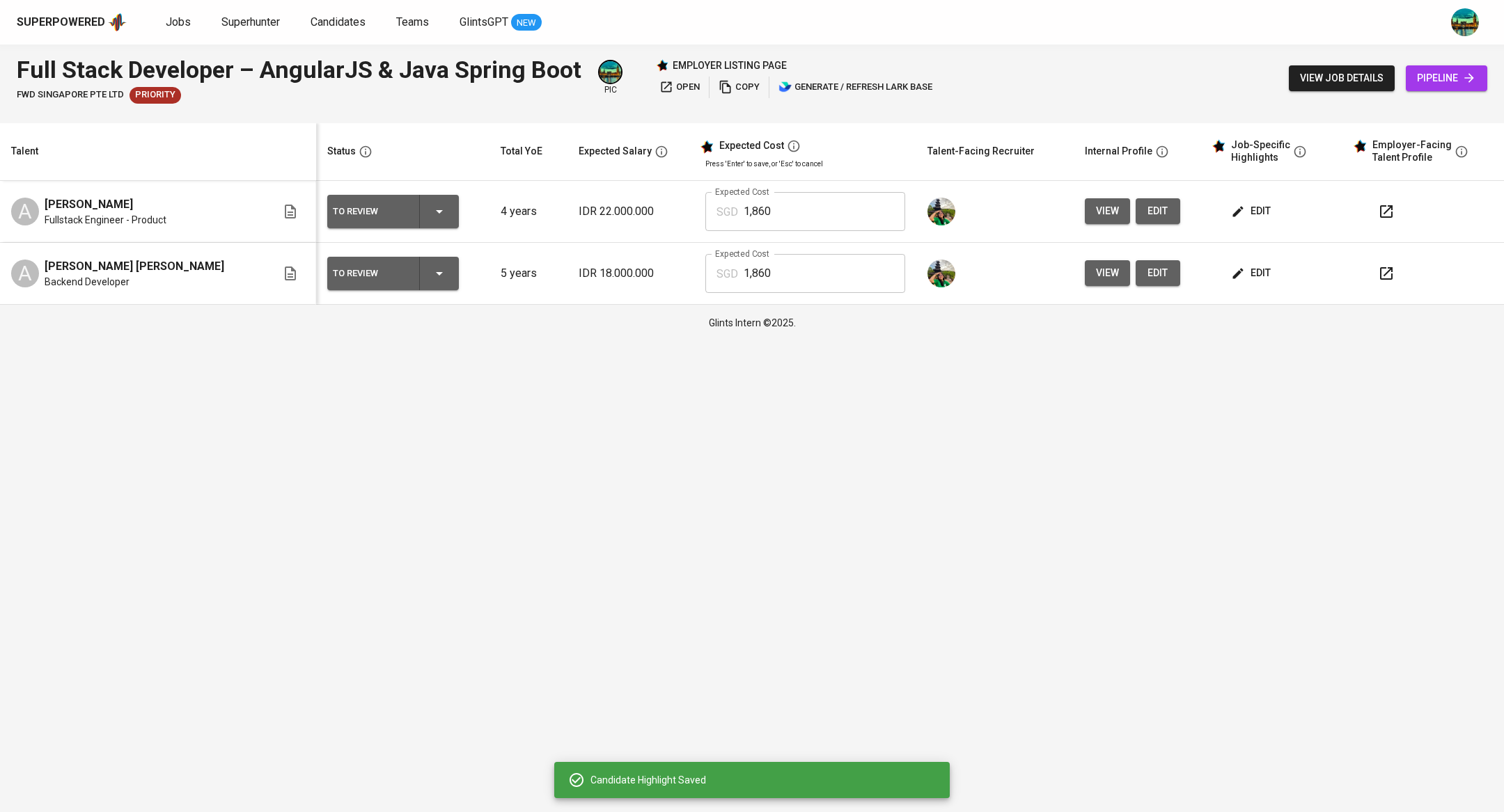
click at [1234, 210] on span "edit" at bounding box center [1252, 211] width 37 height 18
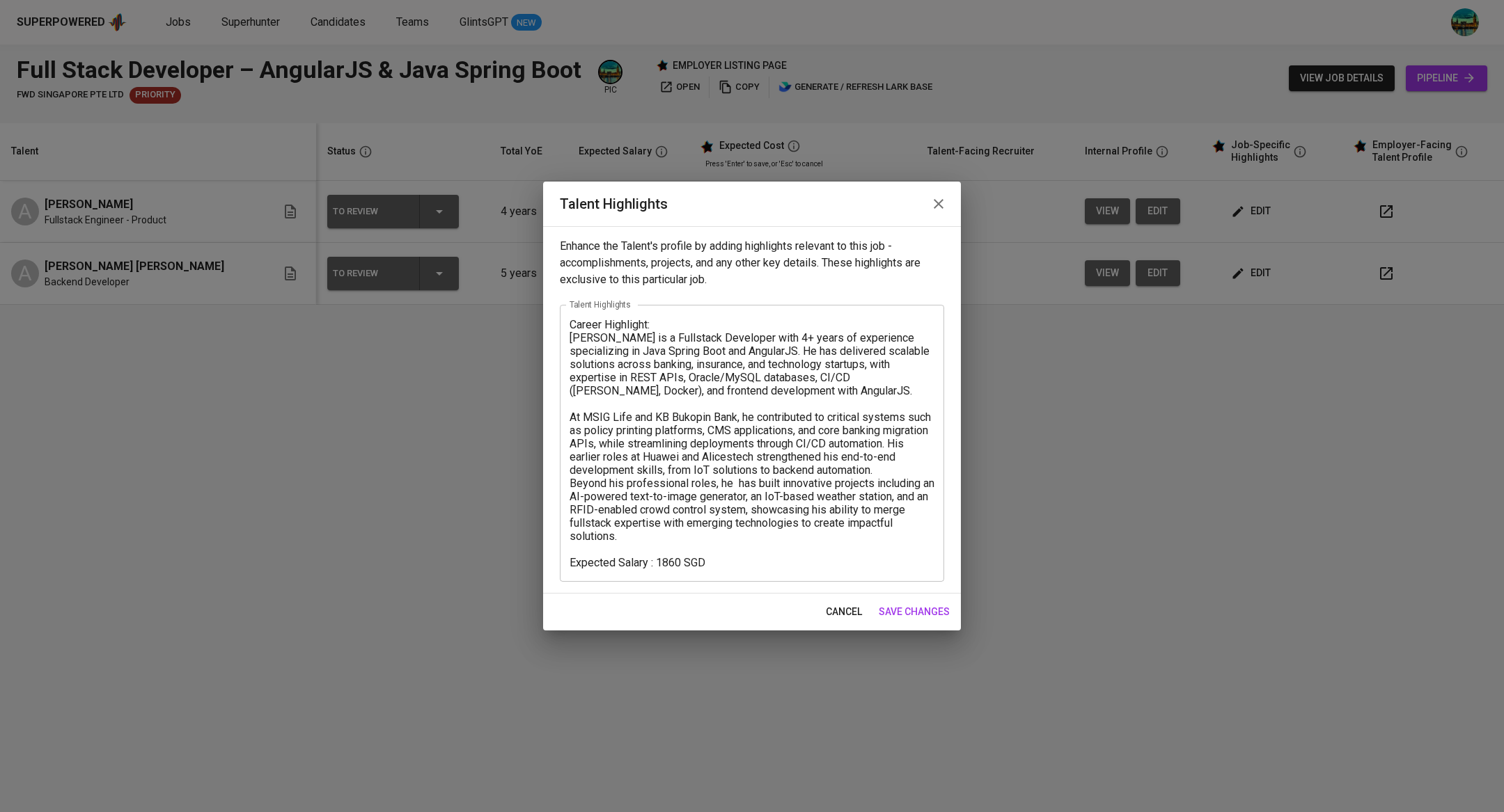
click at [659, 559] on textarea "Career Highlight: Alfi is a Fullstack Developer with 4+ years of experience spe…" at bounding box center [752, 443] width 365 height 251
type textarea "Career Highlight: Alfi is a Fullstack Developer with 4+ years of experience spe…"
click at [904, 611] on span "save changes" at bounding box center [914, 613] width 71 height 18
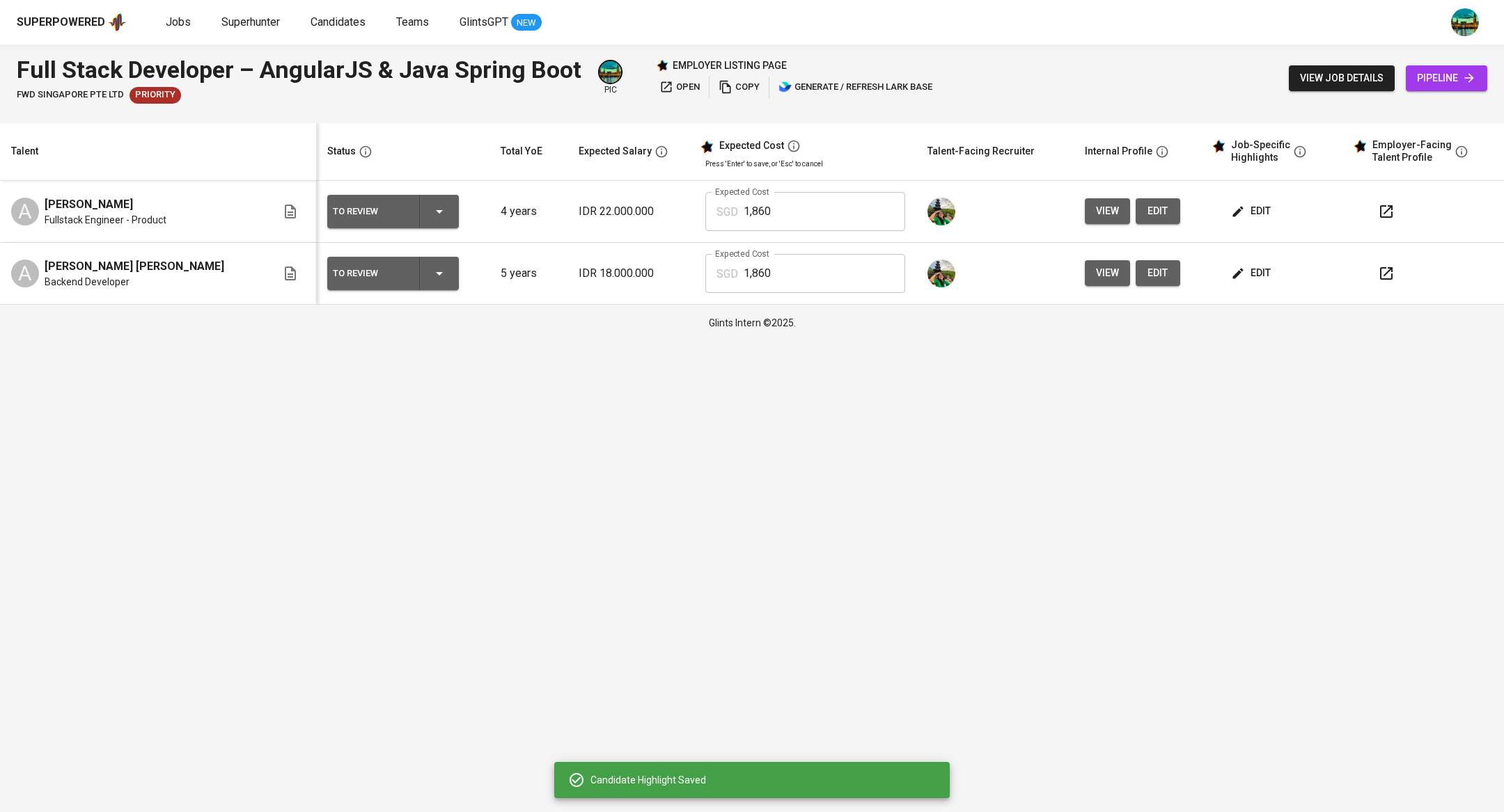
click at [1242, 269] on span "edit" at bounding box center [1252, 273] width 37 height 18
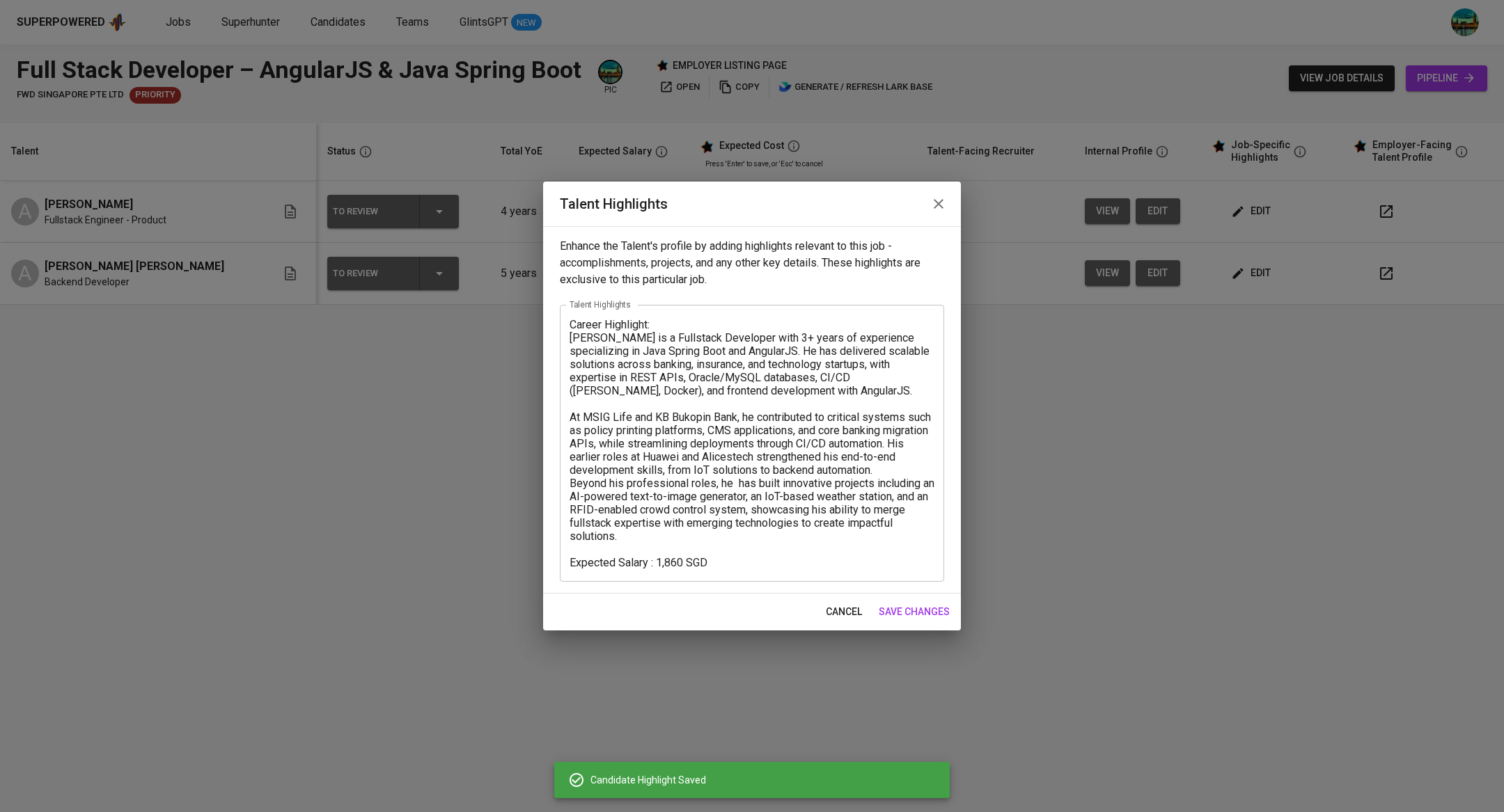
click at [936, 205] on icon "button" at bounding box center [938, 203] width 10 height 10
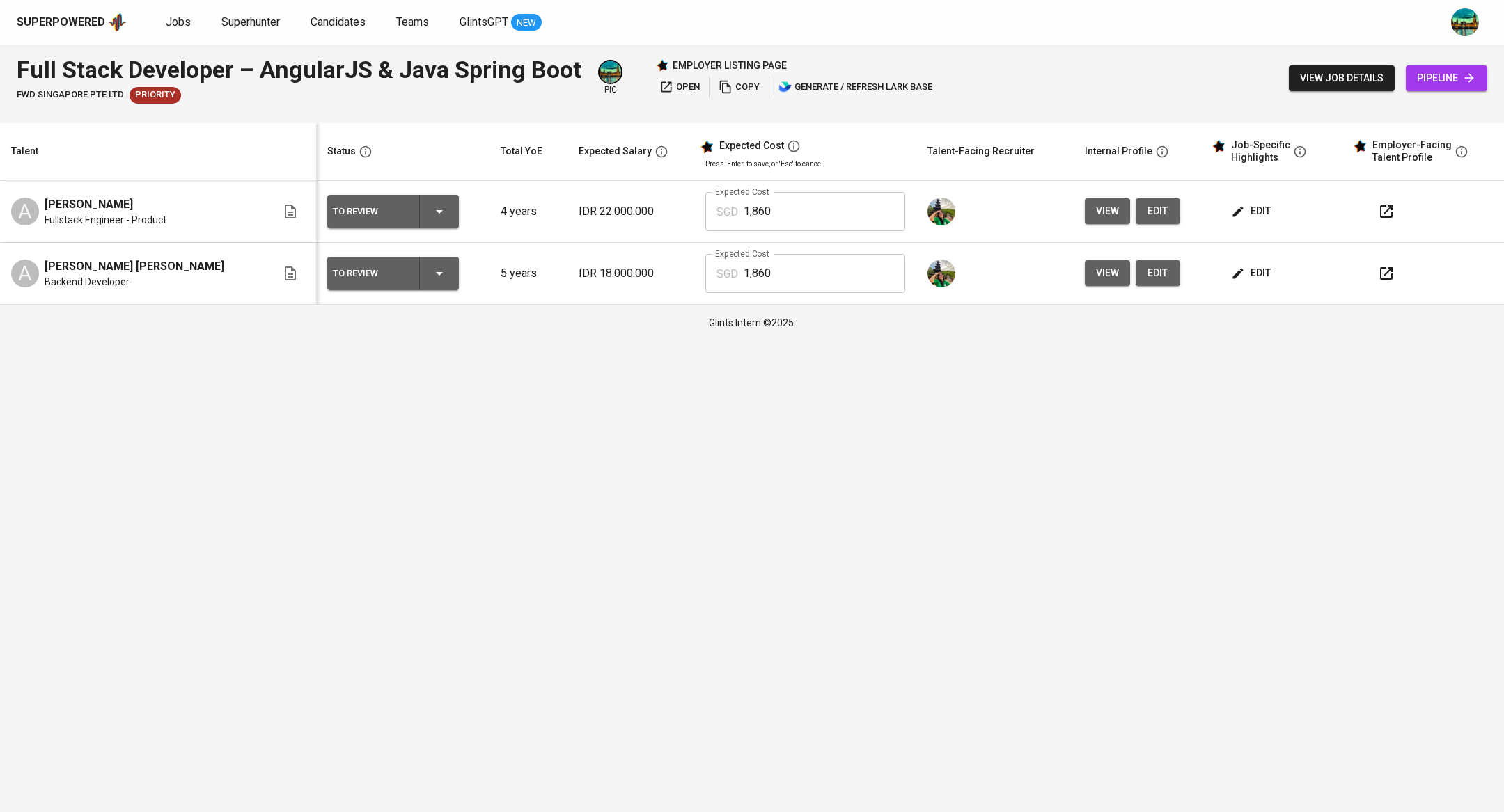
click at [1251, 217] on span "edit" at bounding box center [1252, 211] width 37 height 18
click at [1242, 258] on td "edit" at bounding box center [1276, 274] width 141 height 62
click at [1242, 273] on span "edit" at bounding box center [1252, 273] width 37 height 18
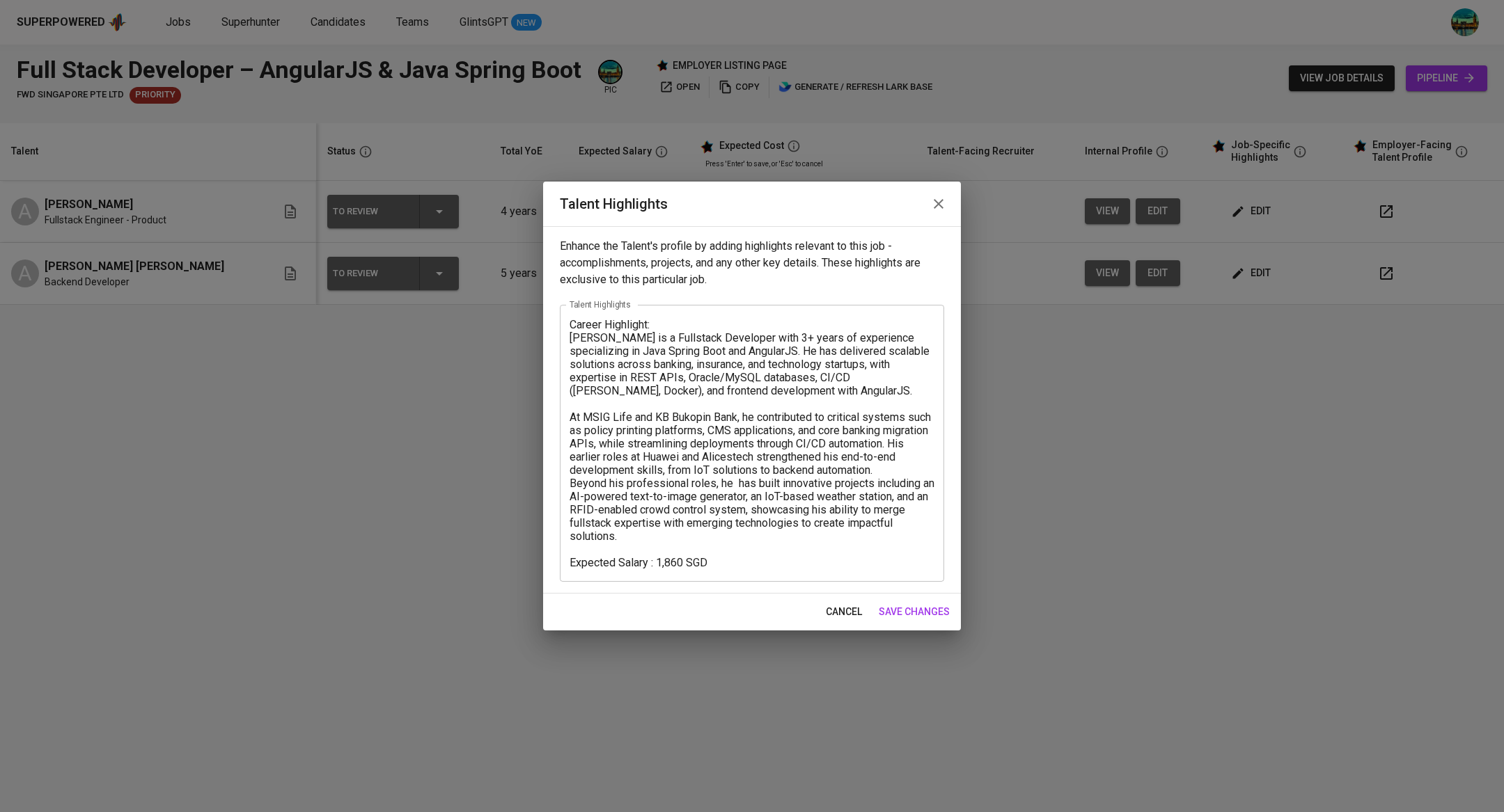
click at [946, 216] on button "button" at bounding box center [938, 203] width 33 height 33
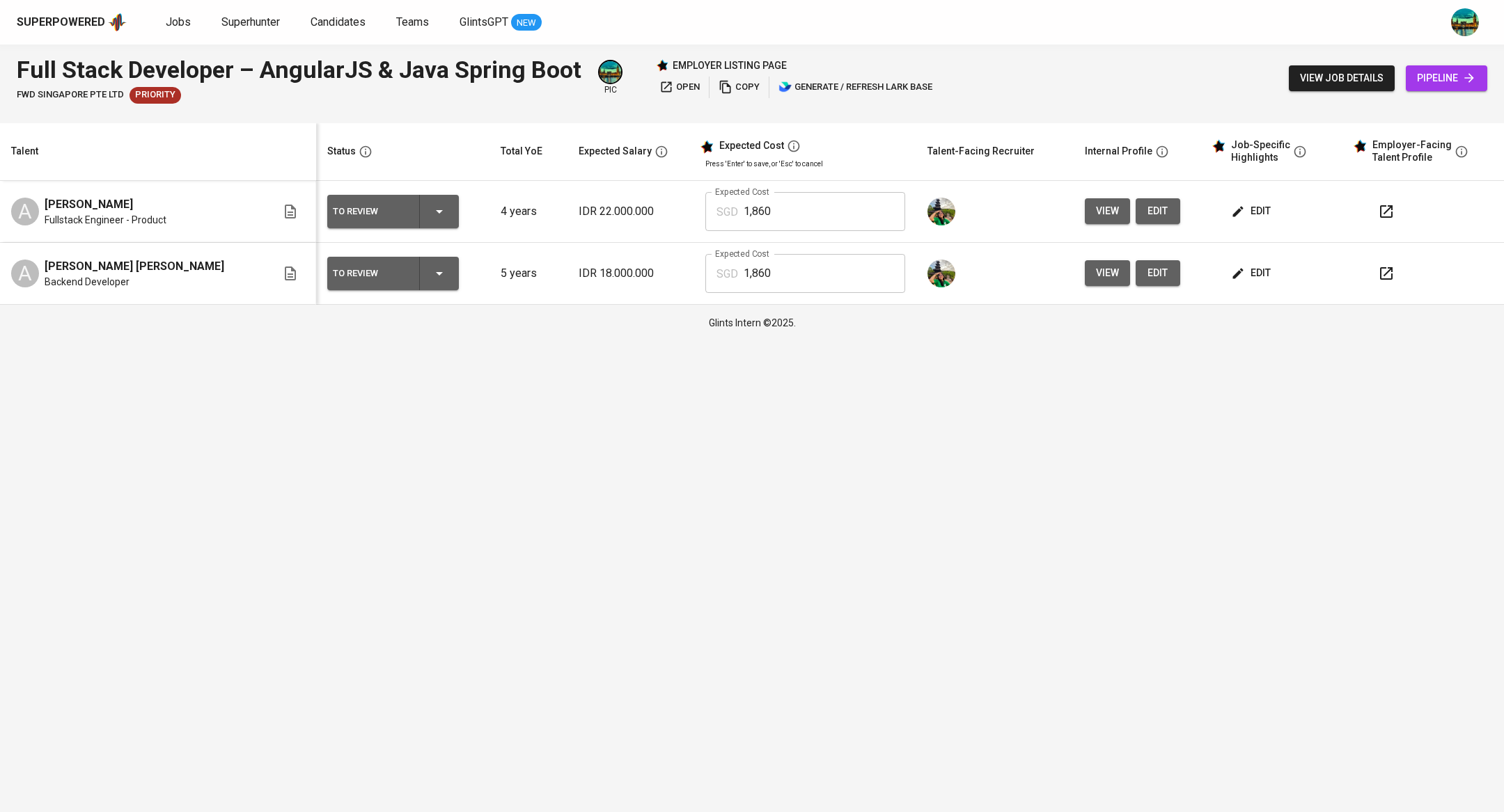
click at [1253, 213] on span "edit" at bounding box center [1252, 211] width 37 height 18
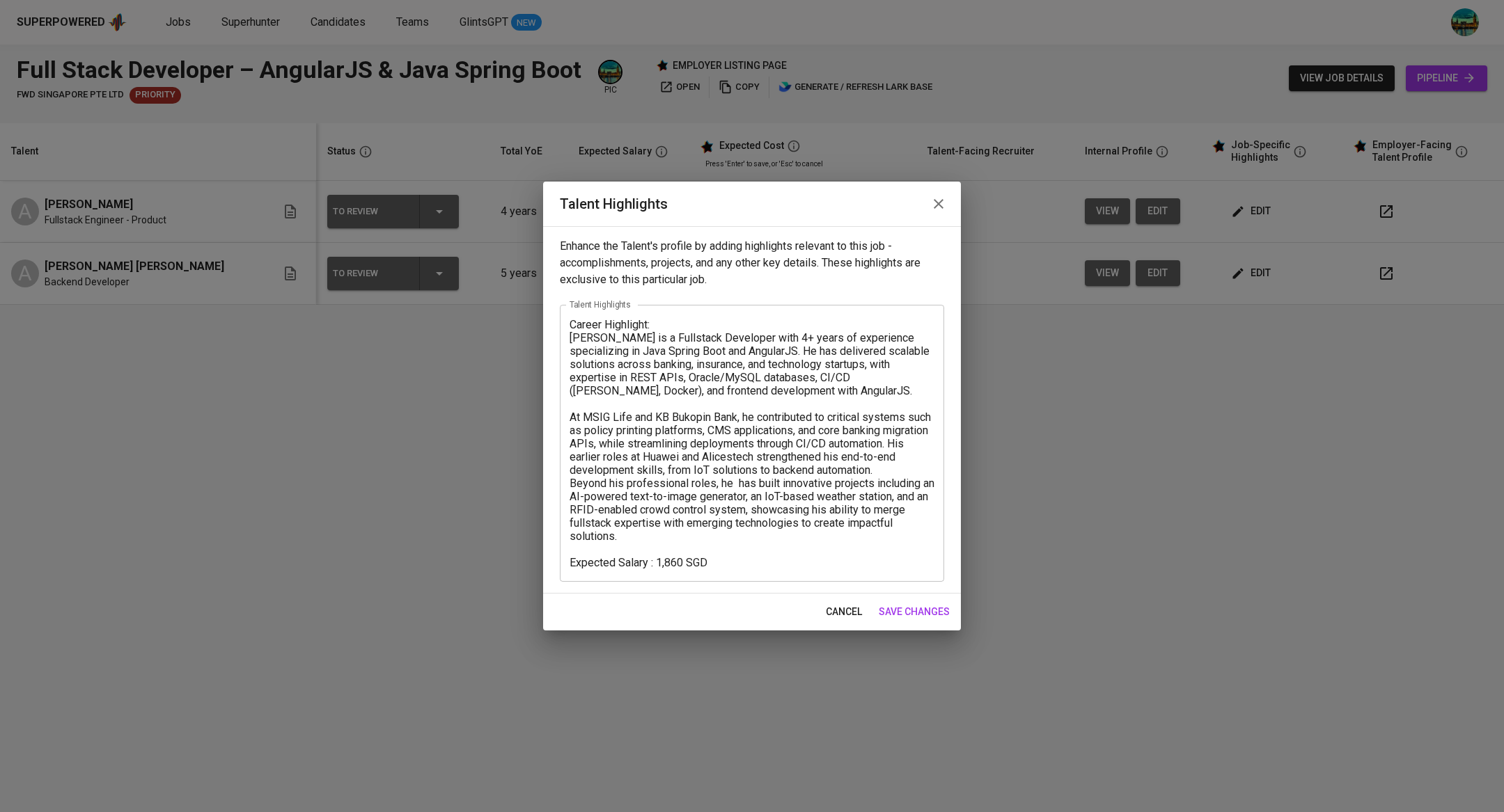
click at [946, 200] on icon "button" at bounding box center [939, 204] width 17 height 17
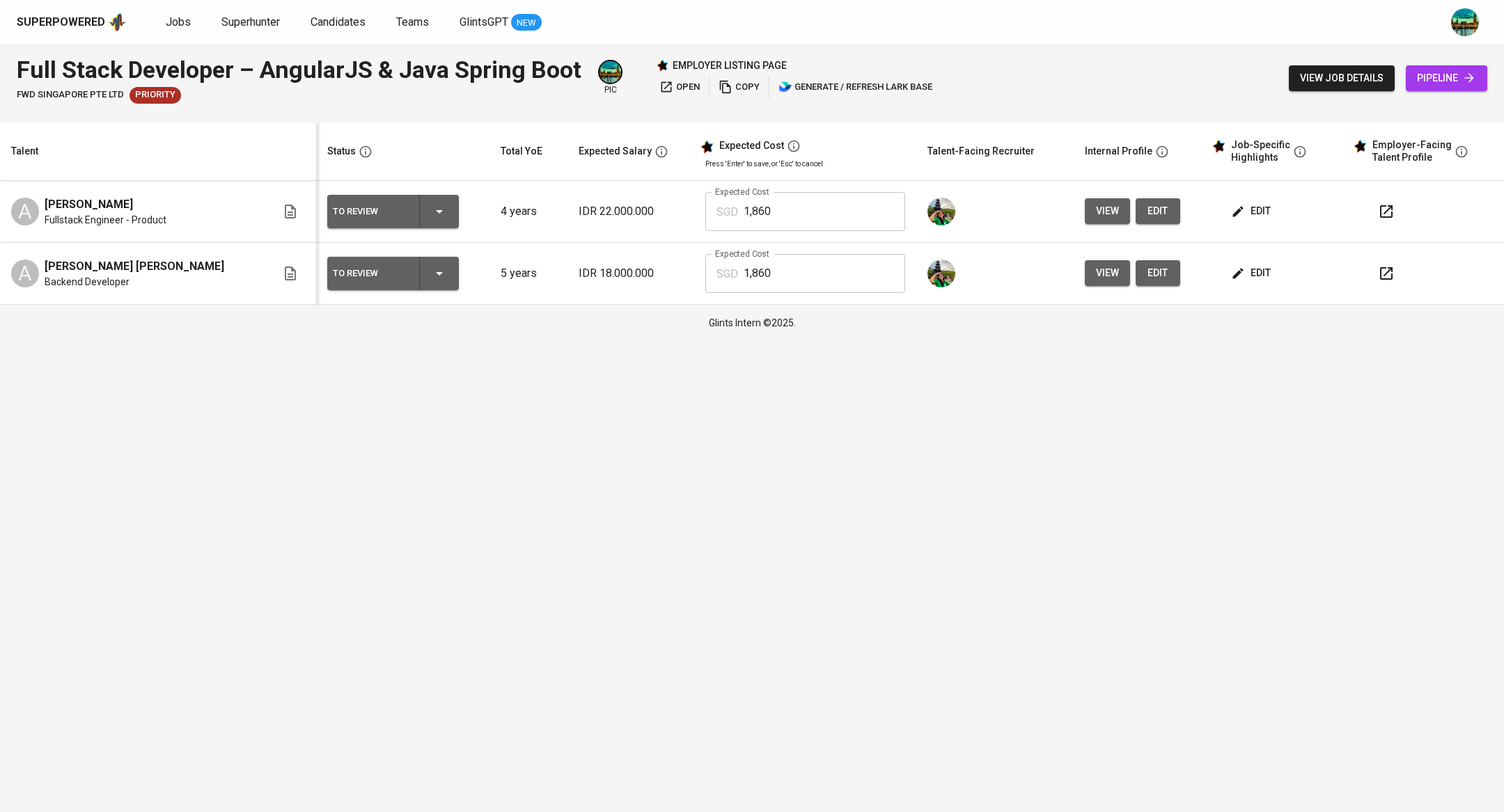
click at [1383, 217] on icon "button" at bounding box center [1386, 211] width 13 height 13
click at [388, 222] on div "To Review" at bounding box center [392, 211] width 120 height 33
click at [597, 211] on div at bounding box center [752, 406] width 1504 height 812
click at [1237, 215] on span "edit" at bounding box center [1252, 211] width 37 height 18
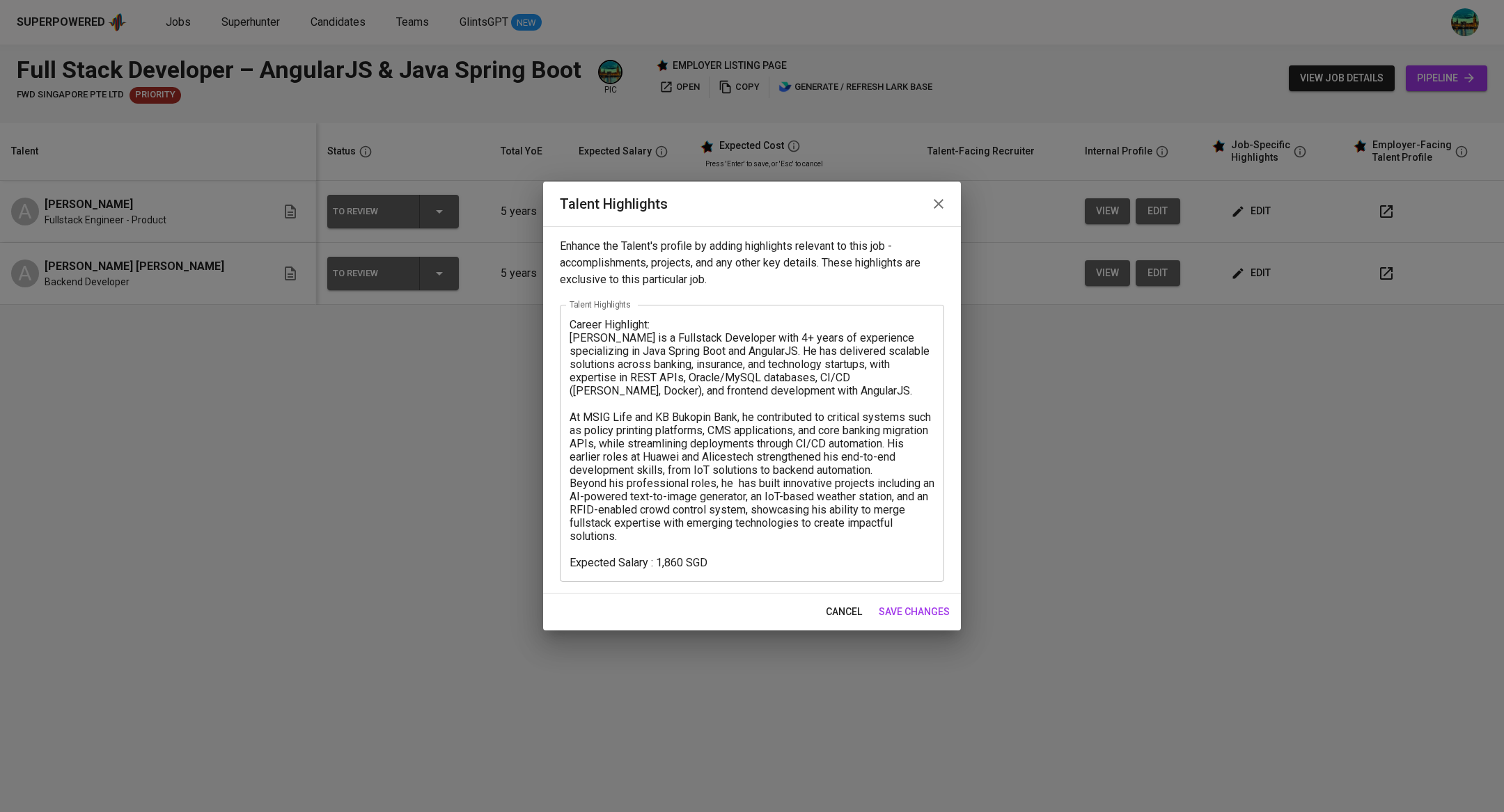
click at [942, 211] on icon "button" at bounding box center [939, 204] width 17 height 17
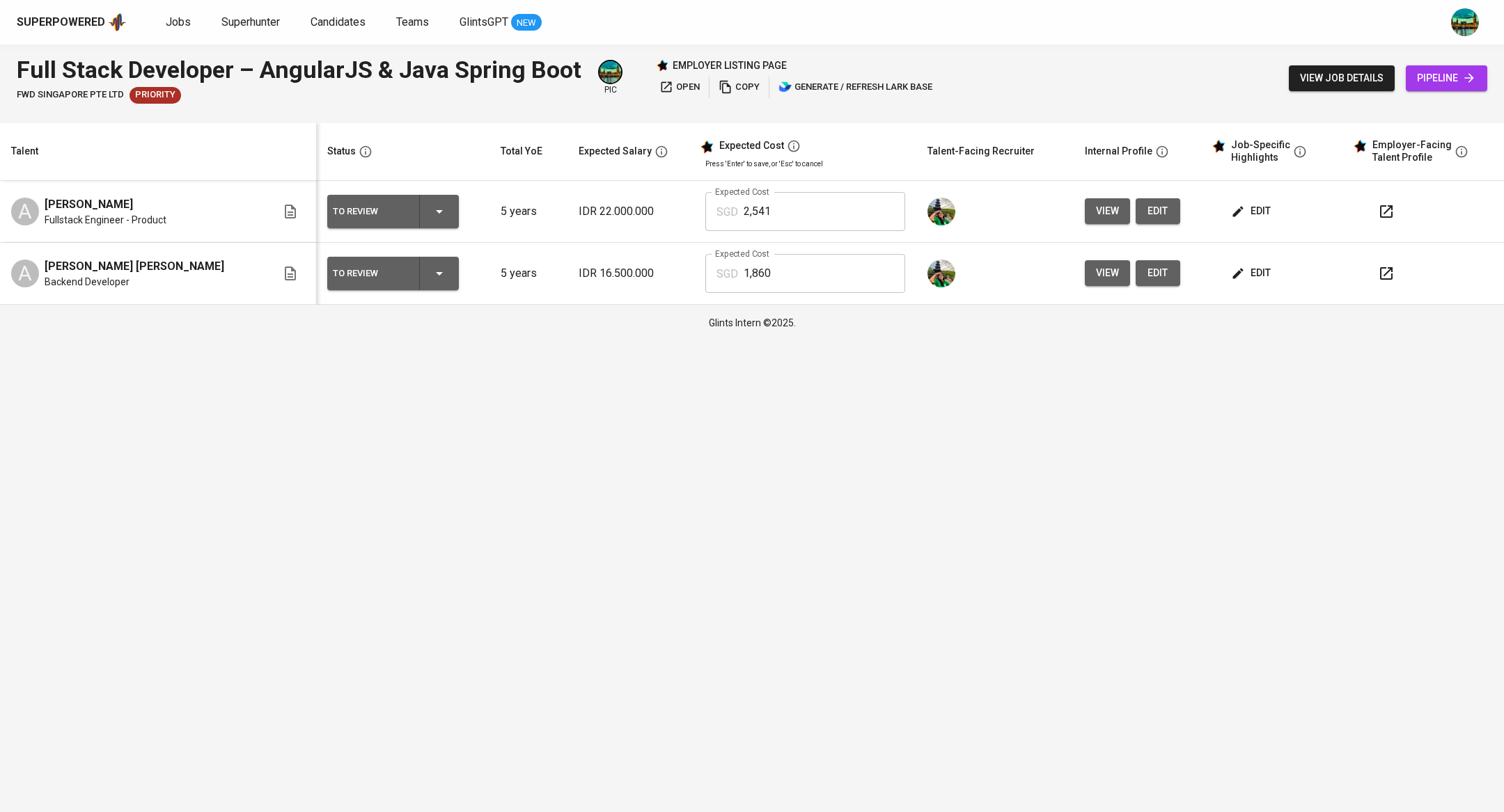
click at [1236, 204] on span "edit" at bounding box center [1252, 211] width 37 height 18
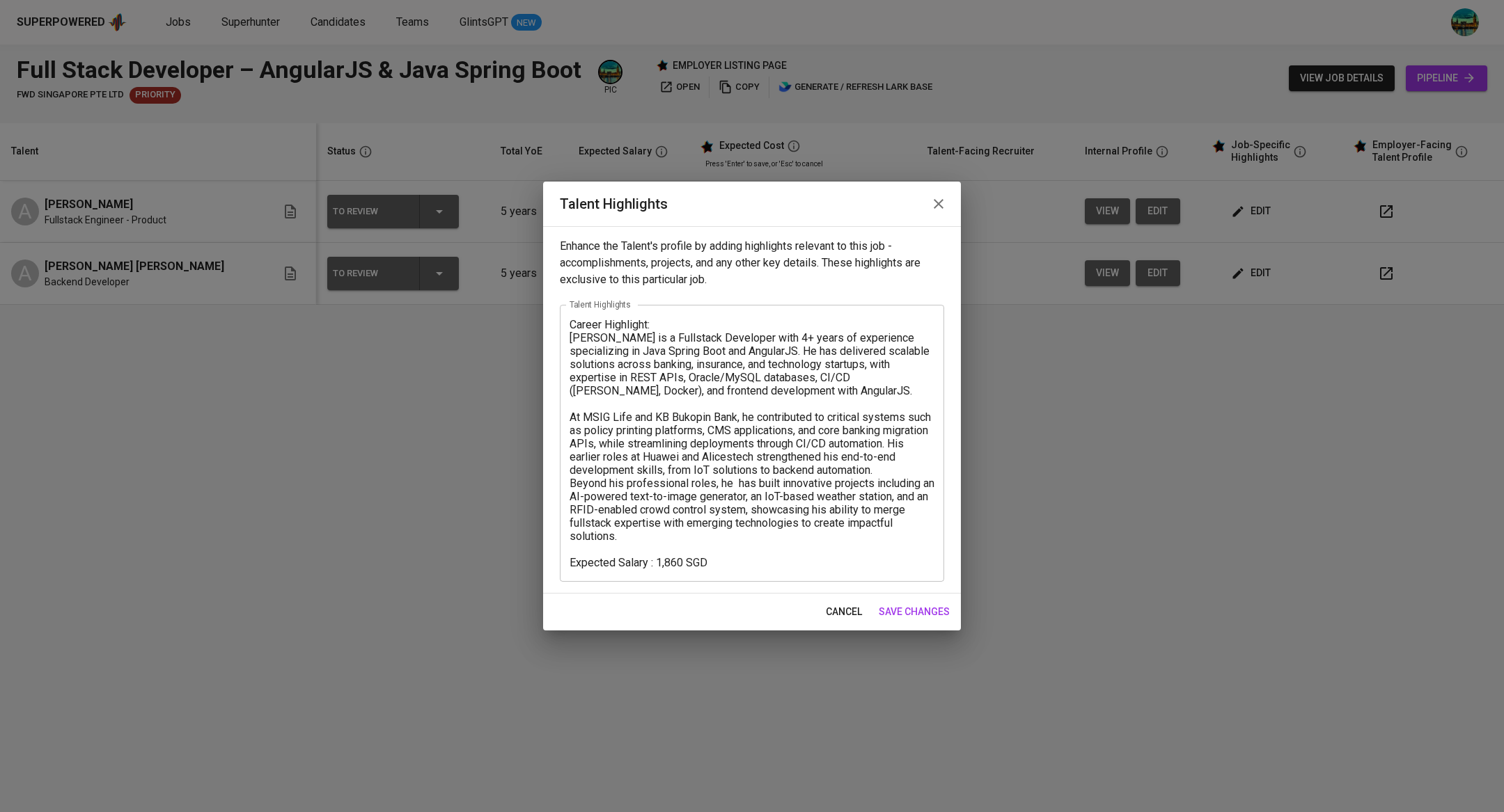
click at [939, 186] on div "Talent Highlights" at bounding box center [752, 204] width 418 height 44
click at [939, 201] on icon "button" at bounding box center [939, 204] width 17 height 17
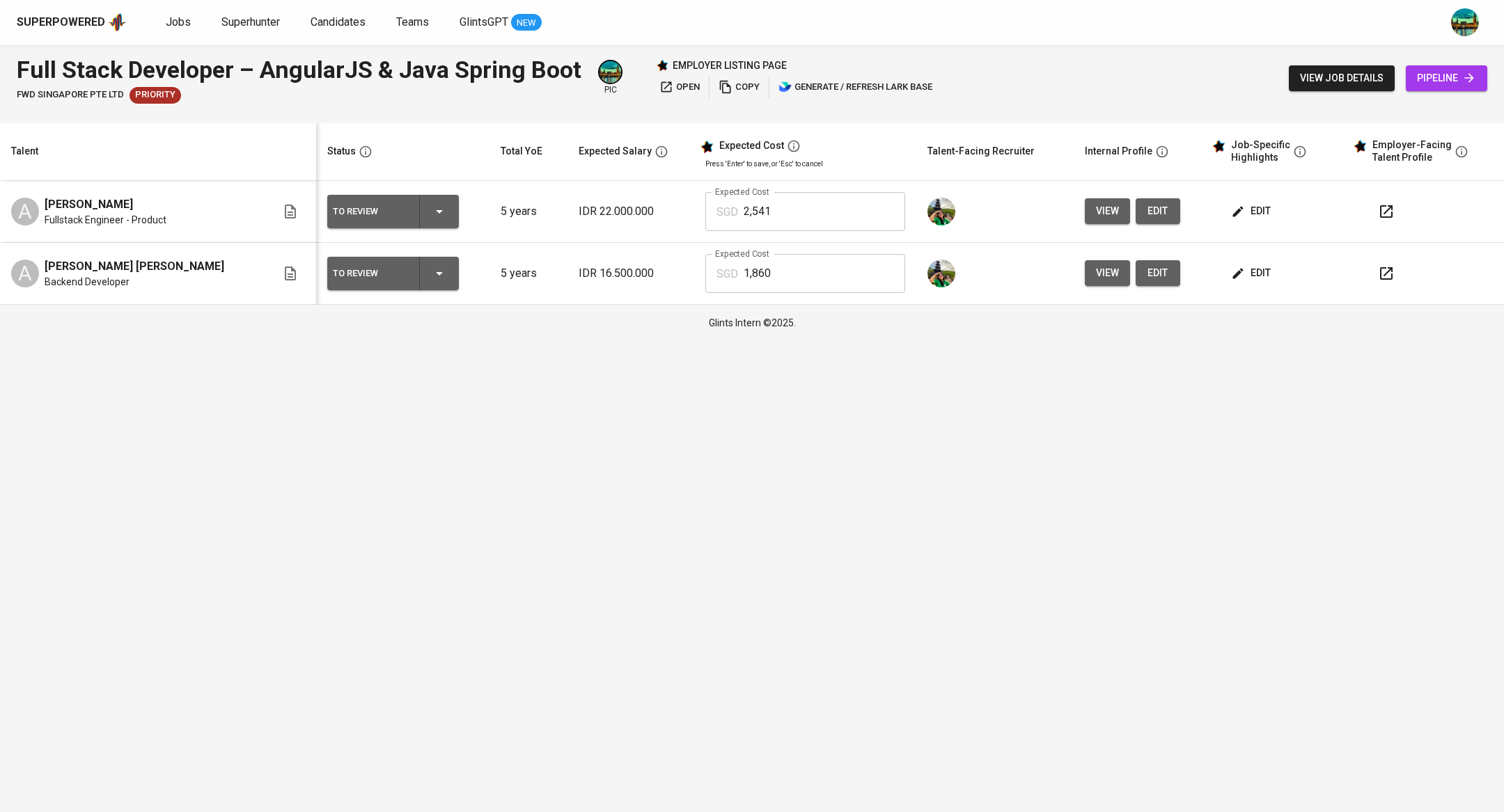
click at [667, 88] on icon "button" at bounding box center [666, 86] width 14 height 14
click at [395, 276] on div "To Review" at bounding box center [392, 273] width 120 height 33
click at [378, 440] on li "Present to Employer" at bounding box center [344, 437] width 139 height 25
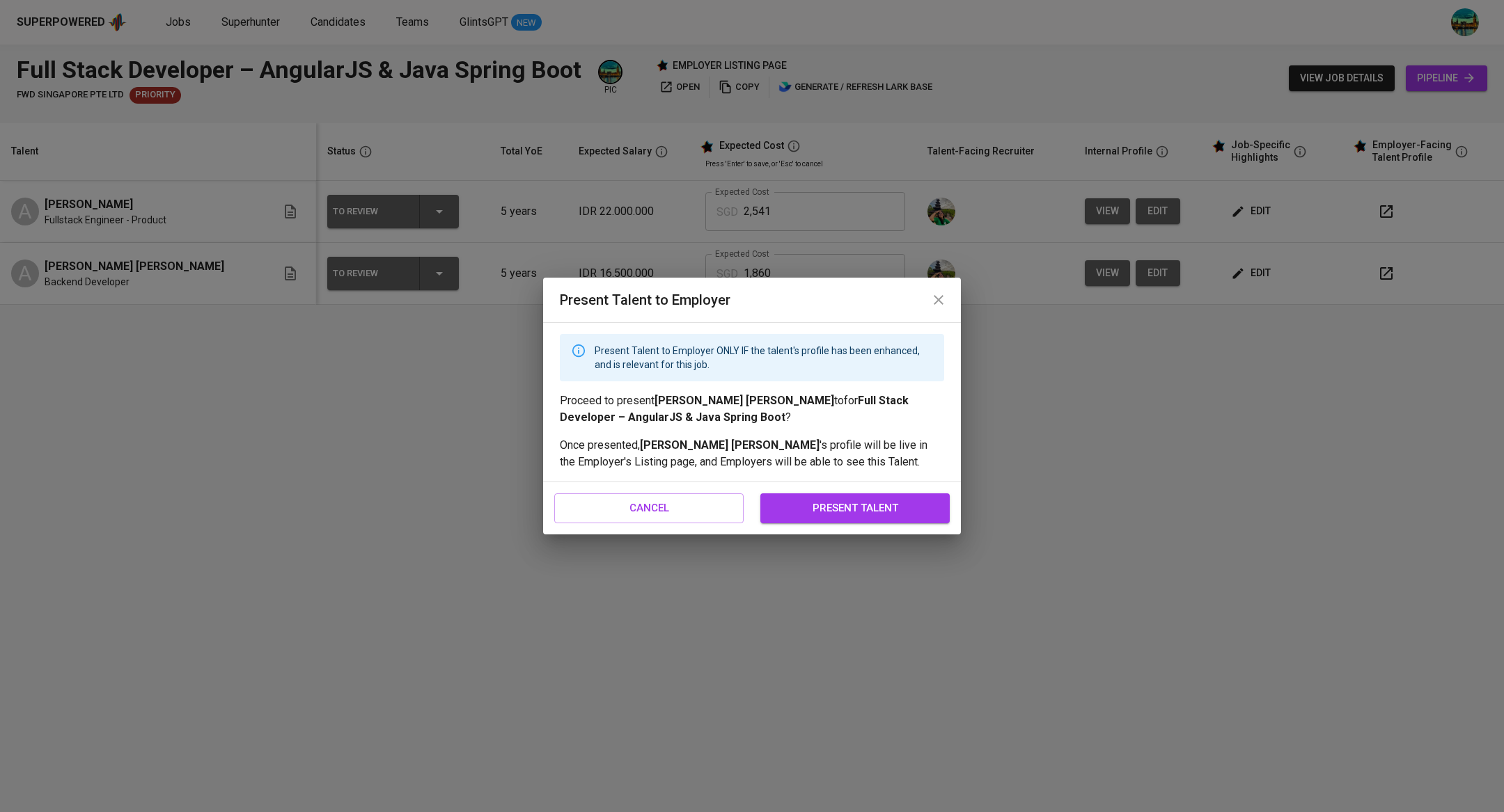
click at [857, 504] on span "present talent" at bounding box center [854, 508] width 159 height 18
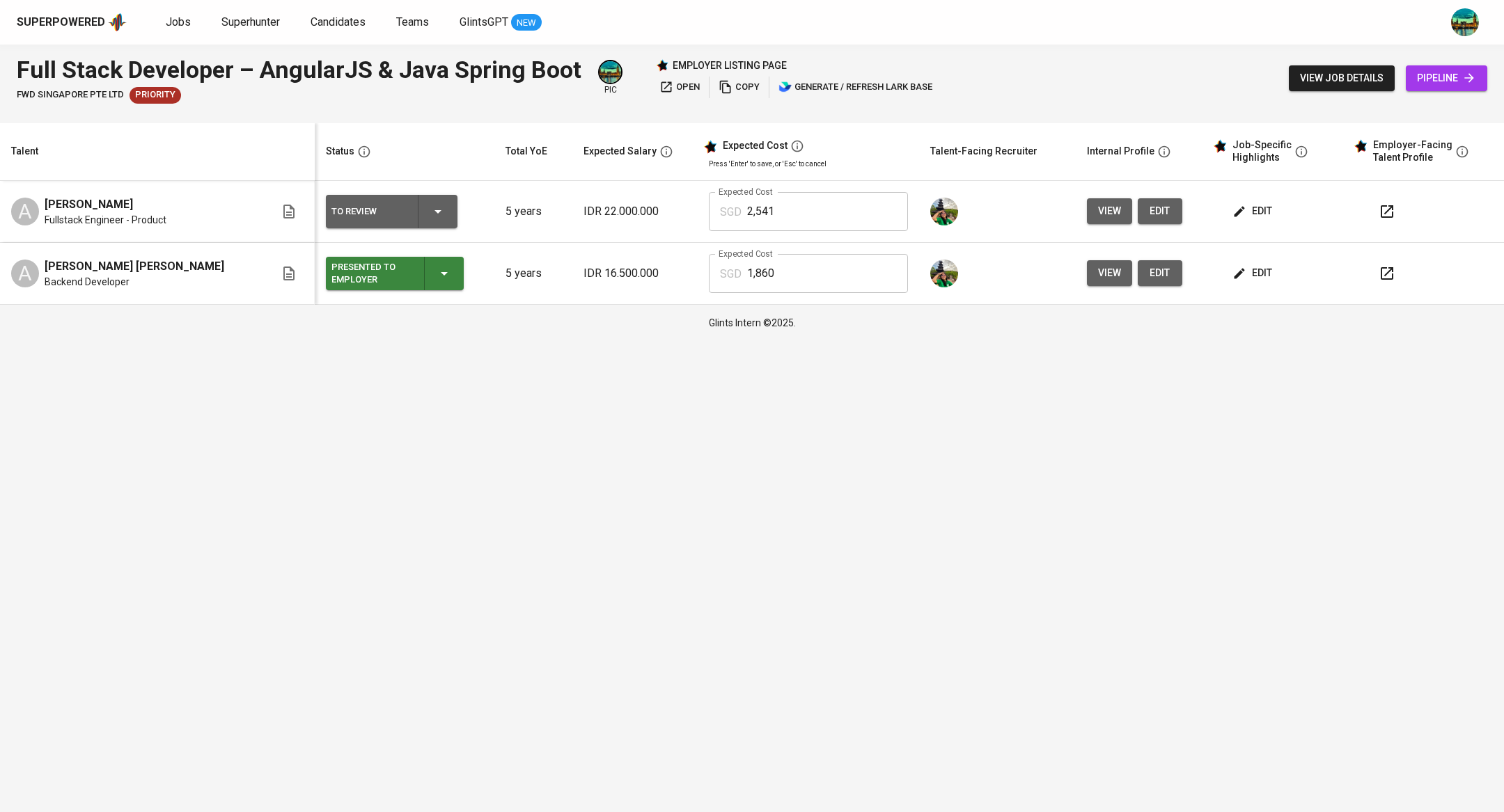
click at [1250, 222] on button "edit" at bounding box center [1253, 211] width 48 height 26
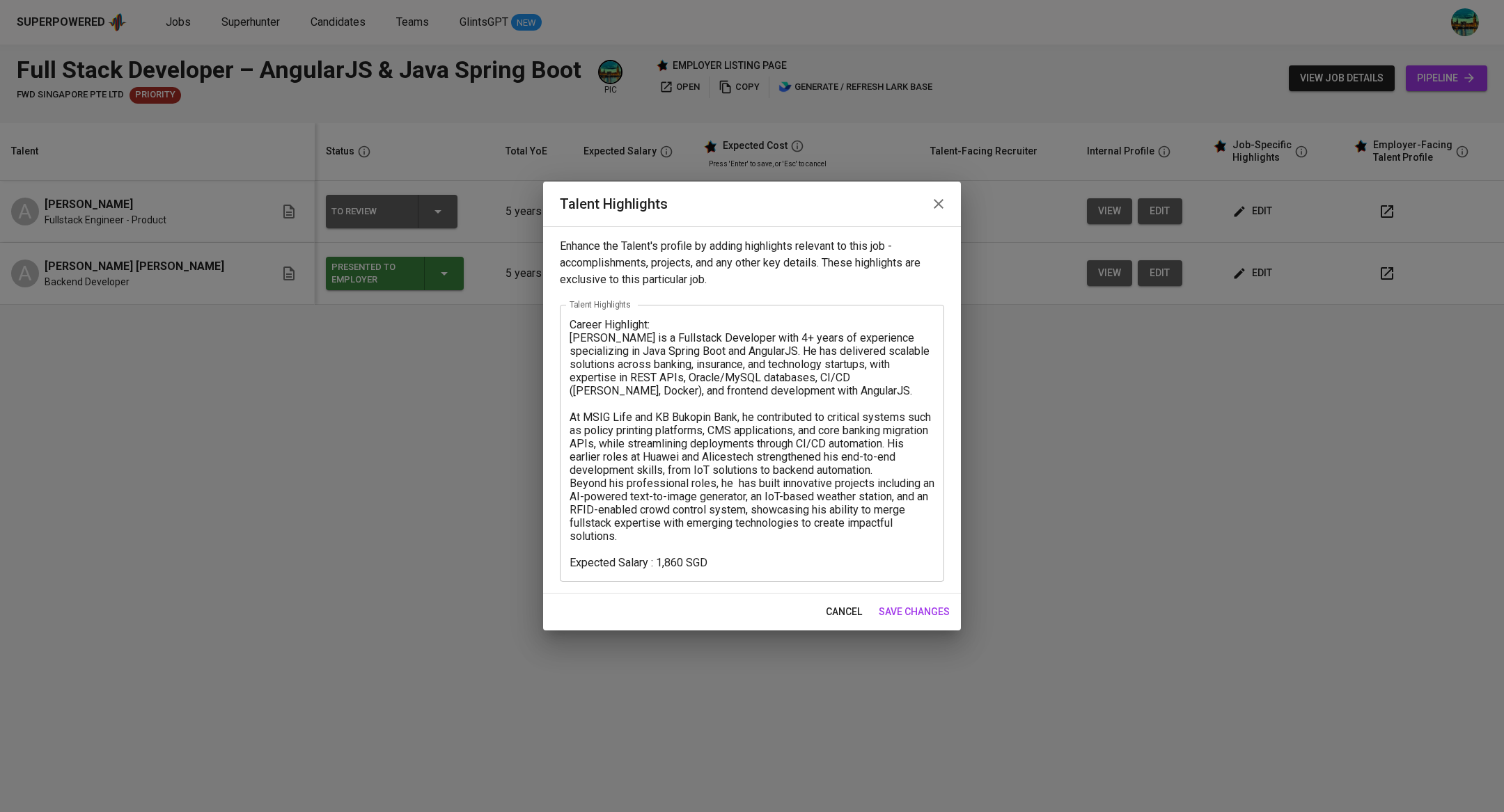
click at [933, 205] on icon "button" at bounding box center [939, 204] width 17 height 17
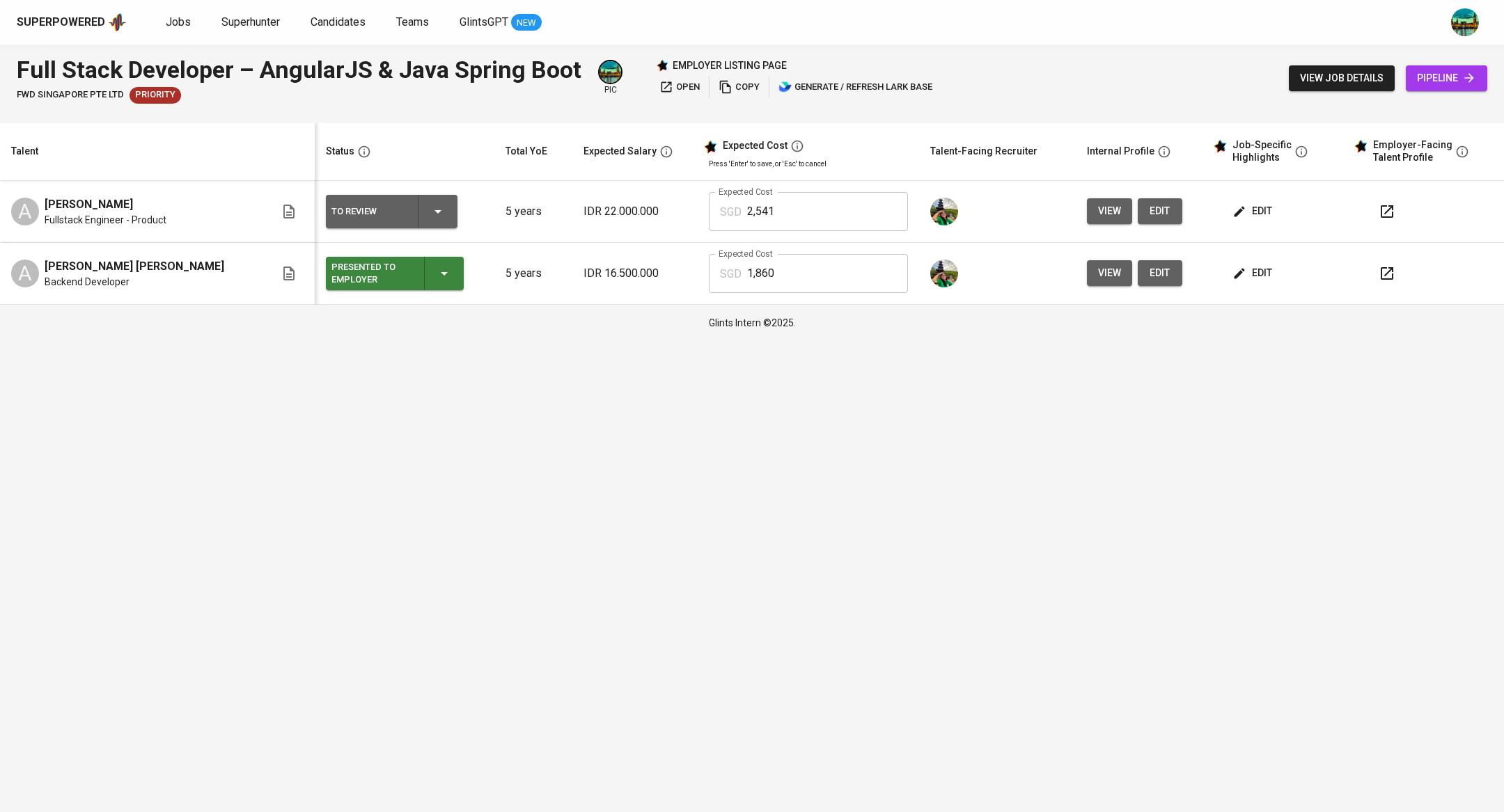
click at [1246, 219] on span "edit" at bounding box center [1253, 211] width 37 height 18
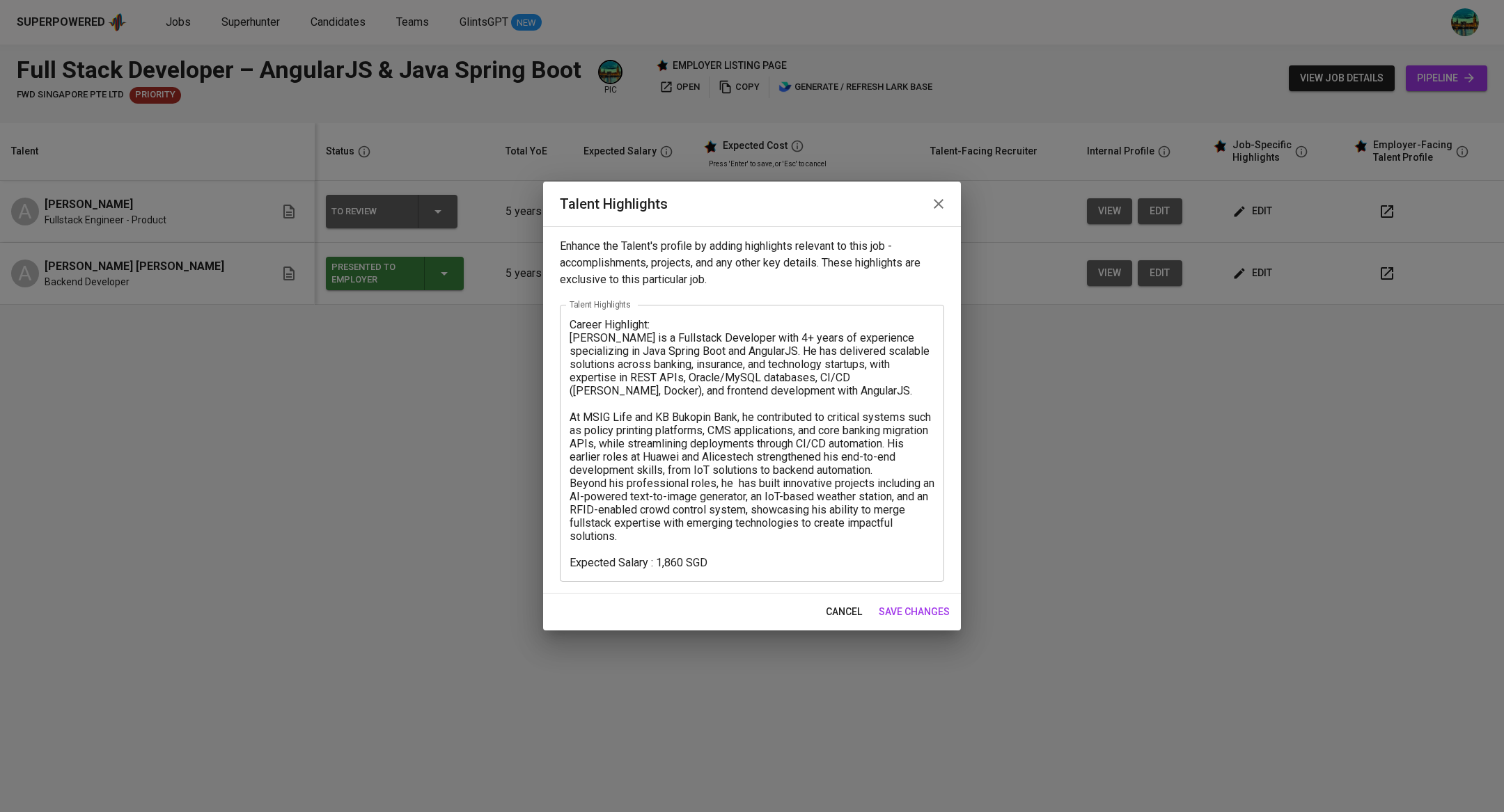
click at [925, 206] on button "button" at bounding box center [938, 203] width 33 height 33
click at [930, 206] on img at bounding box center [945, 212] width 28 height 28
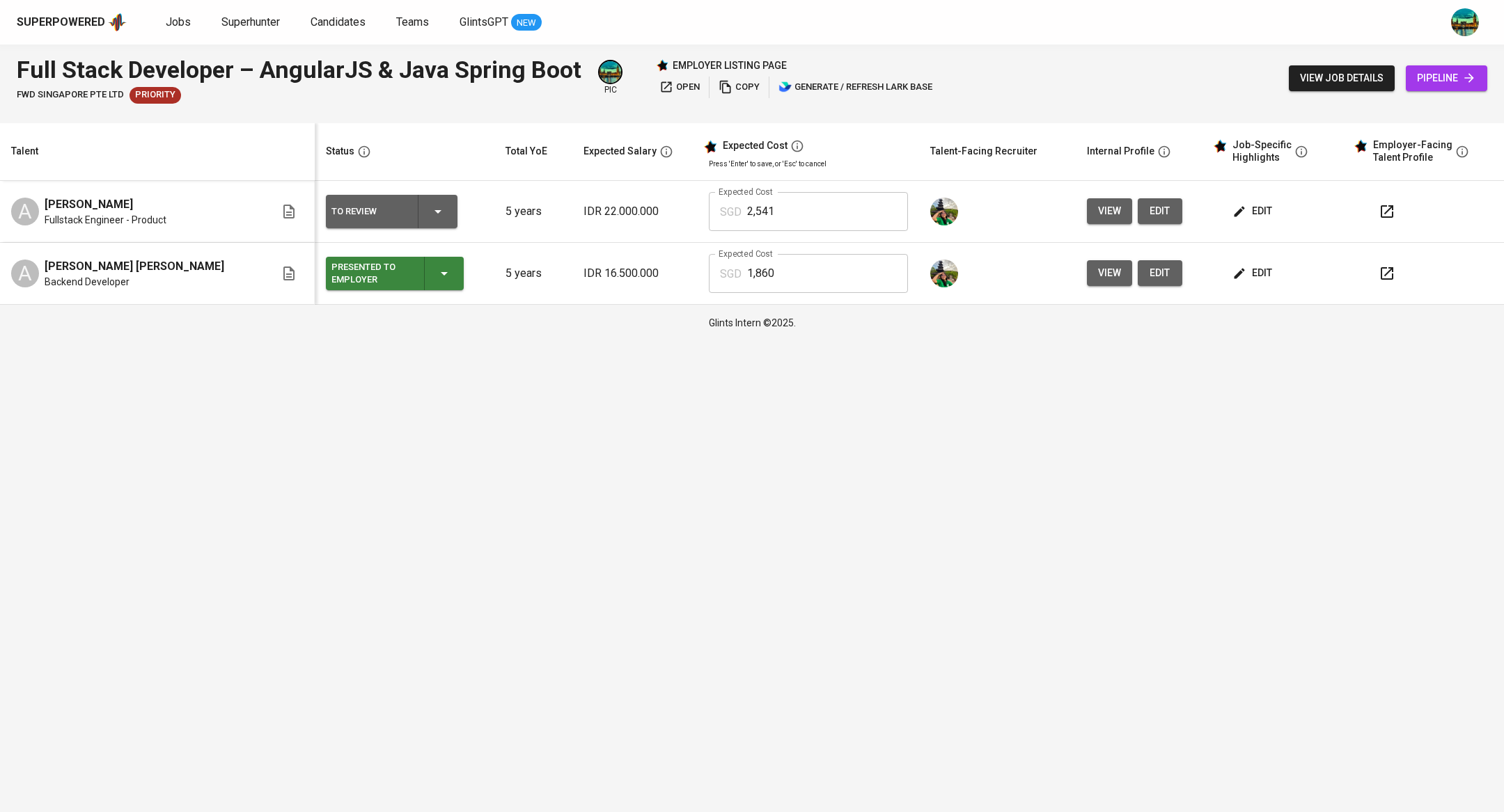
click at [1245, 222] on button "edit" at bounding box center [1253, 211] width 48 height 26
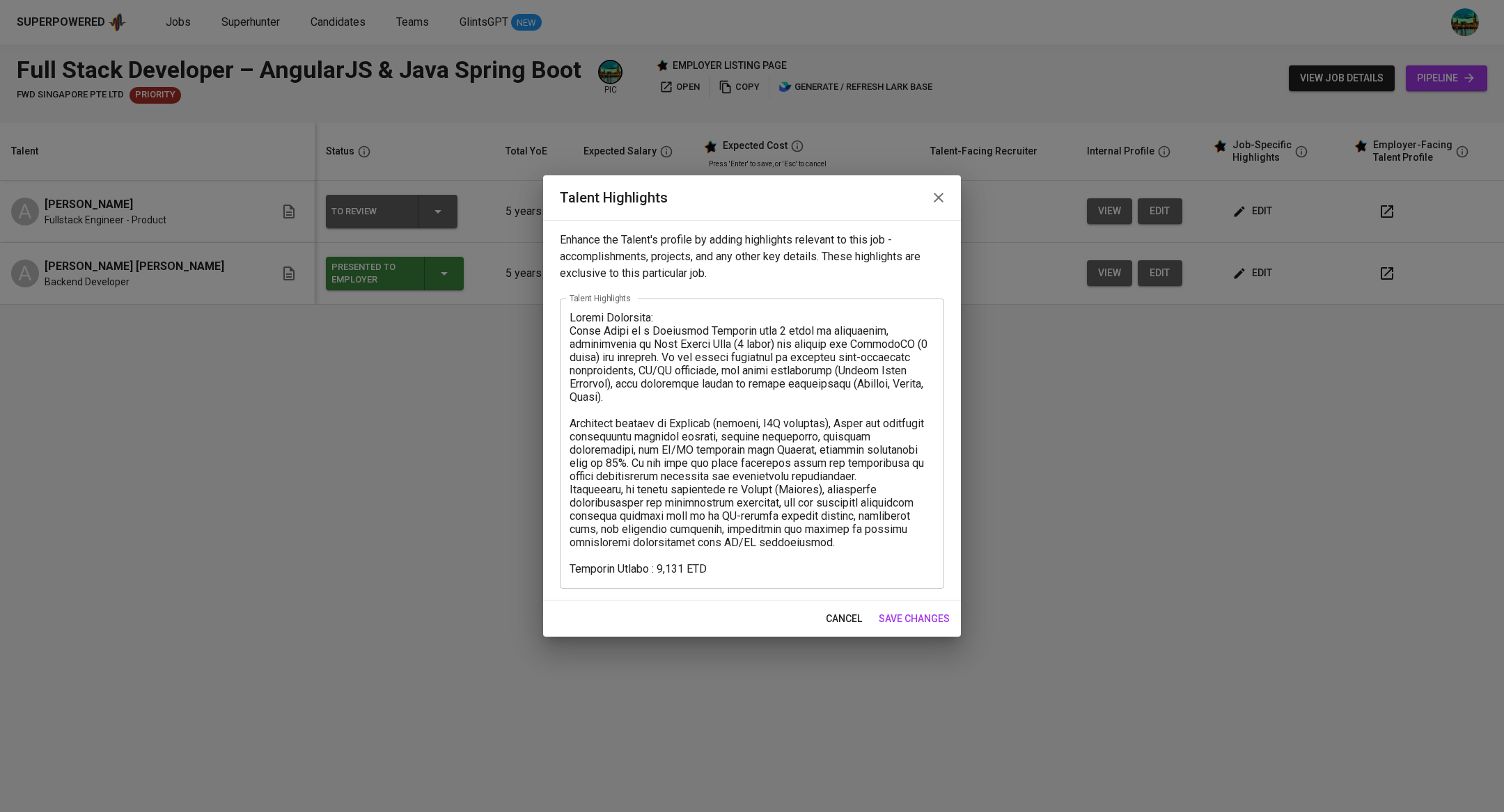
click at [941, 198] on icon "button" at bounding box center [939, 197] width 17 height 17
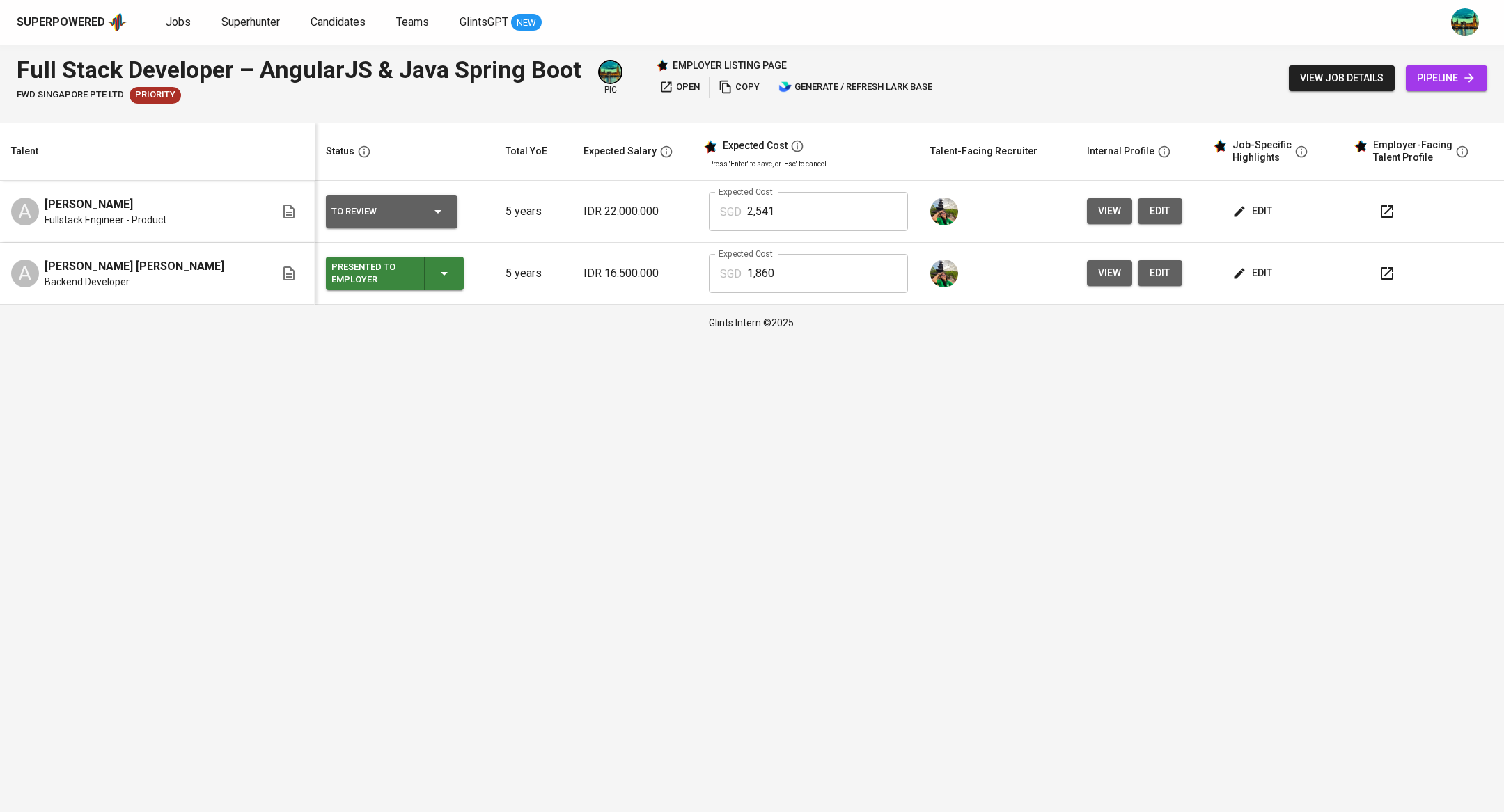
click at [1235, 269] on span "edit" at bounding box center [1253, 273] width 37 height 18
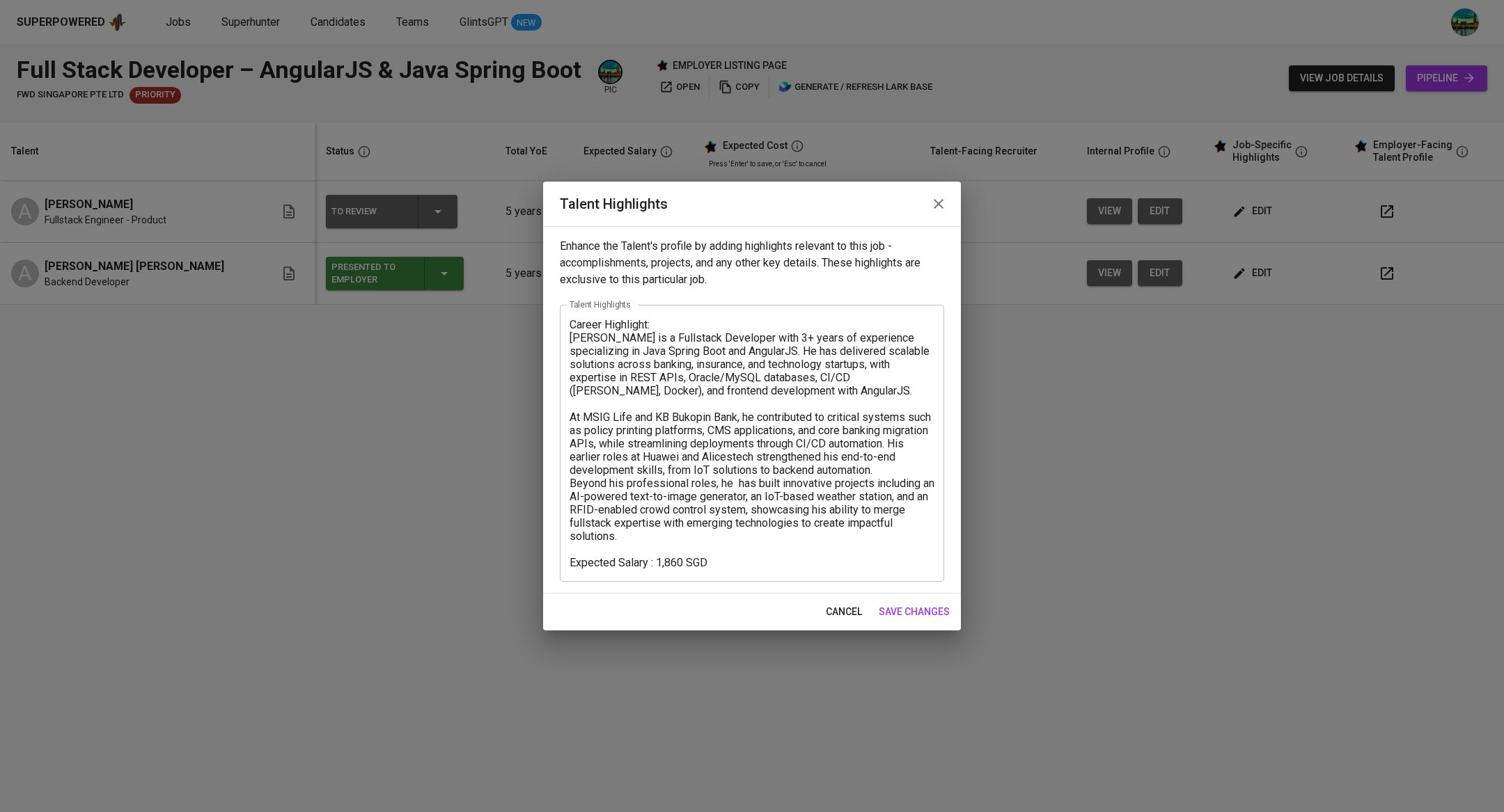
click at [937, 214] on button "button" at bounding box center [938, 203] width 33 height 33
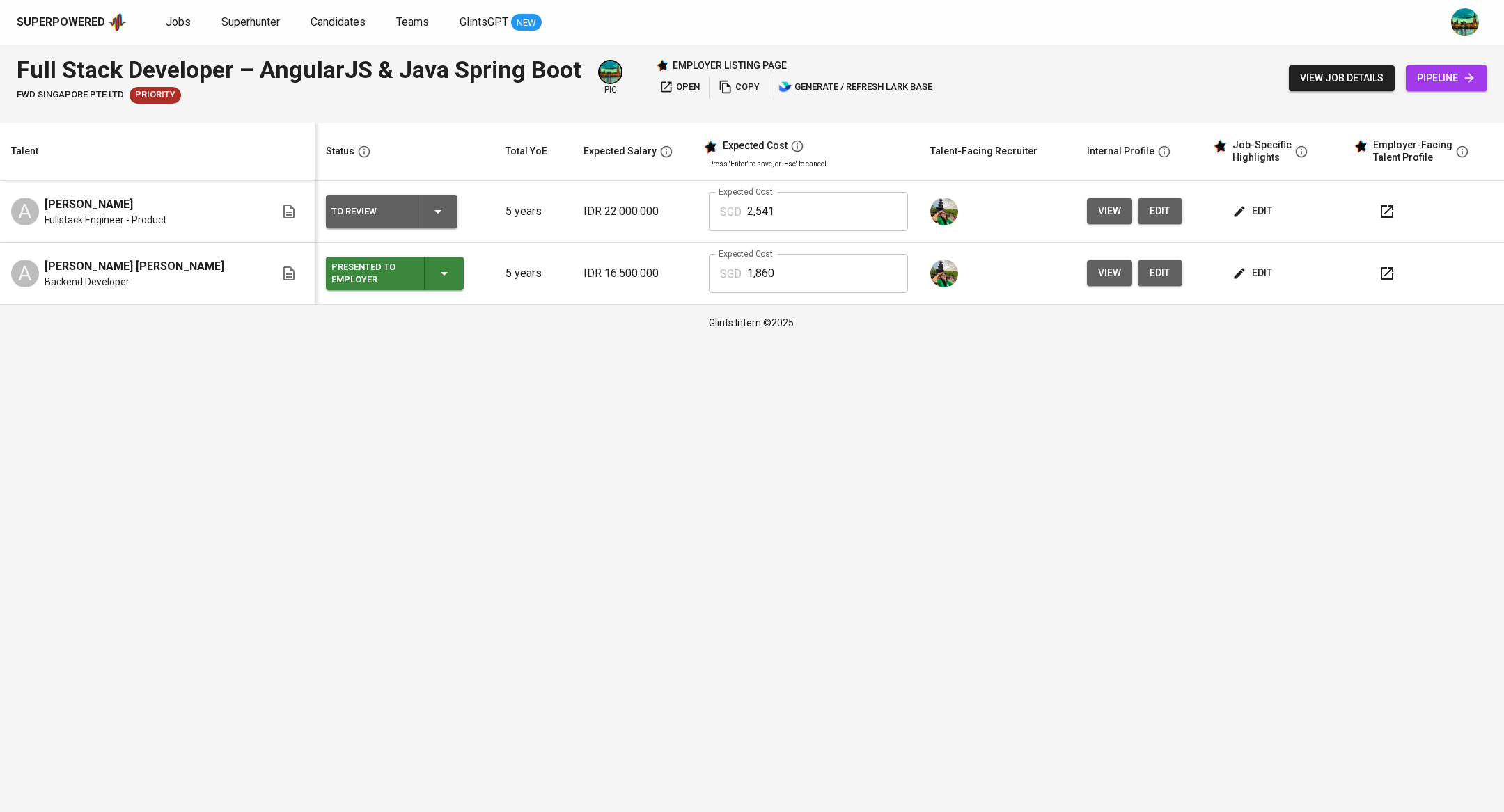
click at [1098, 270] on span "view" at bounding box center [1109, 273] width 23 height 18
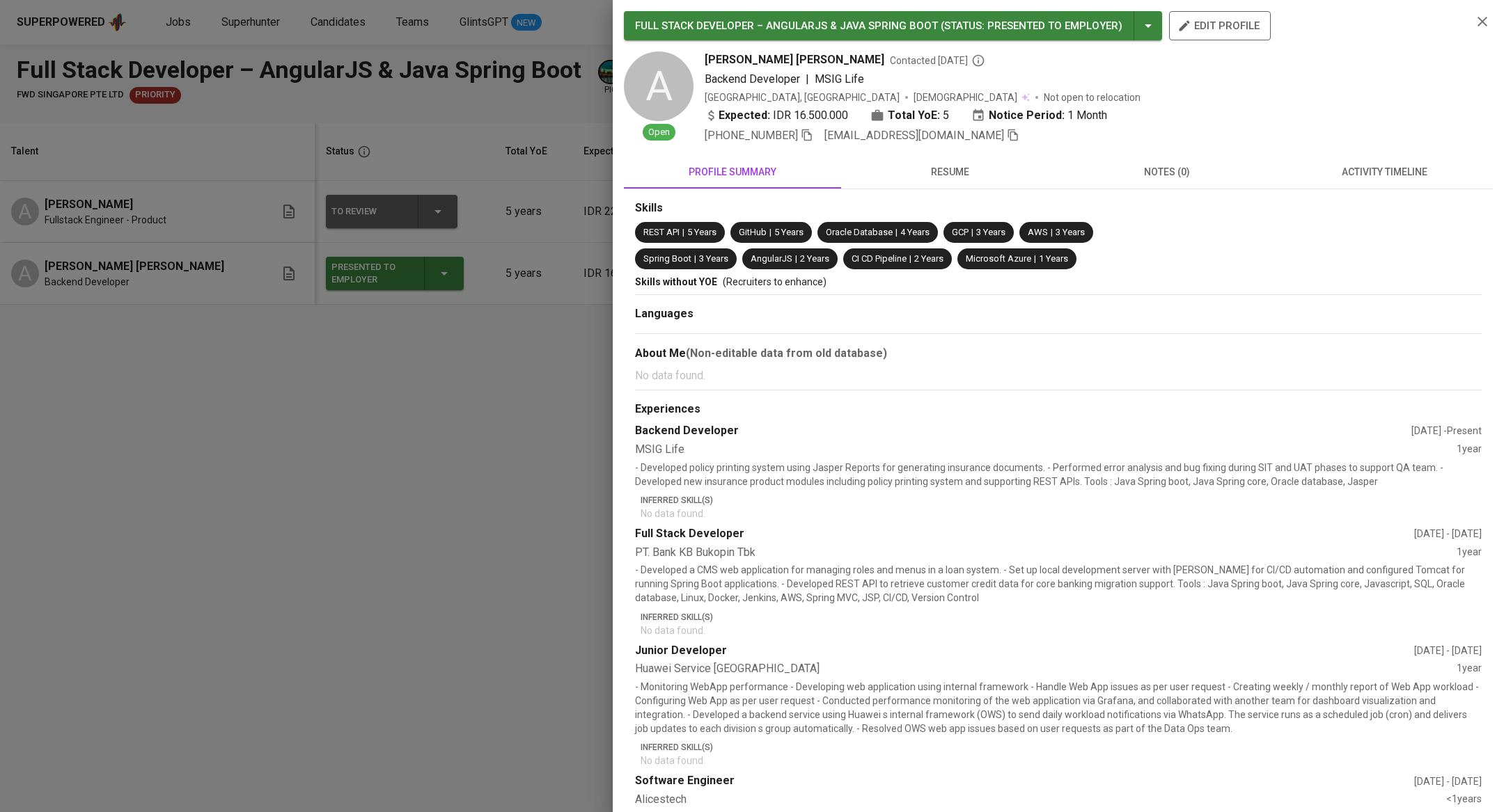
click at [924, 179] on span "resume" at bounding box center [949, 172] width 200 height 18
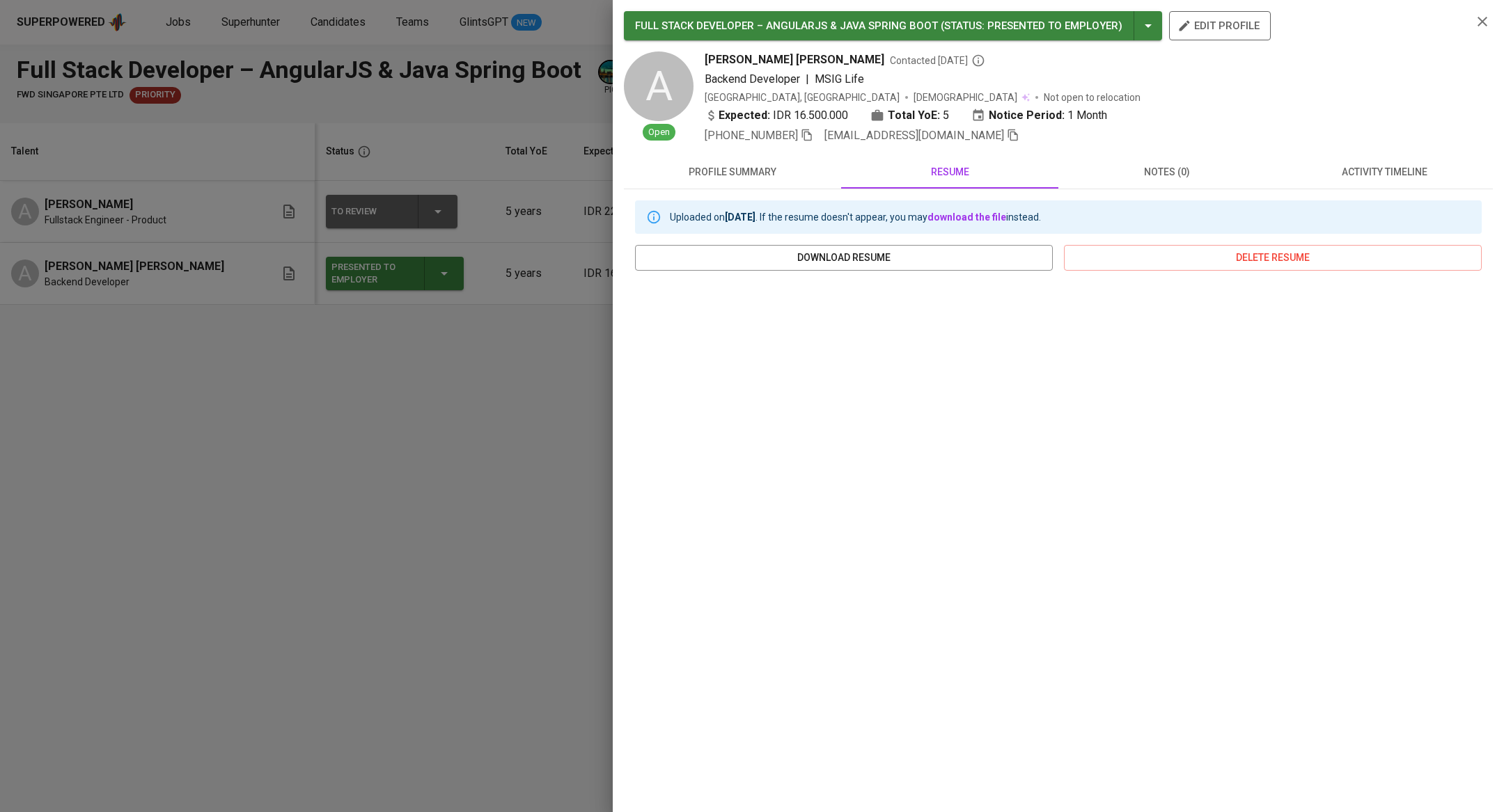
click at [342, 400] on div at bounding box center [752, 406] width 1504 height 812
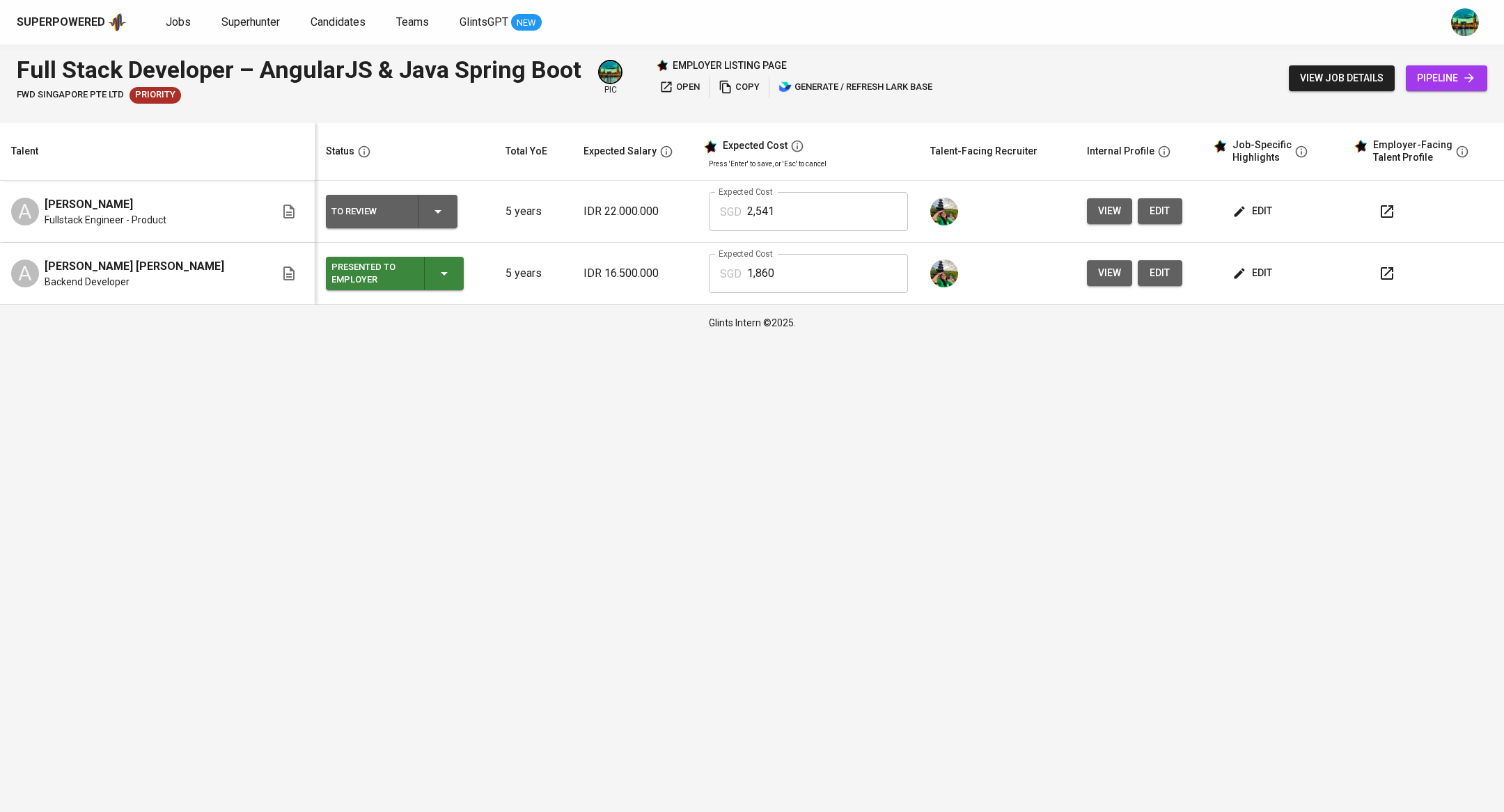
click at [429, 213] on icon "button" at bounding box center [438, 211] width 17 height 17
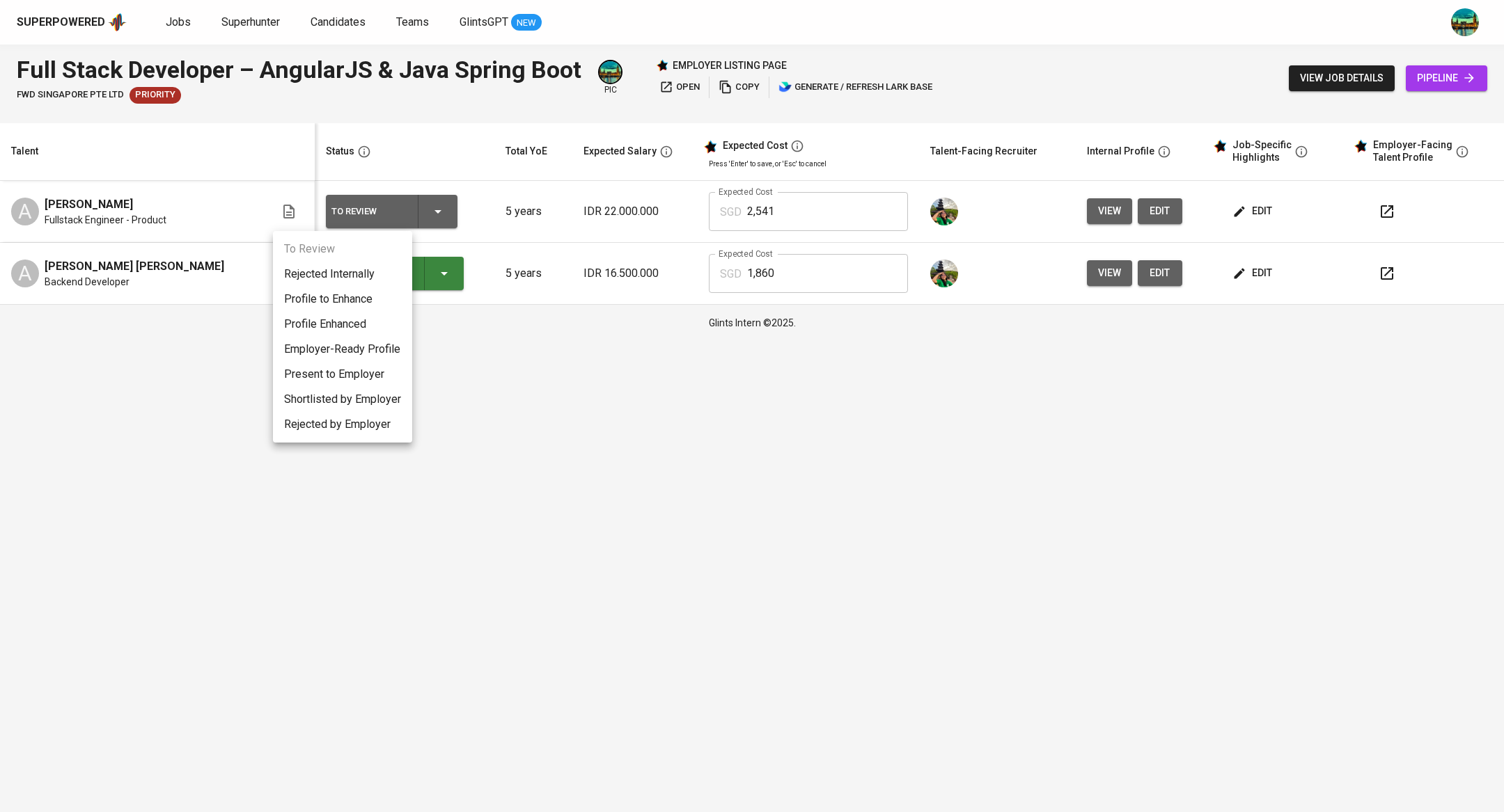
click at [338, 380] on li "Present to Employer" at bounding box center [342, 375] width 139 height 25
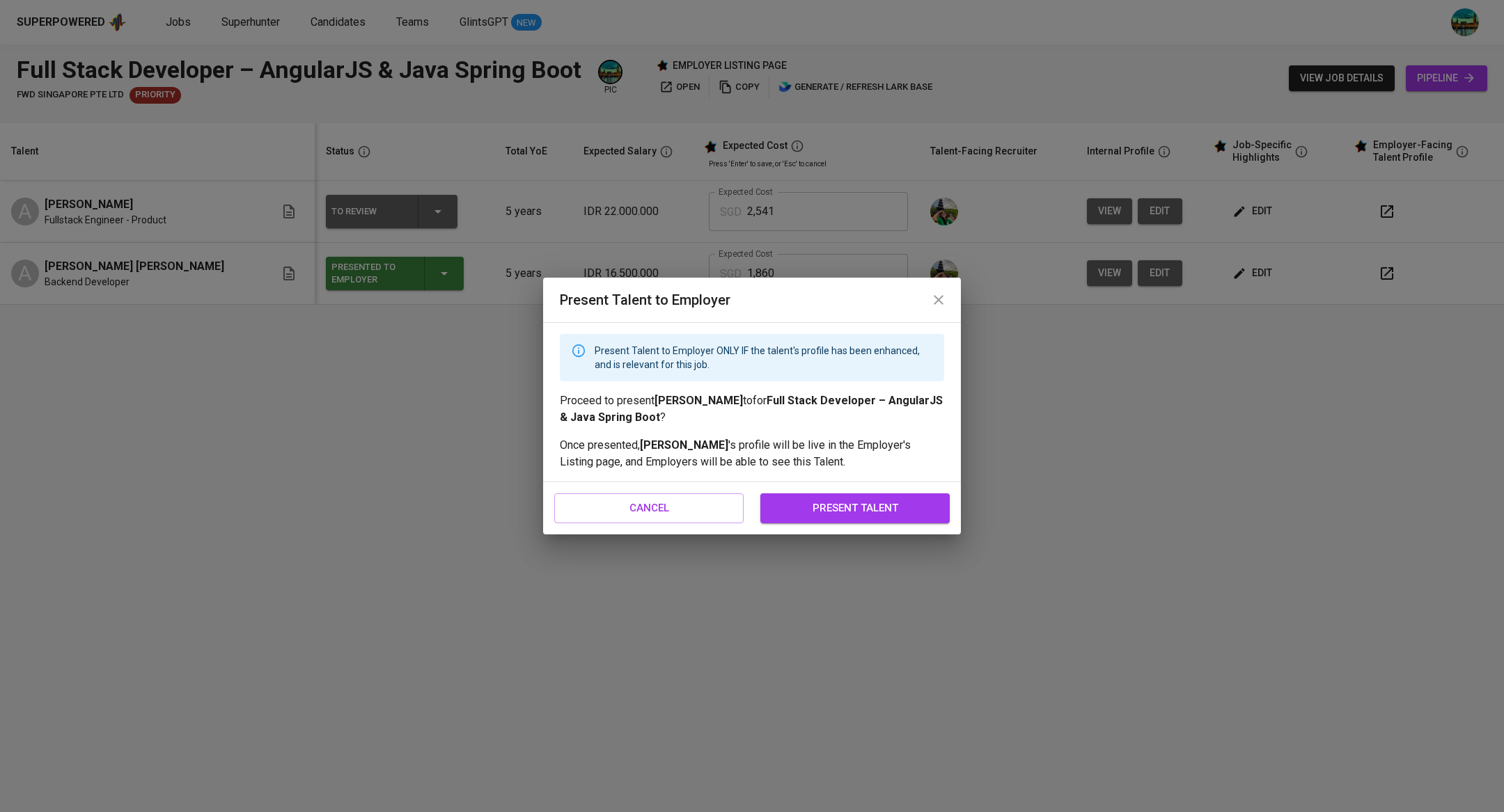
click at [809, 521] on button "present talent" at bounding box center [855, 508] width 189 height 30
